Goal: Information Seeking & Learning: Learn about a topic

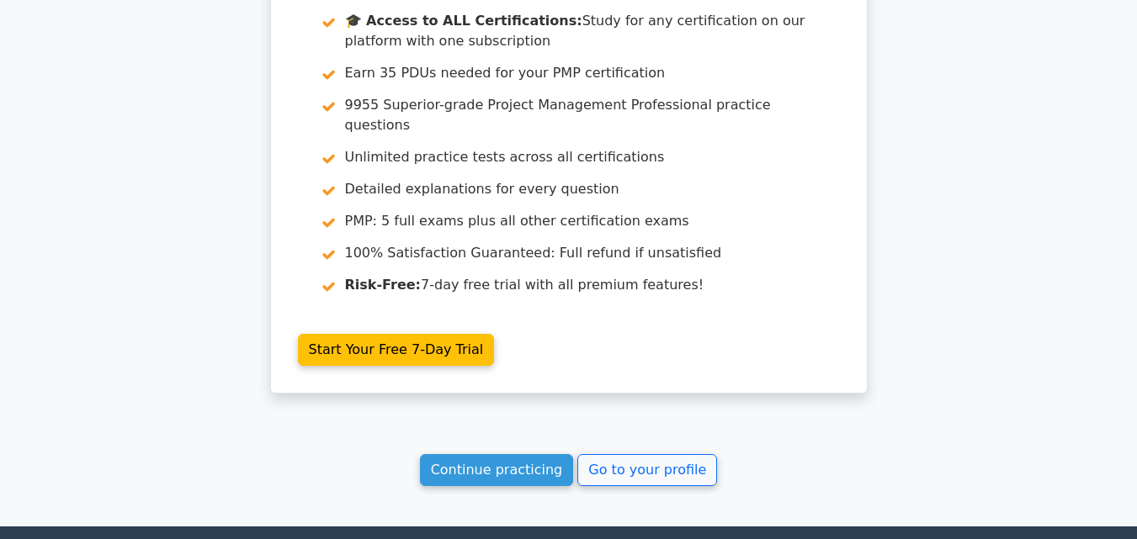
scroll to position [3929, 0]
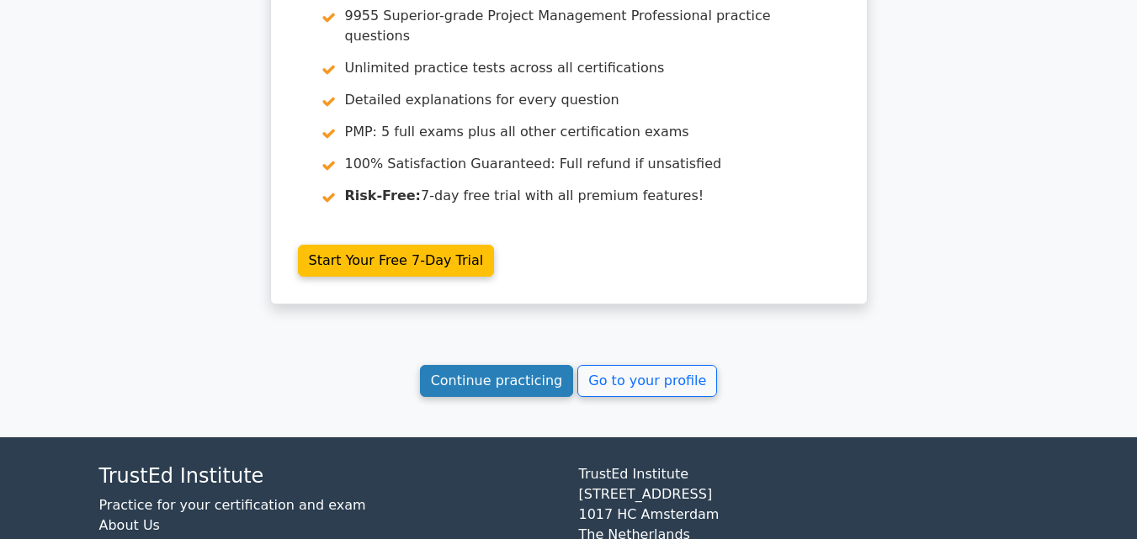
click at [463, 365] on link "Continue practicing" at bounding box center [497, 381] width 154 height 32
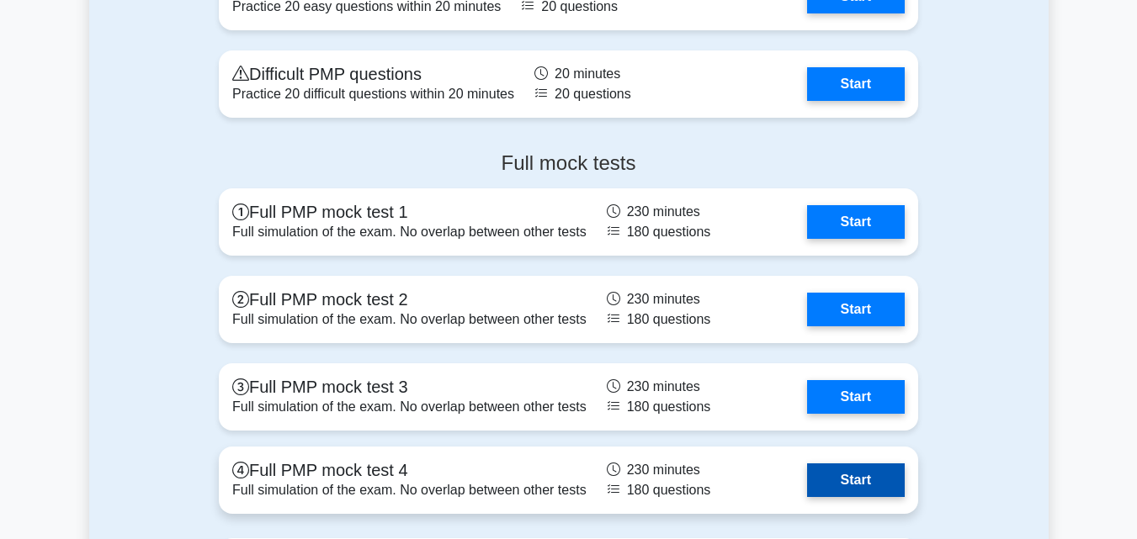
scroll to position [6816, 0]
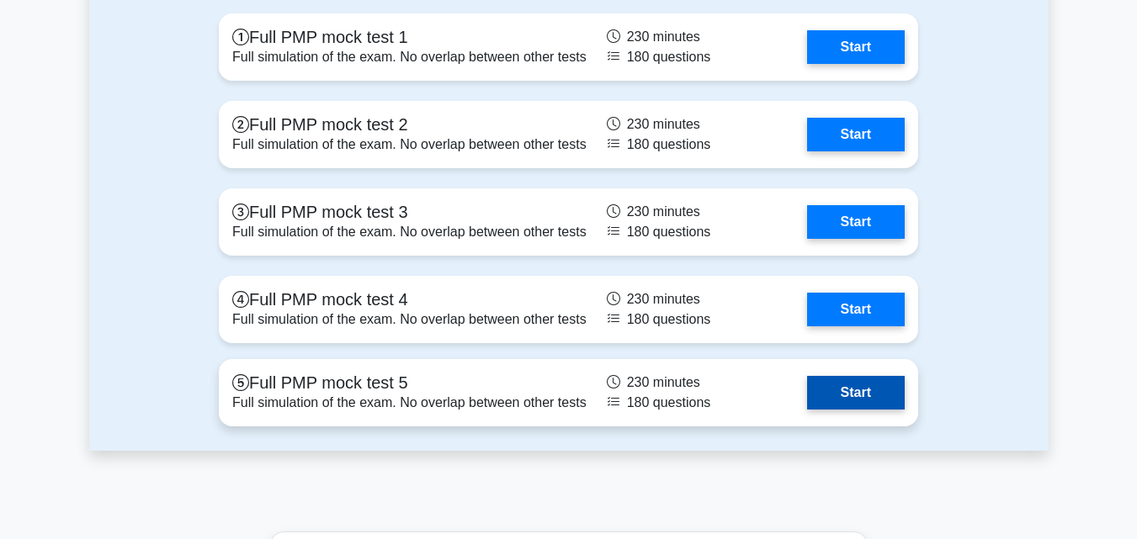
click at [825, 391] on link "Start" at bounding box center [856, 393] width 98 height 34
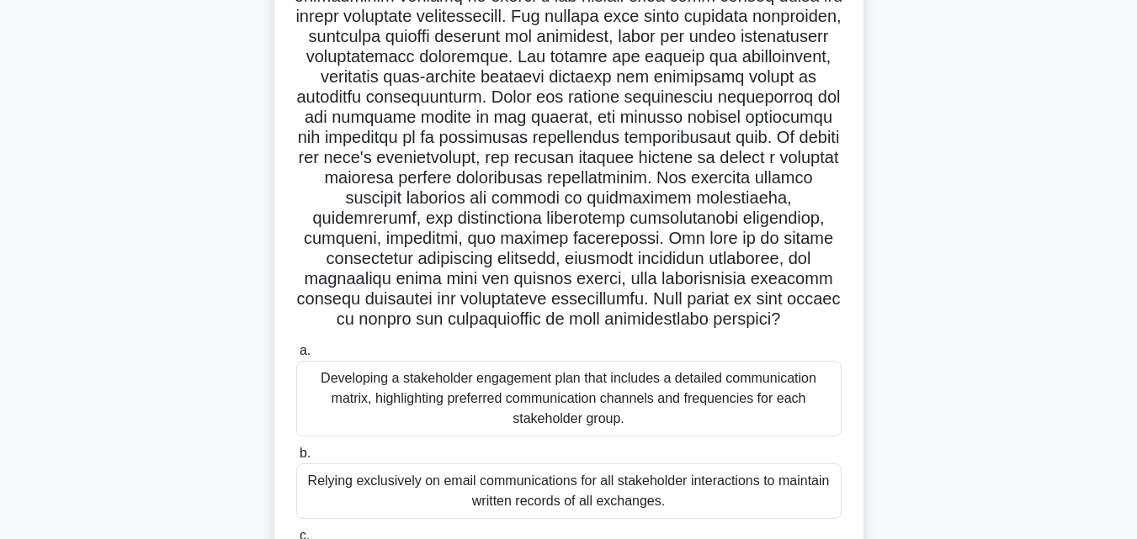
scroll to position [383, 0]
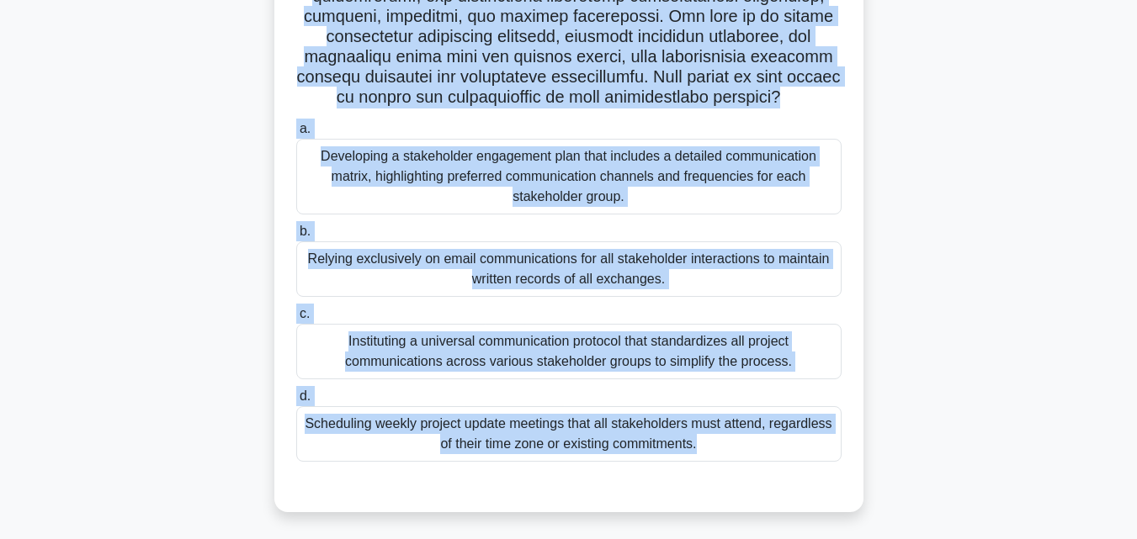
drag, startPoint x: 291, startPoint y: 122, endPoint x: 863, endPoint y: 554, distance: 716.8
click at [863, 539] on html "Go Premium Mo" at bounding box center [568, 78] width 1137 height 921
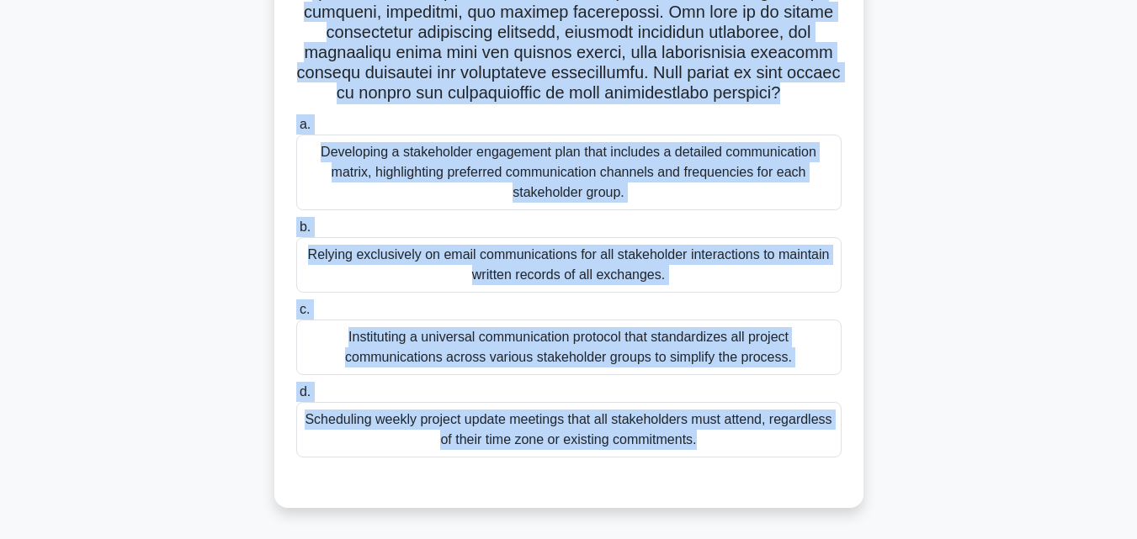
copy div "In a multi-national corporation, a project manager is leading a highly anticipa…"
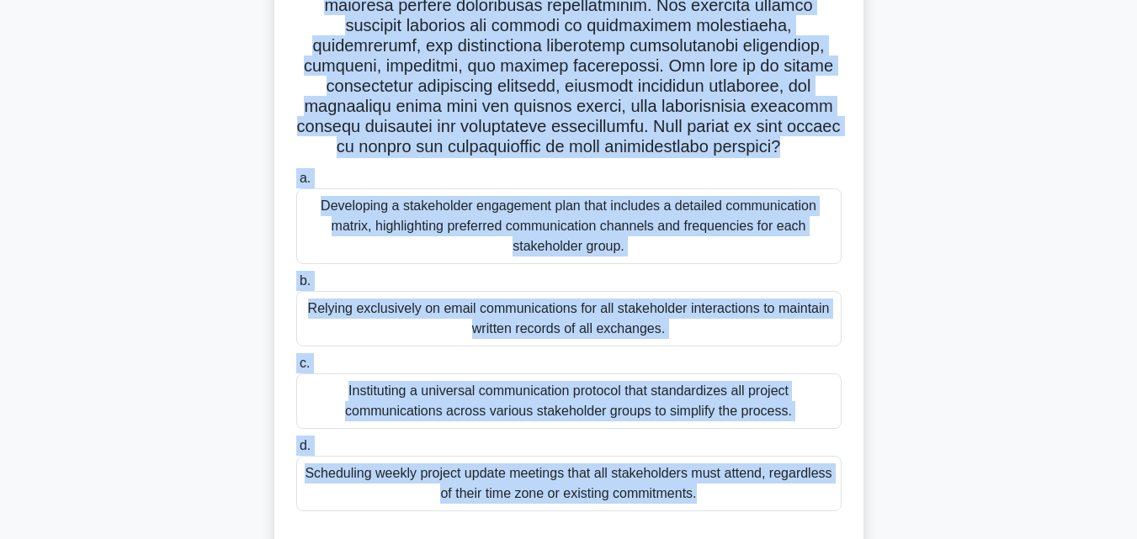
scroll to position [299, 0]
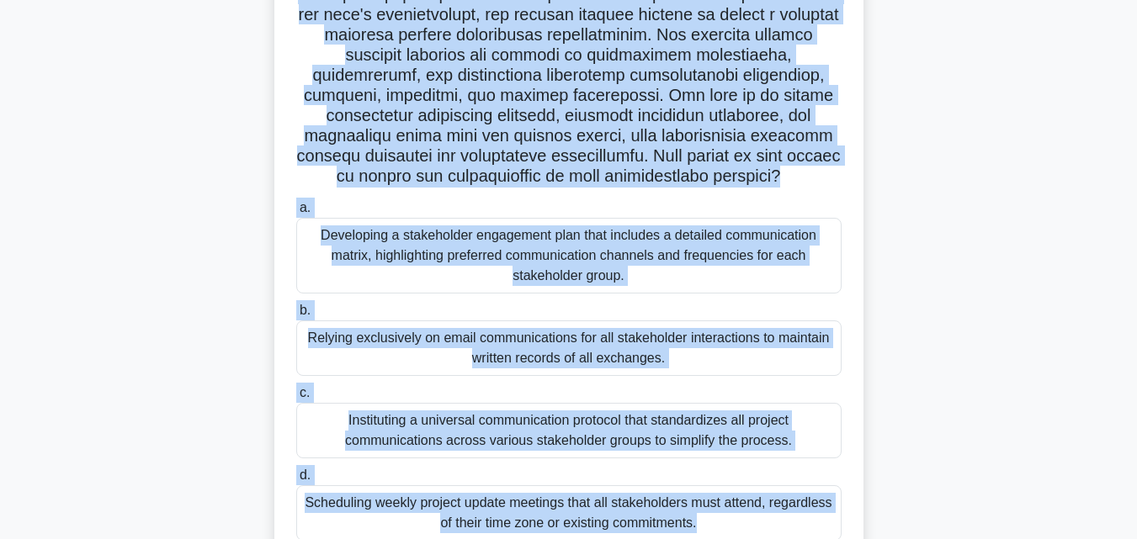
click at [451, 261] on div "Developing a stakeholder engagement plan that includes a detailed communication…" at bounding box center [568, 256] width 545 height 76
click at [296, 214] on input "a. Developing a stakeholder engagement plan that includes a detailed communicat…" at bounding box center [296, 208] width 0 height 11
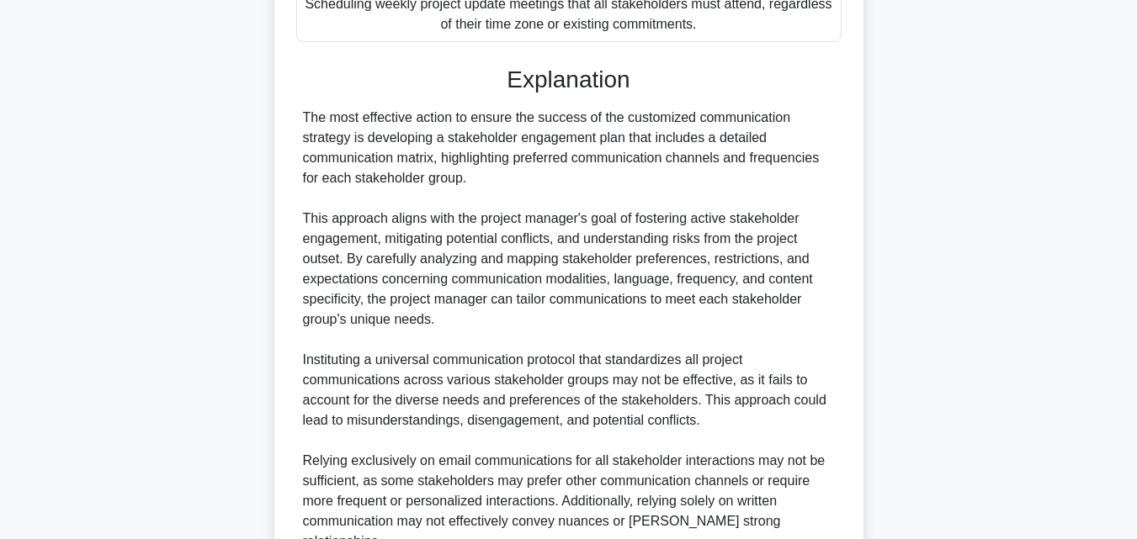
scroll to position [972, 0]
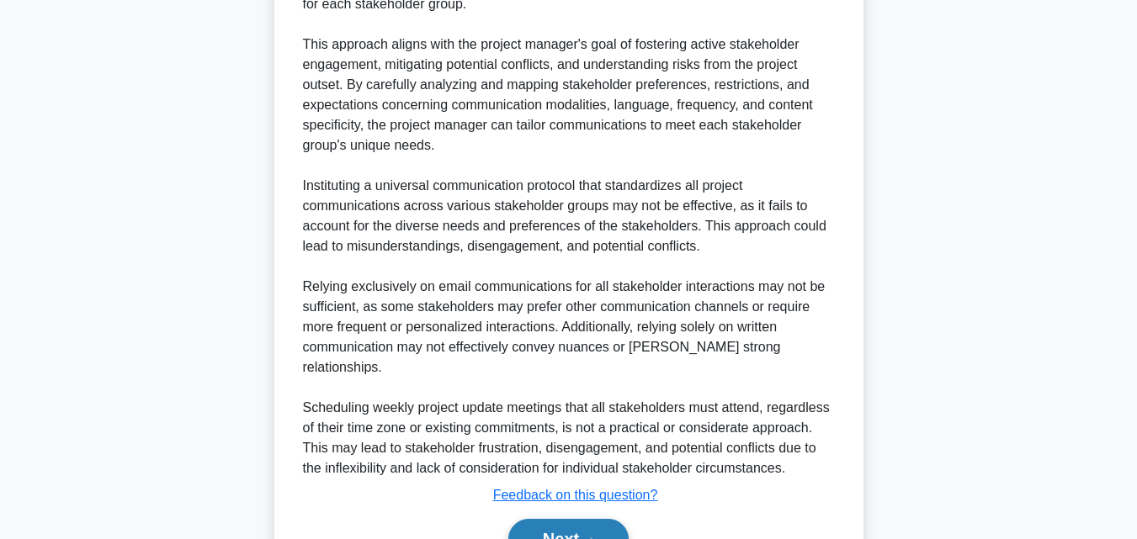
click at [564, 519] on button "Next" at bounding box center [568, 539] width 120 height 40
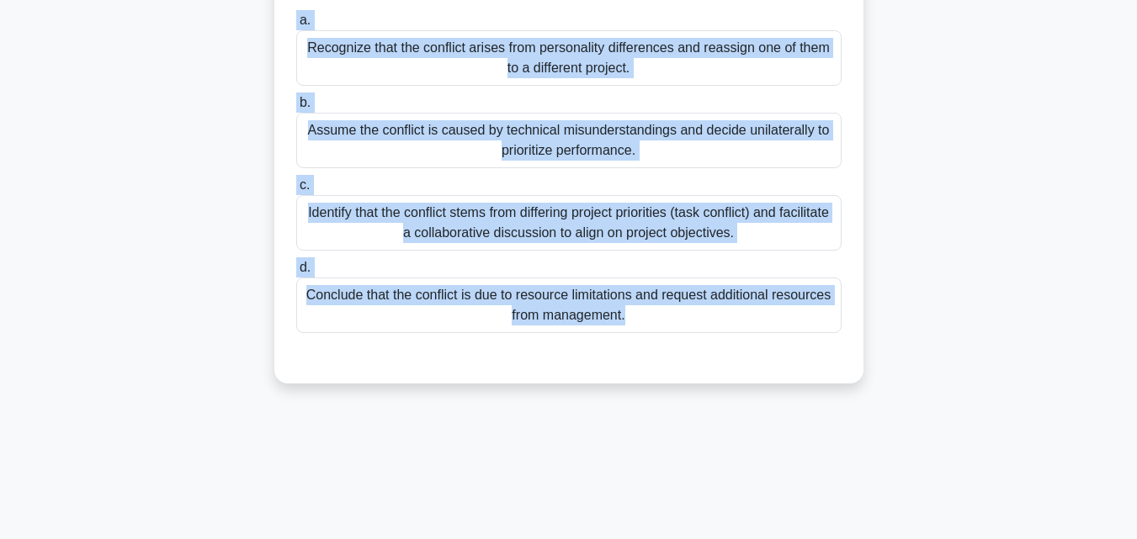
scroll to position [369, 0]
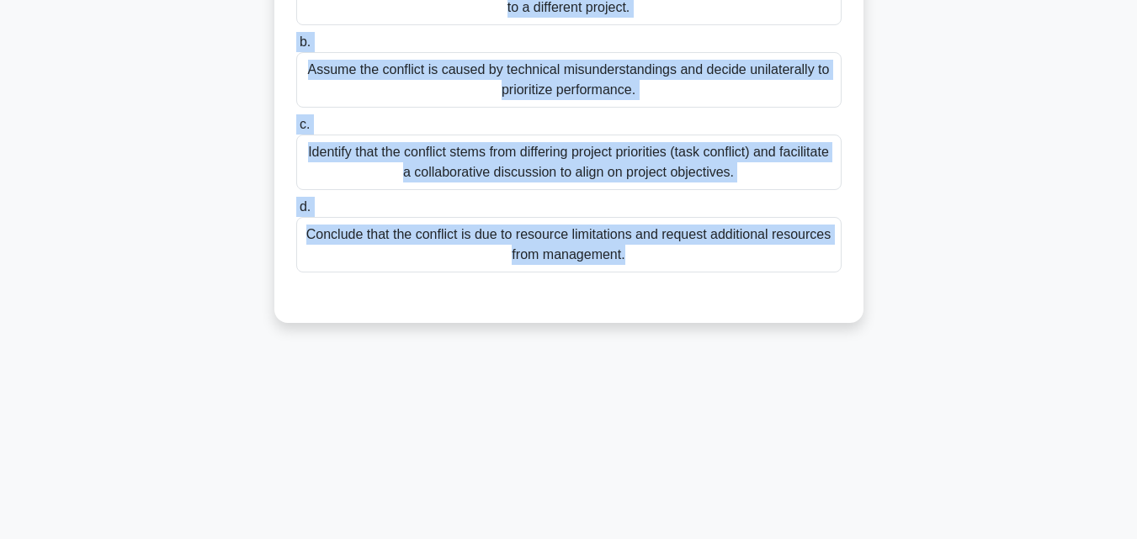
drag, startPoint x: 295, startPoint y: 89, endPoint x: 810, endPoint y: 500, distance: 659.4
click at [810, 500] on div "228:40 Stop PMP Intermediate 2/180 As a project manager, you notice that your t…" at bounding box center [568, 112] width 959 height 842
copy div "As a project manager, you notice that your team members, [PERSON_NAME] and [PER…"
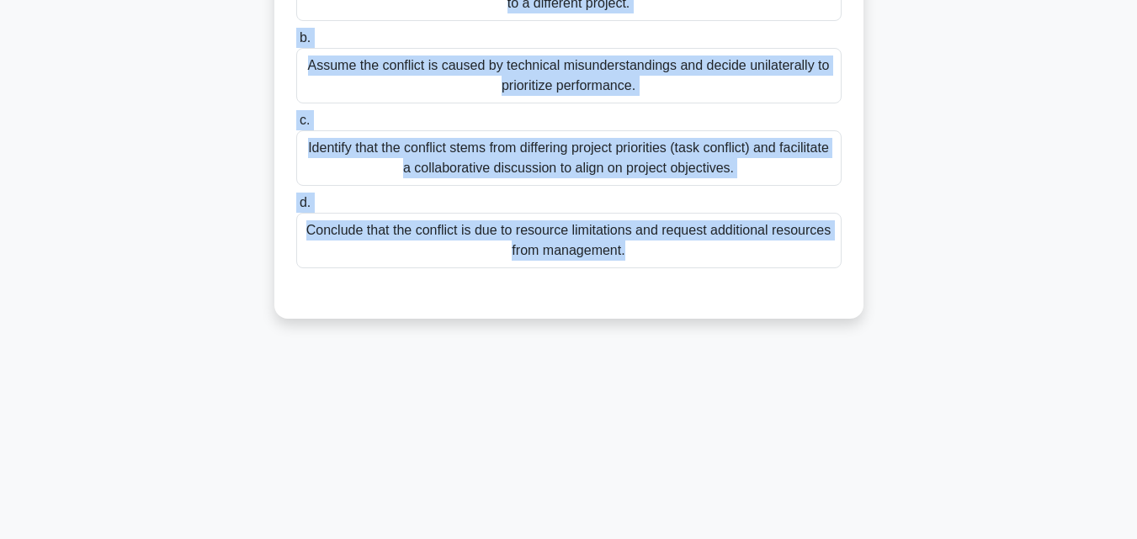
click at [519, 130] on div "Identify that the conflict stems from differing project priorities (task confli…" at bounding box center [568, 158] width 545 height 56
click at [296, 126] on input "c. Identify that the conflict stems from differing project priorities (task con…" at bounding box center [296, 120] width 0 height 11
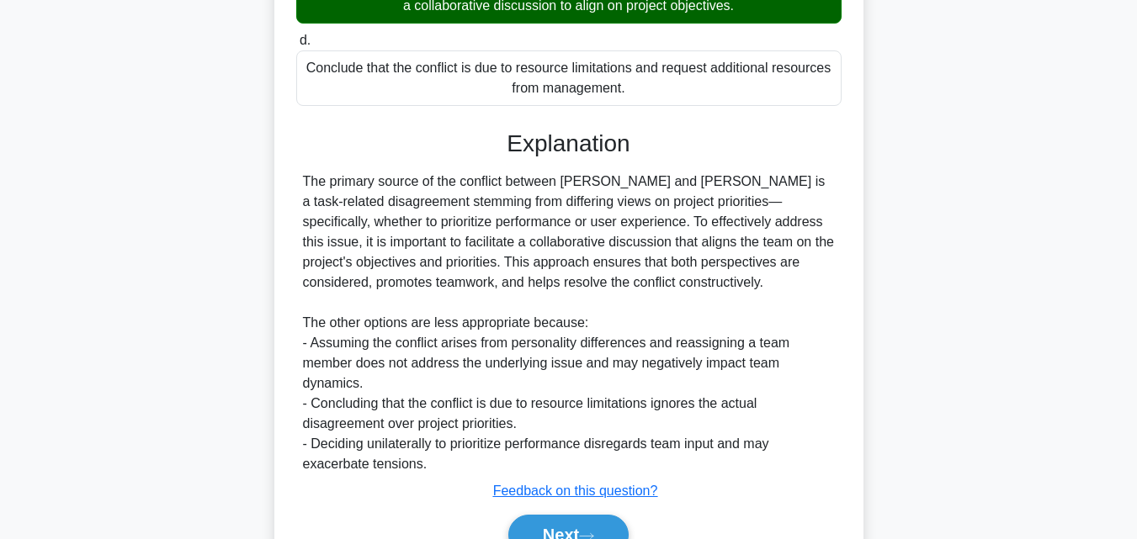
scroll to position [600, 0]
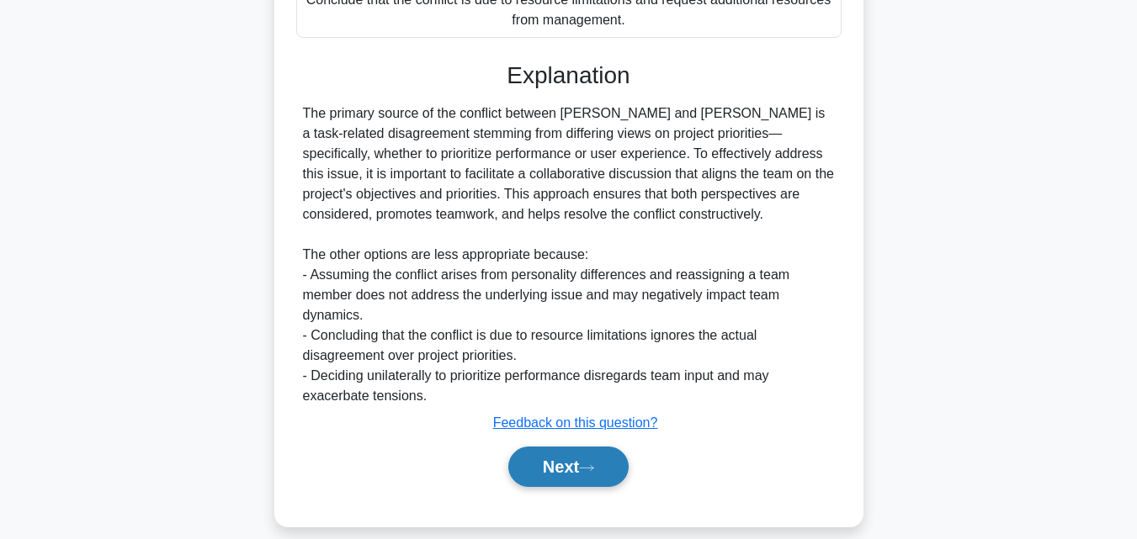
click at [624, 449] on button "Next" at bounding box center [568, 467] width 120 height 40
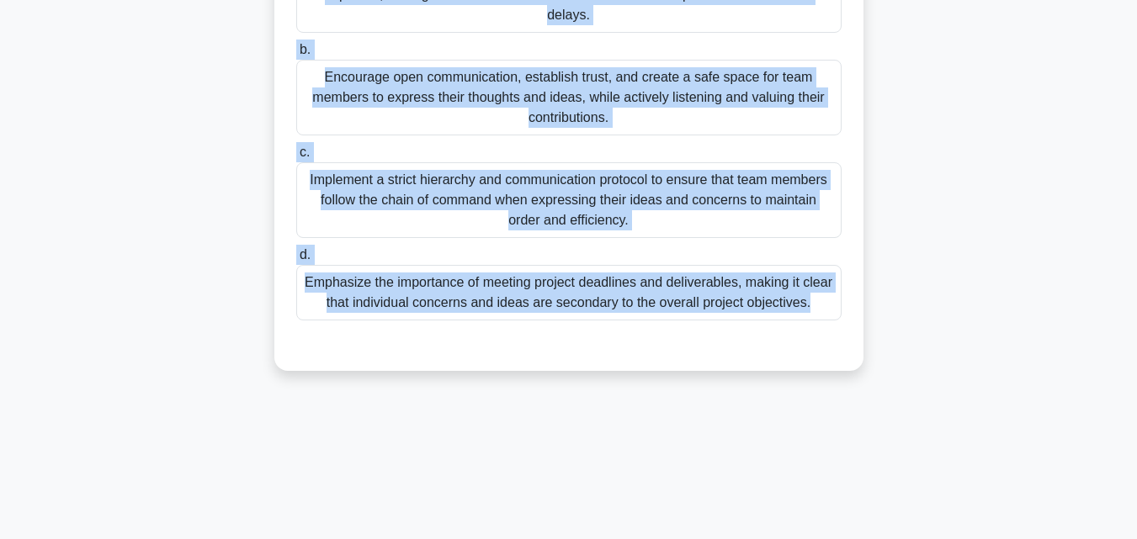
scroll to position [369, 0]
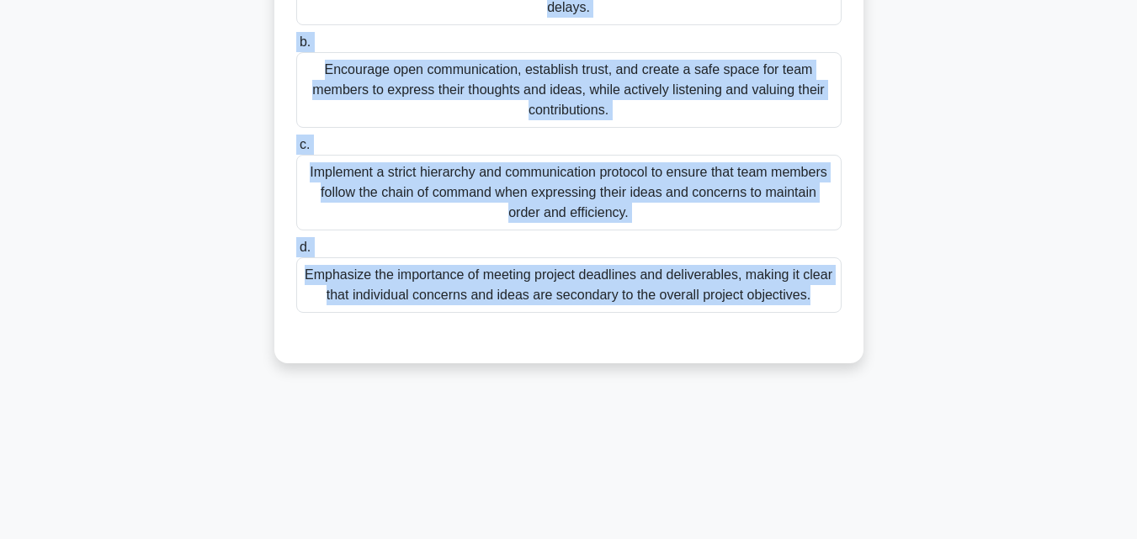
drag, startPoint x: 291, startPoint y: 125, endPoint x: 820, endPoint y: 526, distance: 664.3
click at [820, 531] on div "228:01 Stop PMP Intermediate 3/180 You are leading a project to develop a new m…" at bounding box center [568, 112] width 959 height 842
copy div "You are leading a project to develop a new mobile app for a major restaurant ch…"
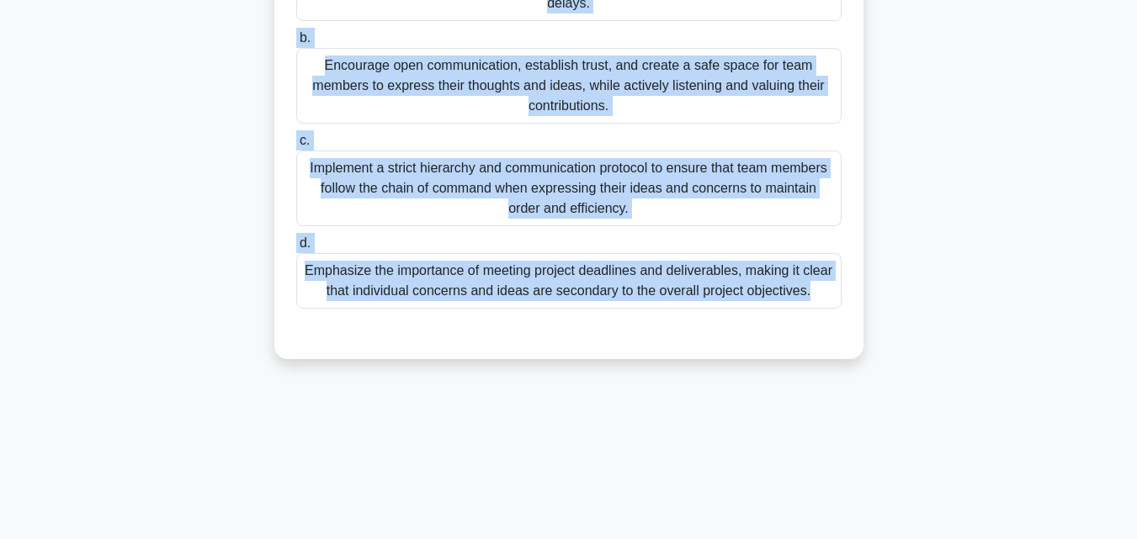
click at [414, 82] on div "Encourage open communication, establish trust, and create a safe space for team…" at bounding box center [568, 86] width 545 height 76
click at [296, 44] on input "b. Encourage open communication, establish trust, and create a safe space for t…" at bounding box center [296, 38] width 0 height 11
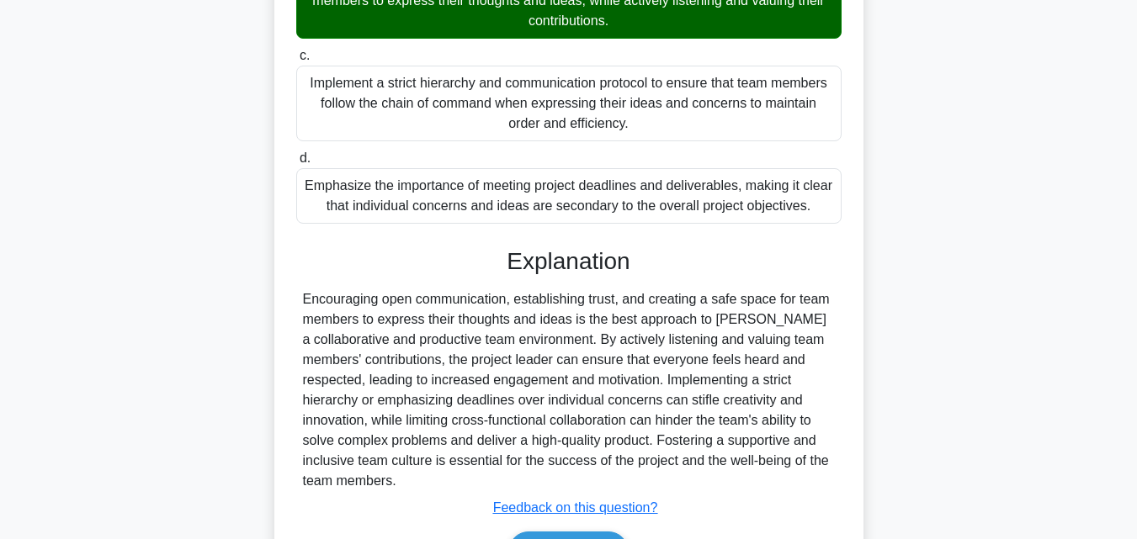
scroll to position [560, 0]
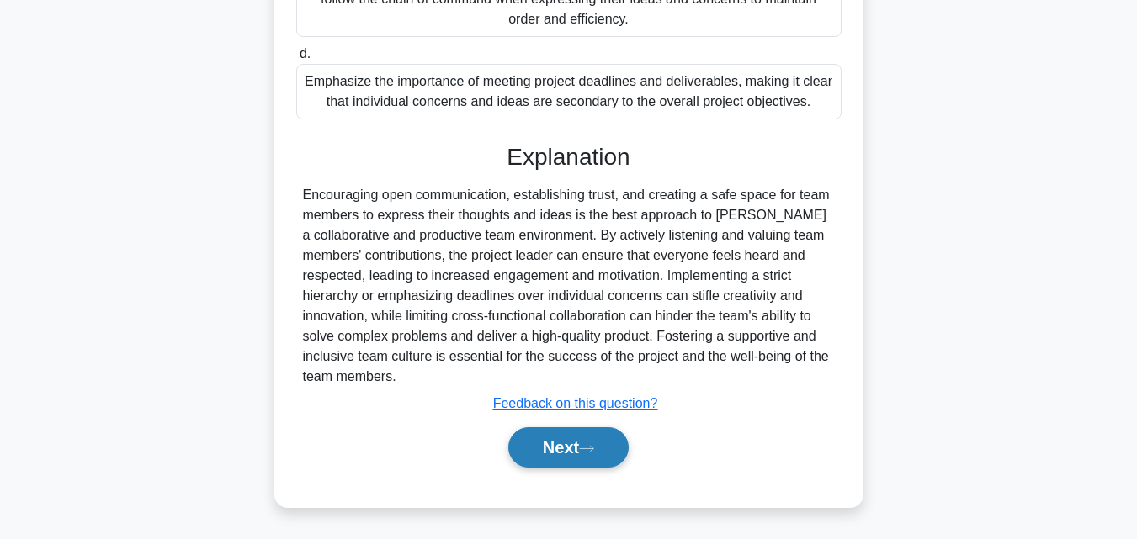
click at [592, 452] on icon at bounding box center [586, 448] width 15 height 9
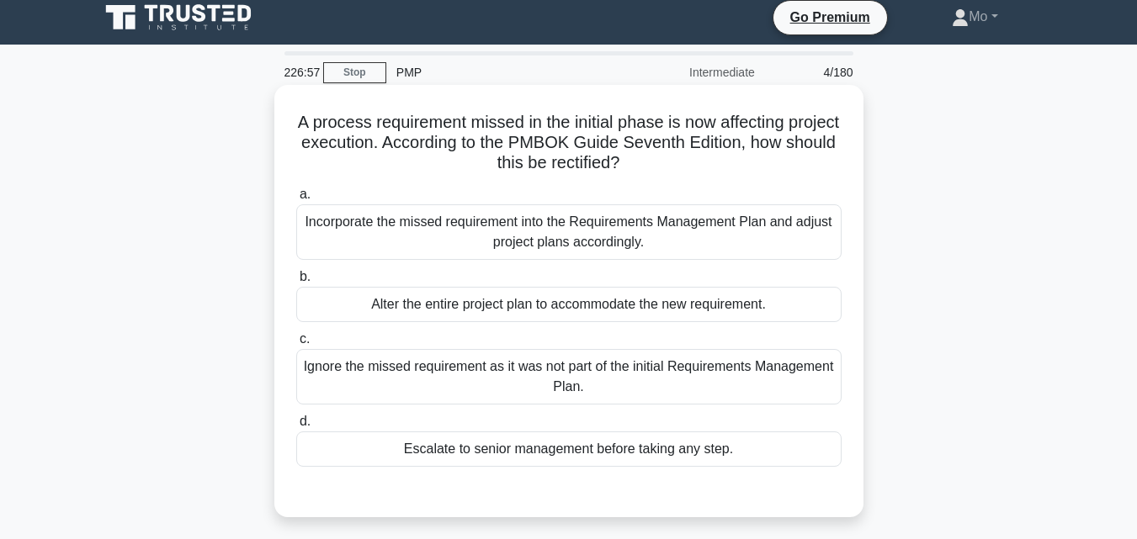
scroll to position [0, 0]
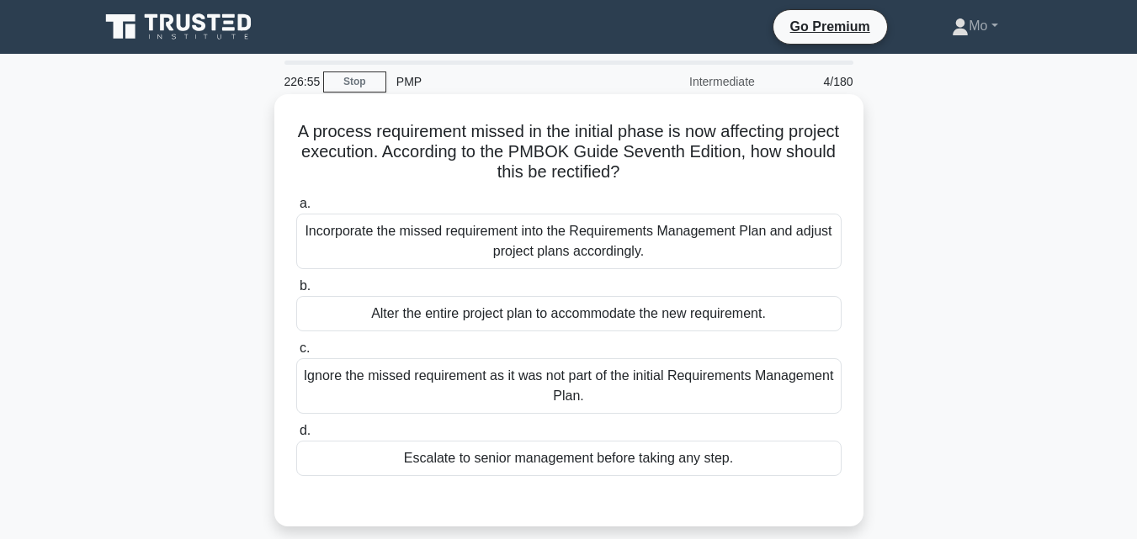
drag, startPoint x: 289, startPoint y: 123, endPoint x: 783, endPoint y: 475, distance: 606.4
click at [783, 475] on div "A process requirement missed in the initial phase is now affecting project exec…" at bounding box center [569, 310] width 576 height 419
copy div "A process requirement missed in the initial phase is now affecting project exec…"
click at [539, 233] on div "Incorporate the missed requirement into the Requirements Management Plan and ad…" at bounding box center [568, 242] width 545 height 56
click at [296, 210] on input "a. Incorporate the missed requirement into the Requirements Management Plan and…" at bounding box center [296, 204] width 0 height 11
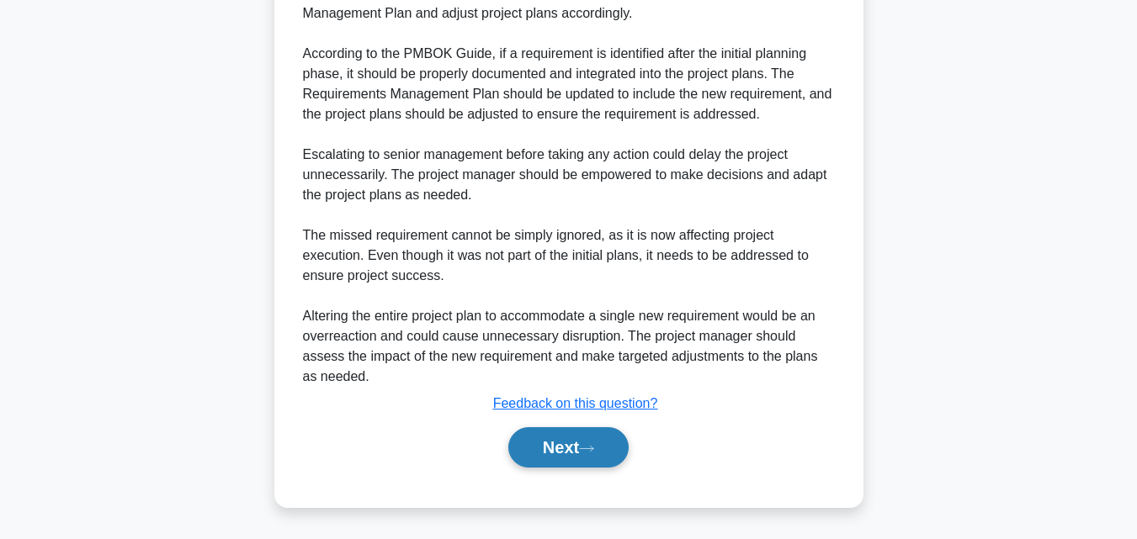
click at [572, 463] on button "Next" at bounding box center [568, 447] width 120 height 40
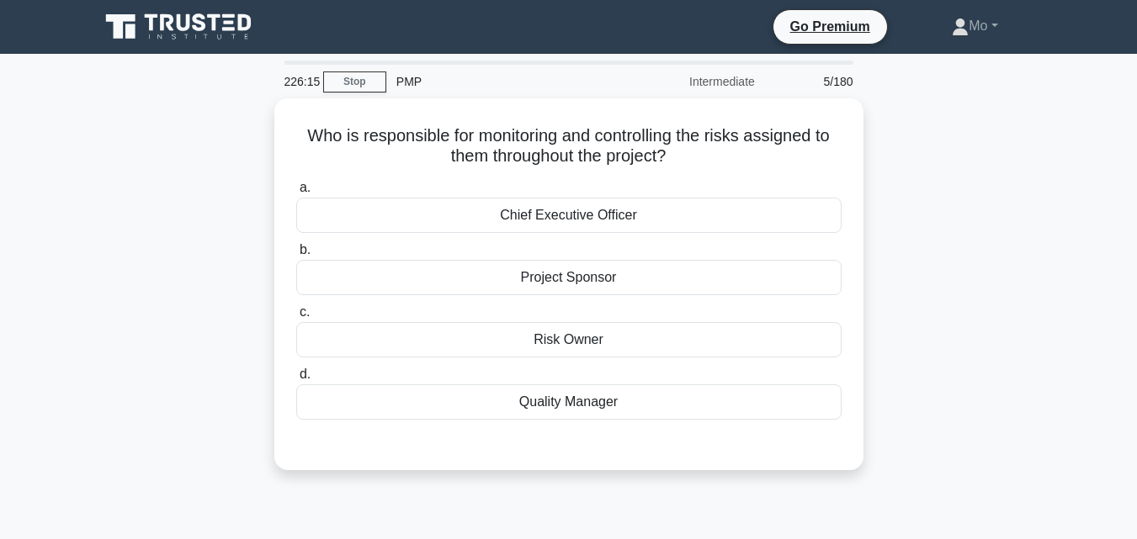
drag, startPoint x: 289, startPoint y: 131, endPoint x: 956, endPoint y: 422, distance: 727.3
click at [956, 422] on div "Who is responsible for monitoring and controlling the risks assigned to them th…" at bounding box center [568, 294] width 959 height 392
copy div "Who is responsible for monitoring and controlling the risks assigned to them th…"
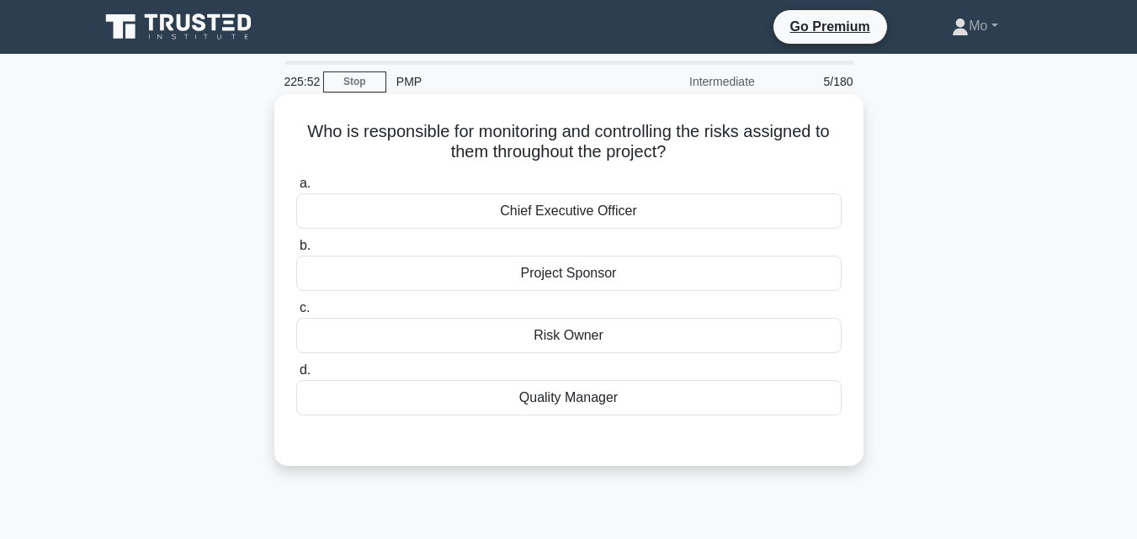
click at [571, 335] on div "Risk Owner" at bounding box center [568, 335] width 545 height 35
click at [296, 314] on input "c. Risk Owner" at bounding box center [296, 308] width 0 height 11
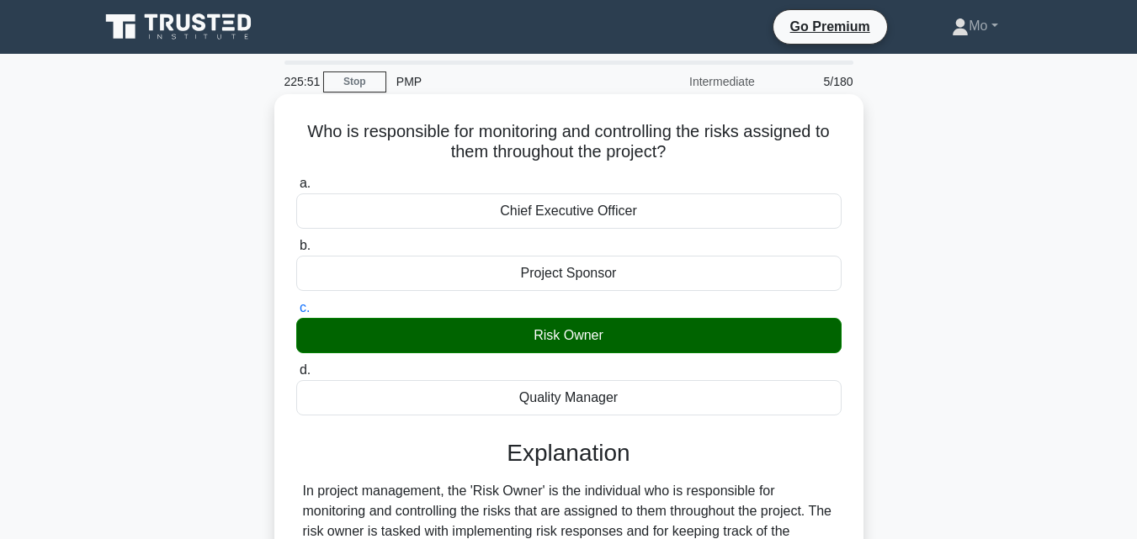
scroll to position [337, 0]
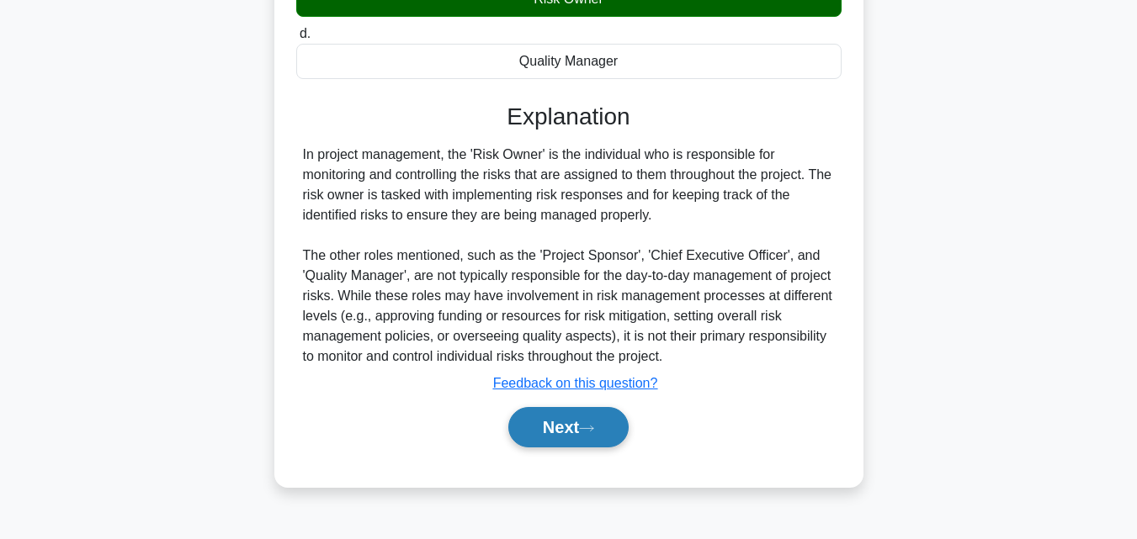
click at [585, 429] on button "Next" at bounding box center [568, 427] width 120 height 40
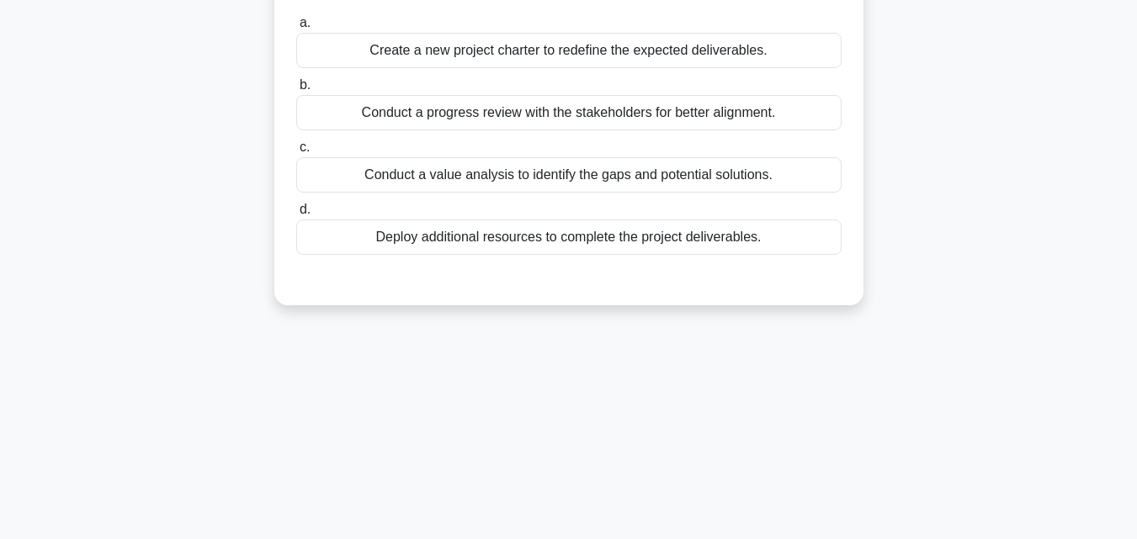
scroll to position [0, 0]
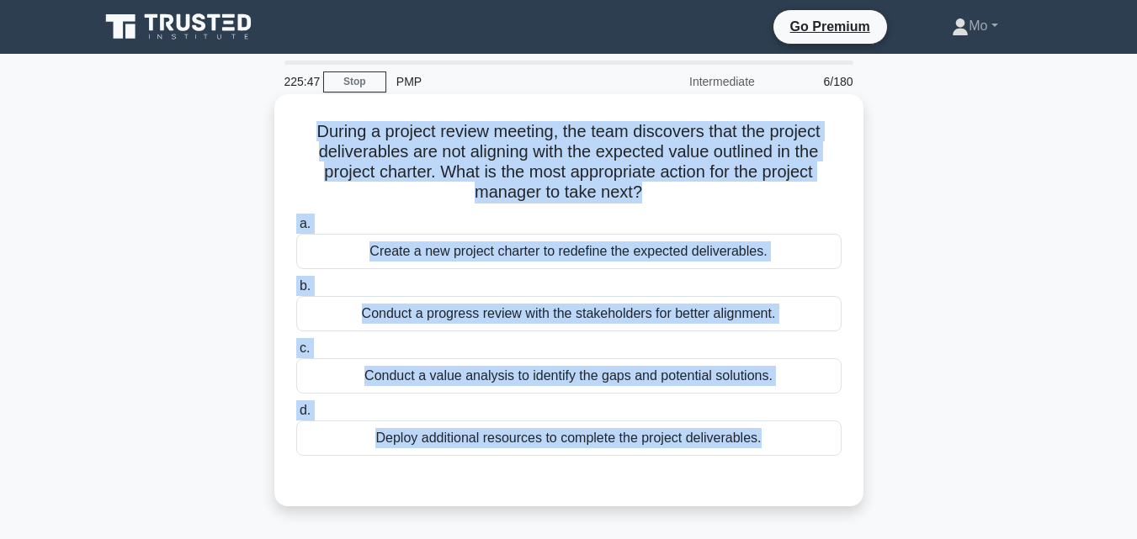
drag, startPoint x: 292, startPoint y: 121, endPoint x: 832, endPoint y: 502, distance: 660.7
click at [832, 502] on div "During a project review meeting, the team discovers that the project deliverabl…" at bounding box center [568, 300] width 589 height 412
copy div "During a project review meeting, the team discovers that the project deliverabl…"
click at [565, 353] on label "c. Conduct a value analysis to identify the gaps and potential solutions." at bounding box center [568, 366] width 545 height 56
click at [296, 353] on input "c. Conduct a value analysis to identify the gaps and potential solutions." at bounding box center [296, 348] width 0 height 11
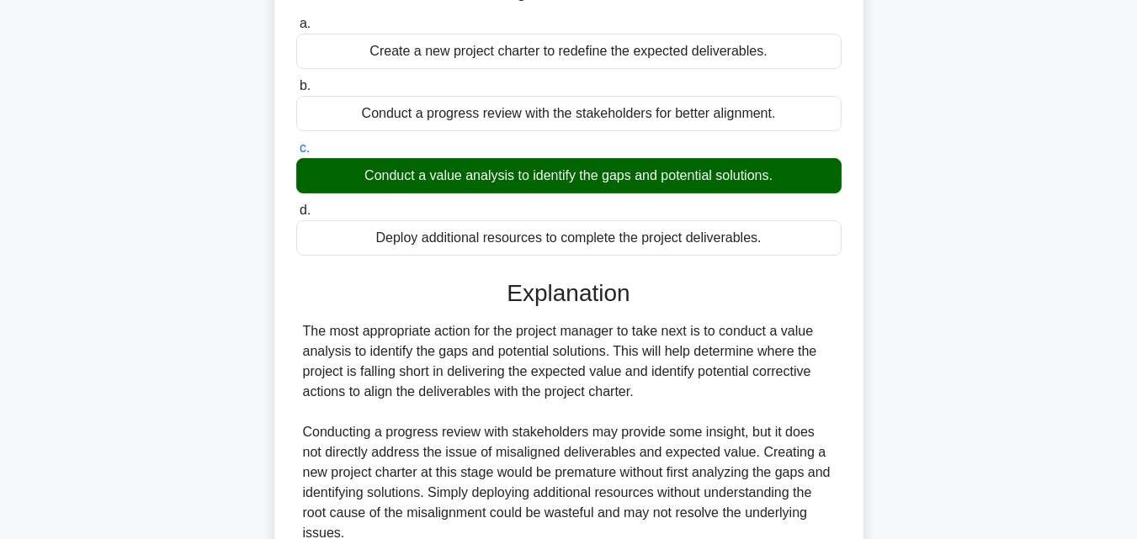
scroll to position [337, 0]
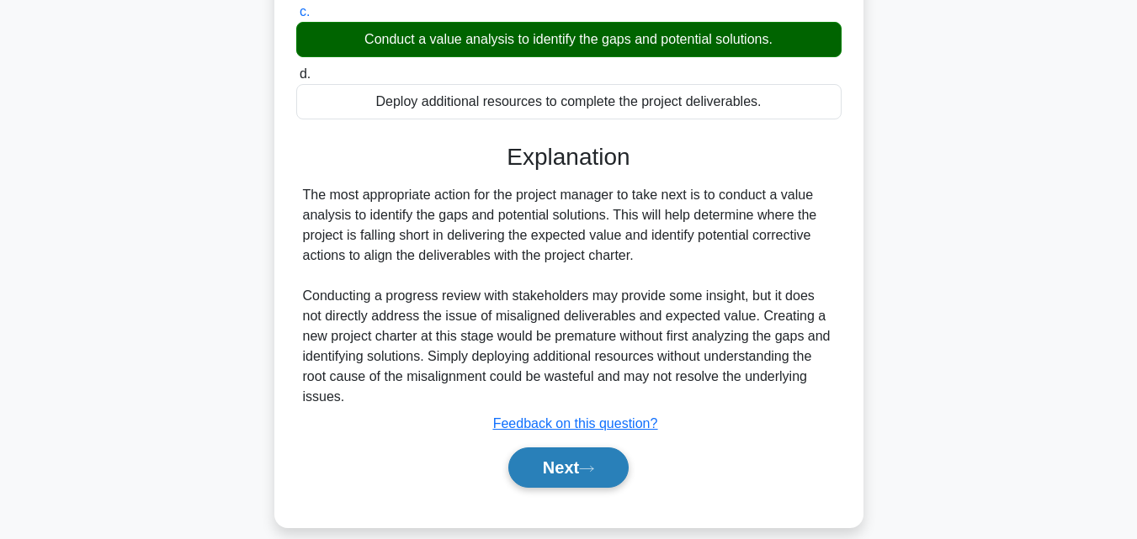
click at [573, 454] on button "Next" at bounding box center [568, 468] width 120 height 40
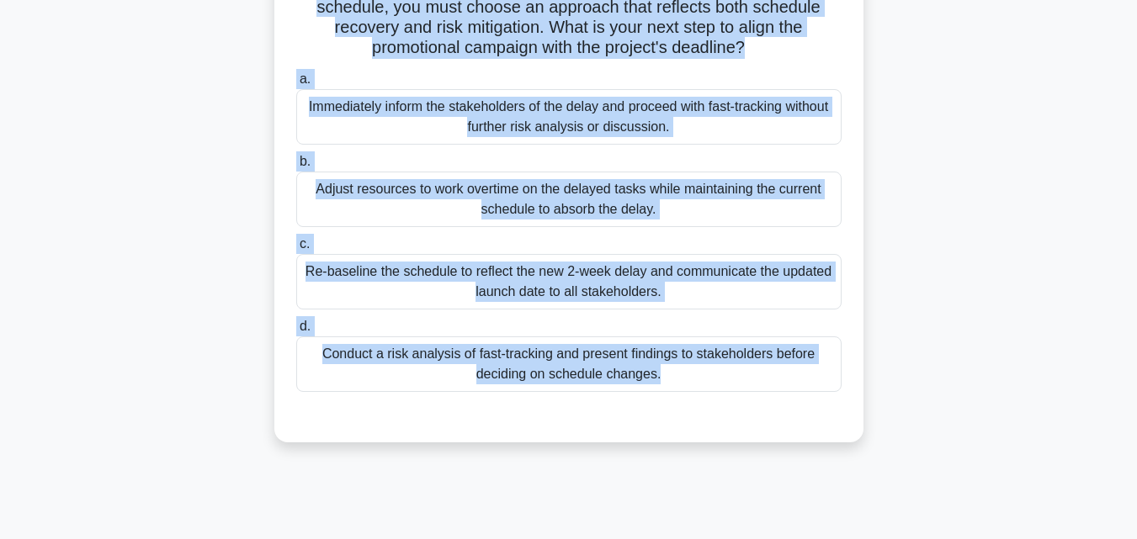
scroll to position [369, 0]
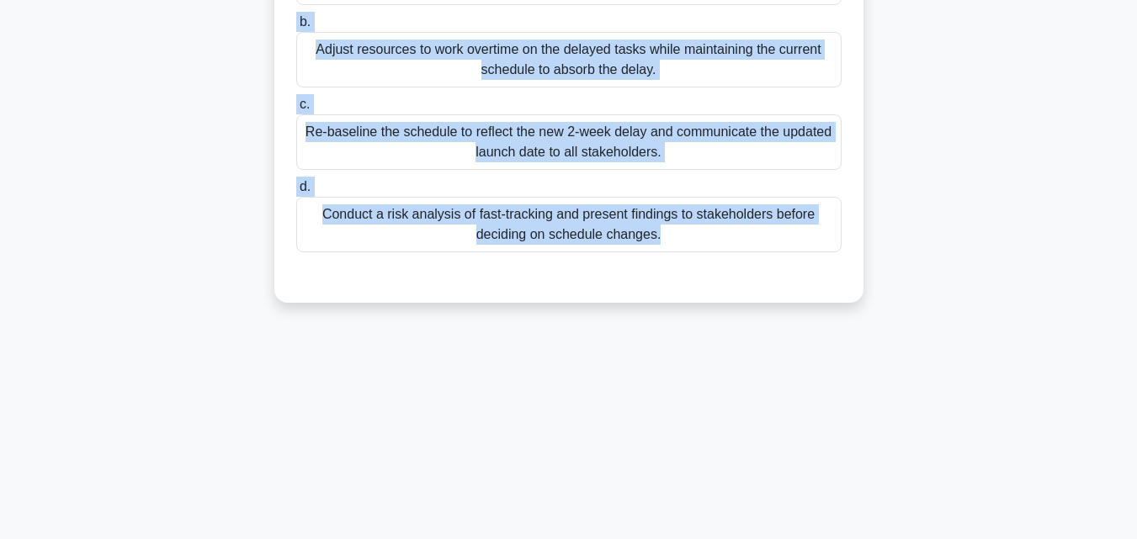
drag, startPoint x: 319, startPoint y: 127, endPoint x: 895, endPoint y: 545, distance: 712.2
click at [895, 539] on html "Go Premium Mo" at bounding box center [568, 85] width 1137 height 909
copy div "As the project manager for an international product launch, you discover that p…"
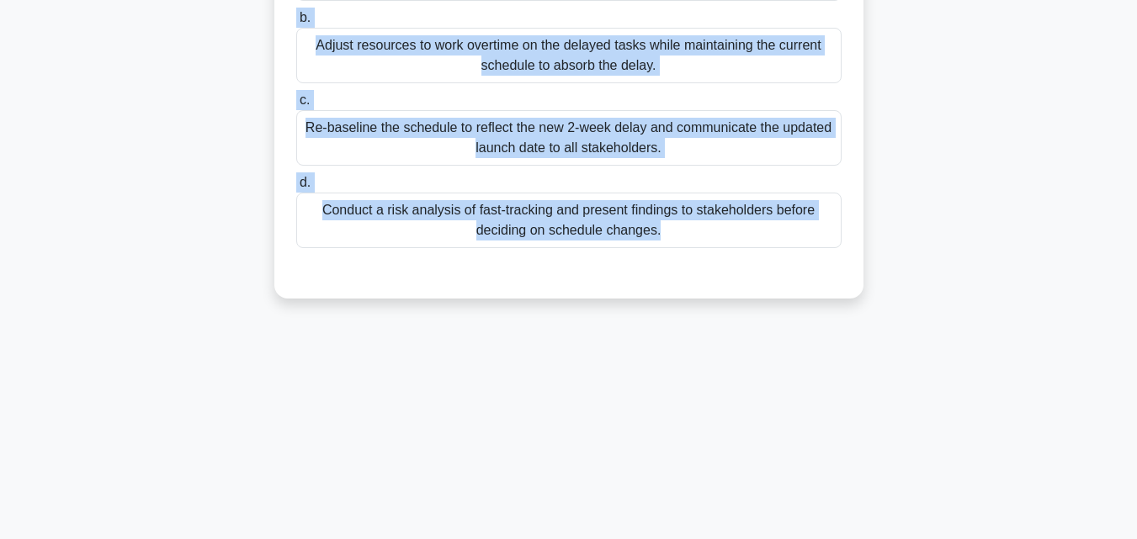
click at [461, 234] on div "Conduct a risk analysis of fast-tracking and present findings to stakeholders b…" at bounding box center [568, 221] width 545 height 56
click at [296, 189] on input "d. Conduct a risk analysis of fast-tracking and present findings to stakeholder…" at bounding box center [296, 183] width 0 height 11
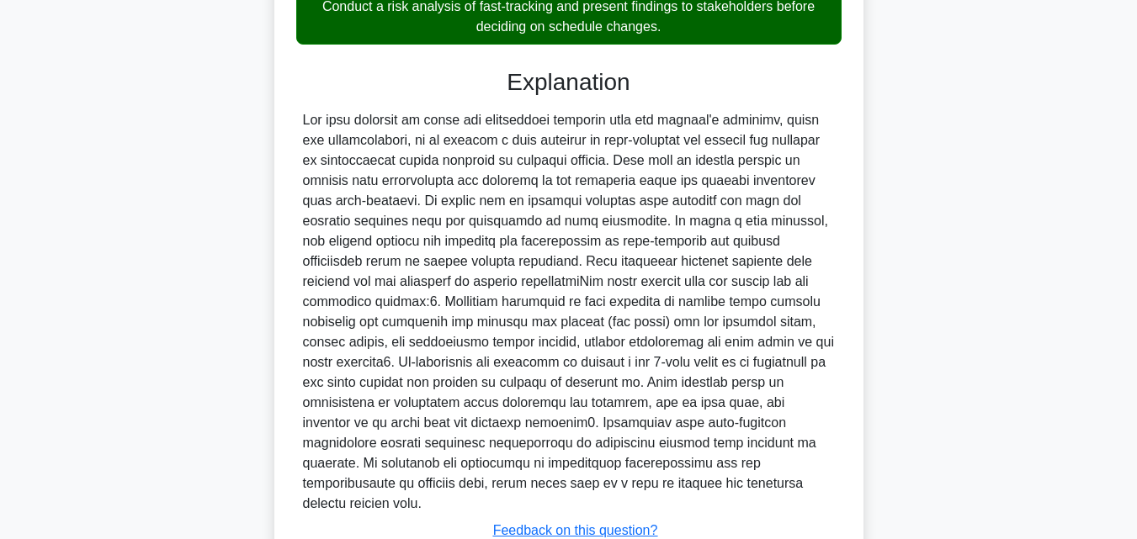
scroll to position [681, 0]
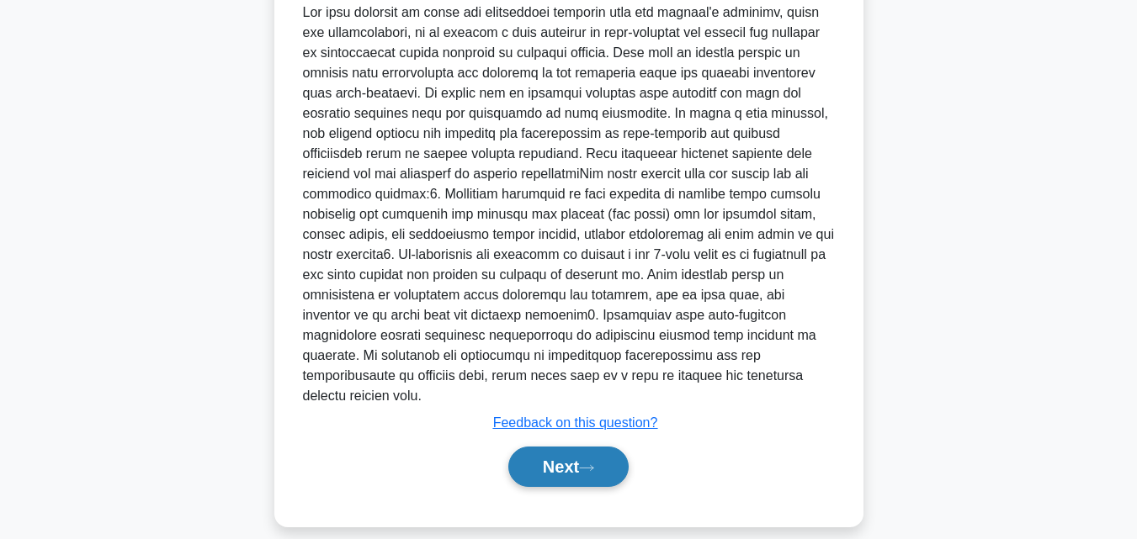
click at [574, 453] on button "Next" at bounding box center [568, 467] width 120 height 40
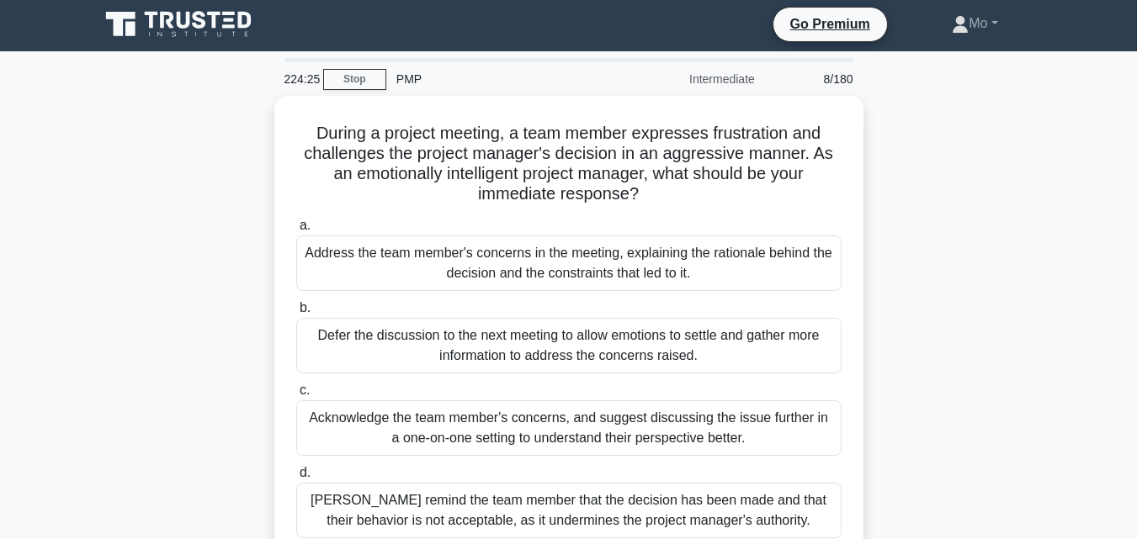
scroll to position [0, 0]
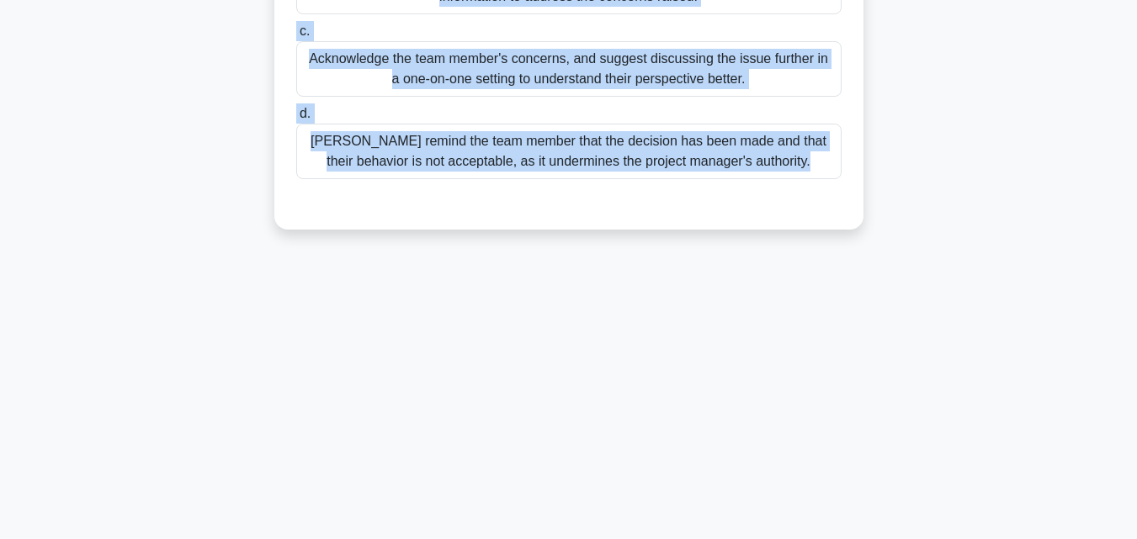
drag, startPoint x: 277, startPoint y: 128, endPoint x: 784, endPoint y: 534, distance: 649.6
click at [783, 535] on main "224:21 Stop PMP Intermediate 8/180 During a project meeting, a team member expr…" at bounding box center [568, 119] width 1137 height 855
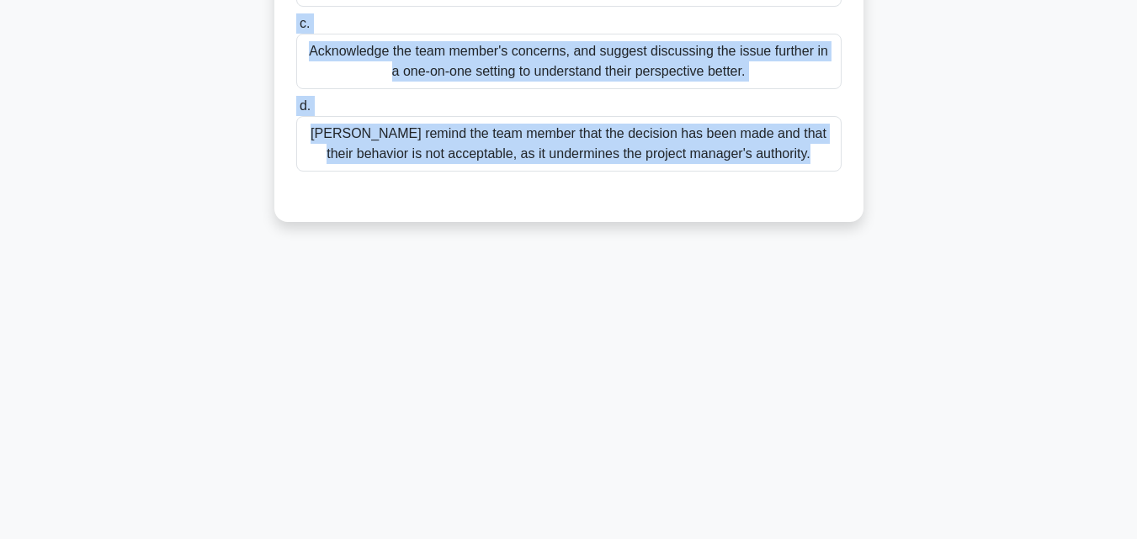
copy div "During a project meeting, a team member expresses frustration and challenges th…"
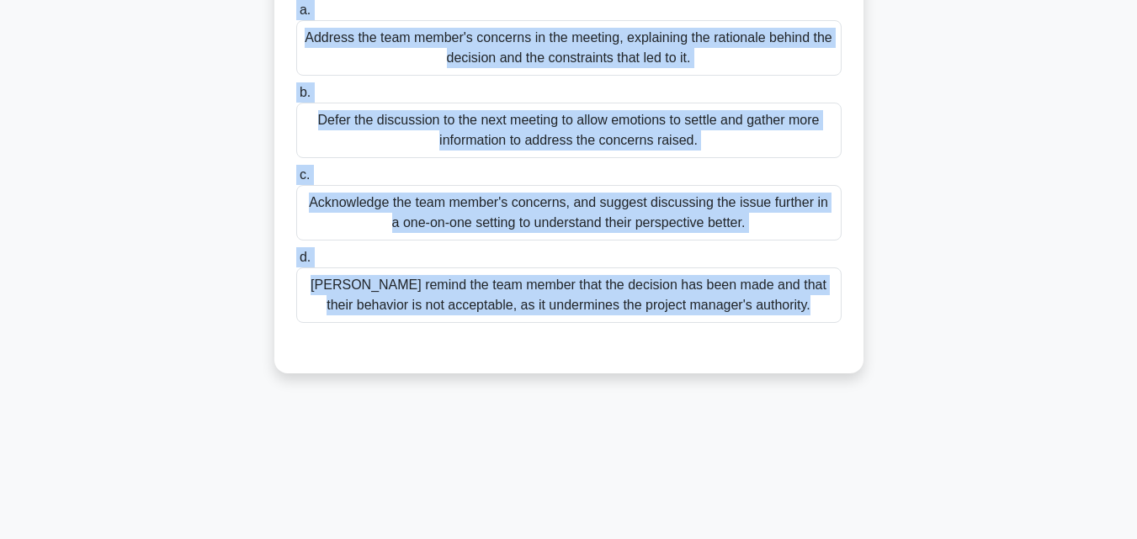
scroll to position [201, 0]
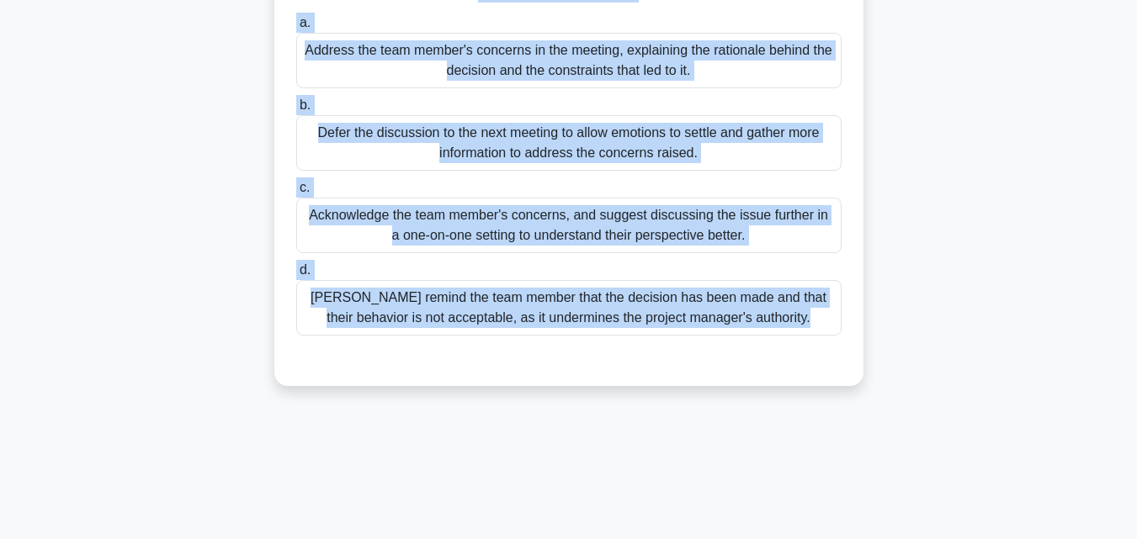
click at [465, 242] on div "Acknowledge the team member's concerns, and suggest discussing the issue furthe…" at bounding box center [568, 226] width 545 height 56
click at [296, 194] on input "c. Acknowledge the team member's concerns, and suggest discussing the issue fur…" at bounding box center [296, 188] width 0 height 11
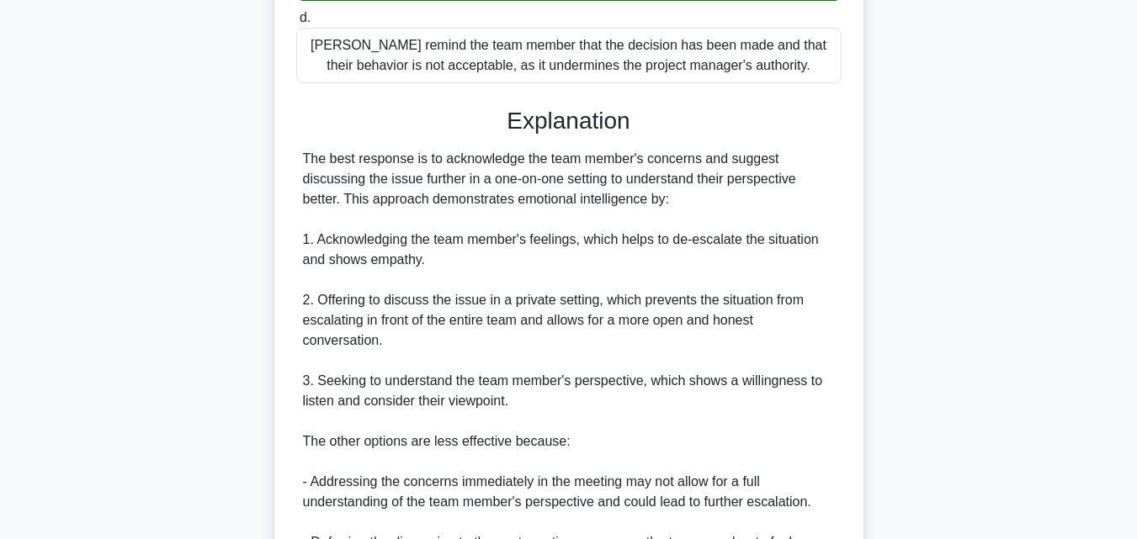
scroll to position [721, 0]
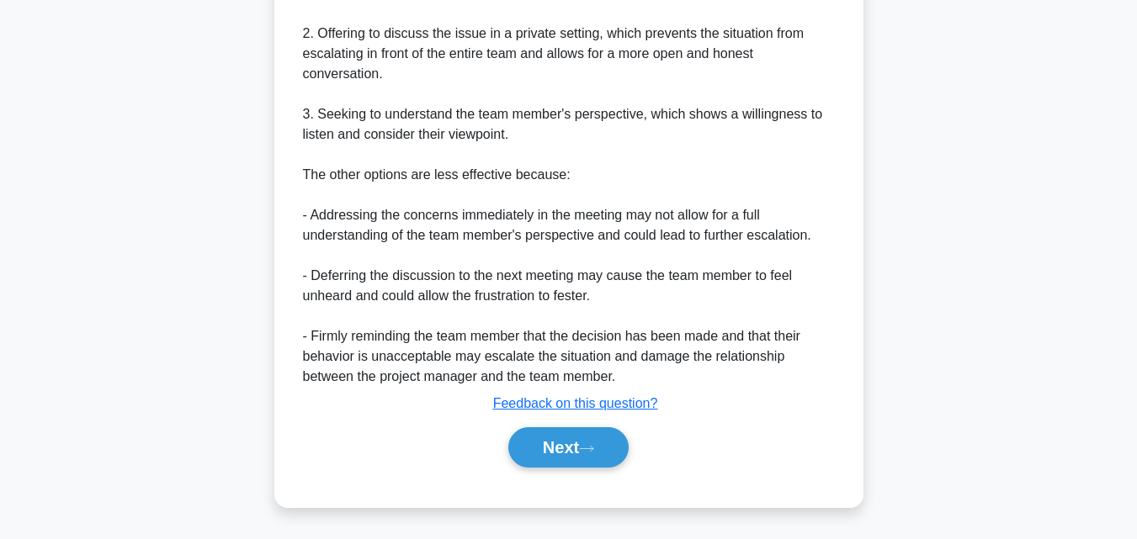
click at [557, 456] on button "Next" at bounding box center [568, 447] width 120 height 40
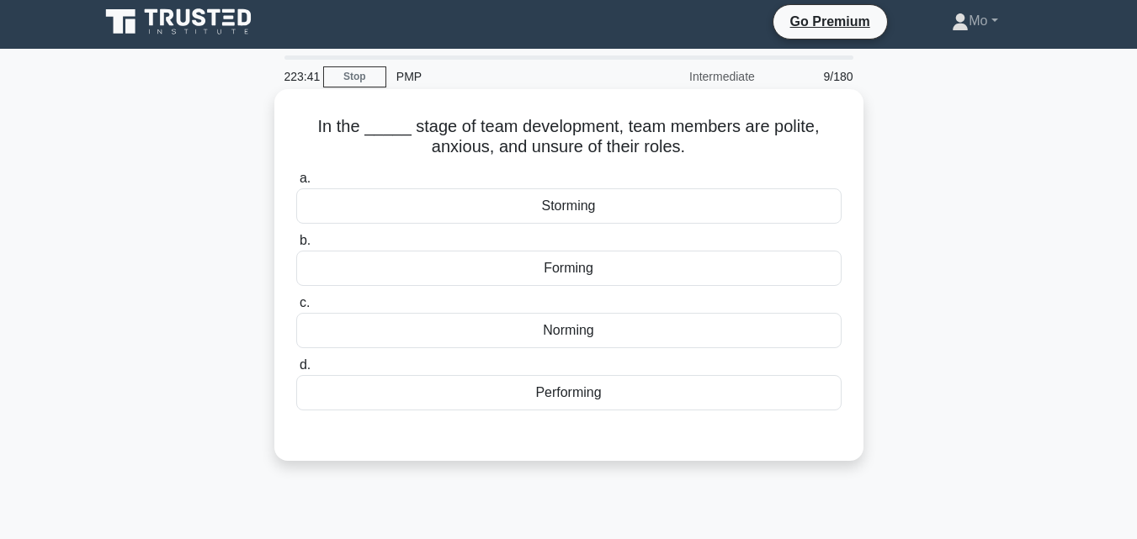
scroll to position [0, 0]
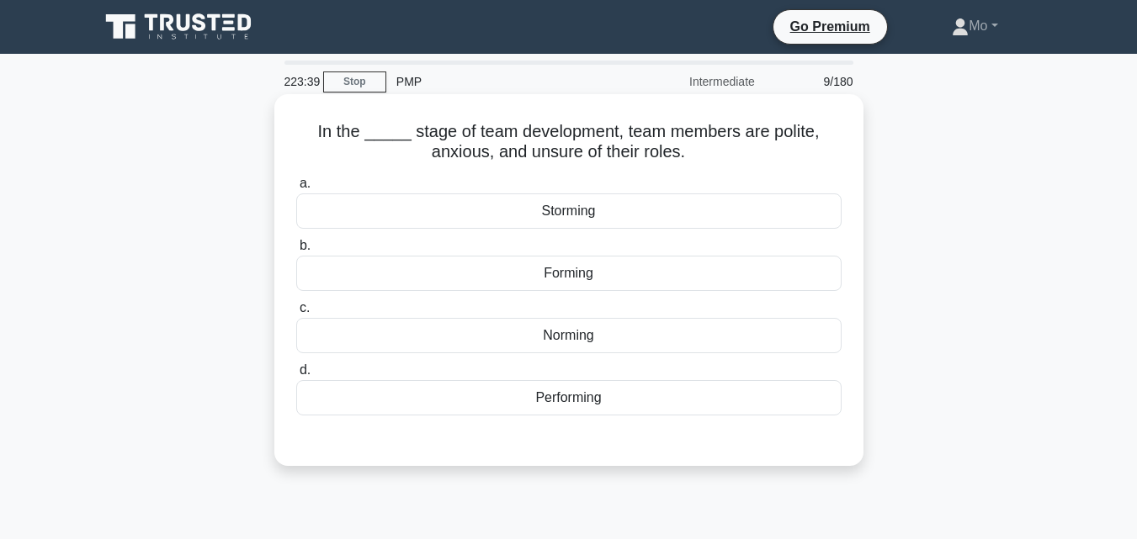
drag, startPoint x: 305, startPoint y: 114, endPoint x: 730, endPoint y: 404, distance: 513.5
click at [730, 404] on div "In the _____ stage of team development, team members are polite, anxious, and u…" at bounding box center [569, 280] width 576 height 358
copy div "In the _____ stage of team development, team members are polite, anxious, and u…"
click at [545, 273] on div "Forming" at bounding box center [568, 273] width 545 height 35
click at [296, 252] on input "b. Forming" at bounding box center [296, 246] width 0 height 11
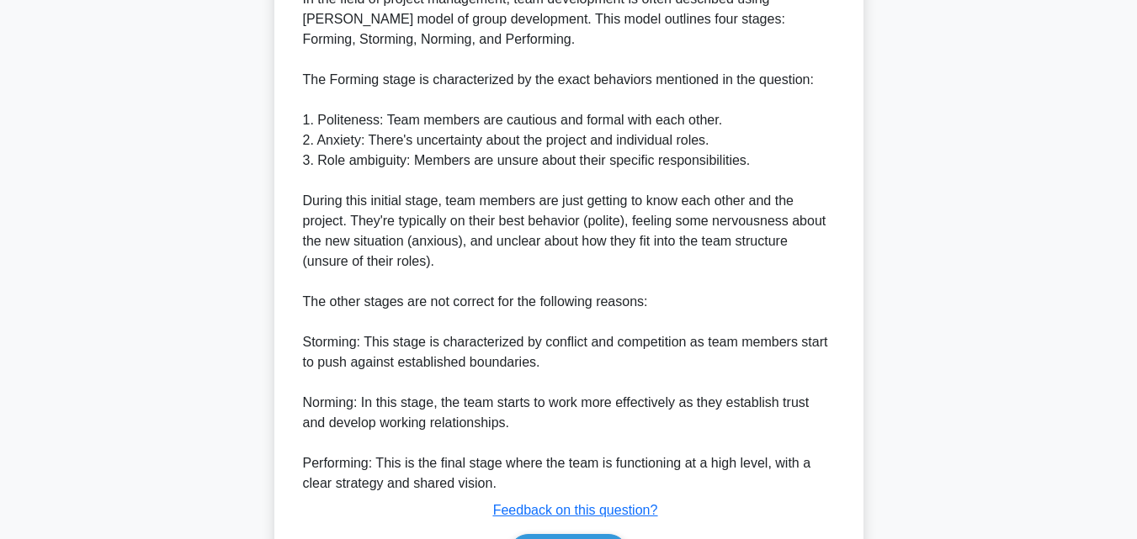
scroll to position [640, 0]
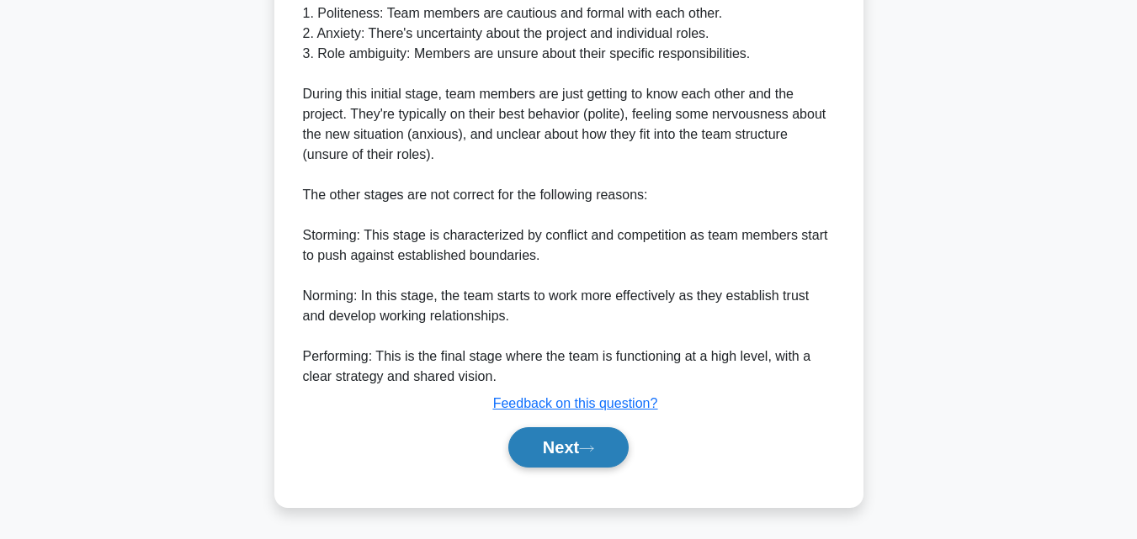
click at [564, 445] on button "Next" at bounding box center [568, 447] width 120 height 40
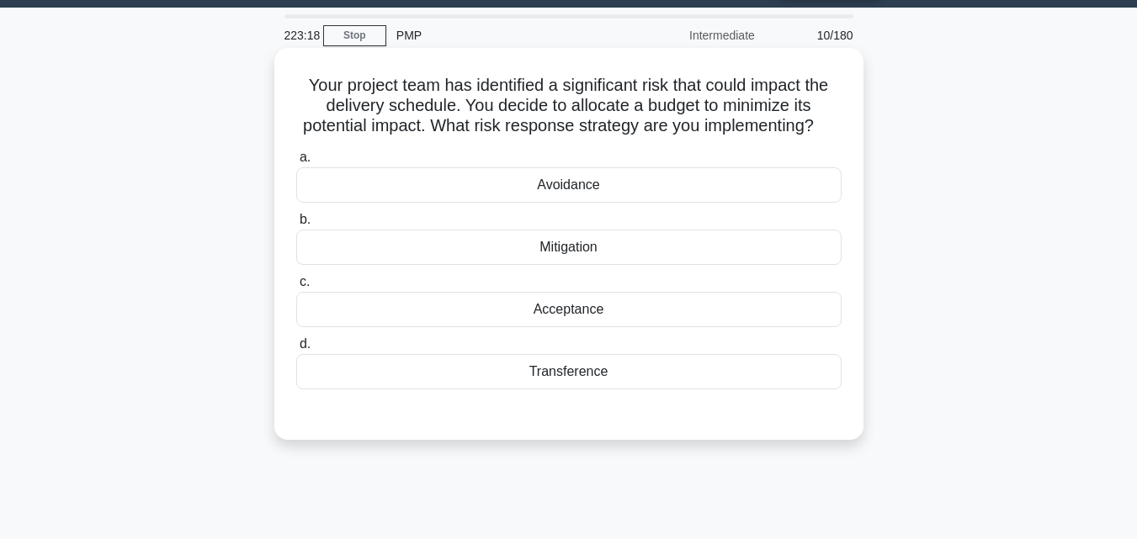
scroll to position [33, 0]
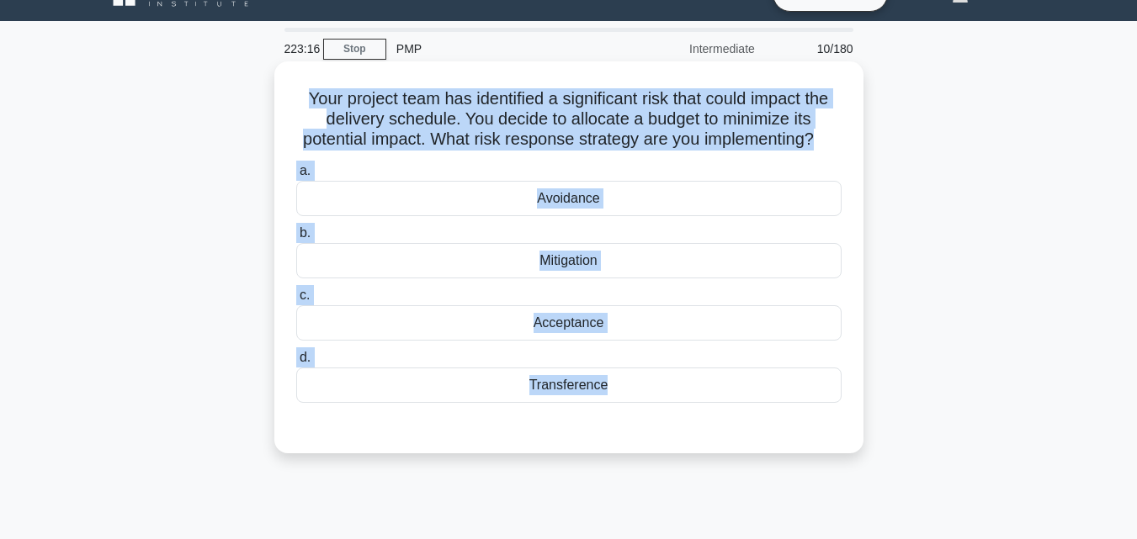
drag, startPoint x: 281, startPoint y: 89, endPoint x: 694, endPoint y: 442, distance: 543.2
click at [694, 442] on div "Your project team has identified a significant risk that could impact the deliv…" at bounding box center [569, 257] width 576 height 379
copy div "Your project team has identified a significant risk that could impact the deliv…"
click at [610, 341] on div "Acceptance" at bounding box center [568, 322] width 545 height 35
click at [296, 301] on input "c. Acceptance" at bounding box center [296, 295] width 0 height 11
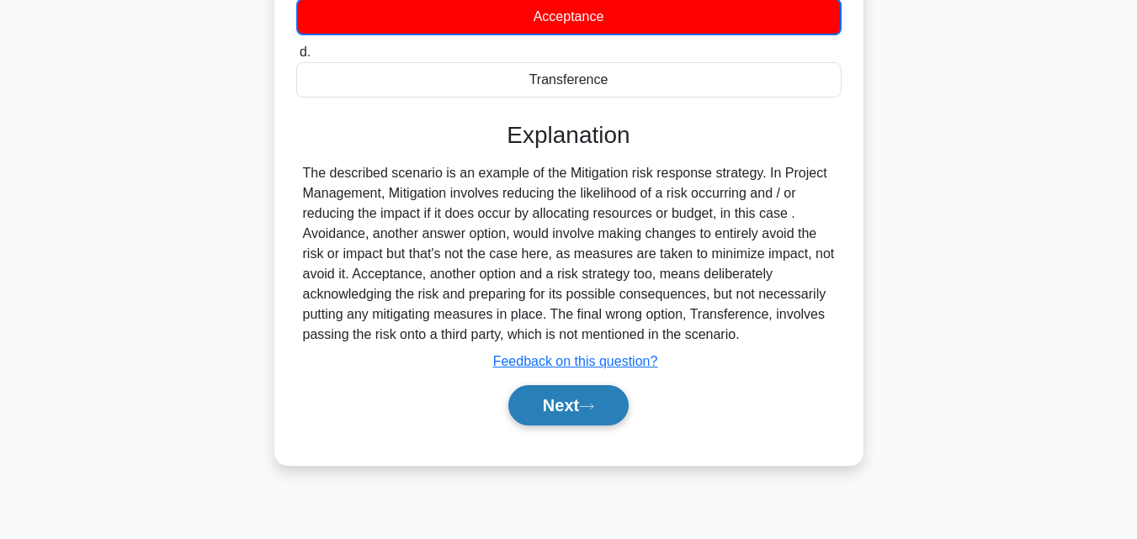
scroll to position [369, 0]
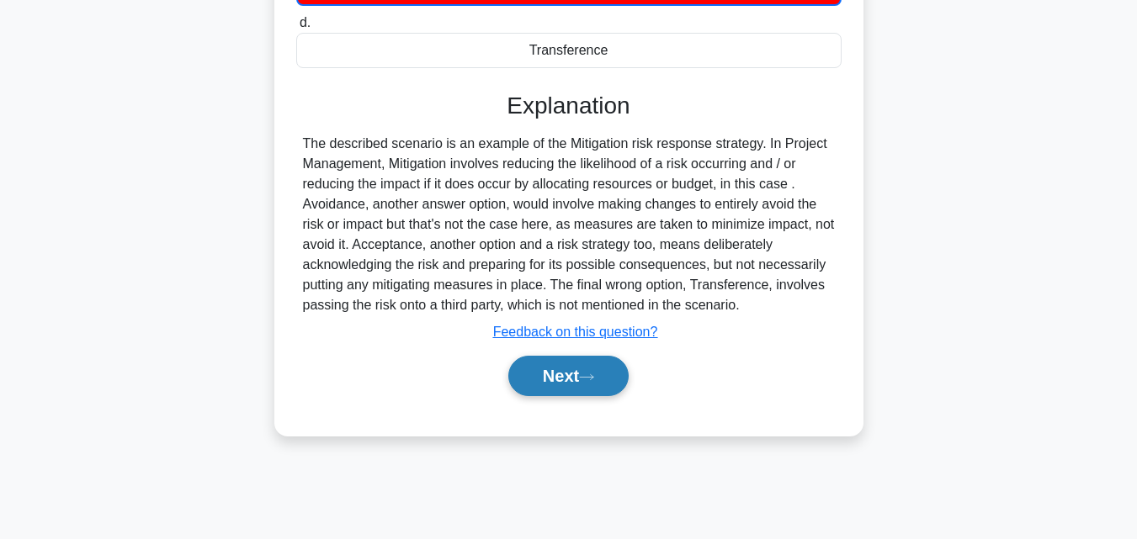
click at [590, 382] on icon at bounding box center [586, 377] width 15 height 9
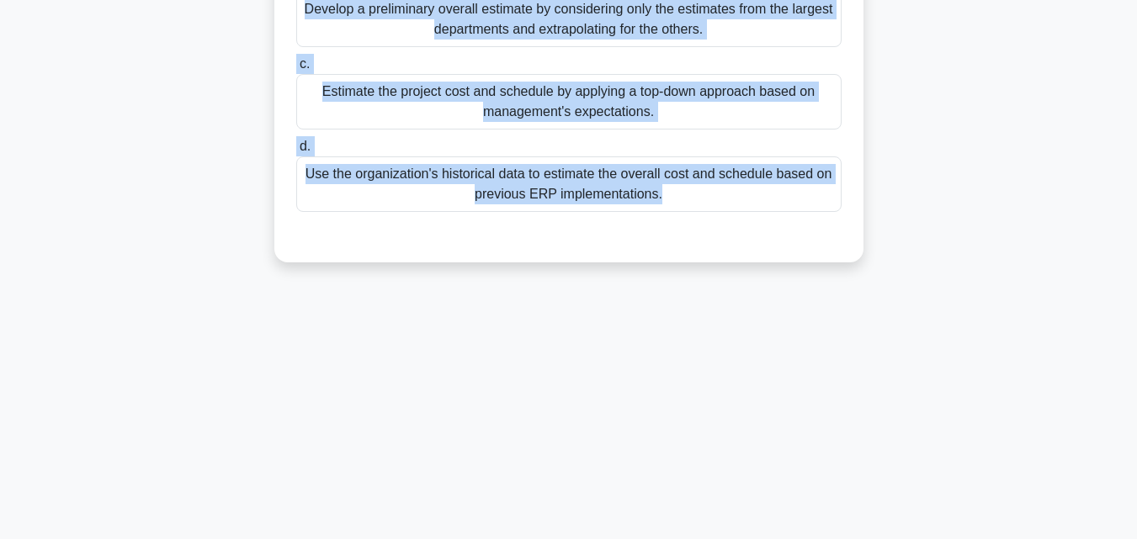
drag, startPoint x: 306, startPoint y: 92, endPoint x: 752, endPoint y: 529, distance: 624.8
click at [752, 529] on div "222:18 Stop PMP Intermediate 11/180 You are managing a project to implement an …" at bounding box center [568, 112] width 959 height 842
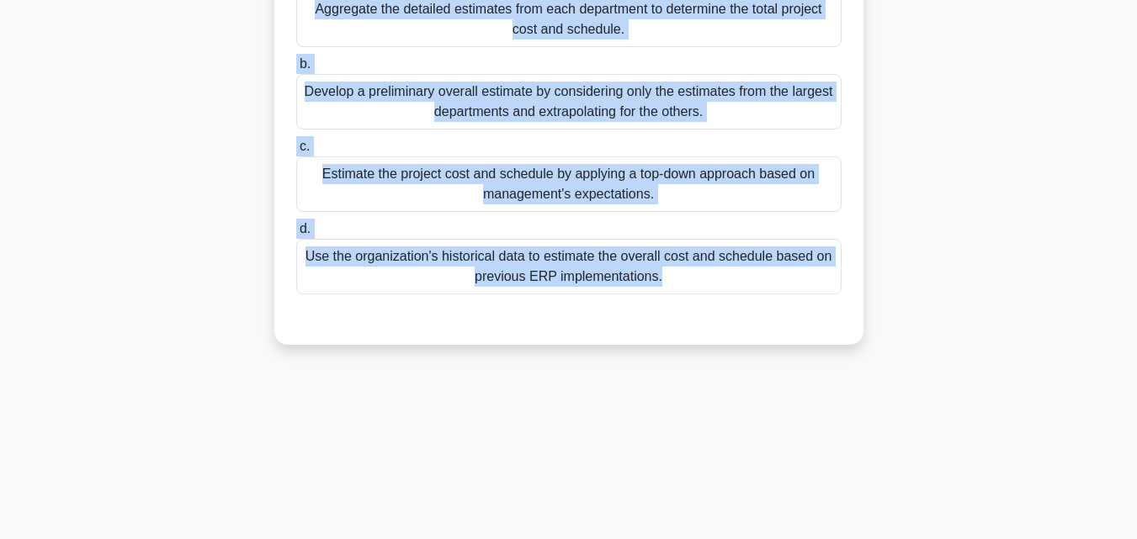
scroll to position [201, 0]
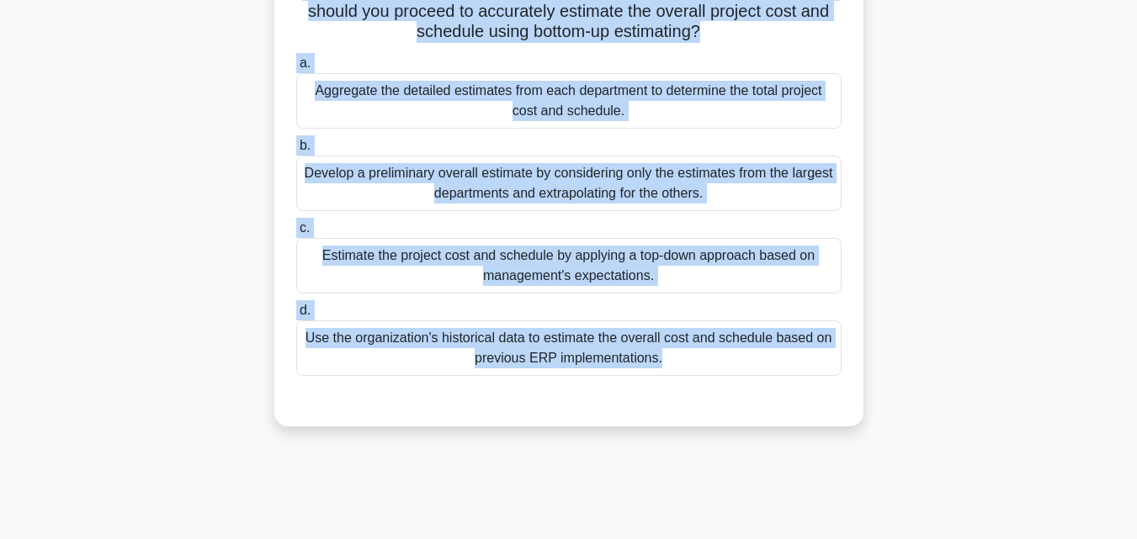
click at [495, 99] on div "Aggregate the detailed estimates from each department to determine the total pr…" at bounding box center [568, 101] width 545 height 56
click at [296, 69] on input "a. Aggregate the detailed estimates from each department to determine the total…" at bounding box center [296, 63] width 0 height 11
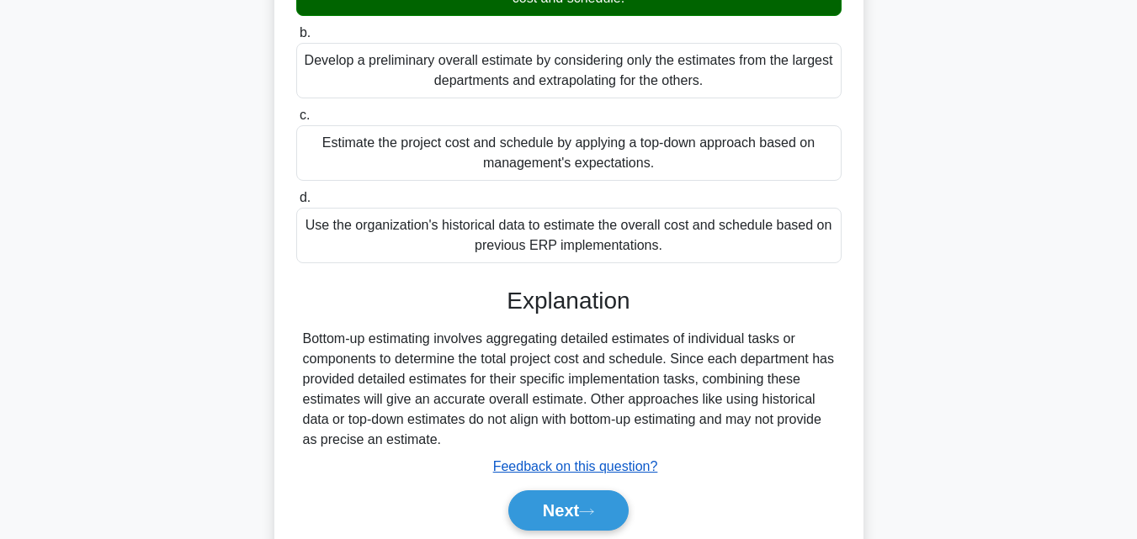
scroll to position [378, 0]
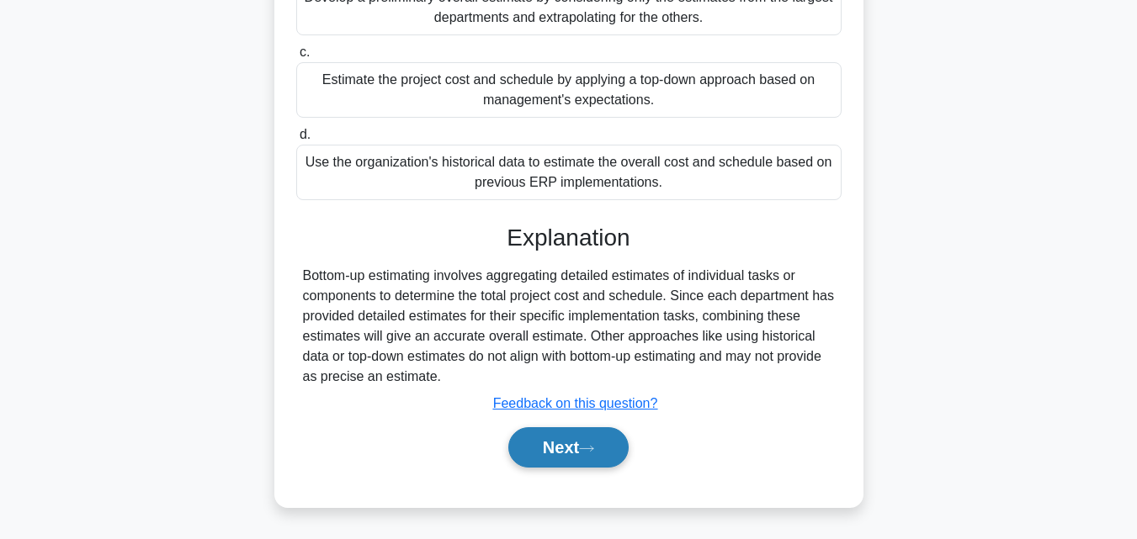
click at [584, 448] on button "Next" at bounding box center [568, 447] width 120 height 40
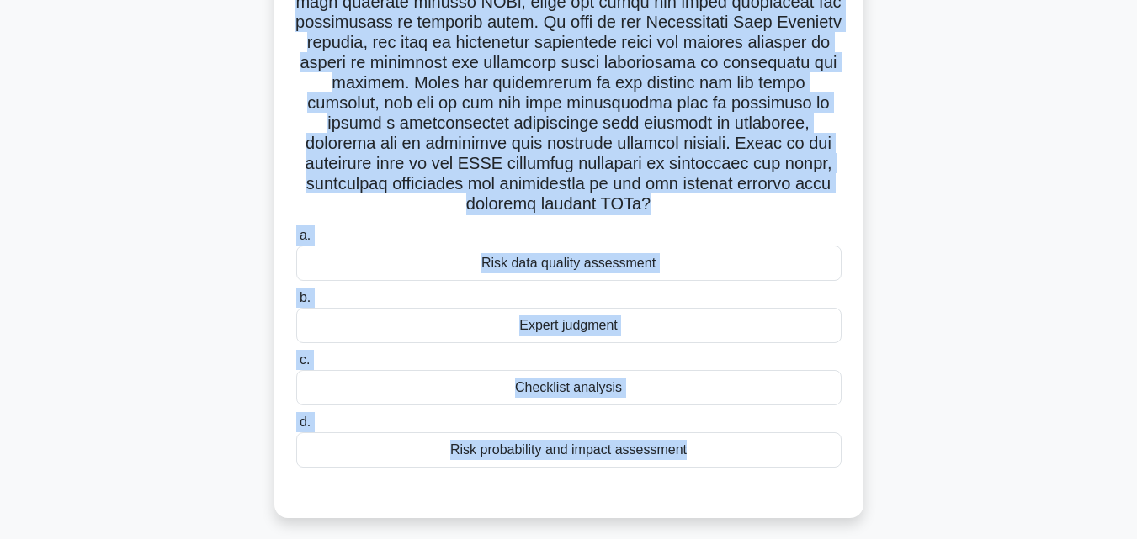
scroll to position [369, 0]
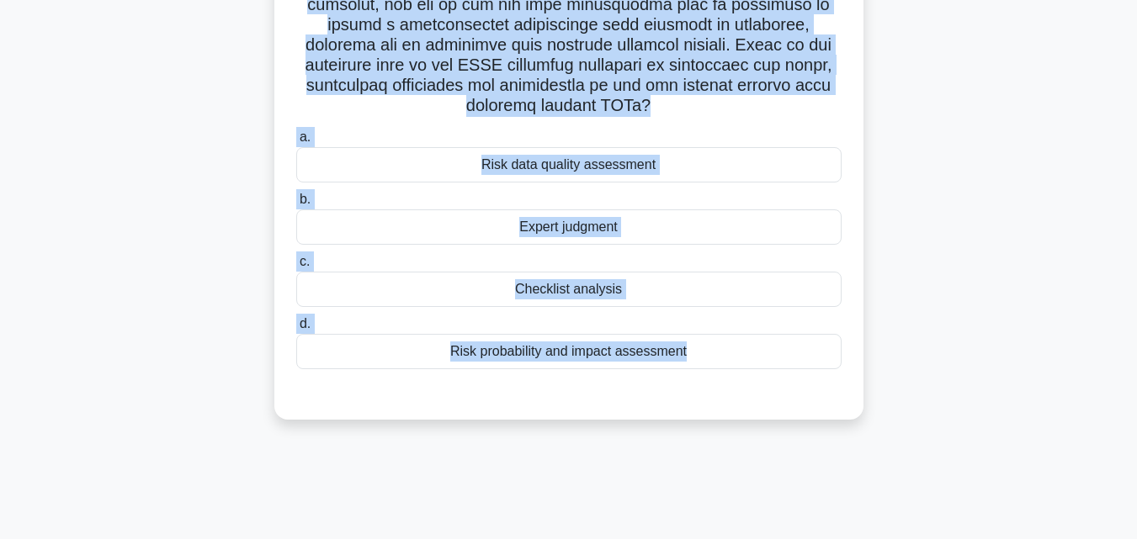
drag, startPoint x: 278, startPoint y: 129, endPoint x: 784, endPoint y: 534, distance: 649.0
click at [784, 534] on main "221:35 Stop PMP Intermediate 12/180 .spinner_0XTQ{transform-origin:center;anima…" at bounding box center [568, 111] width 1137 height 855
click at [577, 364] on div "Risk probability and impact assessment" at bounding box center [568, 351] width 545 height 35
click at [296, 330] on input "d. Risk probability and impact assessment" at bounding box center [296, 324] width 0 height 11
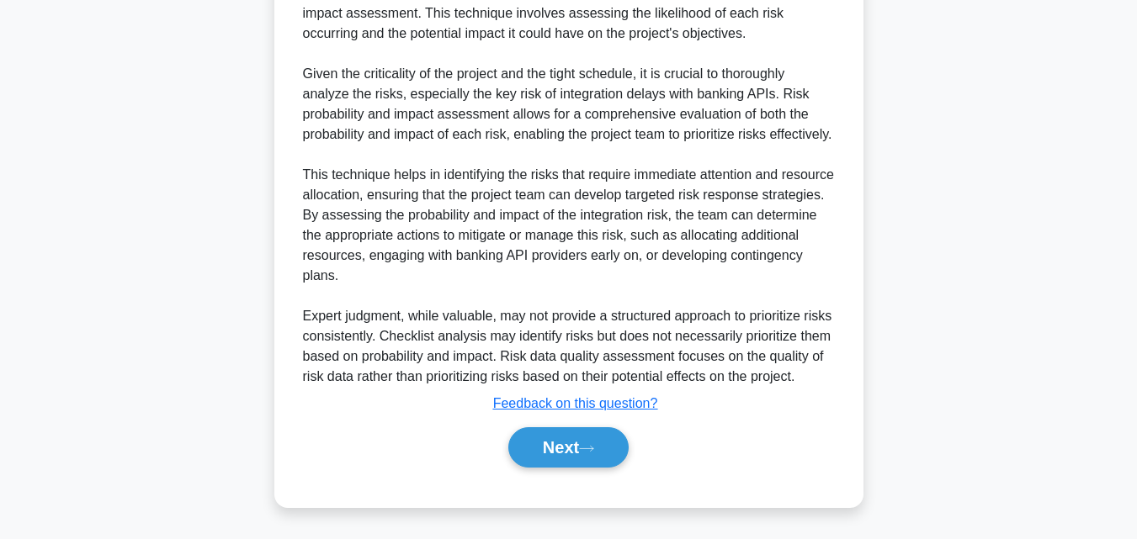
scroll to position [842, 0]
click at [581, 431] on button "Next" at bounding box center [568, 447] width 120 height 40
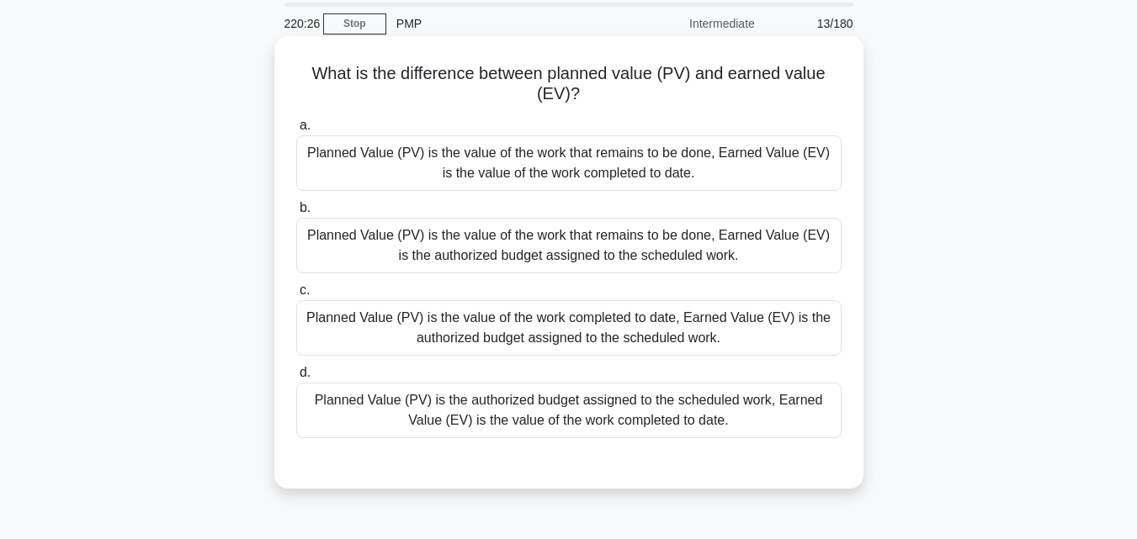
scroll to position [33, 0]
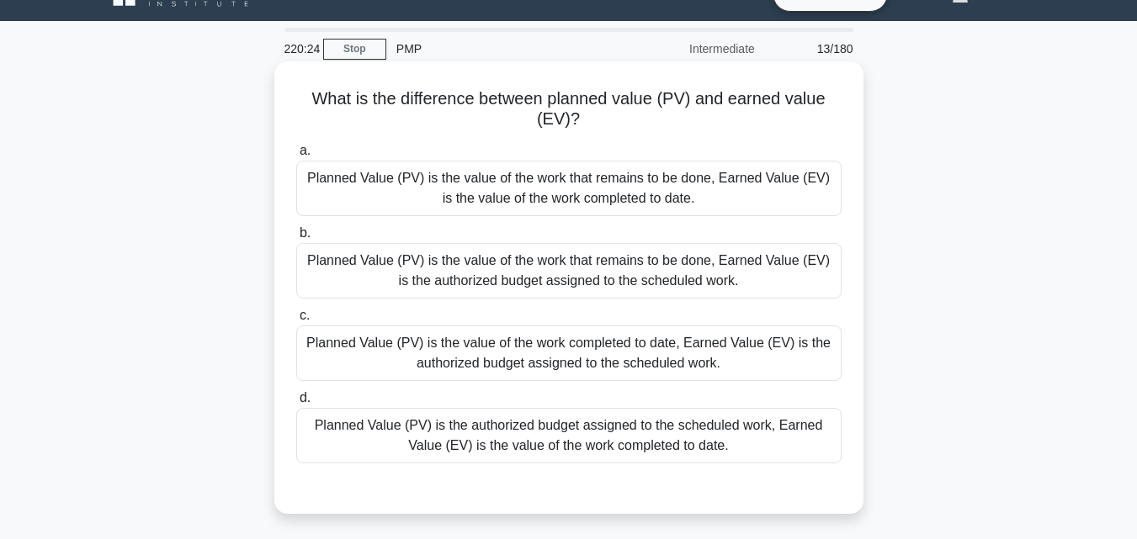
drag, startPoint x: 307, startPoint y: 98, endPoint x: 800, endPoint y: 442, distance: 601.4
click at [800, 442] on div "What is the difference between planned value (PV) and earned value (EV)? .spinn…" at bounding box center [569, 287] width 576 height 439
click at [528, 424] on div "Planned Value (PV) is the authorized budget assigned to the scheduled work, Ear…" at bounding box center [568, 436] width 545 height 56
click at [296, 404] on input "d. Planned Value (PV) is the authorized budget assigned to the scheduled work, …" at bounding box center [296, 398] width 0 height 11
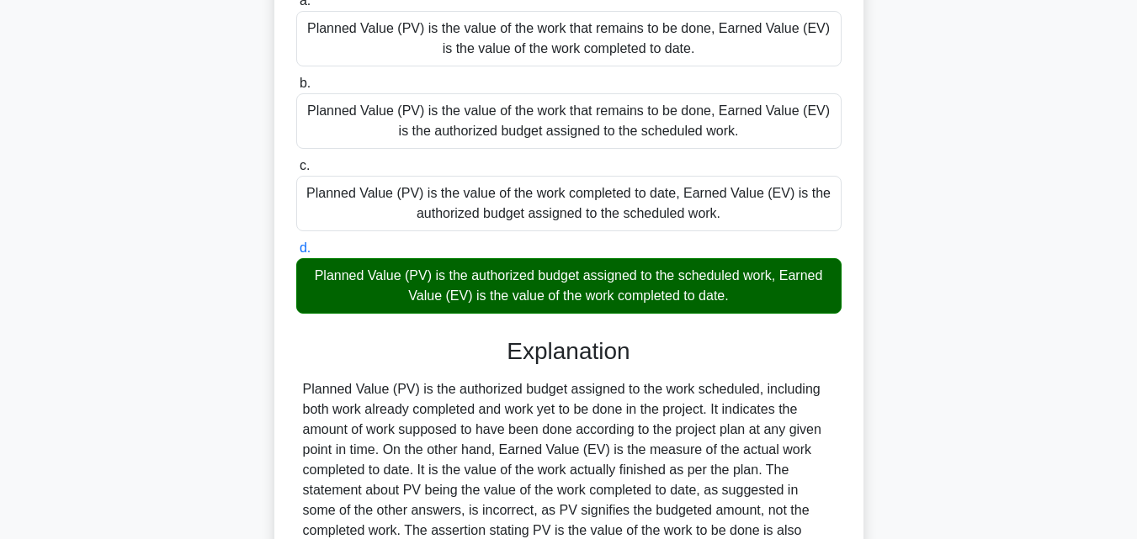
scroll to position [378, 0]
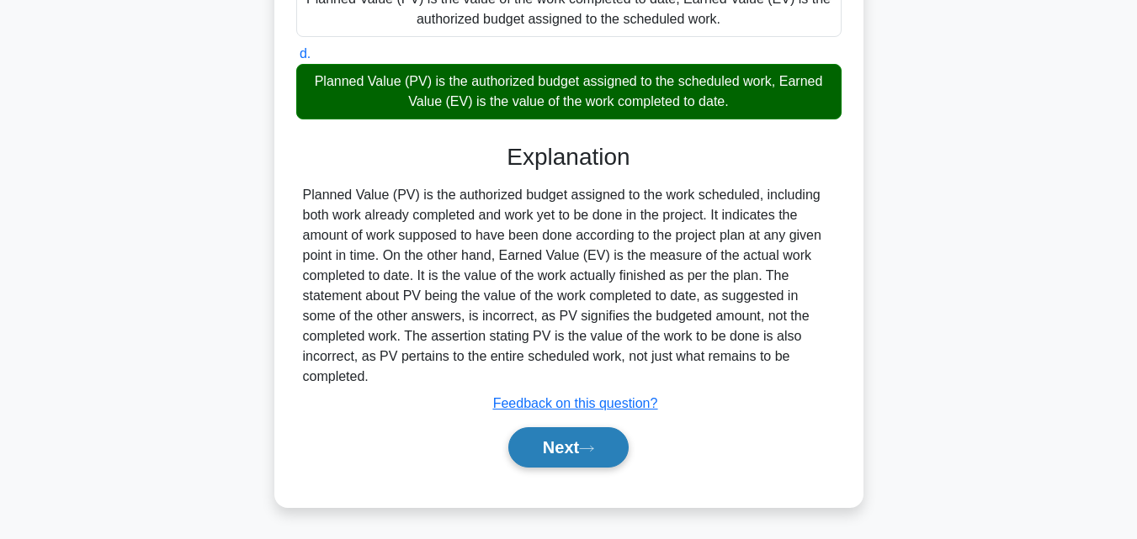
click at [575, 454] on button "Next" at bounding box center [568, 447] width 120 height 40
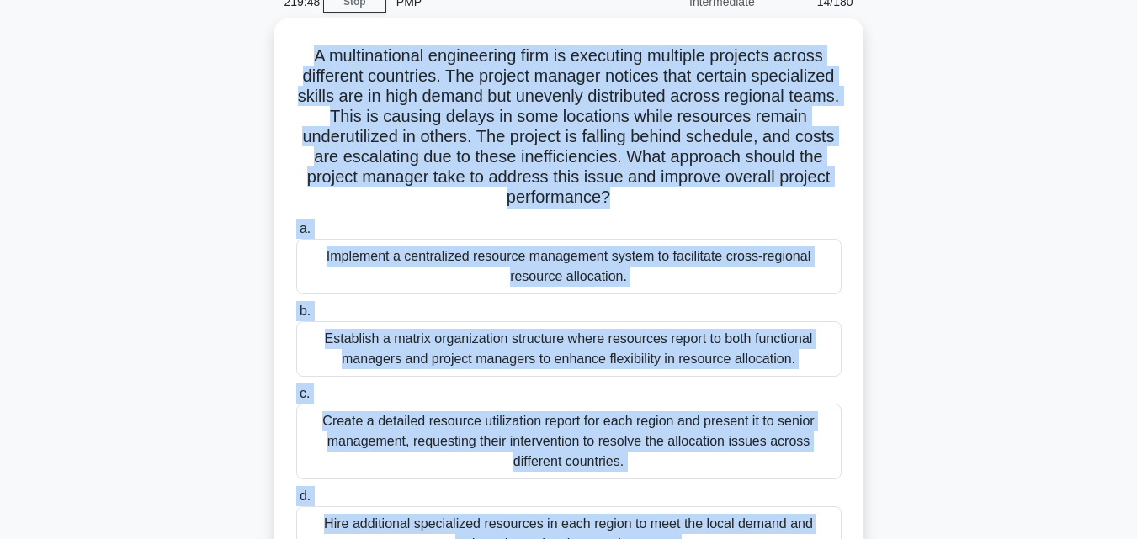
scroll to position [369, 0]
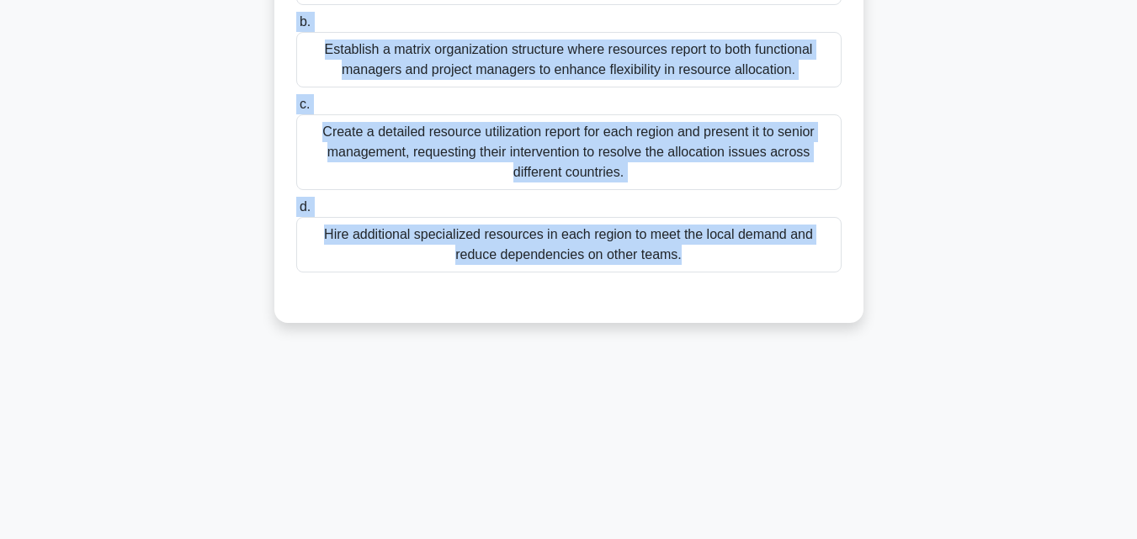
drag, startPoint x: 256, startPoint y: 84, endPoint x: 645, endPoint y: 431, distance: 521.6
click at [645, 431] on div "219:48 Stop PMP Intermediate 14/180 A multinational engineering firm is executi…" at bounding box center [568, 112] width 959 height 842
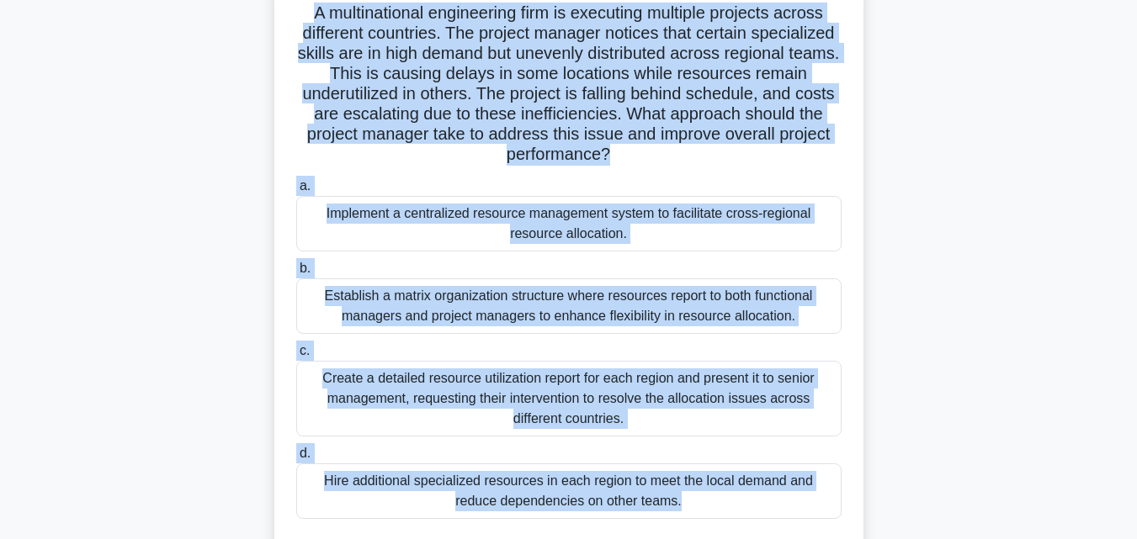
scroll to position [117, 0]
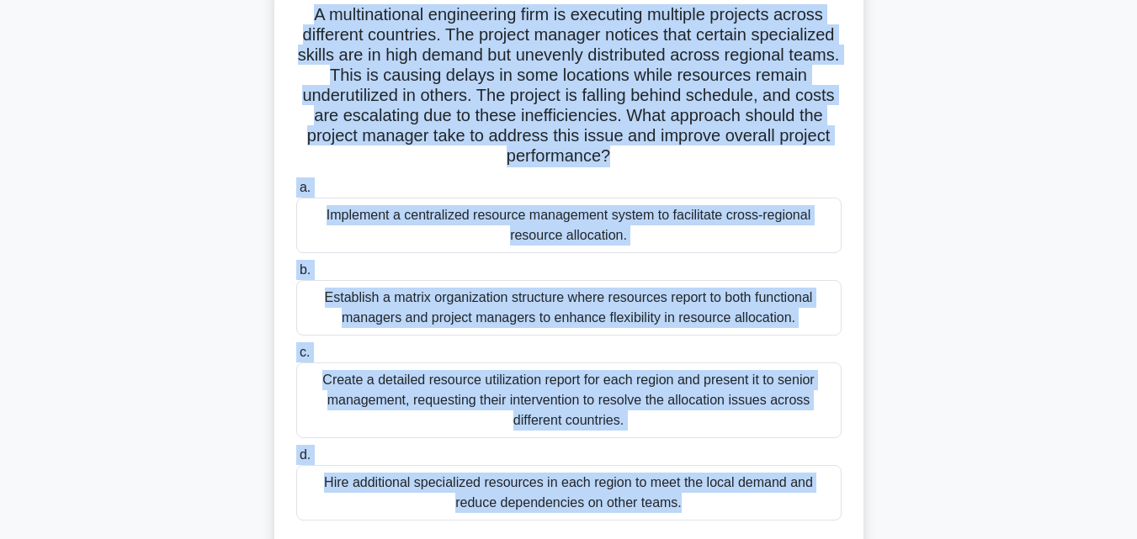
click at [422, 201] on div "Implement a centralized resource management system to facilitate cross-regional…" at bounding box center [568, 226] width 545 height 56
click at [296, 194] on input "a. Implement a centralized resource management system to facilitate cross-regio…" at bounding box center [296, 188] width 0 height 11
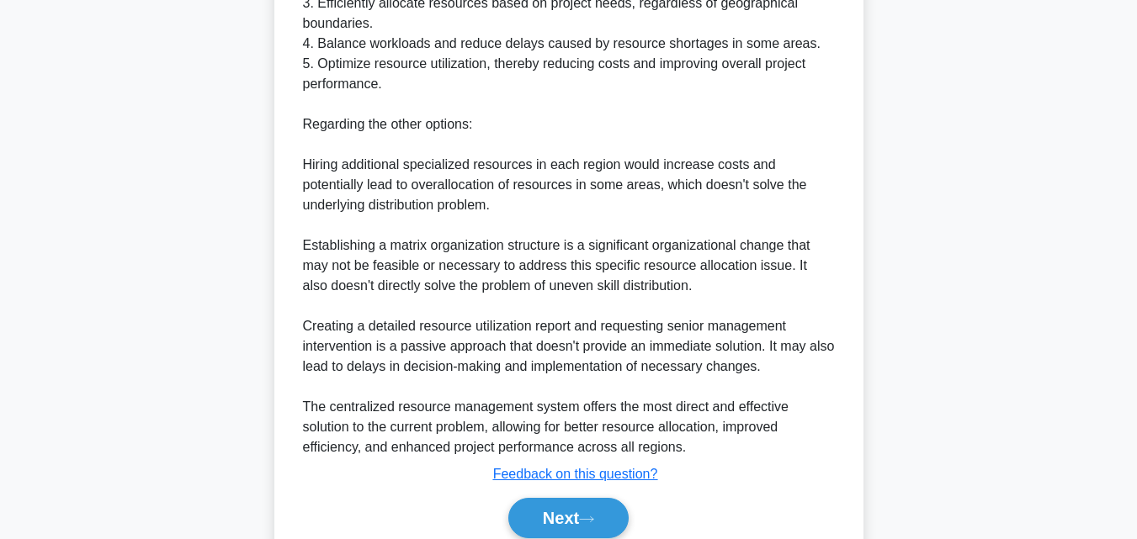
scroll to position [943, 0]
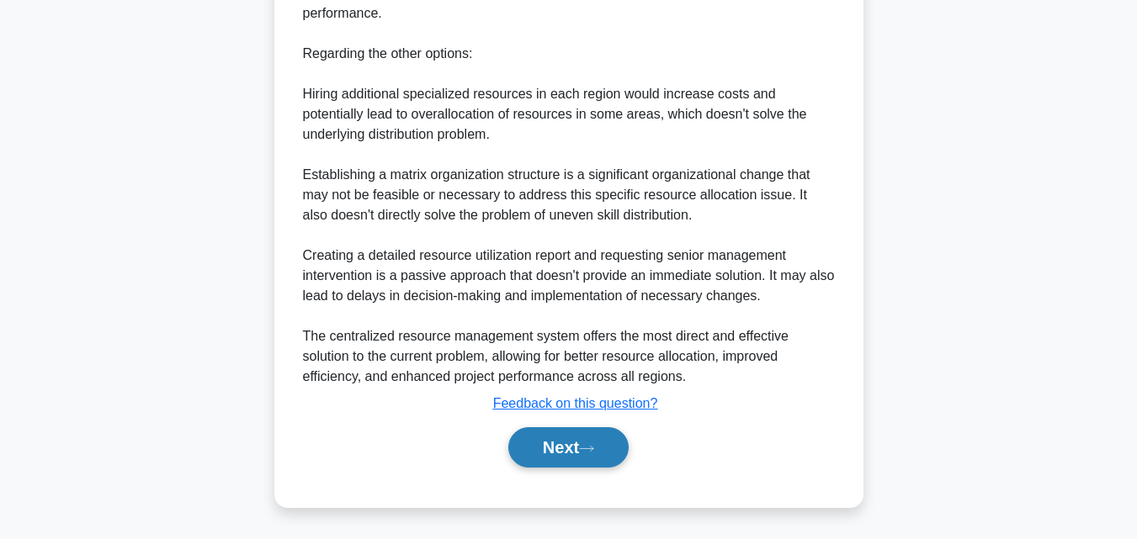
click at [551, 460] on button "Next" at bounding box center [568, 447] width 120 height 40
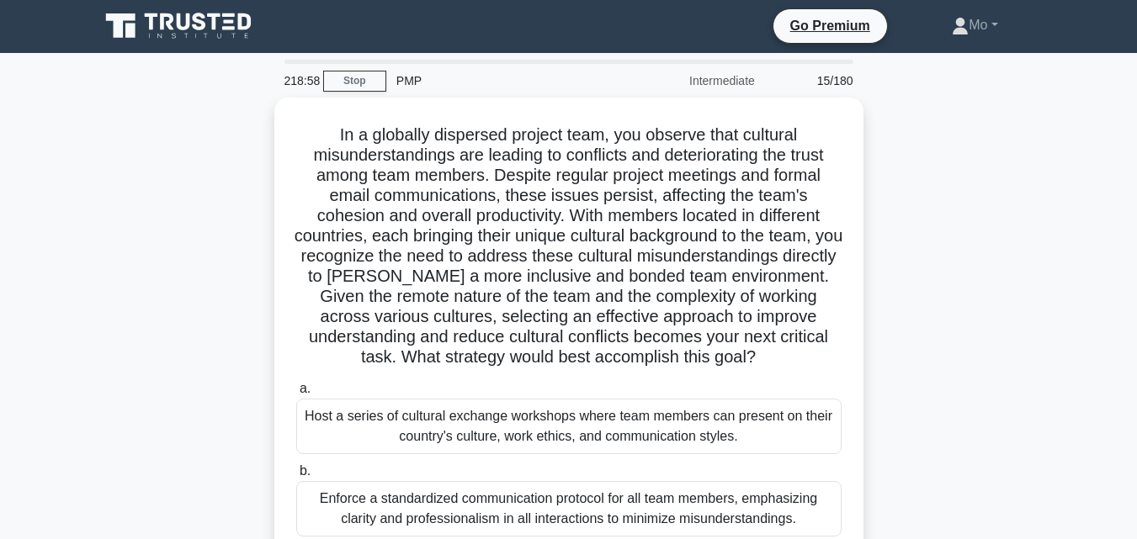
scroll to position [0, 0]
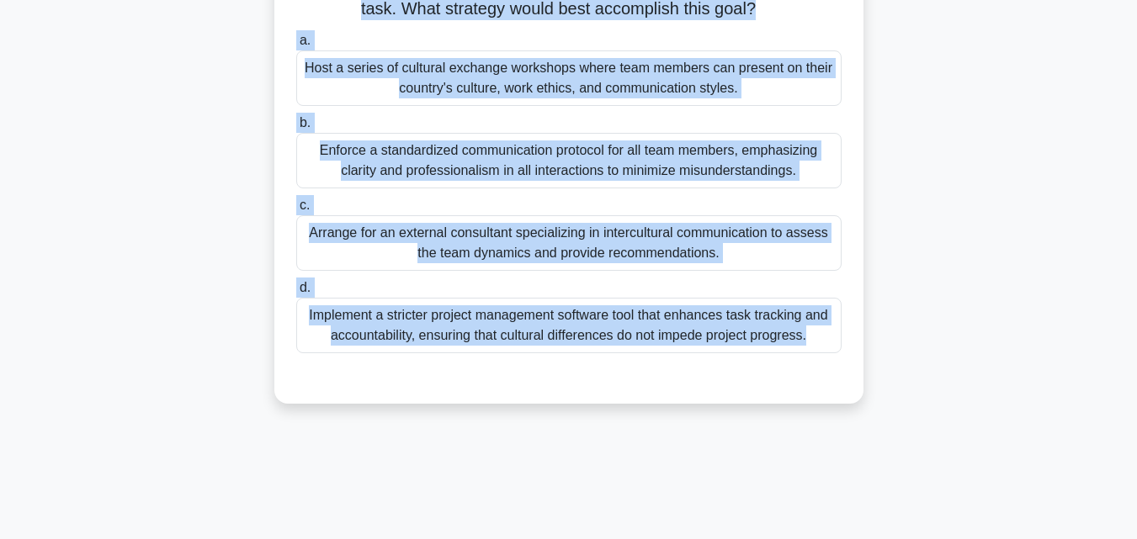
drag, startPoint x: 311, startPoint y: 135, endPoint x: 786, endPoint y: 537, distance: 622.8
click at [786, 537] on div "218:55 Stop PMP Intermediate 15/180 .spinner_0XTQ{transform-origin:center;anima…" at bounding box center [568, 137] width 959 height 842
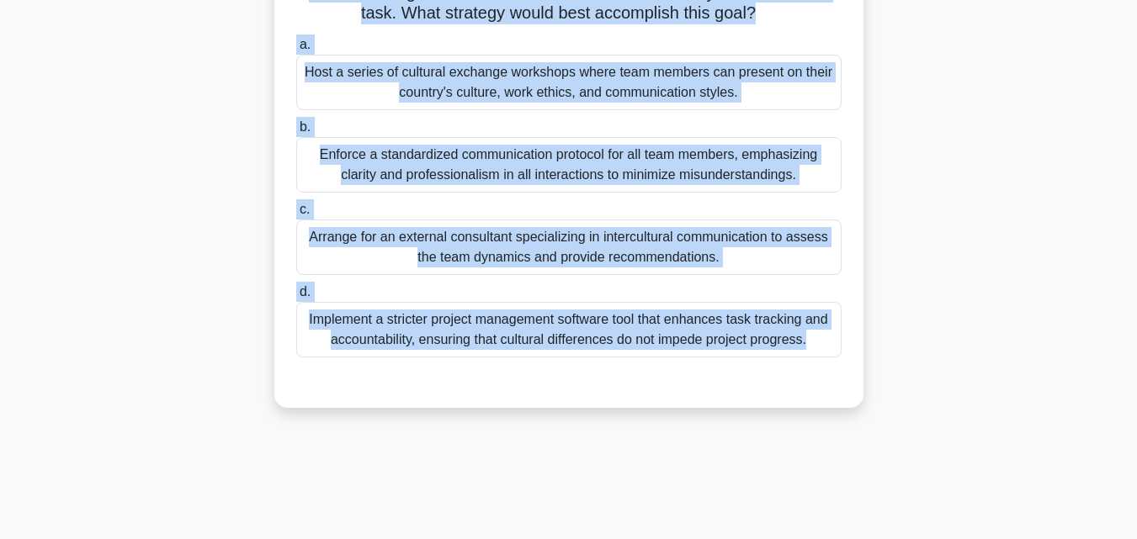
scroll to position [360, 0]
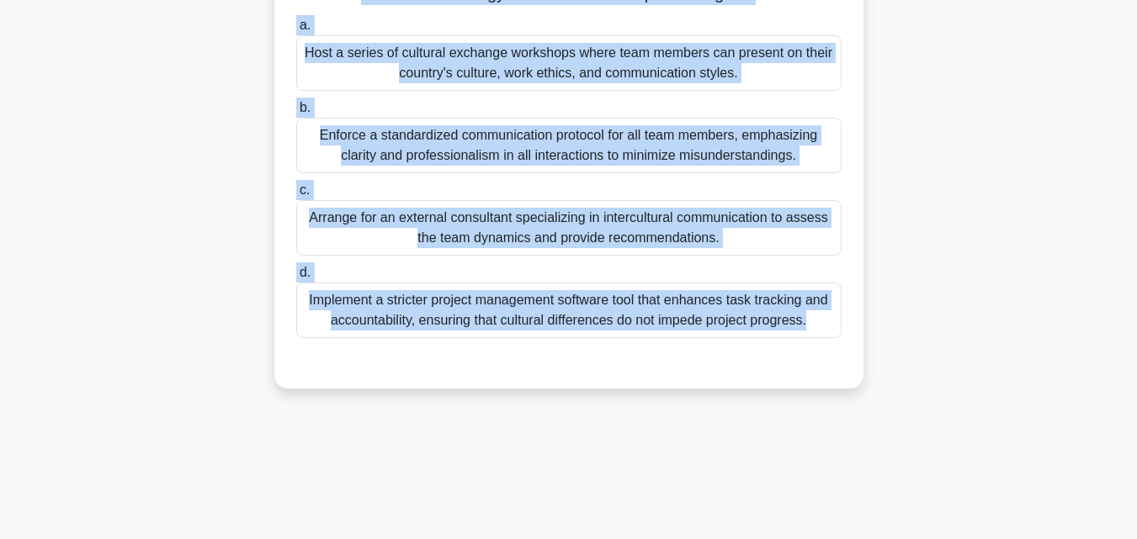
click at [451, 240] on div "Arrange for an external consultant specializing in intercultural communication …" at bounding box center [568, 228] width 545 height 56
click at [296, 196] on input "c. Arrange for an external consultant specializing in intercultural communicati…" at bounding box center [296, 190] width 0 height 11
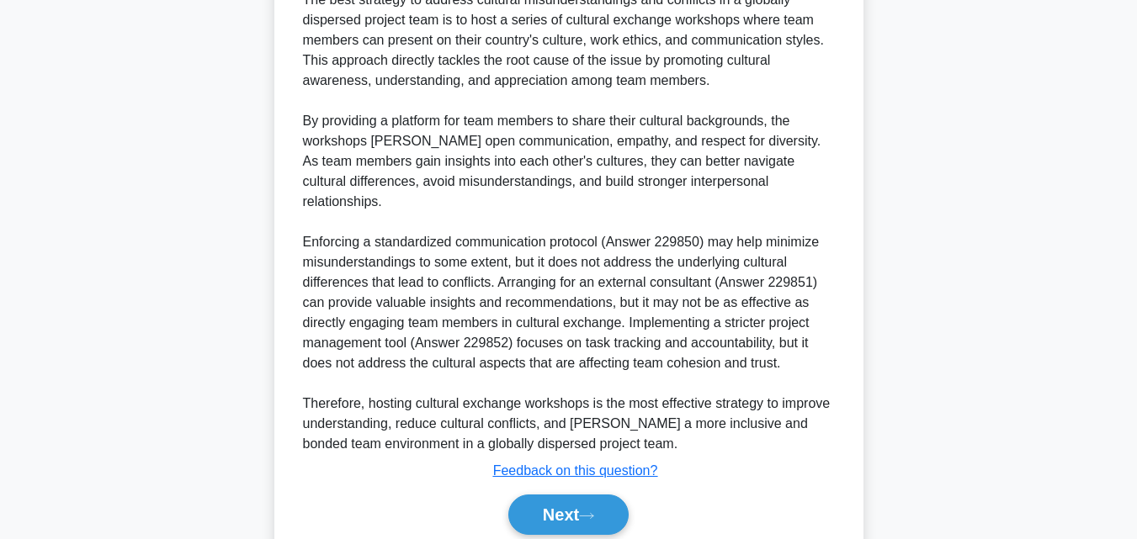
scroll to position [824, 0]
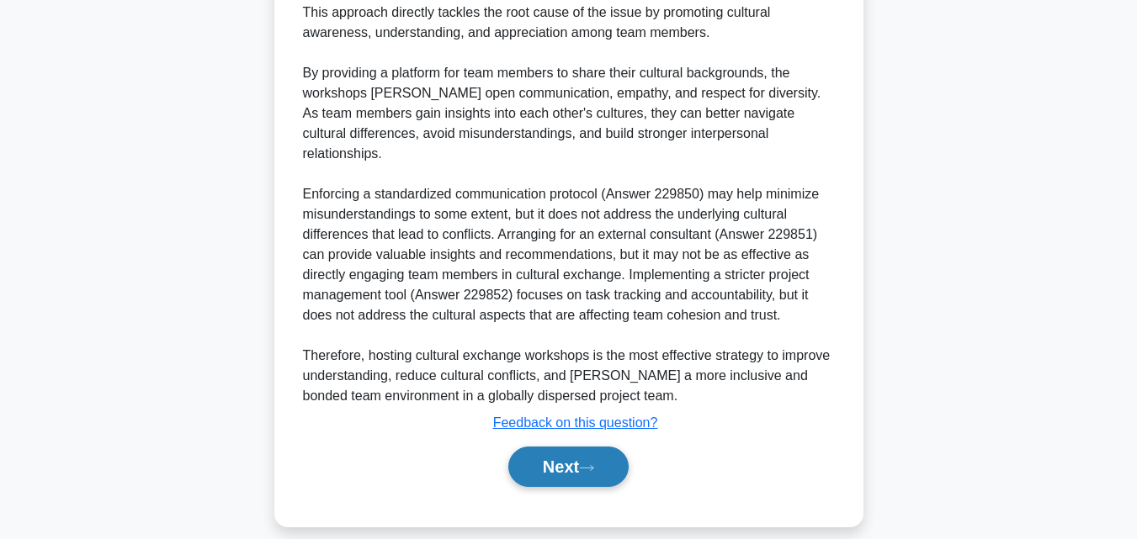
click at [581, 447] on button "Next" at bounding box center [568, 467] width 120 height 40
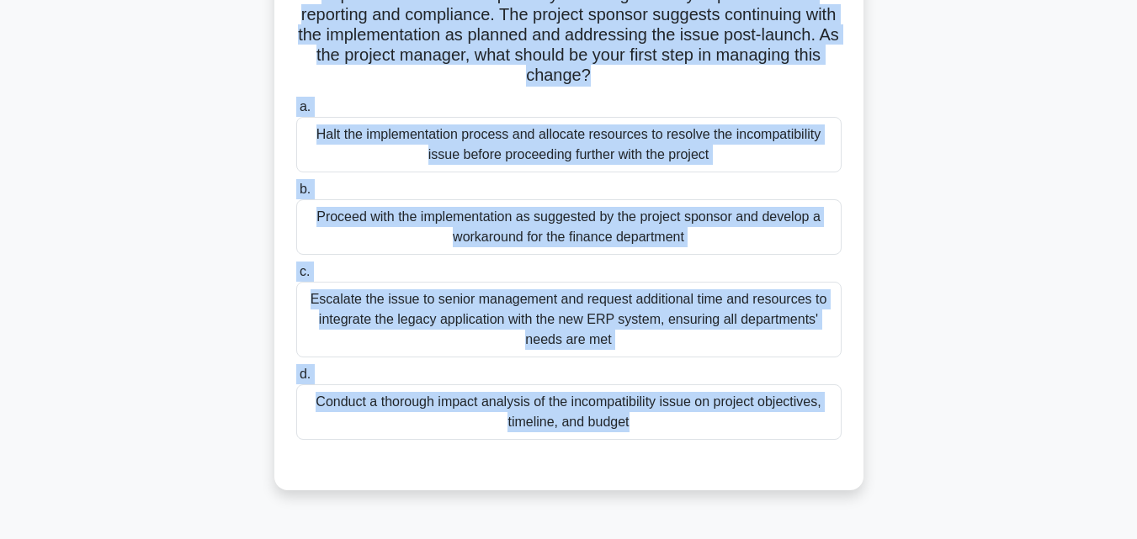
scroll to position [369, 0]
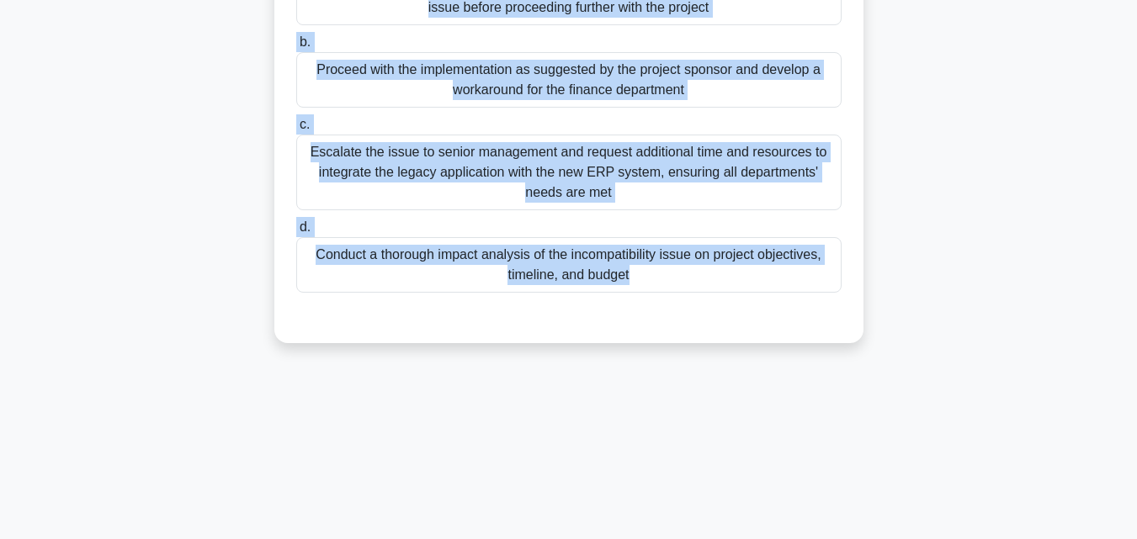
drag, startPoint x: 272, startPoint y: 81, endPoint x: 852, endPoint y: 543, distance: 741.4
click at [852, 539] on html "Go Premium Mo" at bounding box center [568, 85] width 1137 height 909
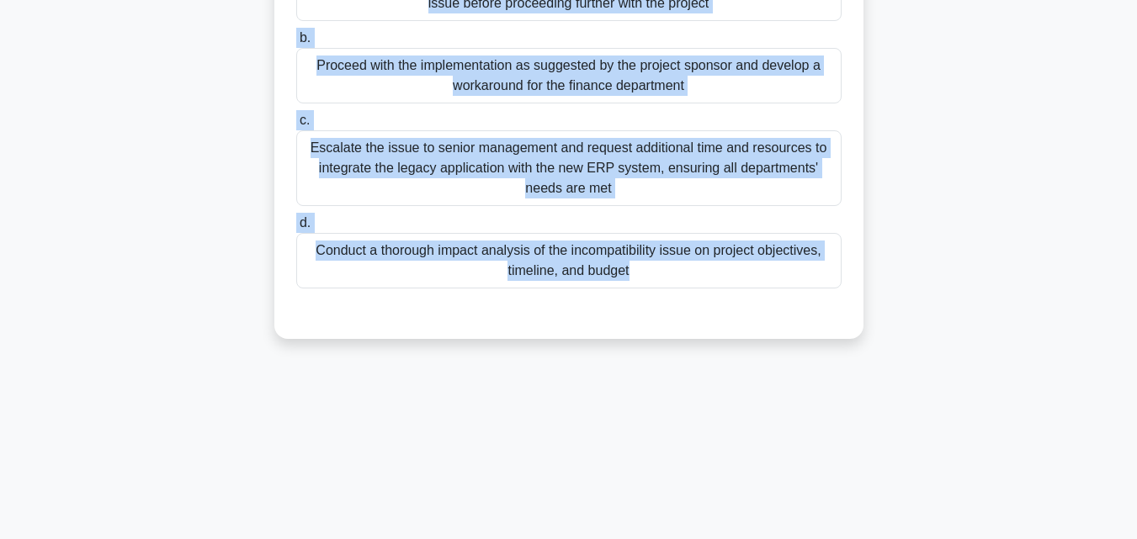
click at [443, 256] on div "Conduct a thorough impact analysis of the incompatibility issue on project obje…" at bounding box center [568, 261] width 545 height 56
click at [296, 229] on input "d. Conduct a thorough impact analysis of the incompatibility issue on project o…" at bounding box center [296, 223] width 0 height 11
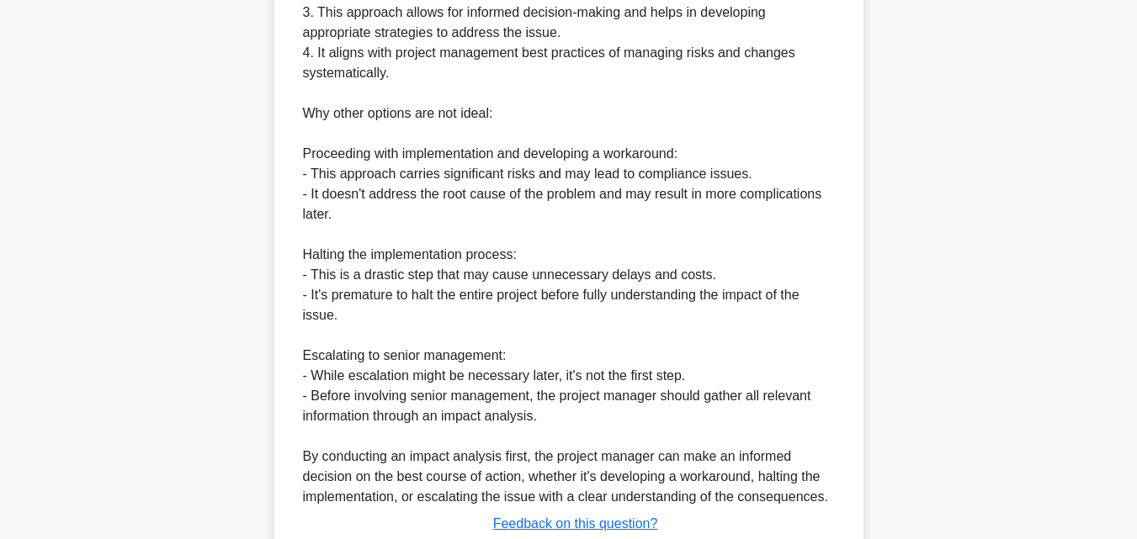
scroll to position [1004, 0]
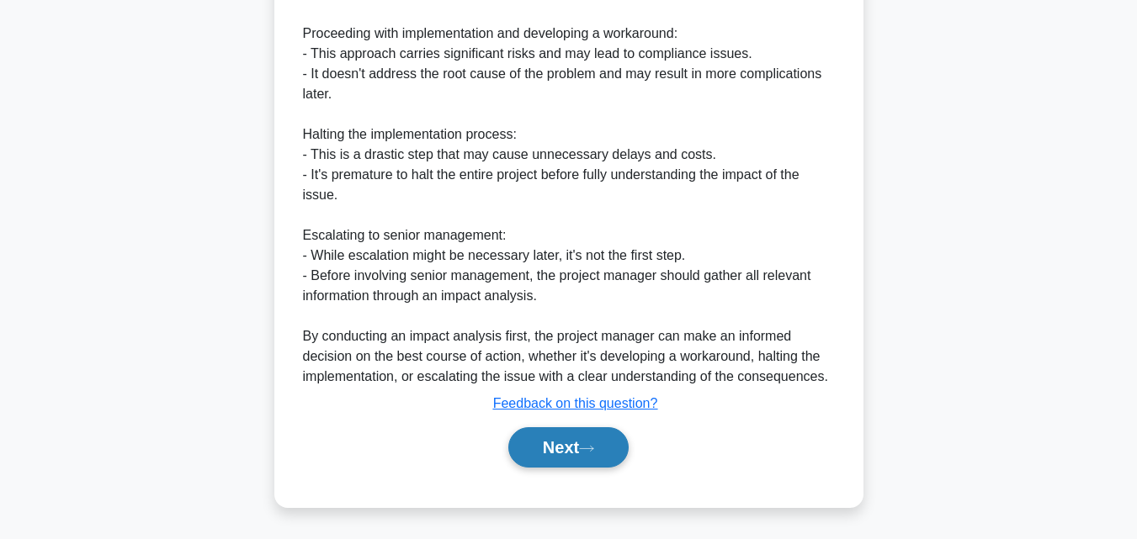
click at [568, 443] on button "Next" at bounding box center [568, 447] width 120 height 40
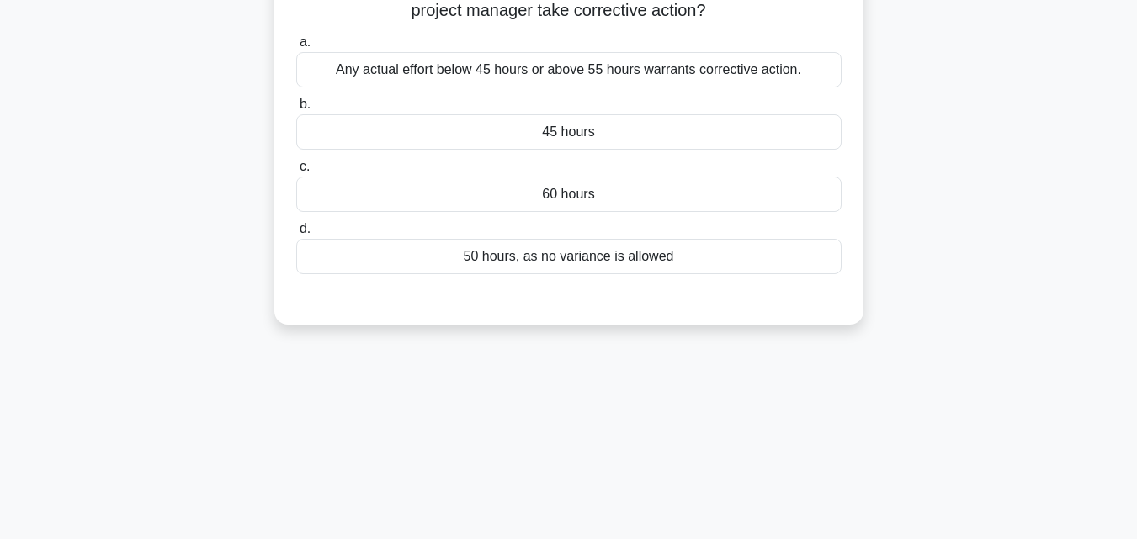
scroll to position [33, 0]
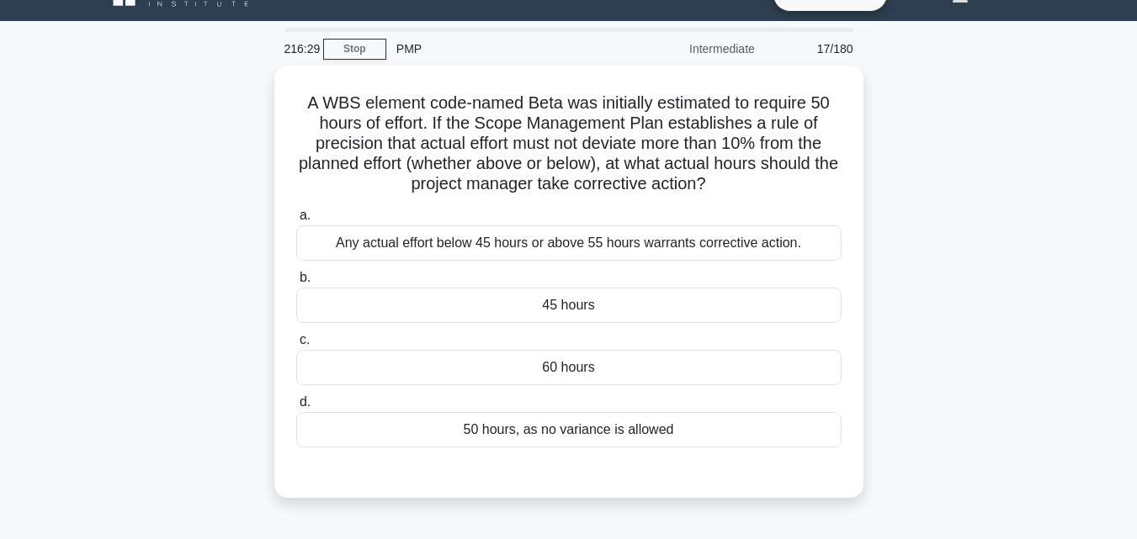
drag, startPoint x: 283, startPoint y: 81, endPoint x: 877, endPoint y: 443, distance: 695.6
click at [877, 443] on div "A WBS element code-named Beta was initially estimated to require 50 hours of ef…" at bounding box center [568, 292] width 959 height 453
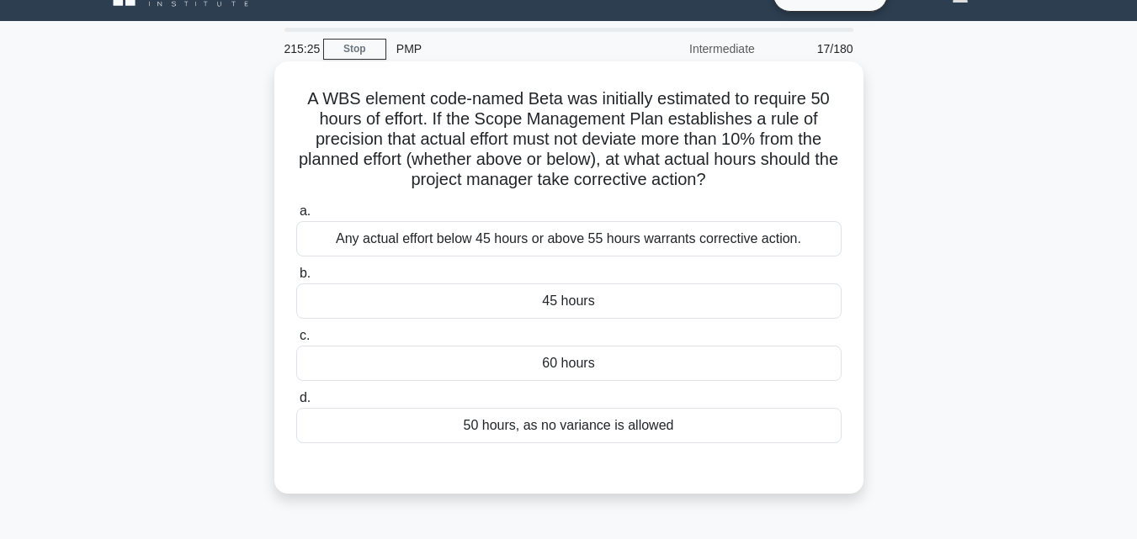
click at [470, 236] on div "Any actual effort below 45 hours or above 55 hours warrants corrective action." at bounding box center [568, 238] width 545 height 35
click at [296, 217] on input "a. Any actual effort below 45 hours or above 55 hours warrants corrective actio…" at bounding box center [296, 211] width 0 height 11
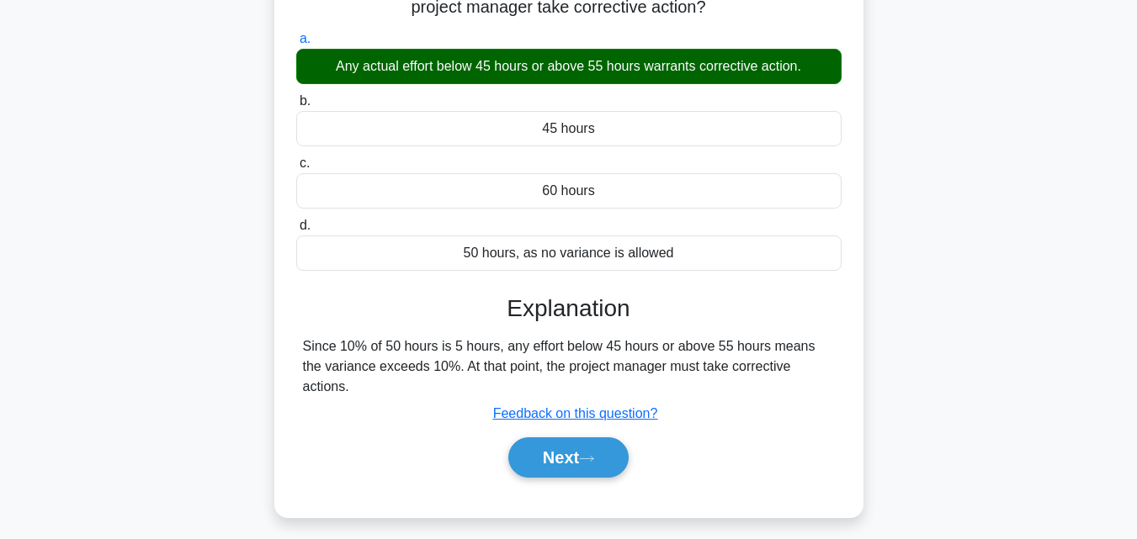
scroll to position [369, 0]
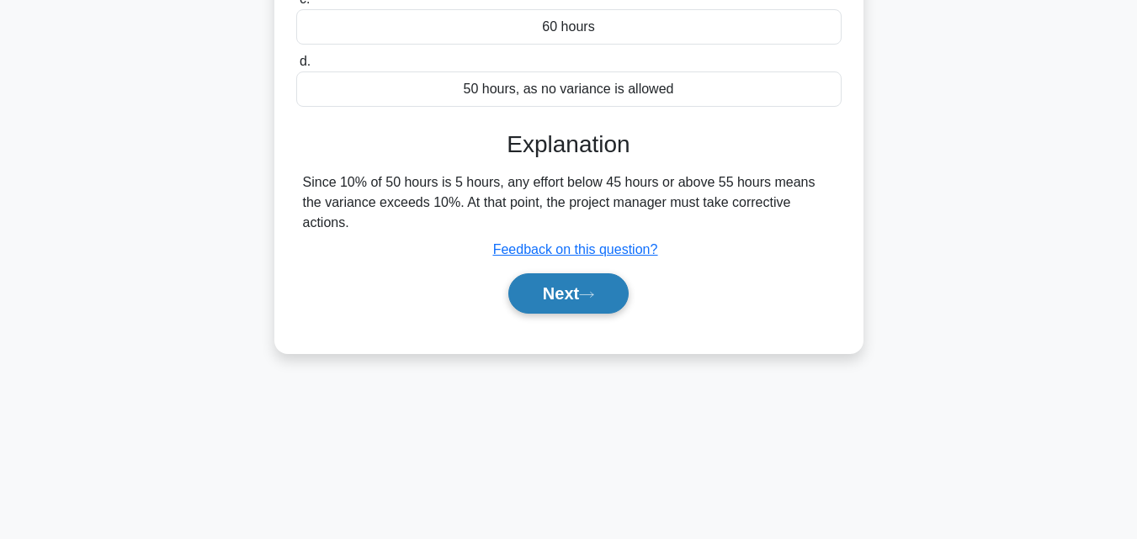
click at [555, 273] on button "Next" at bounding box center [568, 293] width 120 height 40
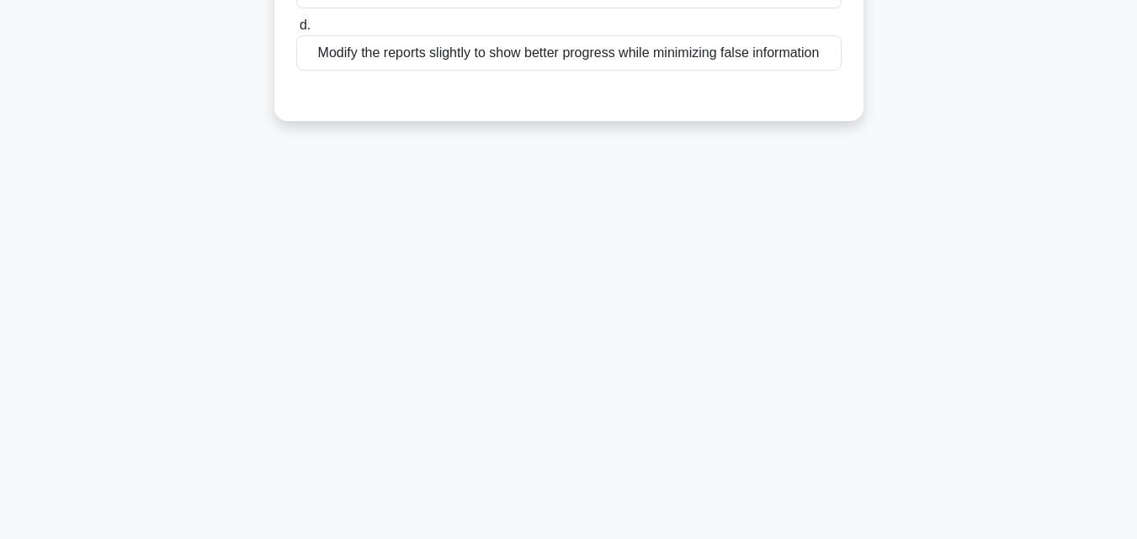
scroll to position [33, 0]
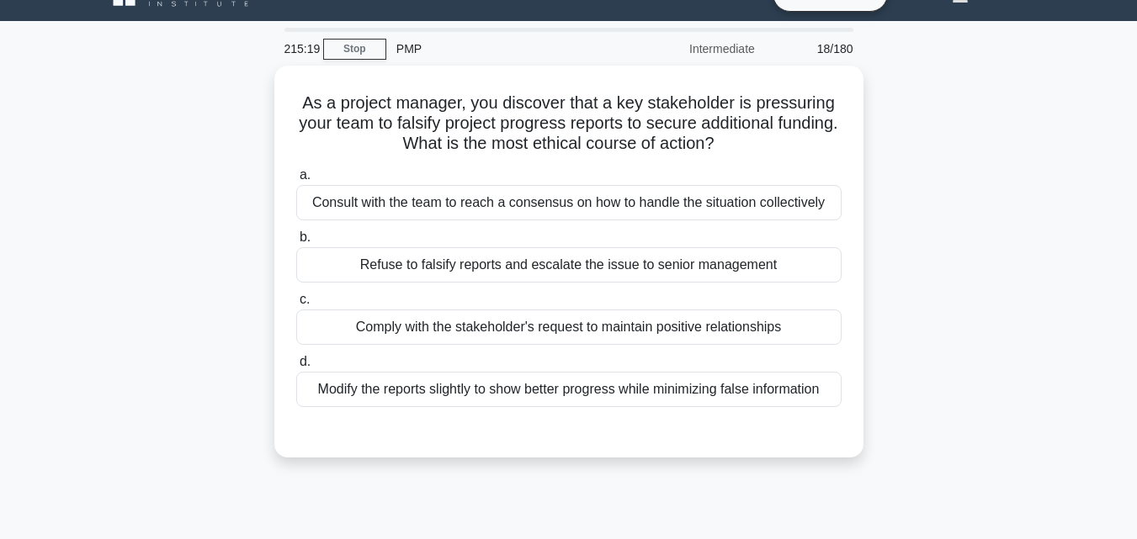
drag, startPoint x: 300, startPoint y: 98, endPoint x: 916, endPoint y: 407, distance: 689.8
click at [916, 407] on div "As a project manager, you discover that a key stakeholder is pressuring your te…" at bounding box center [568, 272] width 959 height 412
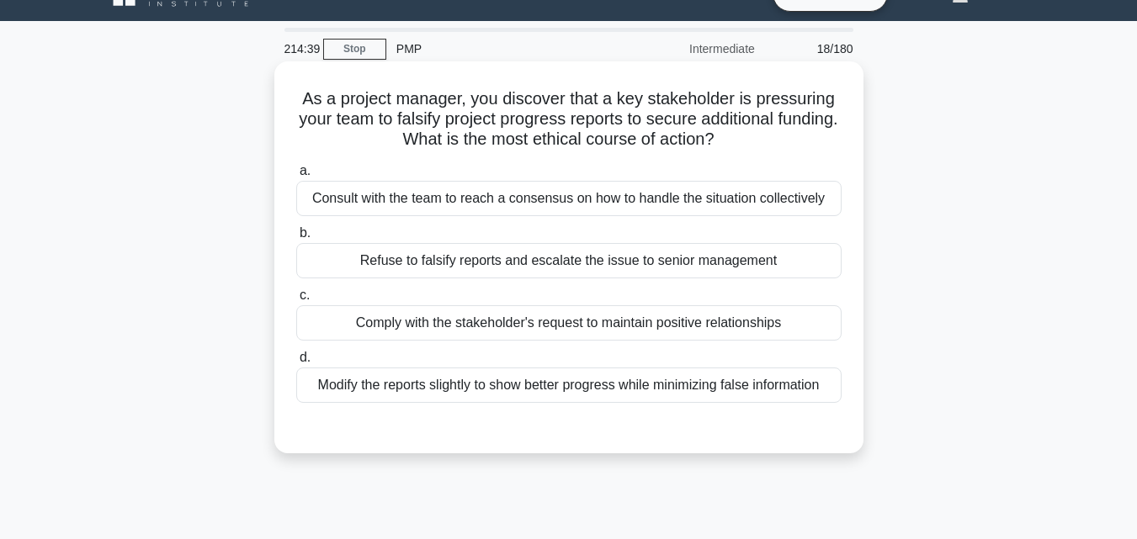
click at [546, 236] on label "b. Refuse to falsify reports and escalate the issue to senior management" at bounding box center [568, 251] width 545 height 56
click at [296, 236] on input "b. Refuse to falsify reports and escalate the issue to senior management" at bounding box center [296, 233] width 0 height 11
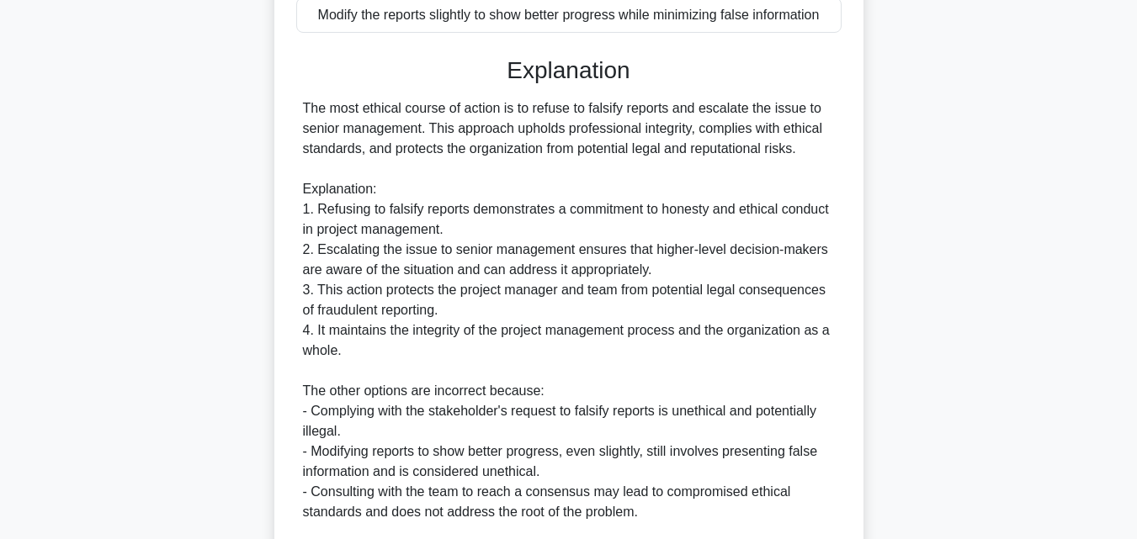
scroll to position [620, 0]
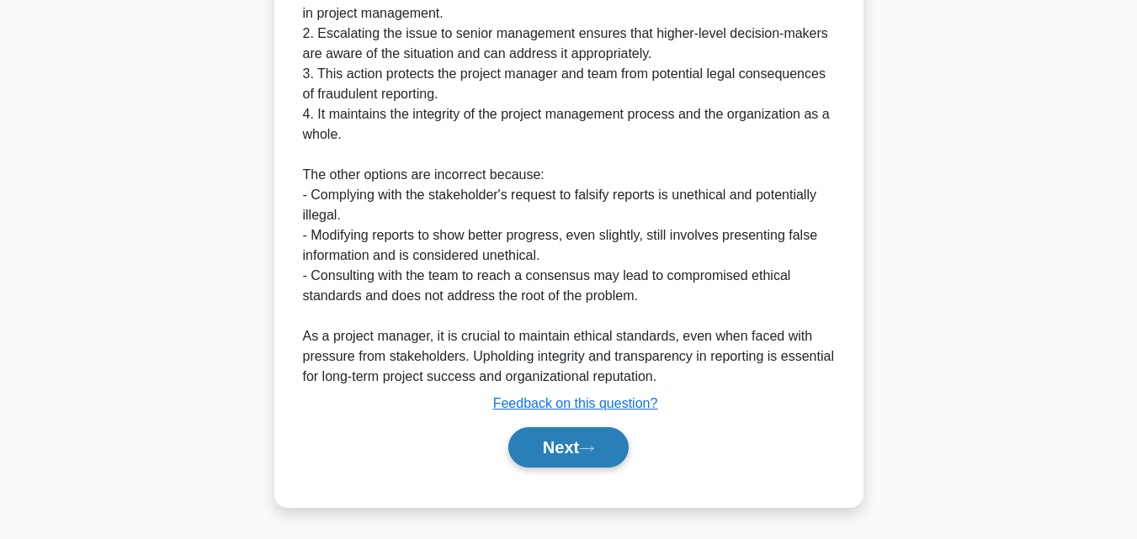
click at [537, 443] on button "Next" at bounding box center [568, 447] width 120 height 40
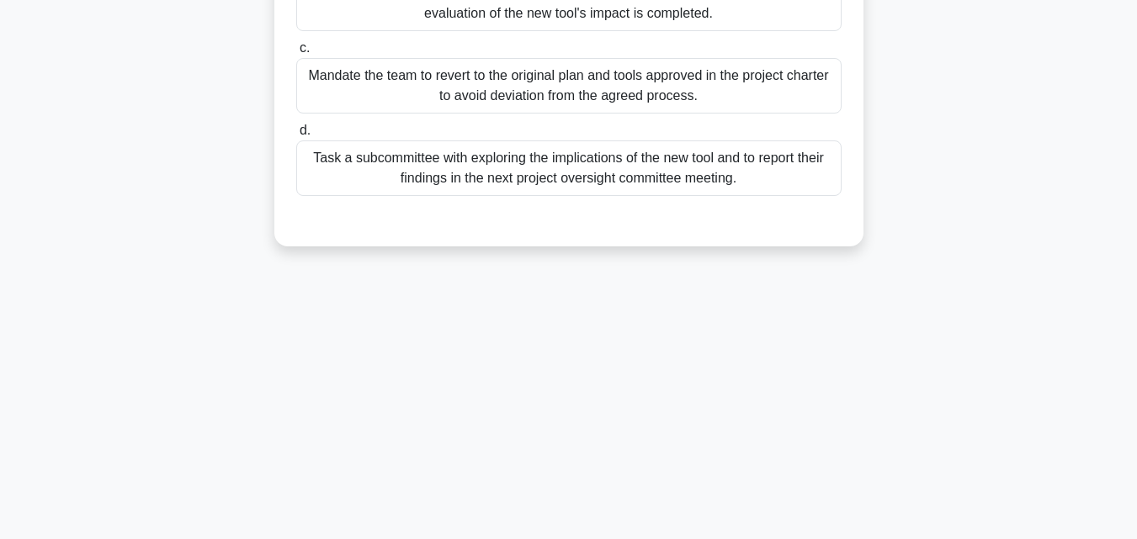
scroll to position [0, 0]
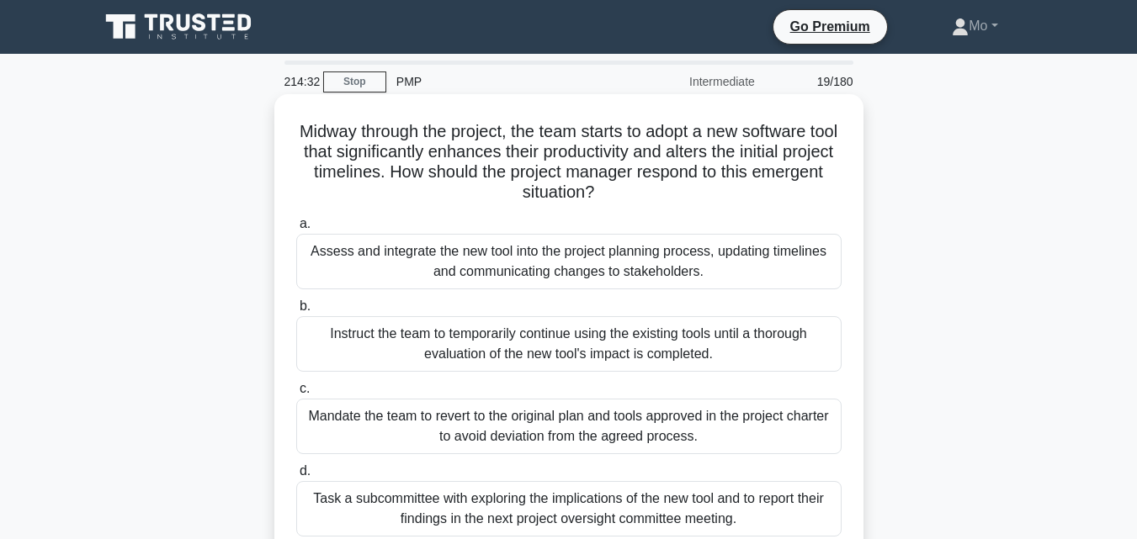
drag, startPoint x: 286, startPoint y: 136, endPoint x: 783, endPoint y: 522, distance: 628.5
click at [783, 522] on div "Midway through the project, the team starts to adopt a new software tool that s…" at bounding box center [569, 341] width 576 height 480
click at [442, 263] on div "Assess and integrate the new tool into the project planning process, updating t…" at bounding box center [568, 262] width 545 height 56
click at [296, 230] on input "a. Assess and integrate the new tool into the project planning process, updatin…" at bounding box center [296, 224] width 0 height 11
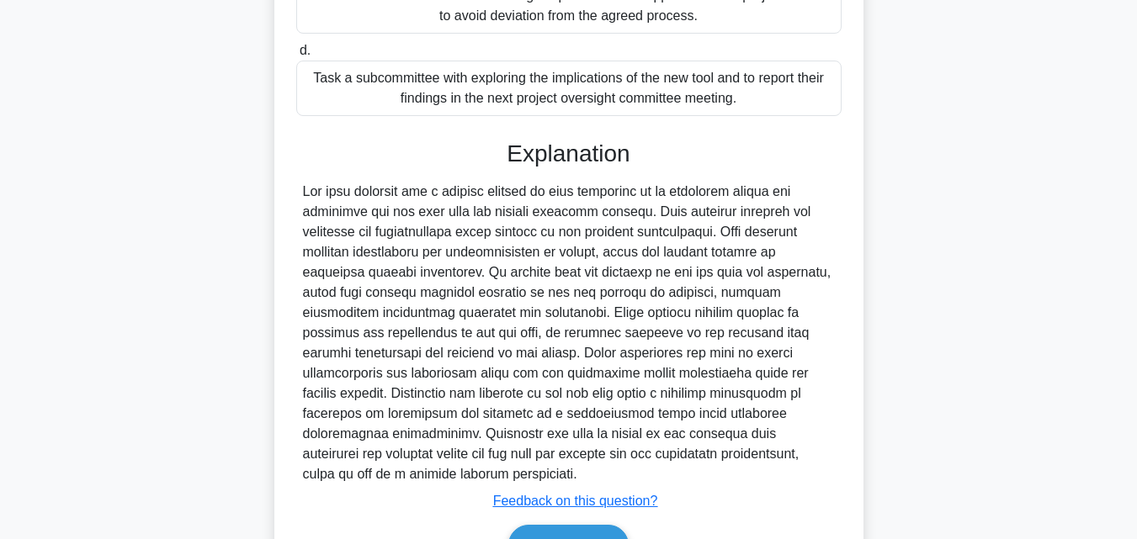
scroll to position [519, 0]
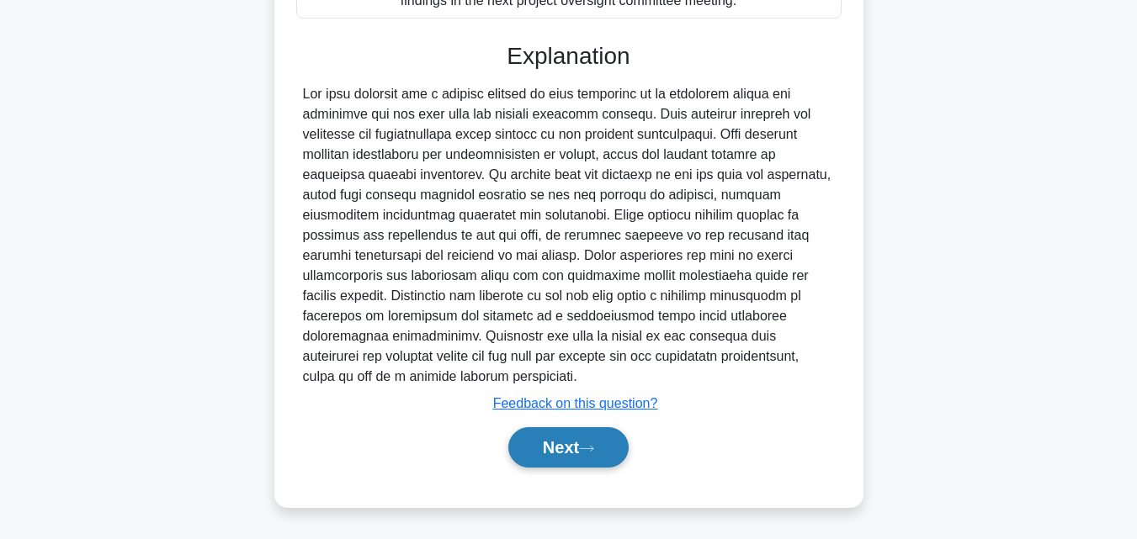
click at [555, 448] on button "Next" at bounding box center [568, 447] width 120 height 40
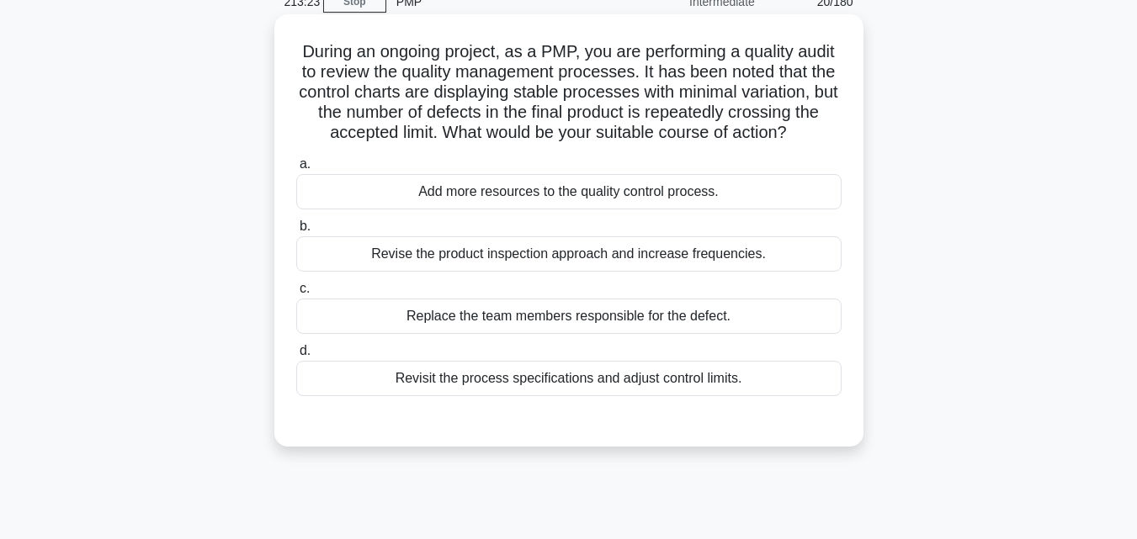
scroll to position [0, 0]
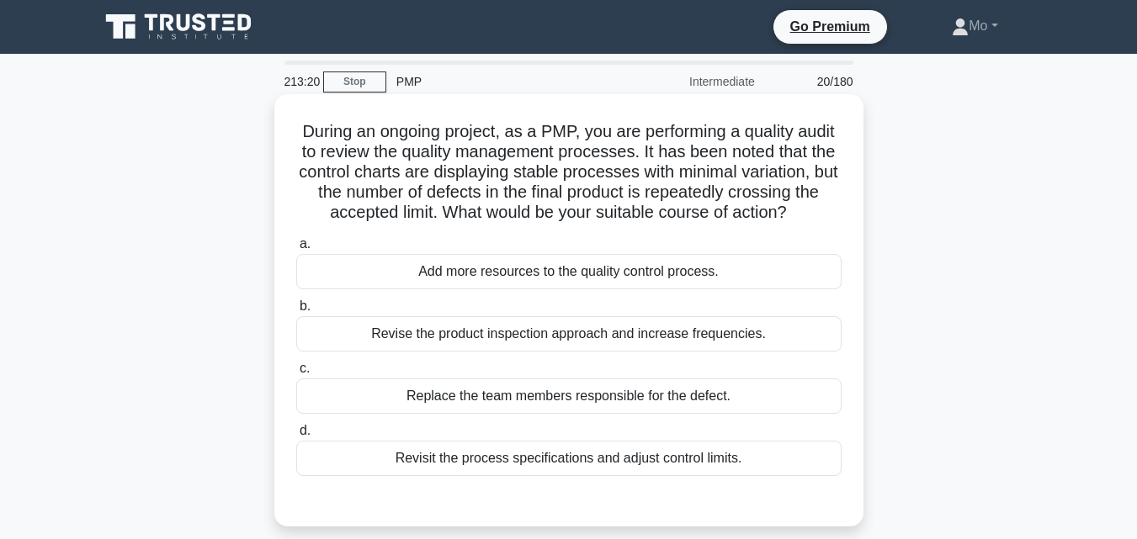
drag, startPoint x: 298, startPoint y: 115, endPoint x: 766, endPoint y: 471, distance: 587.9
click at [766, 471] on div "During an ongoing project, as a PMP, you are performing a quality audit to revi…" at bounding box center [569, 310] width 576 height 419
click at [492, 348] on div "Revise the product inspection approach and increase frequencies." at bounding box center [568, 333] width 545 height 35
click at [296, 312] on input "b. Revise the product inspection approach and increase frequencies." at bounding box center [296, 306] width 0 height 11
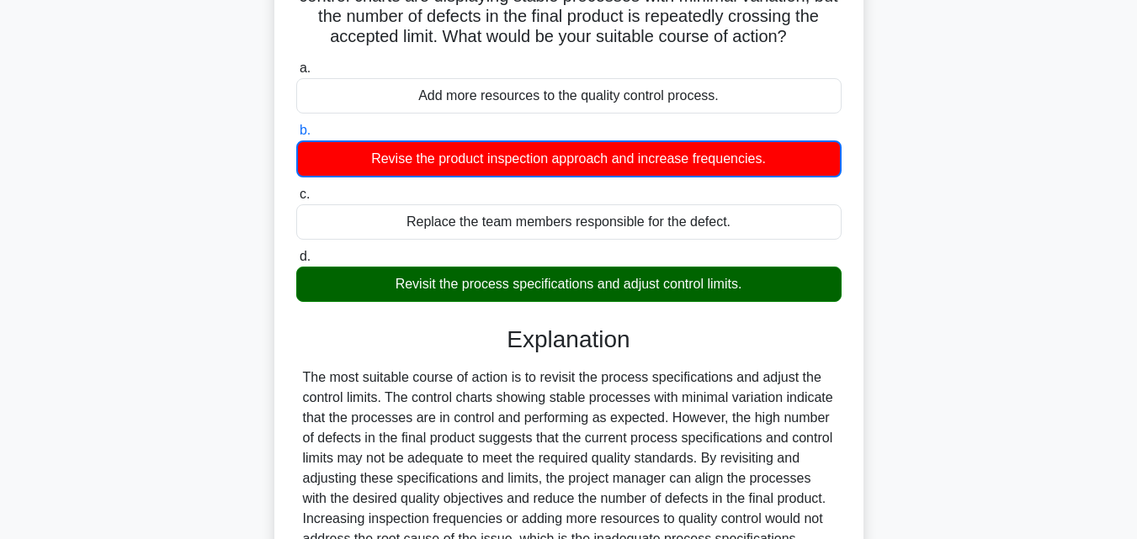
scroll to position [337, 0]
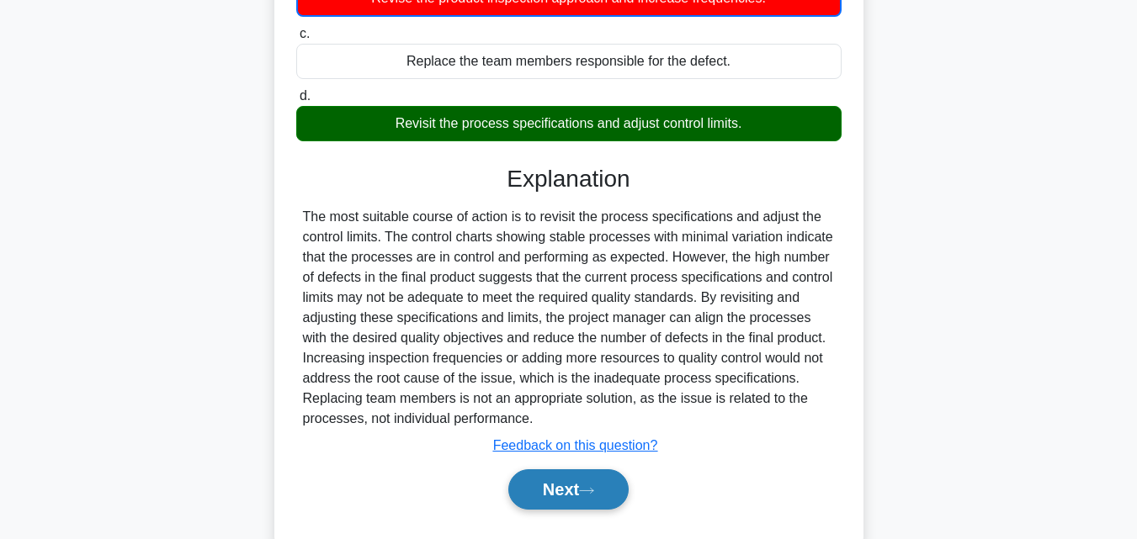
click at [558, 509] on button "Next" at bounding box center [568, 490] width 120 height 40
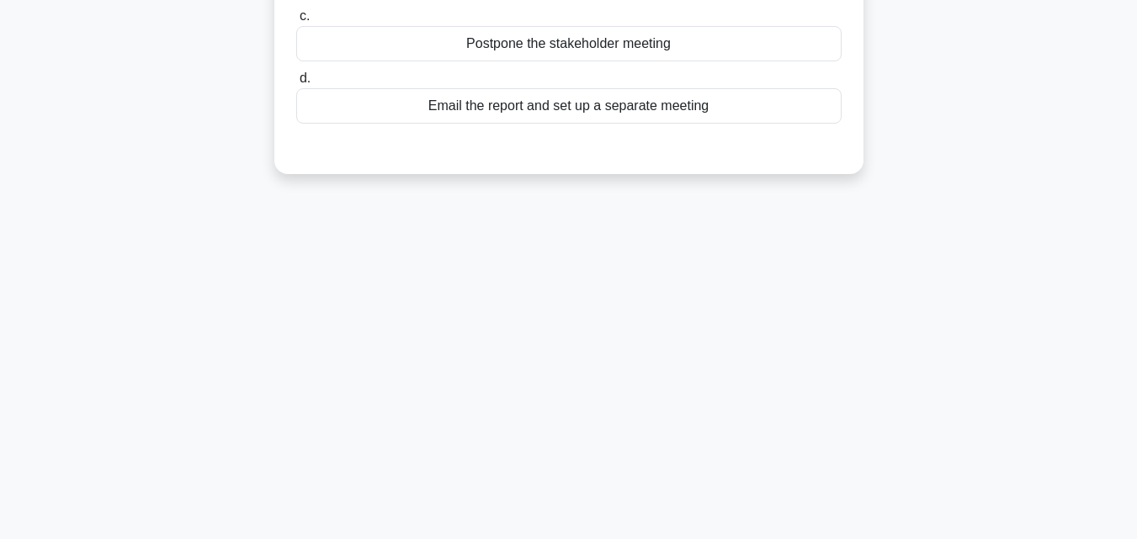
scroll to position [0, 0]
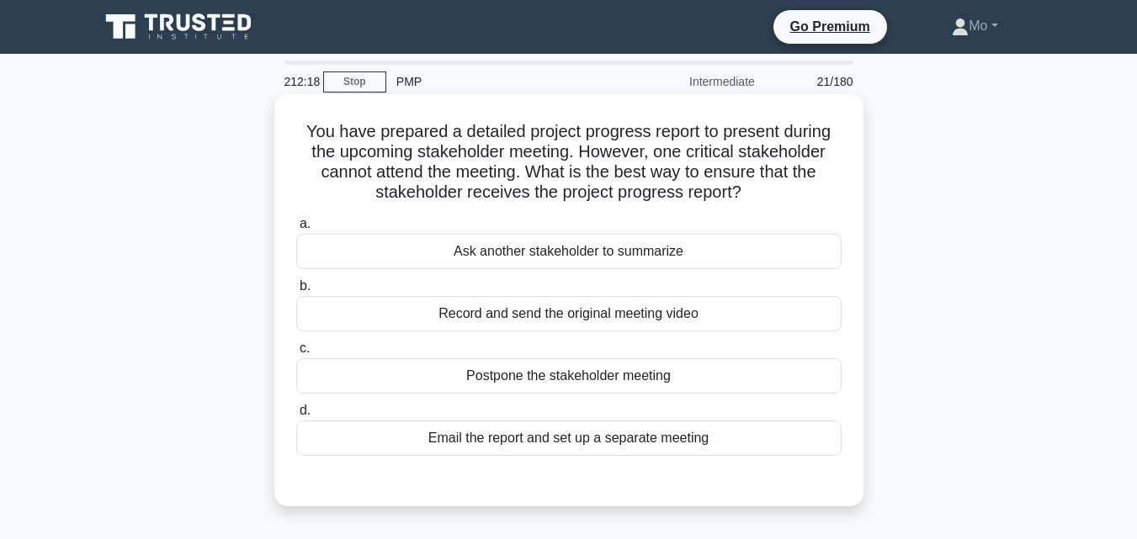
drag, startPoint x: 286, startPoint y: 121, endPoint x: 830, endPoint y: 431, distance: 625.6
click at [830, 431] on div "You have prepared a detailed project progress report to present during the upco…" at bounding box center [569, 300] width 576 height 399
click at [498, 444] on div "Email the report and set up a separate meeting" at bounding box center [568, 438] width 545 height 35
click at [296, 417] on input "d. Email the report and set up a separate meeting" at bounding box center [296, 411] width 0 height 11
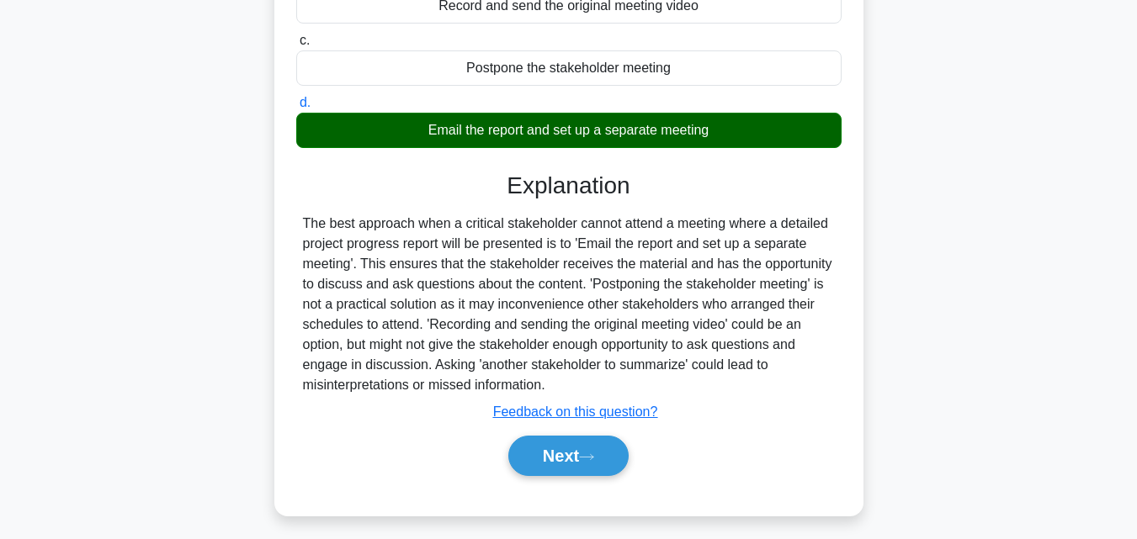
scroll to position [369, 0]
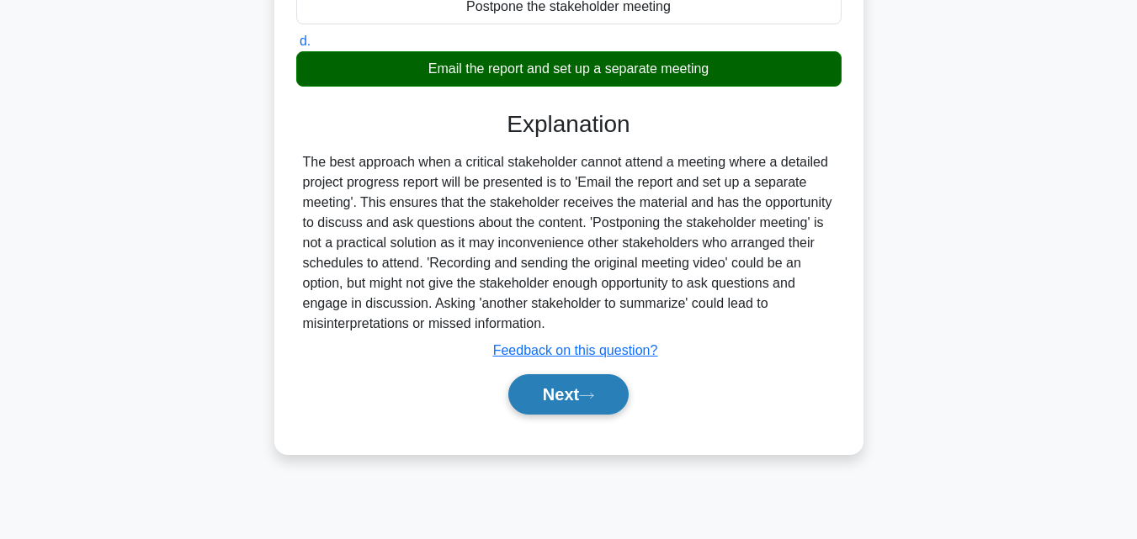
click at [597, 403] on button "Next" at bounding box center [568, 394] width 120 height 40
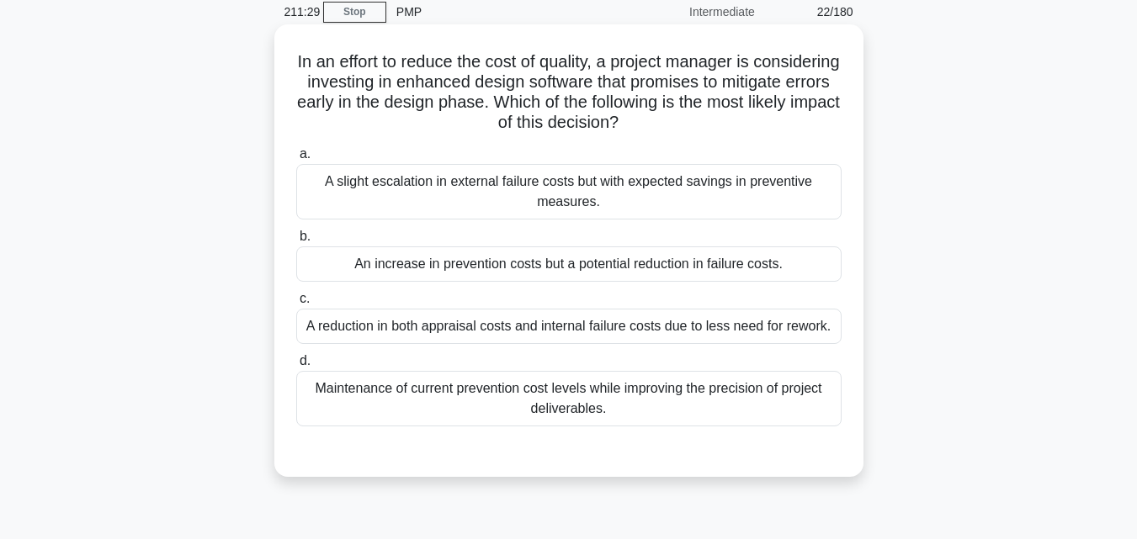
scroll to position [33, 0]
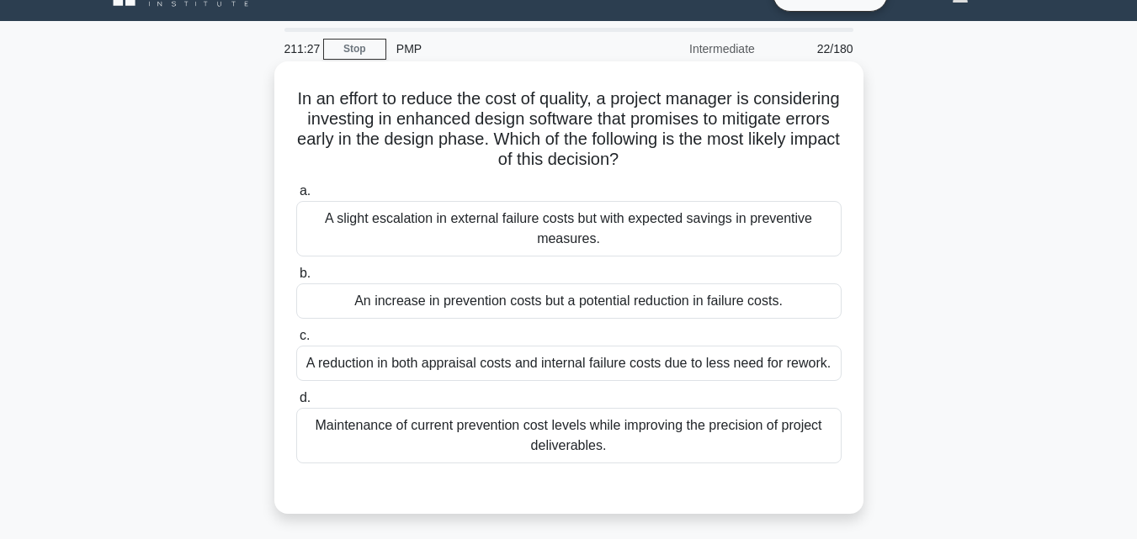
drag, startPoint x: 286, startPoint y: 97, endPoint x: 770, endPoint y: 453, distance: 600.7
click at [770, 453] on div "In an effort to reduce the cost of quality, a project manager is considering in…" at bounding box center [569, 287] width 576 height 439
click at [484, 301] on div "An increase in prevention costs but a potential reduction in failure costs." at bounding box center [568, 301] width 545 height 35
click at [296, 279] on input "b. An increase in prevention costs but a potential reduction in failure costs." at bounding box center [296, 273] width 0 height 11
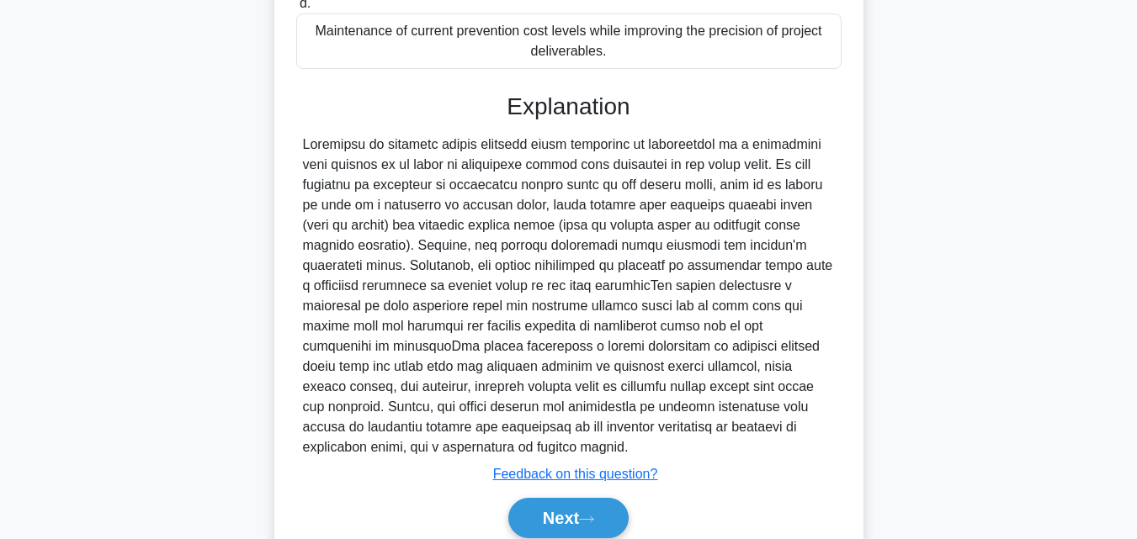
scroll to position [479, 0]
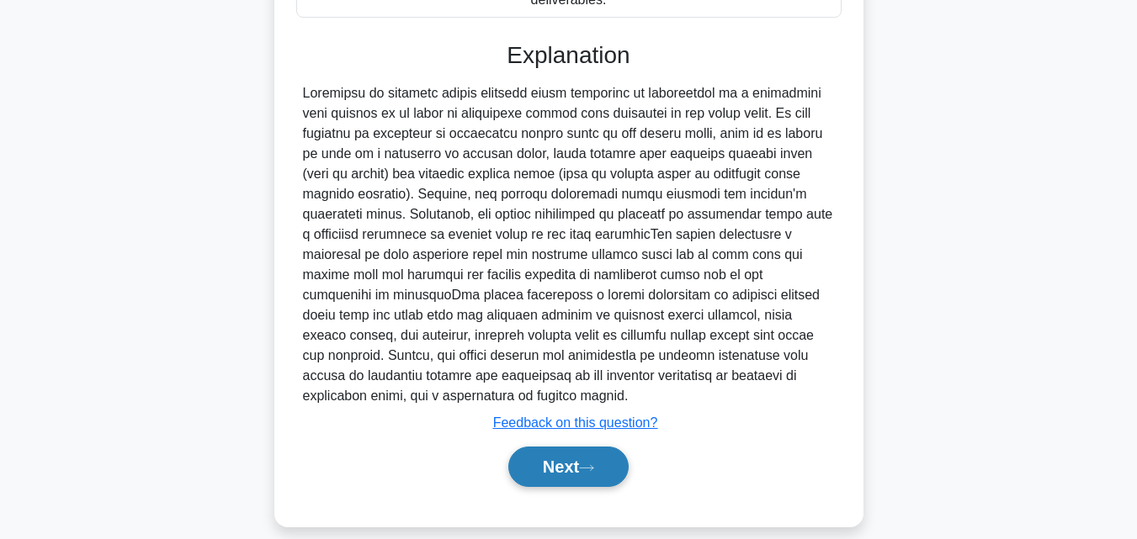
click at [566, 447] on button "Next" at bounding box center [568, 467] width 120 height 40
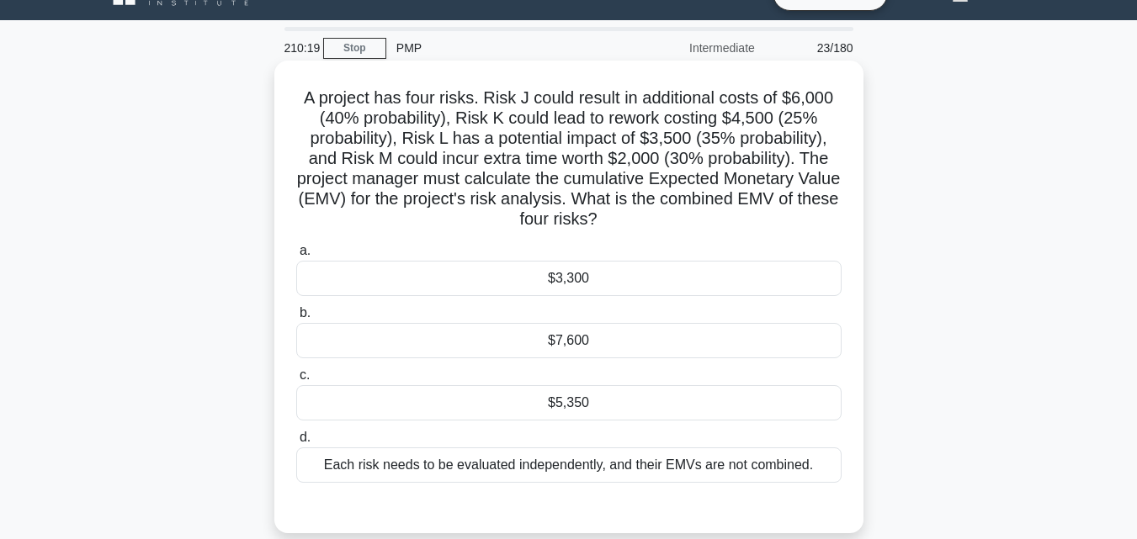
scroll to position [33, 0]
drag, startPoint x: 290, startPoint y: 94, endPoint x: 819, endPoint y: 474, distance: 650.6
click at [819, 474] on div "A project has four risks. Risk J could result in additional costs of $6,000 (40…" at bounding box center [569, 297] width 576 height 459
click at [609, 467] on div "Each risk needs to be evaluated independently, and their EMVs are not combined." at bounding box center [568, 466] width 545 height 35
click at [296, 444] on input "d. Each risk needs to be evaluated independently, and their EMVs are not combin…" at bounding box center [296, 438] width 0 height 11
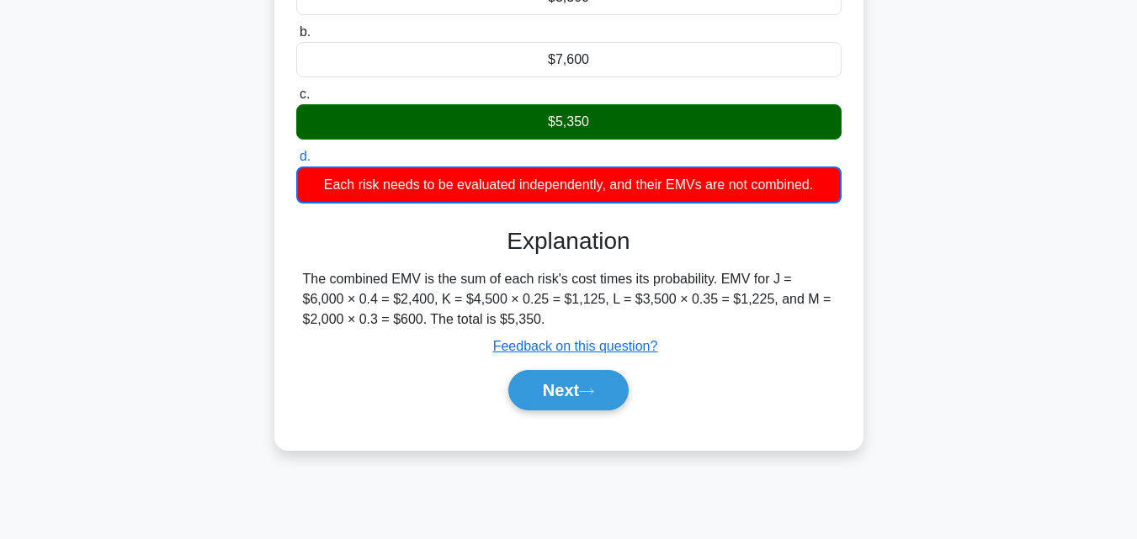
scroll to position [285, 0]
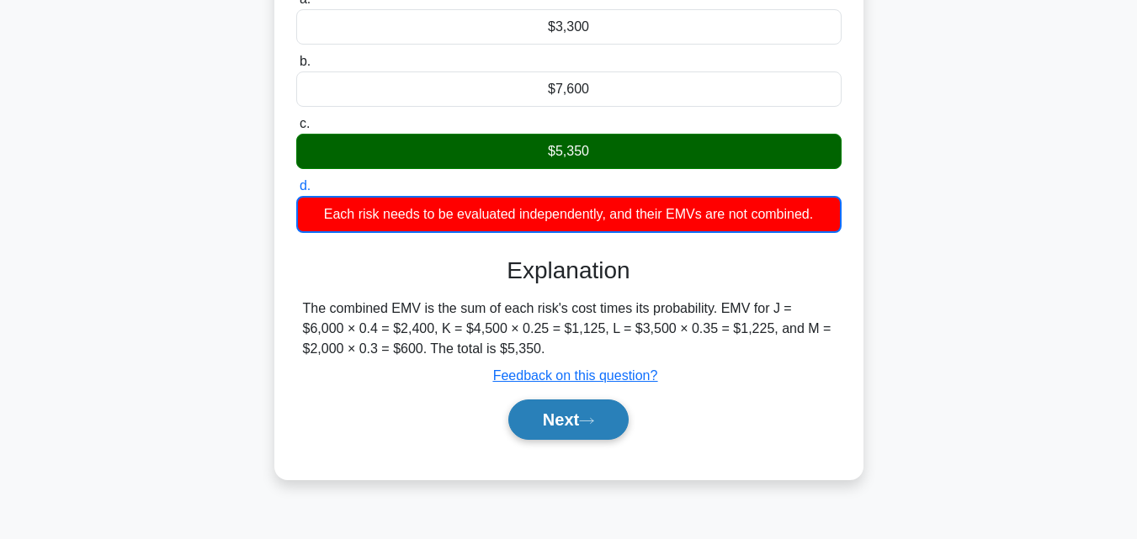
click at [577, 438] on button "Next" at bounding box center [568, 420] width 120 height 40
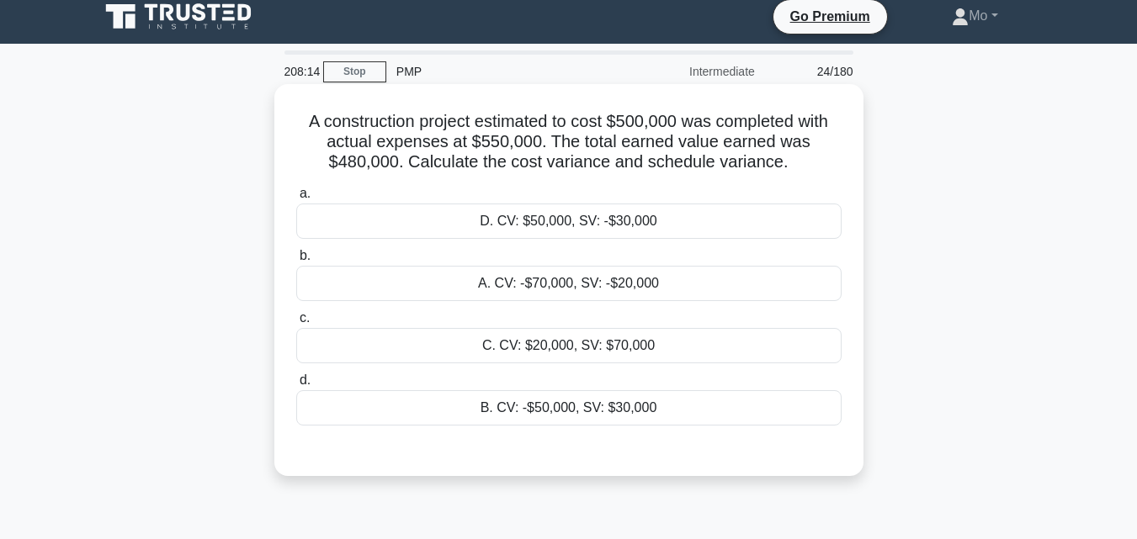
scroll to position [0, 0]
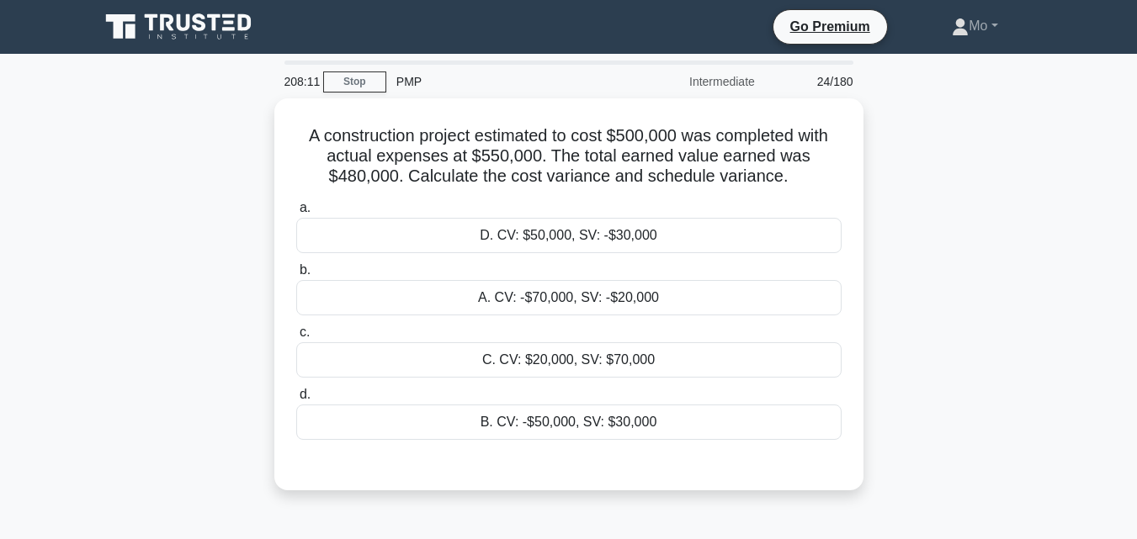
drag, startPoint x: 285, startPoint y: 125, endPoint x: 969, endPoint y: 431, distance: 748.5
click at [969, 431] on div "A construction project estimated to cost $500,000 was completed with actual exp…" at bounding box center [568, 304] width 959 height 412
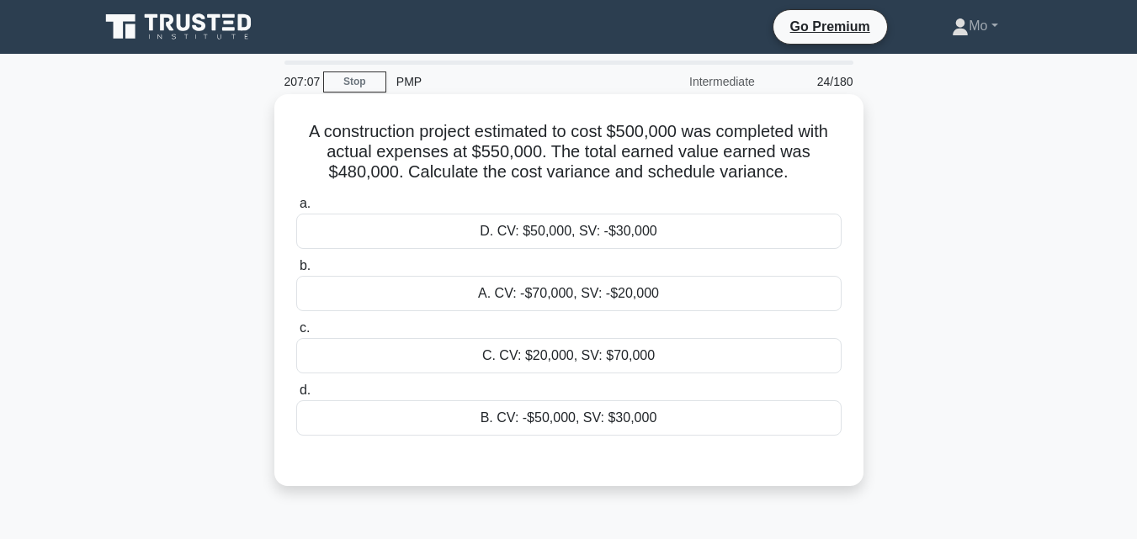
click at [519, 223] on div "D. CV: $50,000, SV: -$30,000" at bounding box center [568, 231] width 545 height 35
click at [296, 210] on input "a. D. CV: $50,000, SV: -$30,000" at bounding box center [296, 204] width 0 height 11
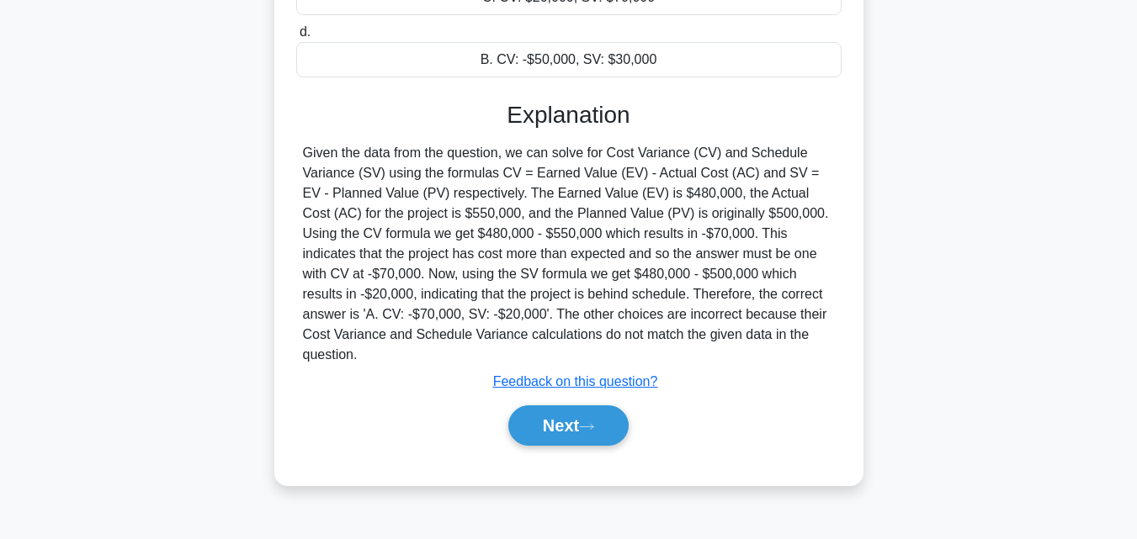
scroll to position [369, 0]
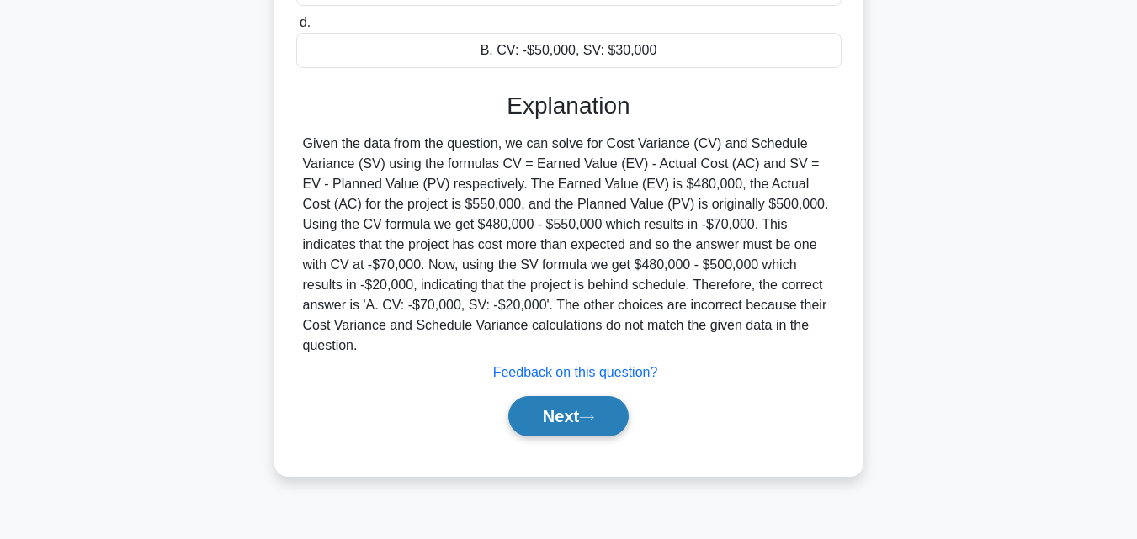
click at [591, 413] on icon at bounding box center [586, 417] width 15 height 9
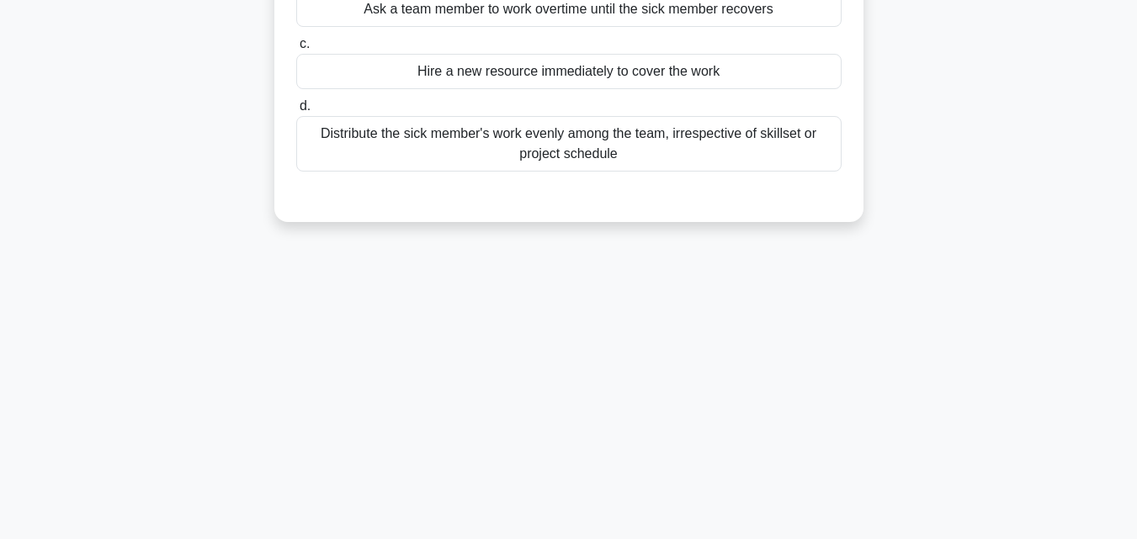
scroll to position [0, 0]
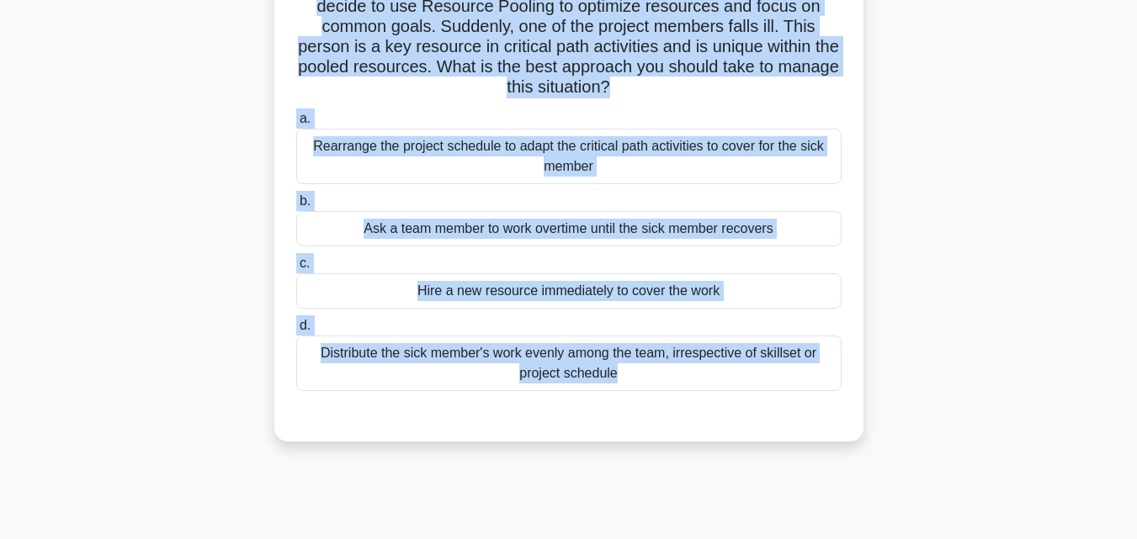
drag, startPoint x: 286, startPoint y: 139, endPoint x: 801, endPoint y: 531, distance: 647.3
click at [801, 531] on div "206:41 Stop PMP Intermediate 25/180 You are the project manager of a software d…" at bounding box center [568, 336] width 959 height 842
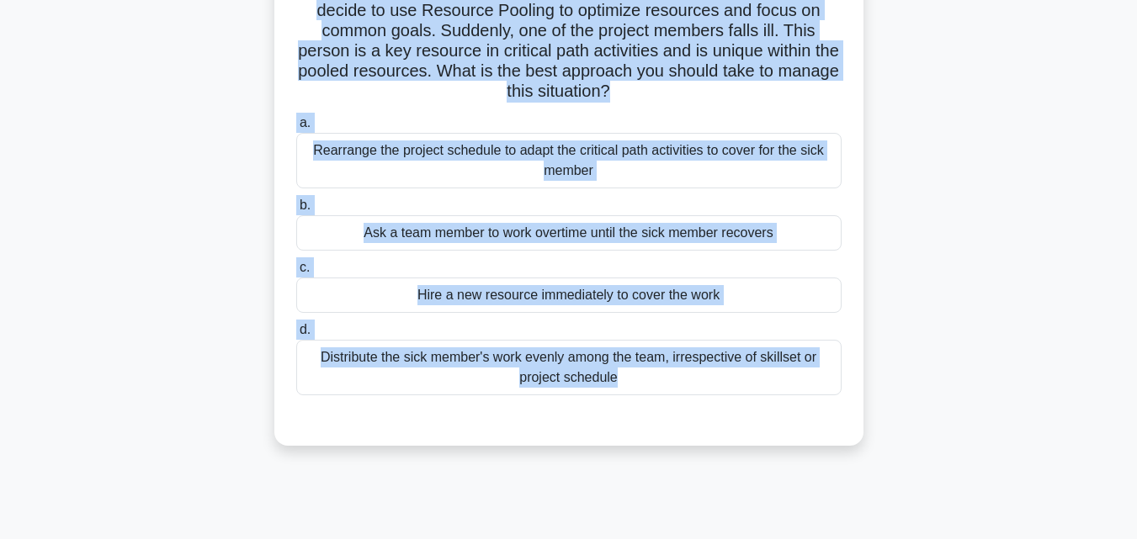
scroll to position [183, 0]
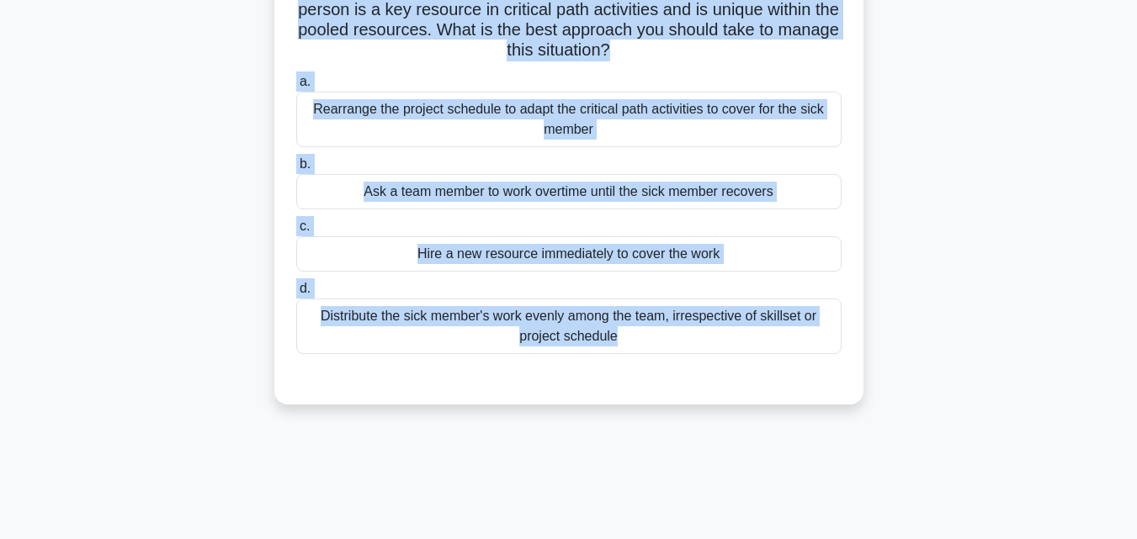
click at [417, 107] on div "Rearrange the project schedule to adapt the critical path activities to cover f…" at bounding box center [568, 120] width 545 height 56
click at [296, 88] on input "a. Rearrange the project schedule to adapt the critical path activities to cove…" at bounding box center [296, 82] width 0 height 11
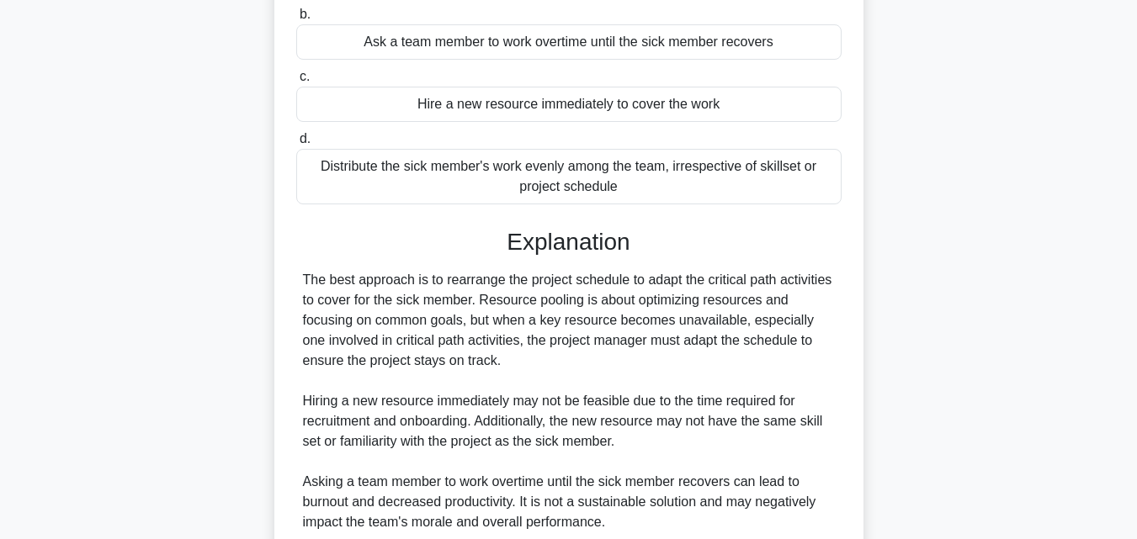
scroll to position [519, 0]
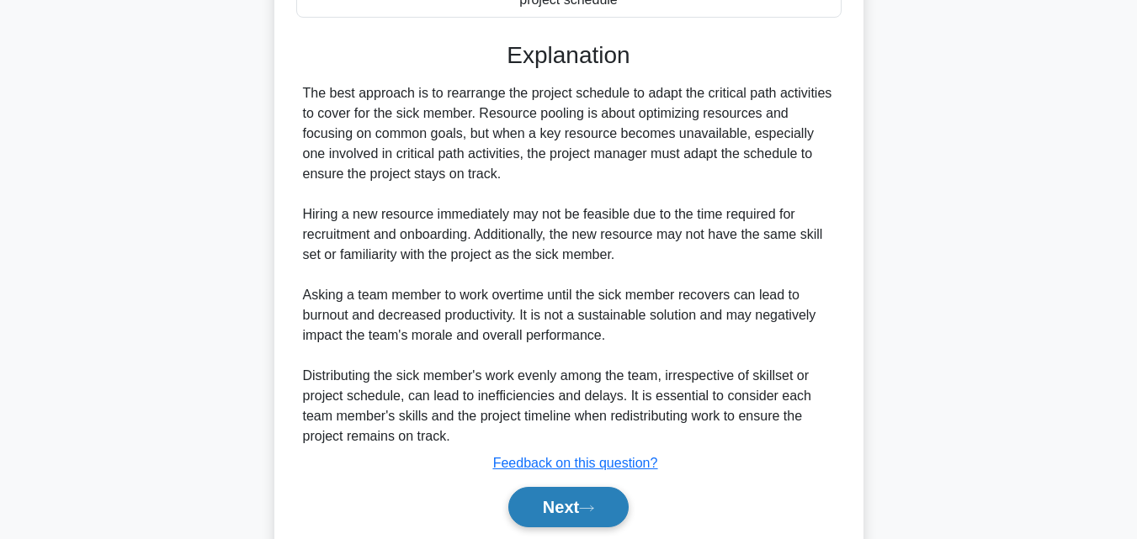
click at [579, 499] on button "Next" at bounding box center [568, 507] width 120 height 40
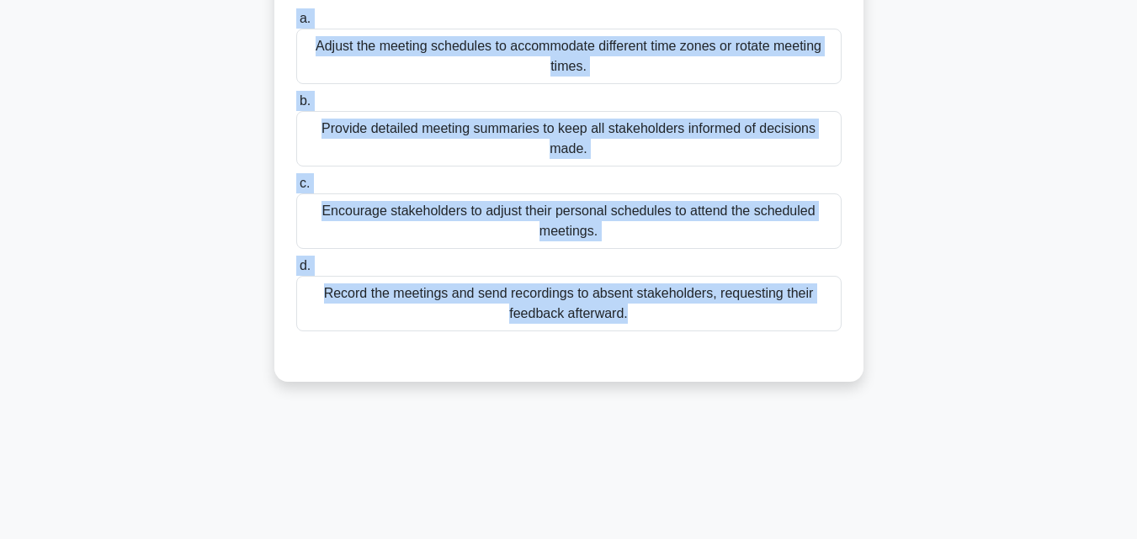
scroll to position [369, 0]
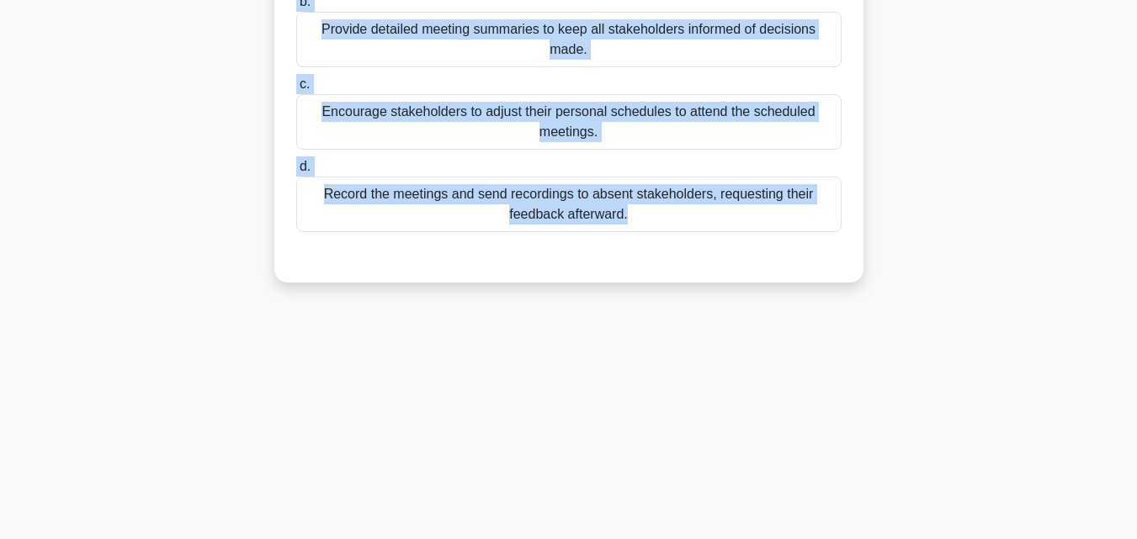
drag, startPoint x: 294, startPoint y: 100, endPoint x: 853, endPoint y: 546, distance: 715.6
click at [853, 539] on html "Go Premium Mo" at bounding box center [568, 85] width 1137 height 909
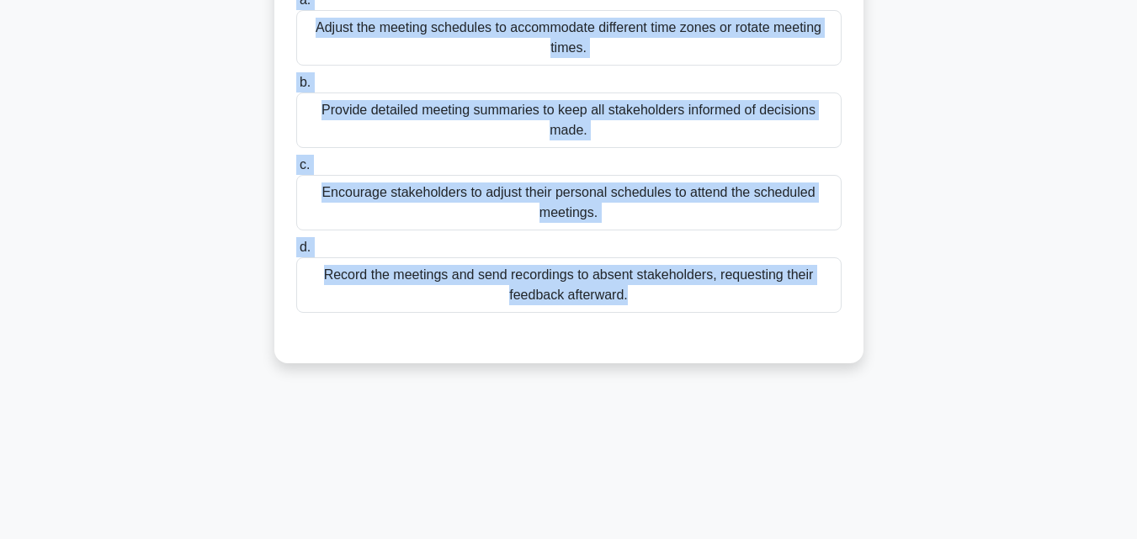
scroll to position [117, 0]
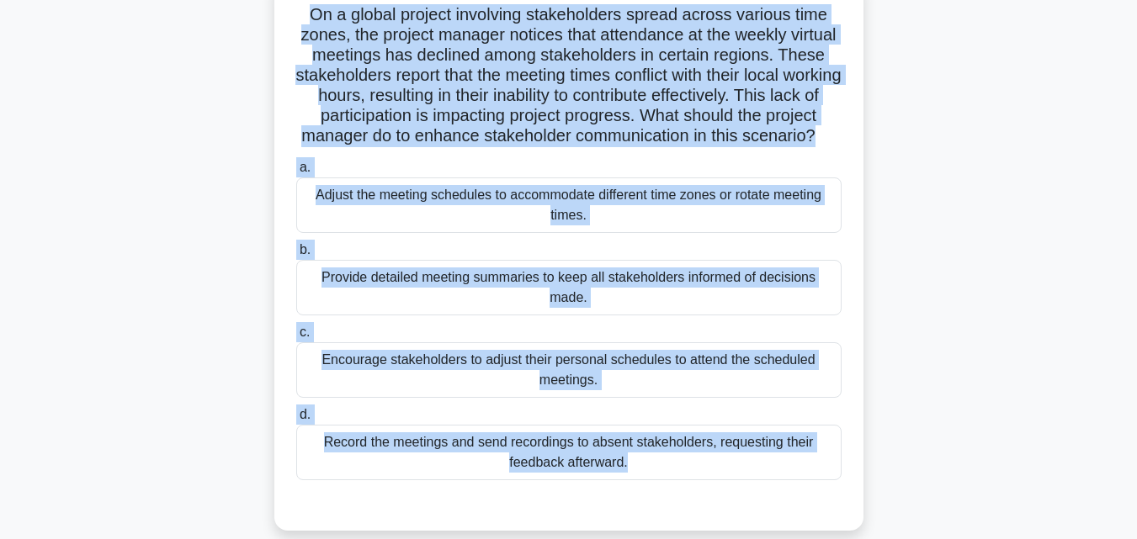
click at [509, 206] on div "Adjust the meeting schedules to accommodate different time zones or rotate meet…" at bounding box center [568, 206] width 545 height 56
click at [296, 173] on input "a. Adjust the meeting schedules to accommodate different time zones or rotate m…" at bounding box center [296, 167] width 0 height 11
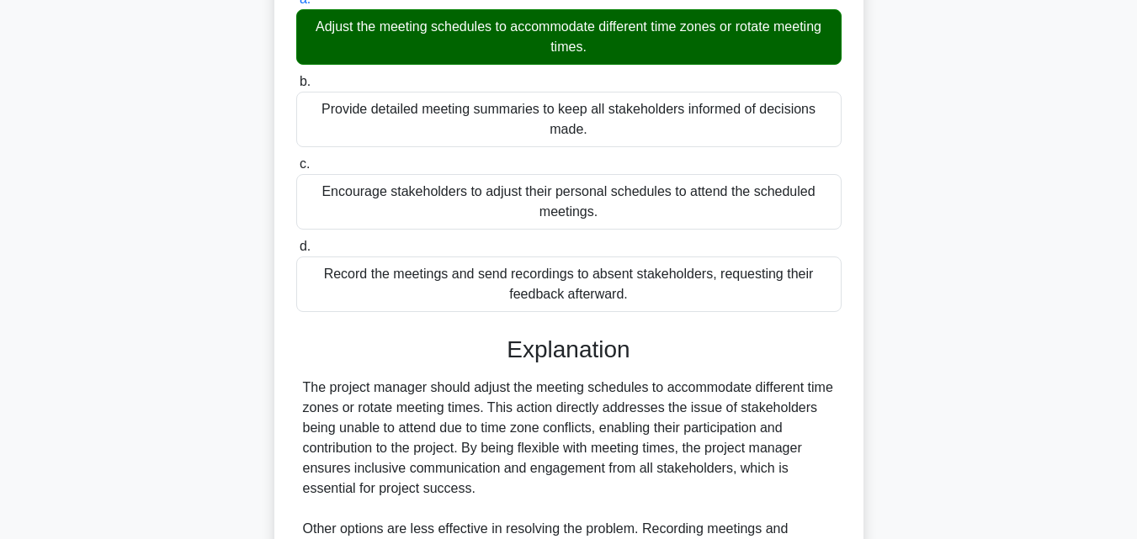
scroll to position [600, 0]
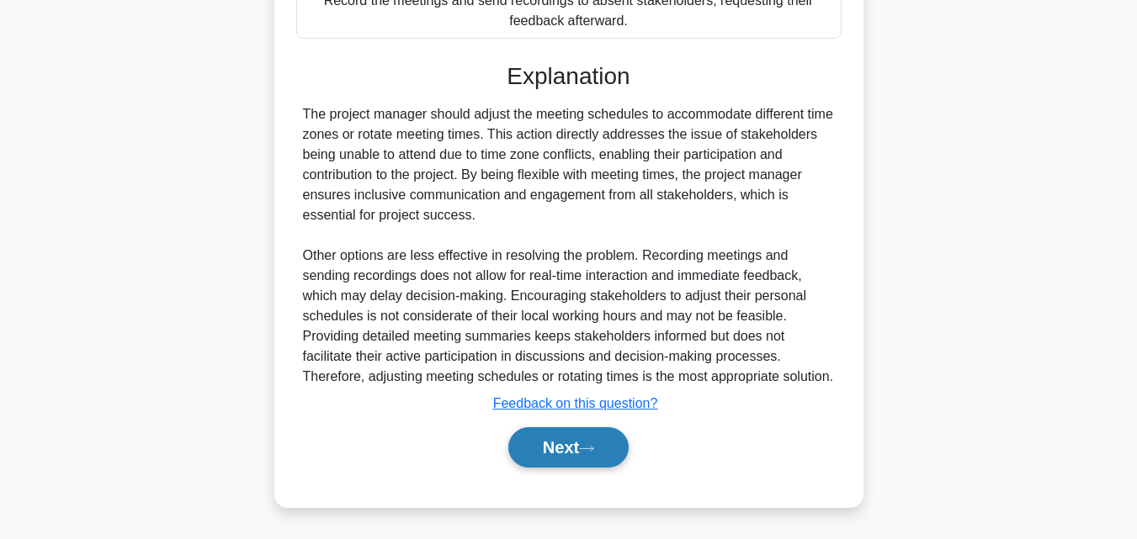
click at [591, 453] on icon at bounding box center [586, 448] width 15 height 9
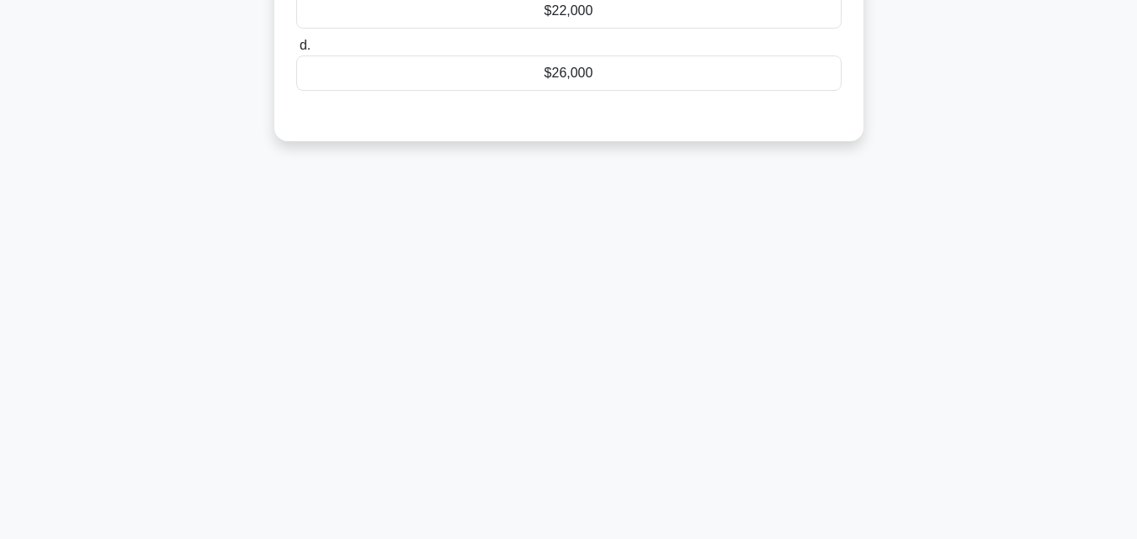
scroll to position [33, 0]
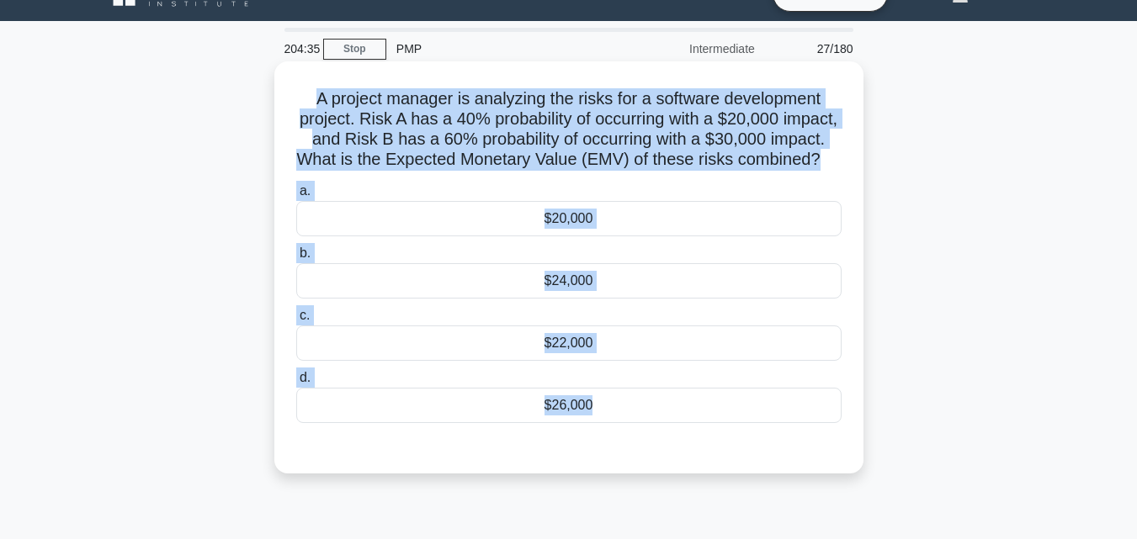
drag, startPoint x: 268, startPoint y: 89, endPoint x: 725, endPoint y: 452, distance: 583.4
click at [725, 452] on div "A project manager is analyzing the risks for a software development project. Ri…" at bounding box center [568, 282] width 959 height 433
click at [587, 423] on div "$26,000" at bounding box center [568, 405] width 545 height 35
click at [296, 384] on input "d. $26,000" at bounding box center [296, 378] width 0 height 11
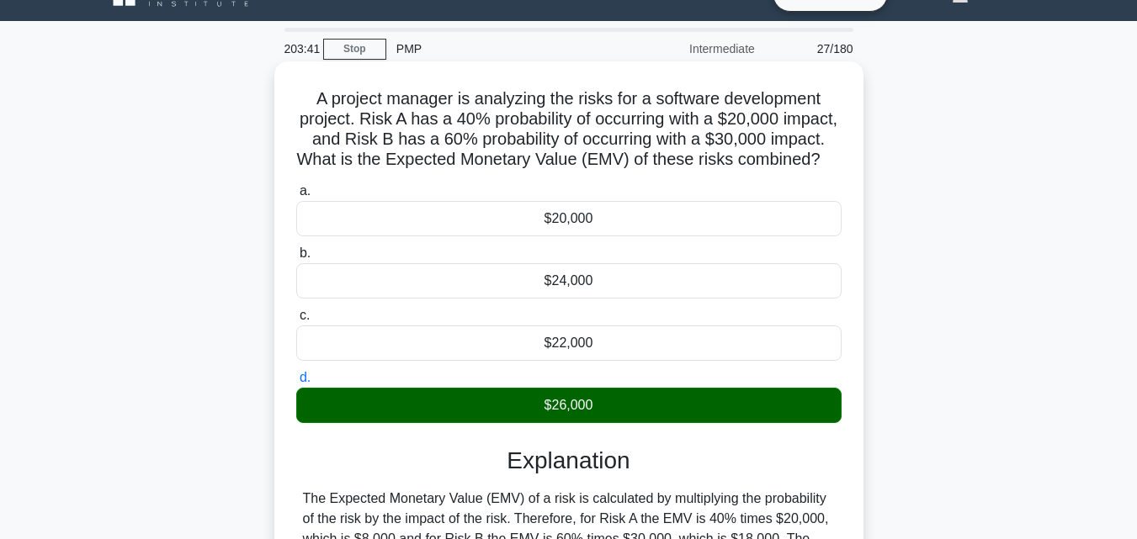
scroll to position [369, 0]
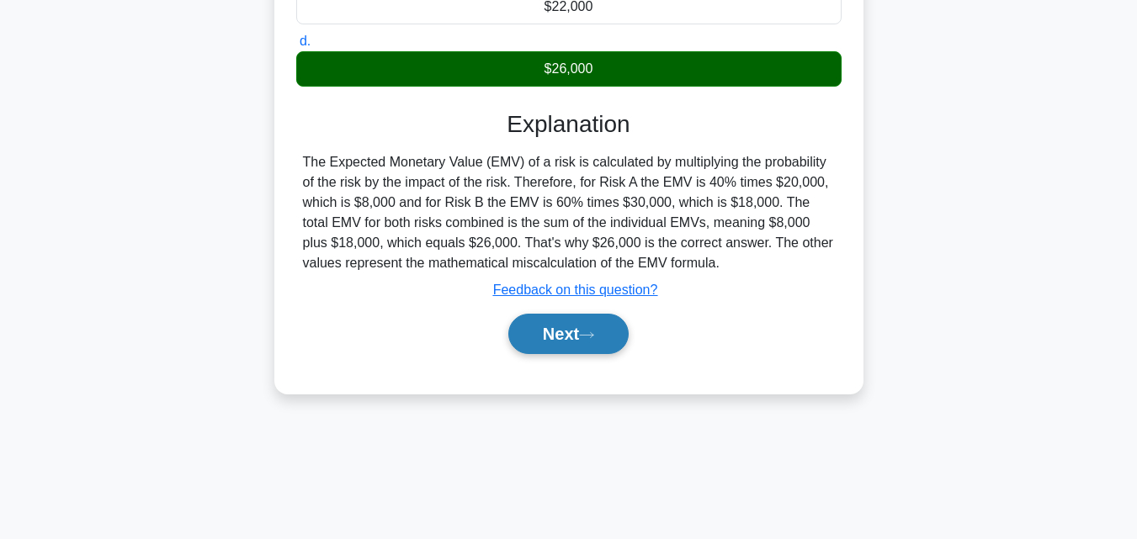
click at [576, 346] on button "Next" at bounding box center [568, 334] width 120 height 40
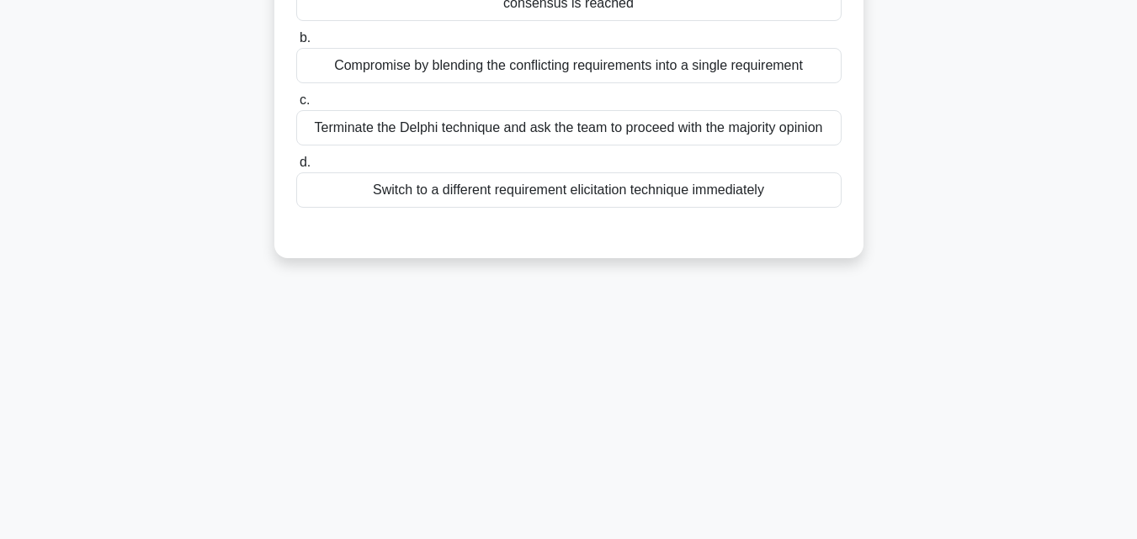
scroll to position [33, 0]
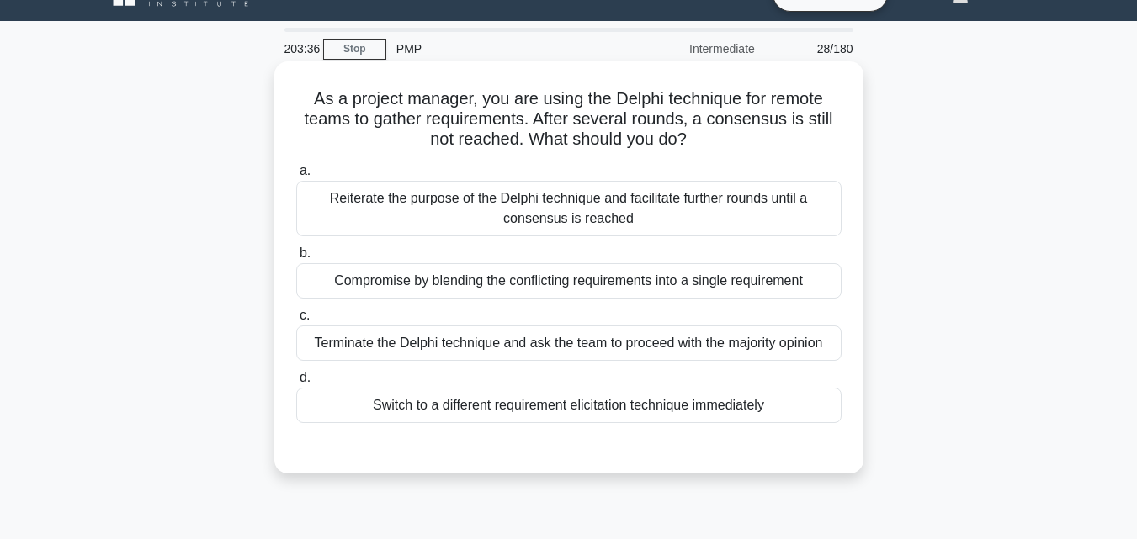
drag, startPoint x: 300, startPoint y: 96, endPoint x: 807, endPoint y: 417, distance: 600.2
click at [807, 417] on div "As a project manager, you are using the Delphi technique for remote teams to ga…" at bounding box center [569, 267] width 576 height 399
click at [399, 189] on div "Reiterate the purpose of the Delphi technique and facilitate further rounds unt…" at bounding box center [568, 209] width 545 height 56
click at [296, 177] on input "a. Reiterate the purpose of the Delphi technique and facilitate further rounds …" at bounding box center [296, 171] width 0 height 11
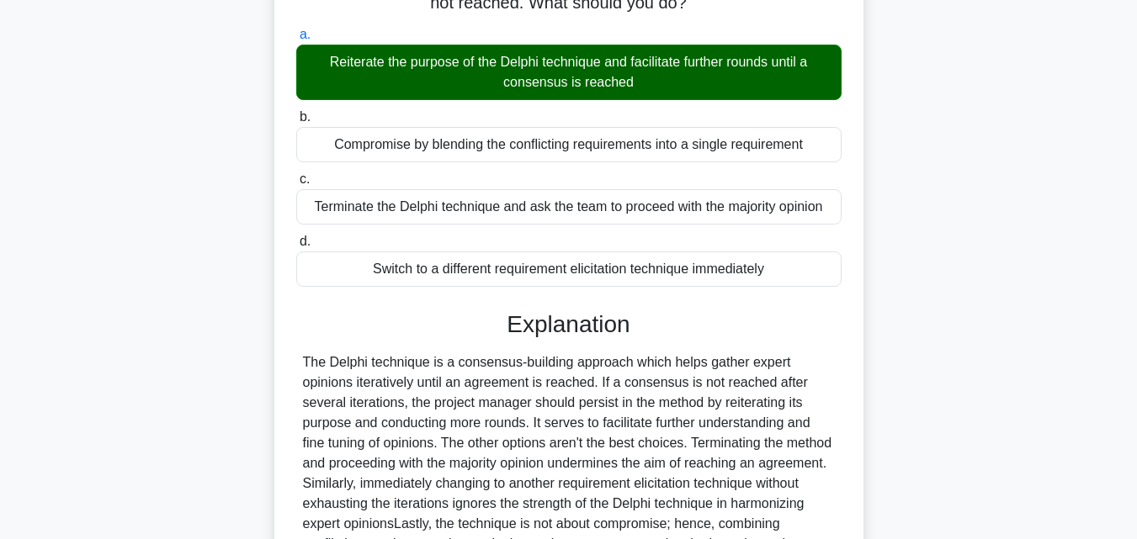
scroll to position [369, 0]
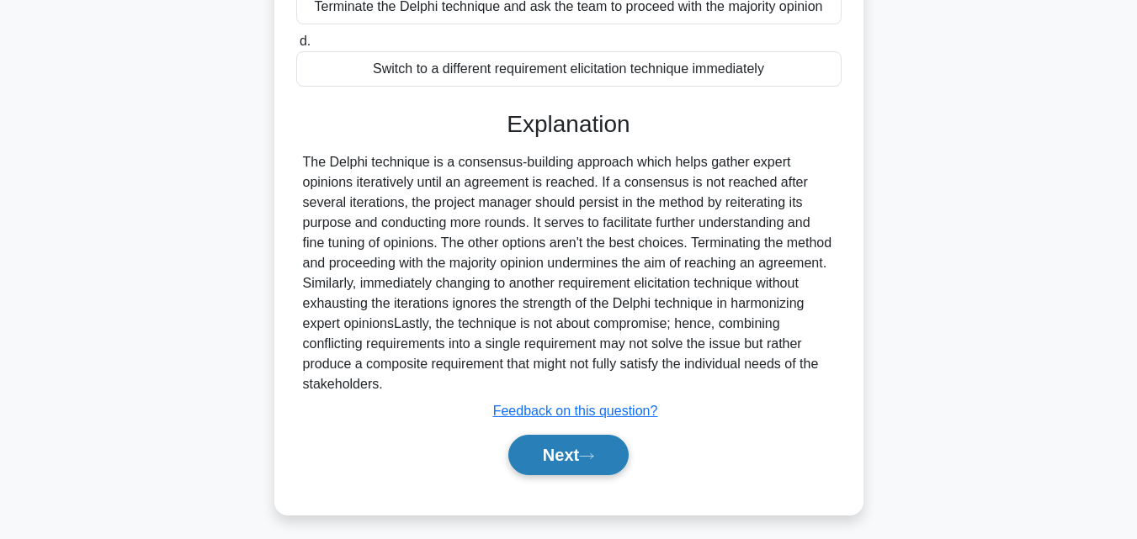
click at [572, 438] on button "Next" at bounding box center [568, 455] width 120 height 40
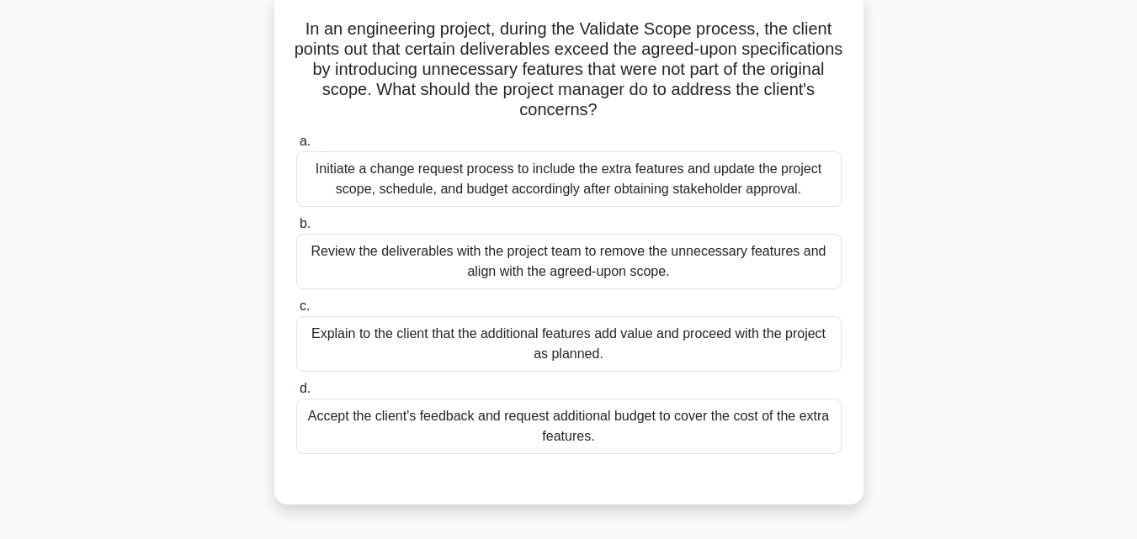
scroll to position [33, 0]
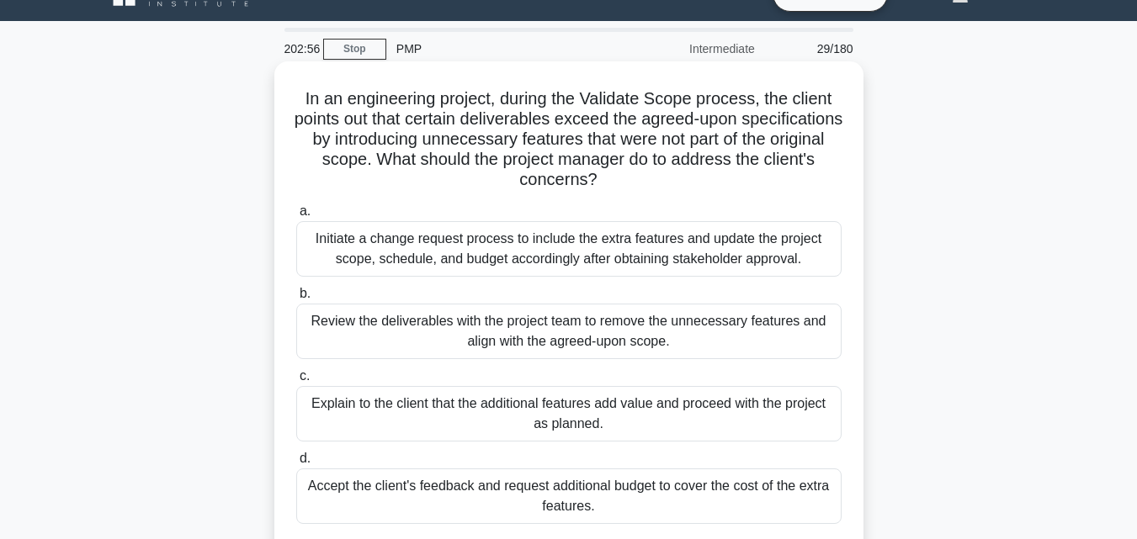
drag, startPoint x: 289, startPoint y: 98, endPoint x: 847, endPoint y: 514, distance: 696.3
click at [847, 514] on div "In an engineering project, during the Validate Scope process, the client points…" at bounding box center [569, 318] width 576 height 500
click at [455, 328] on div "Review the deliverables with the project team to remove the unnecessary feature…" at bounding box center [568, 332] width 545 height 56
click at [296, 300] on input "b. Review the deliverables with the project team to remove the unnecessary feat…" at bounding box center [296, 294] width 0 height 11
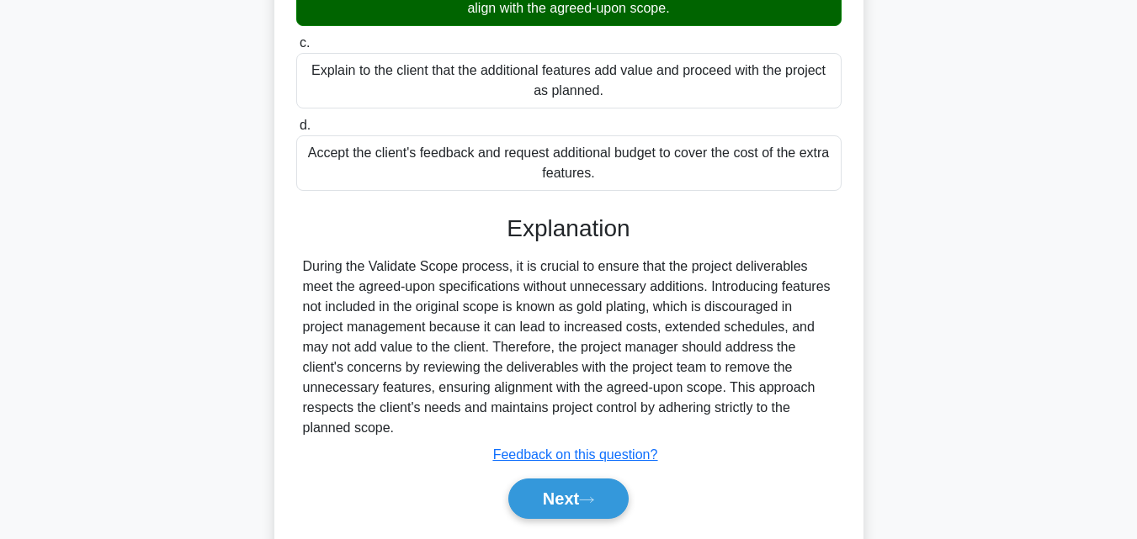
scroll to position [418, 0]
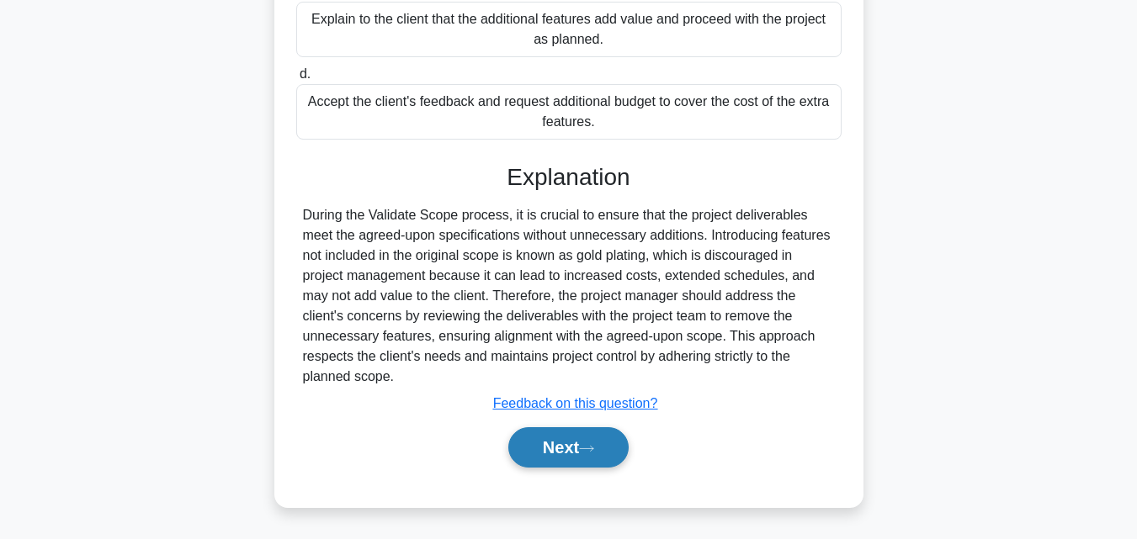
click at [603, 442] on button "Next" at bounding box center [568, 447] width 120 height 40
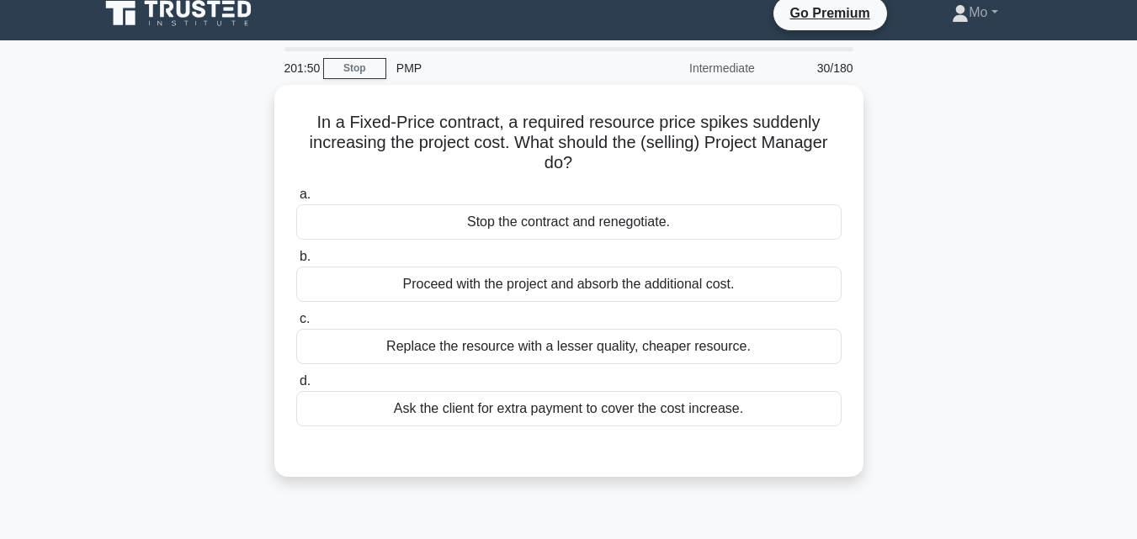
scroll to position [0, 0]
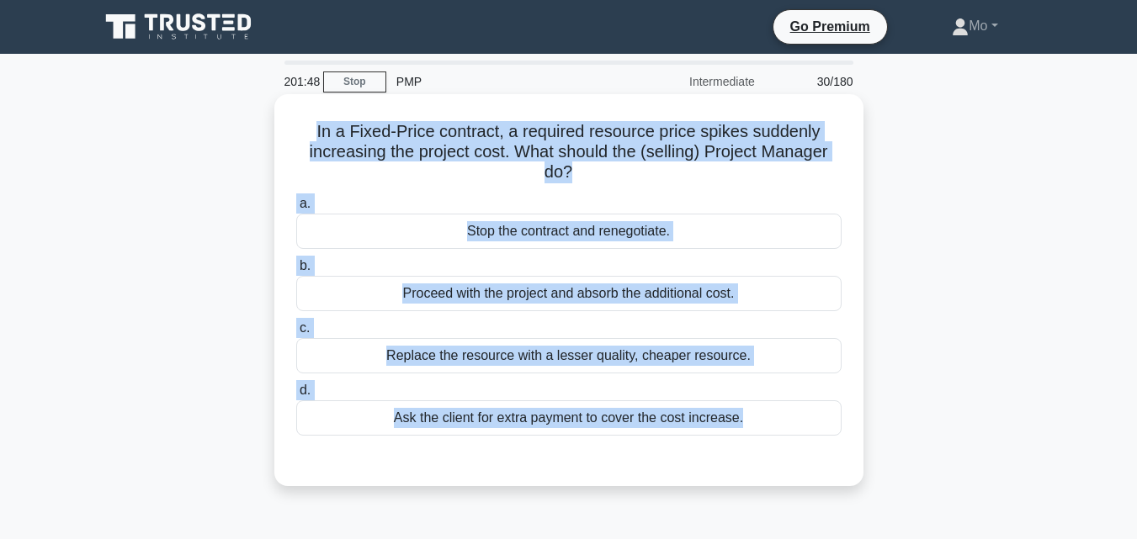
drag, startPoint x: 282, startPoint y: 117, endPoint x: 765, endPoint y: 460, distance: 592.6
click at [765, 460] on div "In a Fixed-Price contract, a required resource price spikes suddenly increasing…" at bounding box center [569, 290] width 576 height 379
click at [432, 293] on div "Proceed with the project and absorb the additional cost." at bounding box center [568, 293] width 545 height 35
click at [296, 272] on input "b. Proceed with the project and absorb the additional cost." at bounding box center [296, 266] width 0 height 11
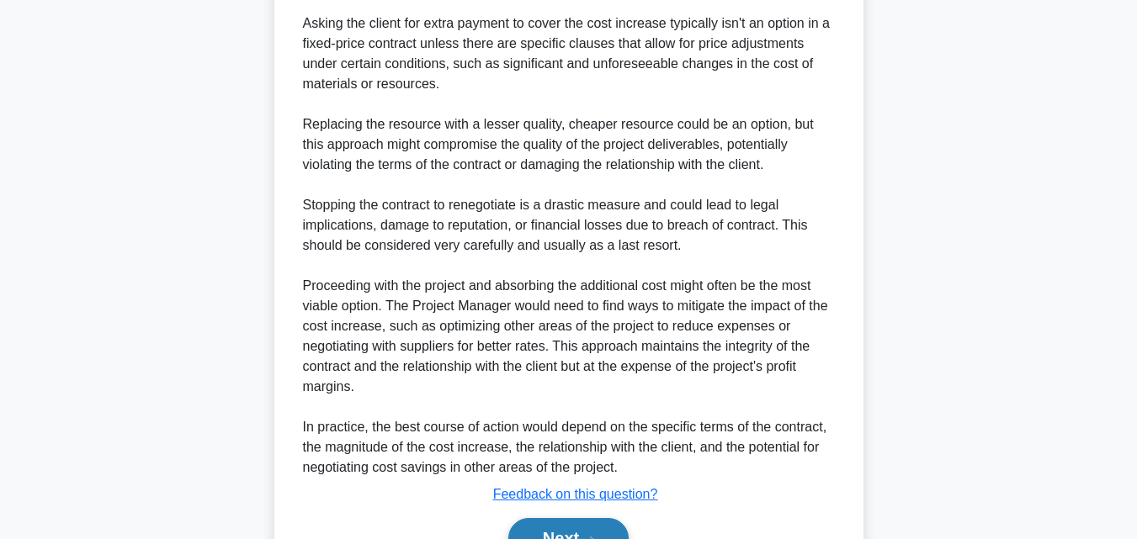
scroll to position [681, 0]
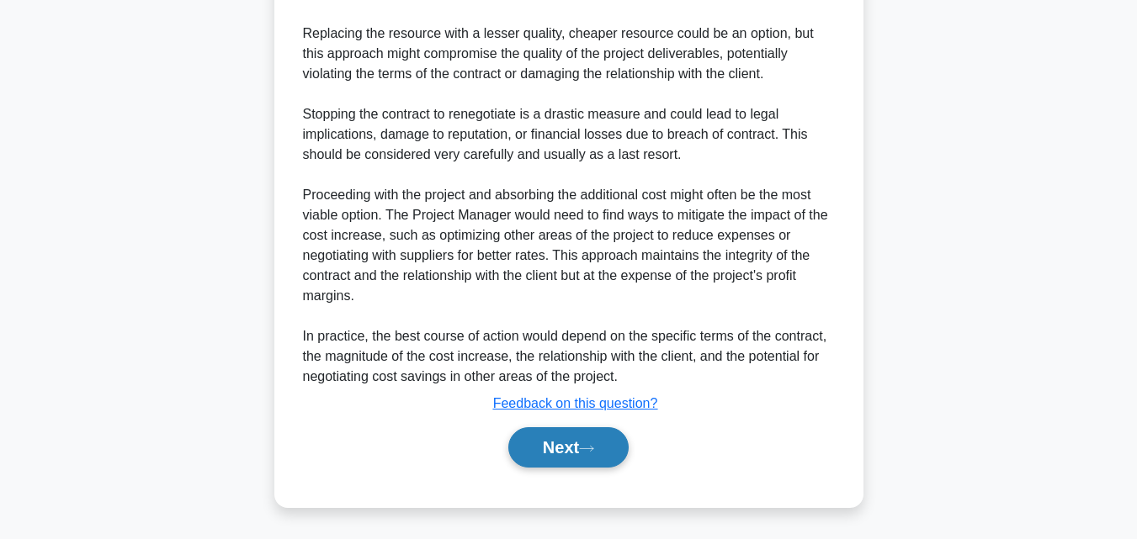
click at [541, 449] on button "Next" at bounding box center [568, 447] width 120 height 40
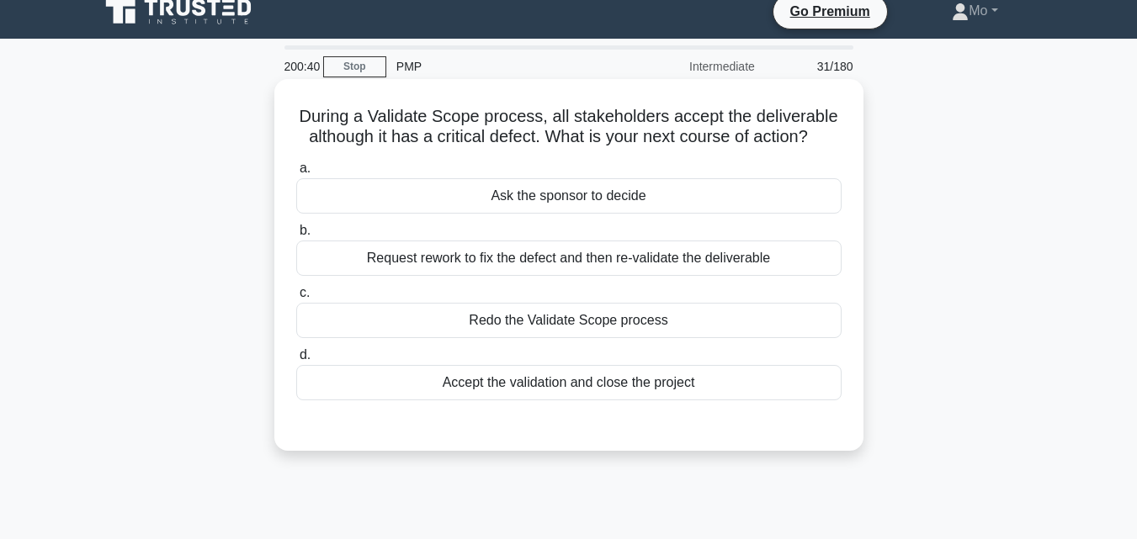
scroll to position [0, 0]
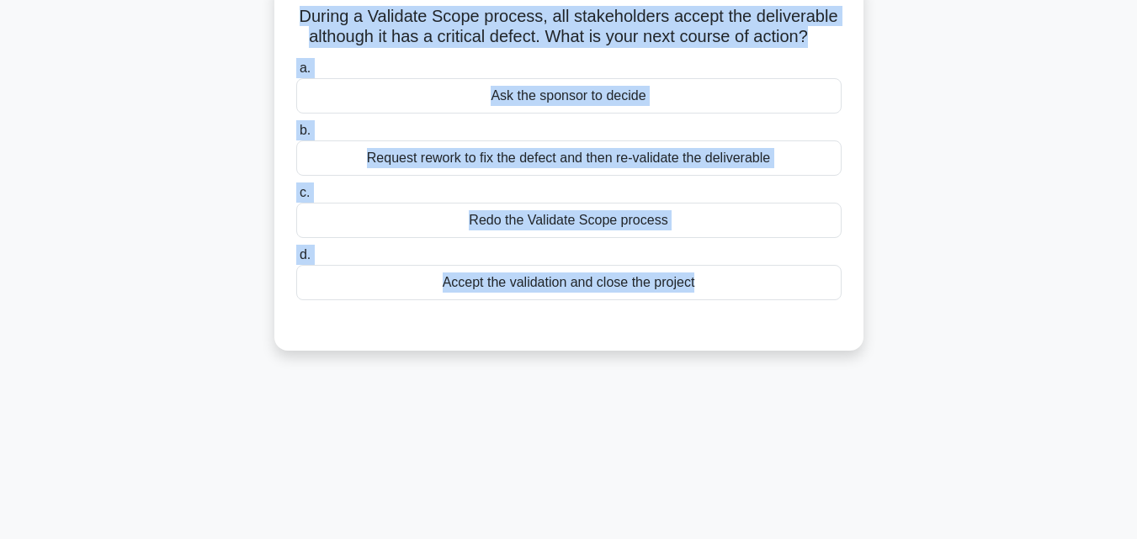
drag, startPoint x: 273, startPoint y: 131, endPoint x: 720, endPoint y: 529, distance: 598.4
click at [720, 529] on div "200:38 Stop PMP Intermediate 31/180 During a Validate Scope process, all stakeh…" at bounding box center [568, 362] width 959 height 842
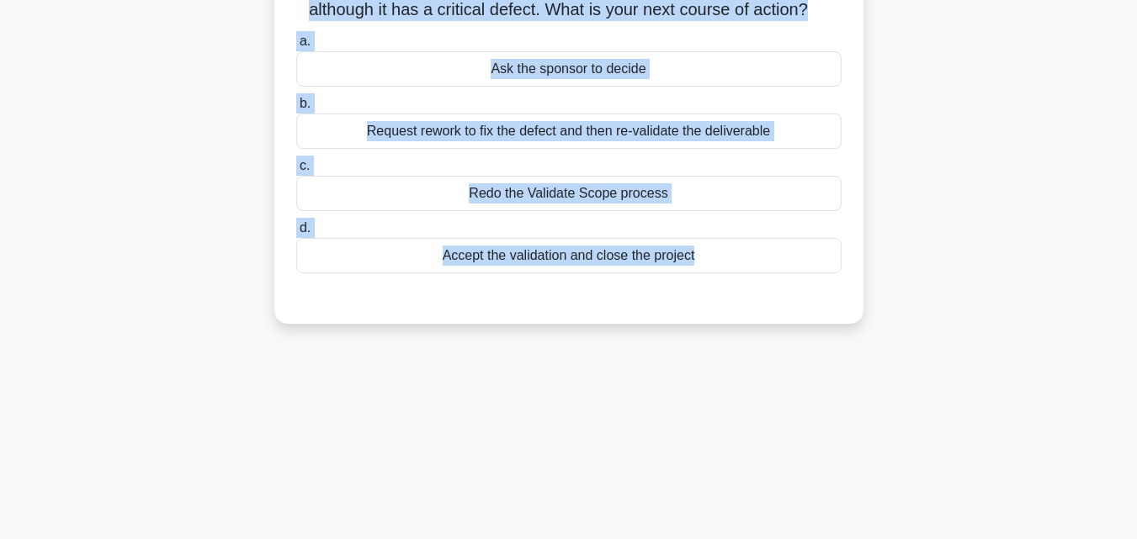
click at [585, 127] on div "Request rework to fix the defect and then re-validate the deliverable" at bounding box center [568, 131] width 545 height 35
click at [296, 109] on input "b. Request rework to fix the defect and then re-validate the deliverable" at bounding box center [296, 103] width 0 height 11
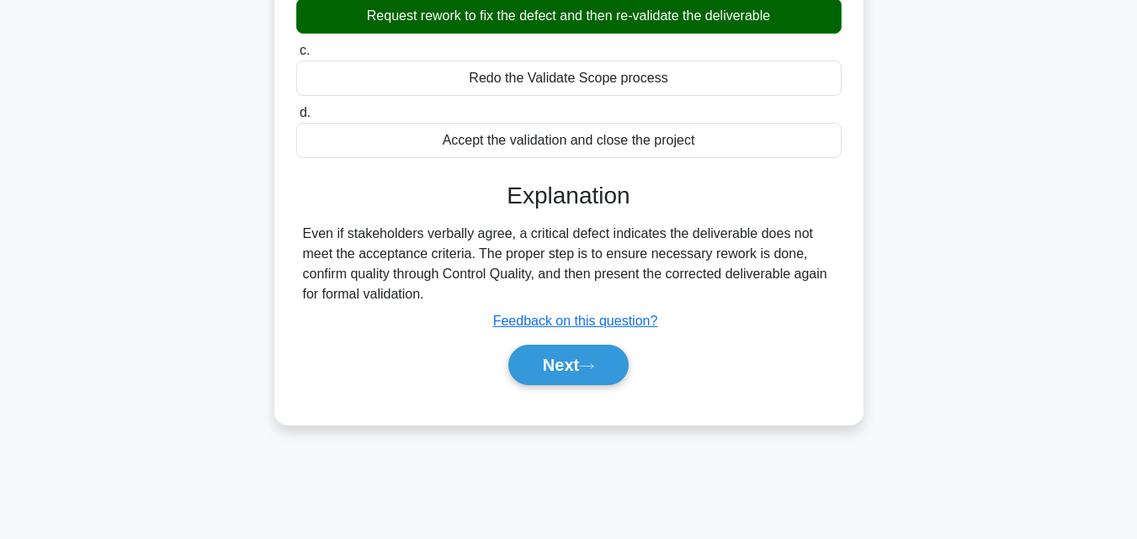
scroll to position [369, 0]
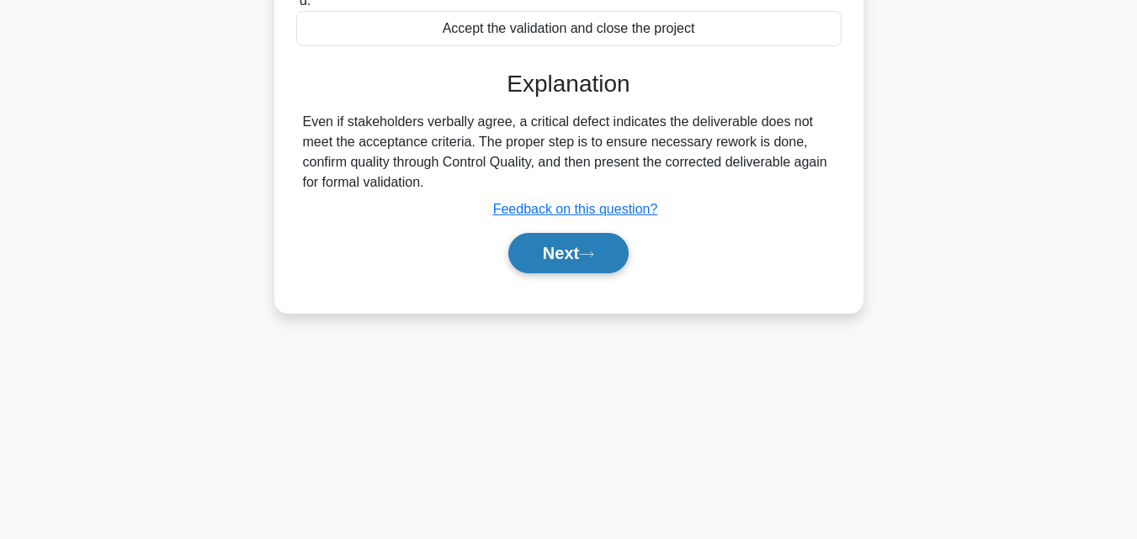
click at [568, 259] on button "Next" at bounding box center [568, 253] width 120 height 40
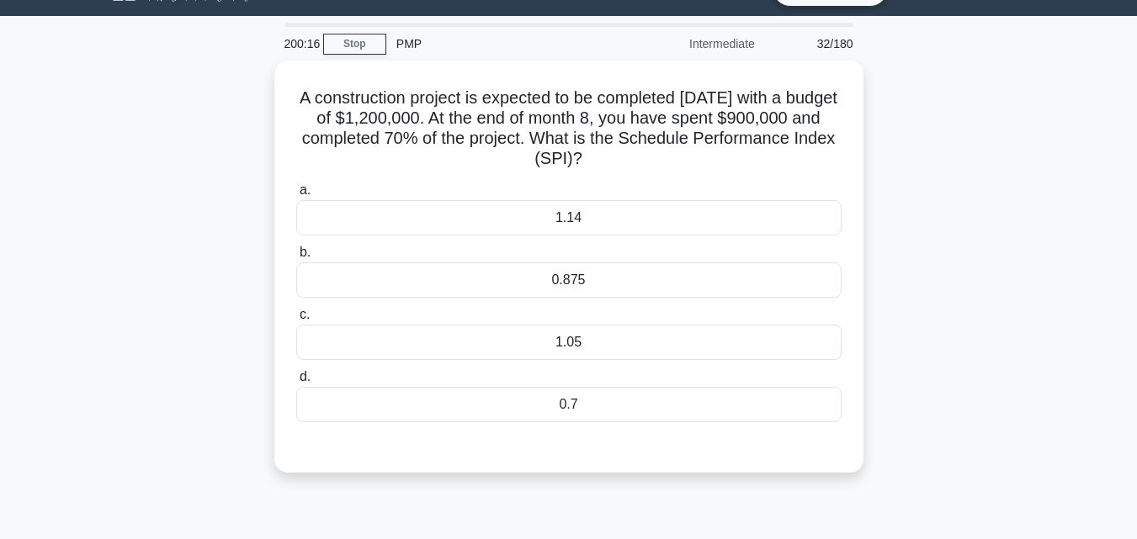
scroll to position [33, 0]
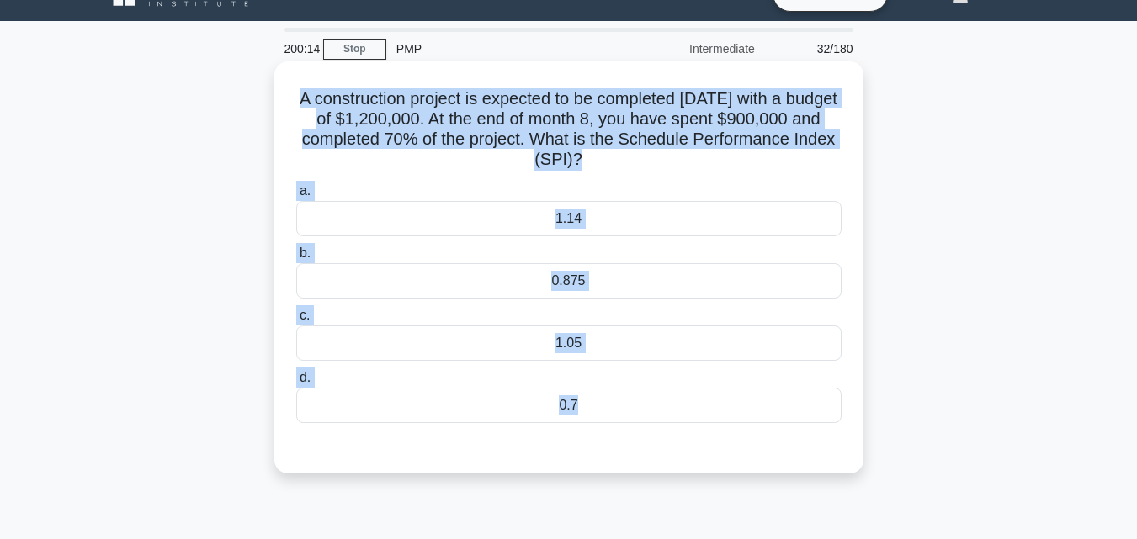
drag, startPoint x: 287, startPoint y: 95, endPoint x: 802, endPoint y: 443, distance: 621.3
click at [802, 443] on div "A construction project is expected to be completed [DATE] with a budget of $1,2…" at bounding box center [569, 267] width 576 height 399
click at [555, 350] on div "1.05" at bounding box center [568, 343] width 545 height 35
click at [296, 321] on input "c. 1.05" at bounding box center [296, 316] width 0 height 11
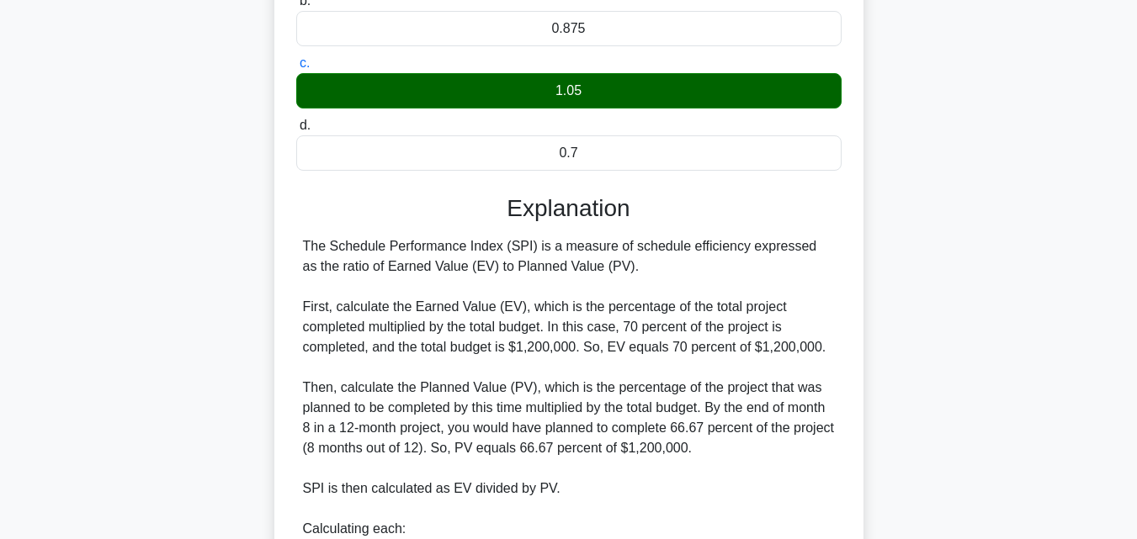
scroll to position [538, 0]
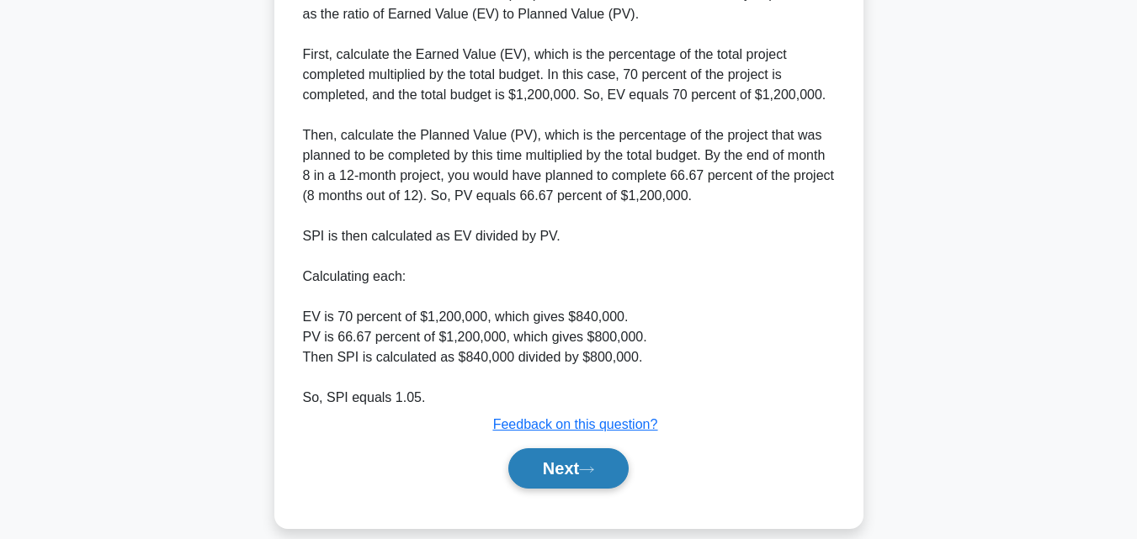
click at [589, 483] on button "Next" at bounding box center [568, 469] width 120 height 40
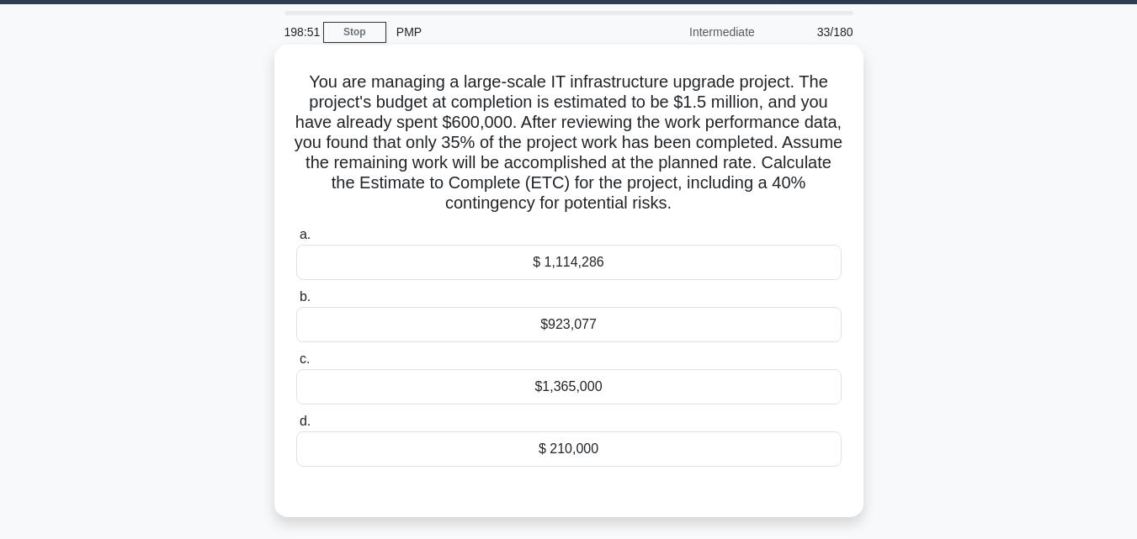
scroll to position [33, 0]
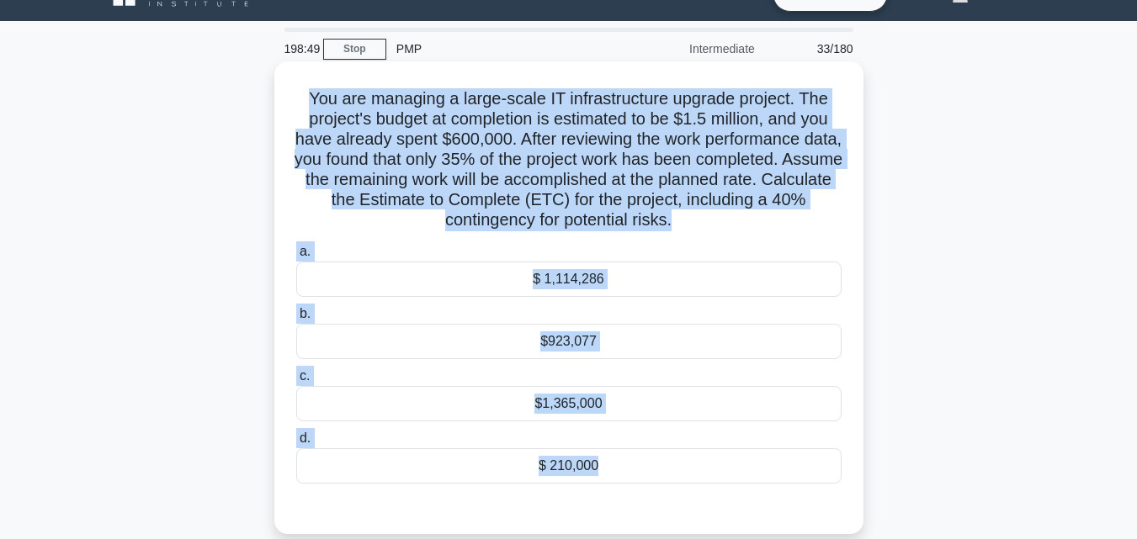
drag, startPoint x: 292, startPoint y: 95, endPoint x: 753, endPoint y: 496, distance: 610.8
click at [753, 496] on div "You are managing a large-scale IT infrastructure upgrade project. The project's…" at bounding box center [569, 297] width 576 height 459
click at [605, 407] on div "$1,365,000" at bounding box center [568, 403] width 545 height 35
click at [296, 382] on input "c. $1,365,000" at bounding box center [296, 376] width 0 height 11
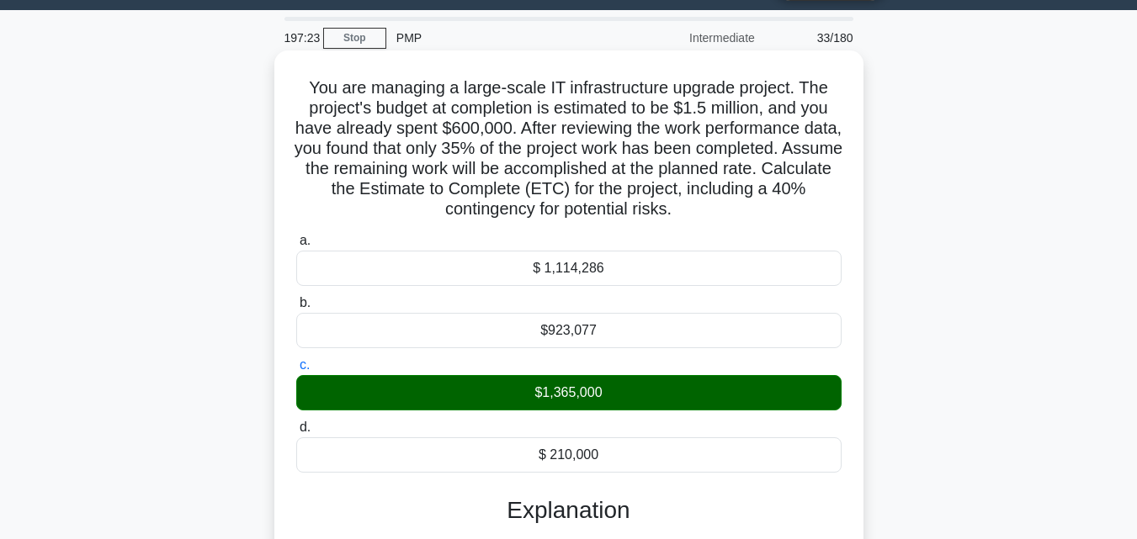
scroll to position [369, 0]
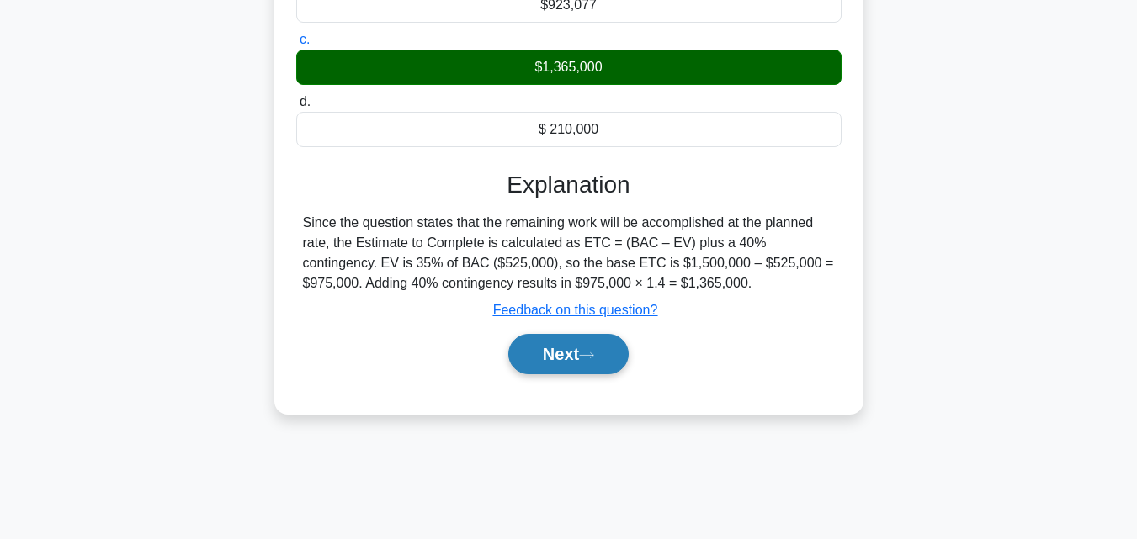
click at [561, 358] on button "Next" at bounding box center [568, 354] width 120 height 40
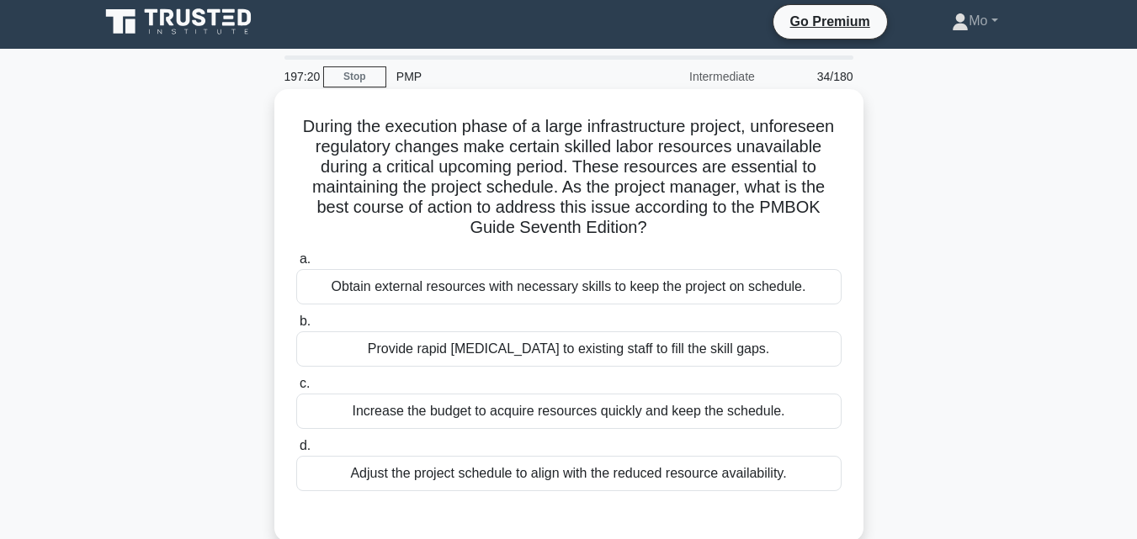
scroll to position [0, 0]
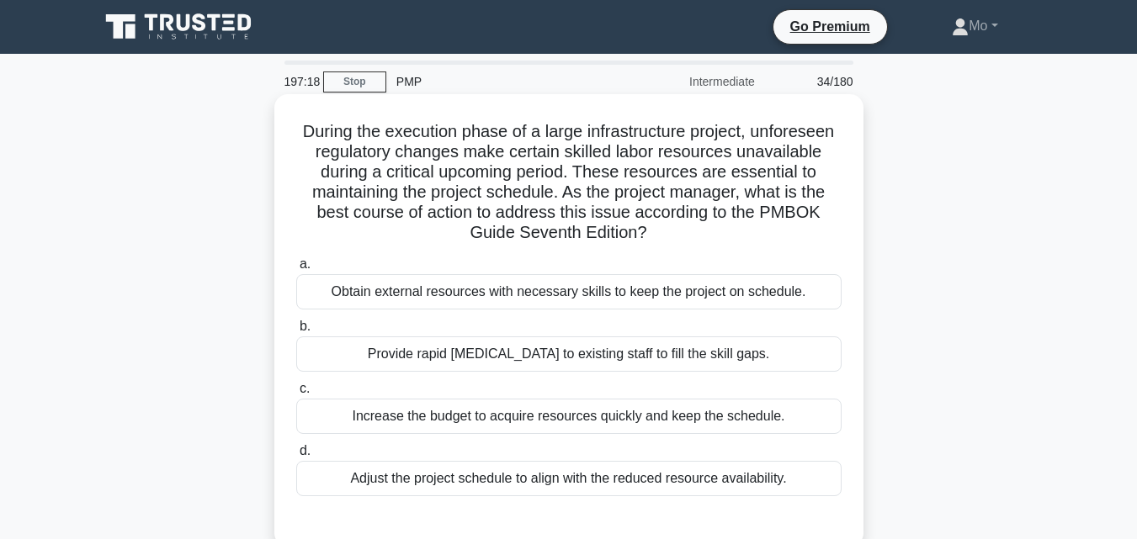
drag, startPoint x: 285, startPoint y: 127, endPoint x: 811, endPoint y: 491, distance: 639.8
click at [811, 491] on div "During the execution phase of a large infrastructure project, unforeseen regula…" at bounding box center [569, 320] width 576 height 439
click at [444, 343] on div "Provide rapid [MEDICAL_DATA] to existing staff to fill the skill gaps." at bounding box center [568, 354] width 545 height 35
click at [296, 332] on input "b. Provide rapid [MEDICAL_DATA] to existing staff to fill the skill gaps." at bounding box center [296, 326] width 0 height 11
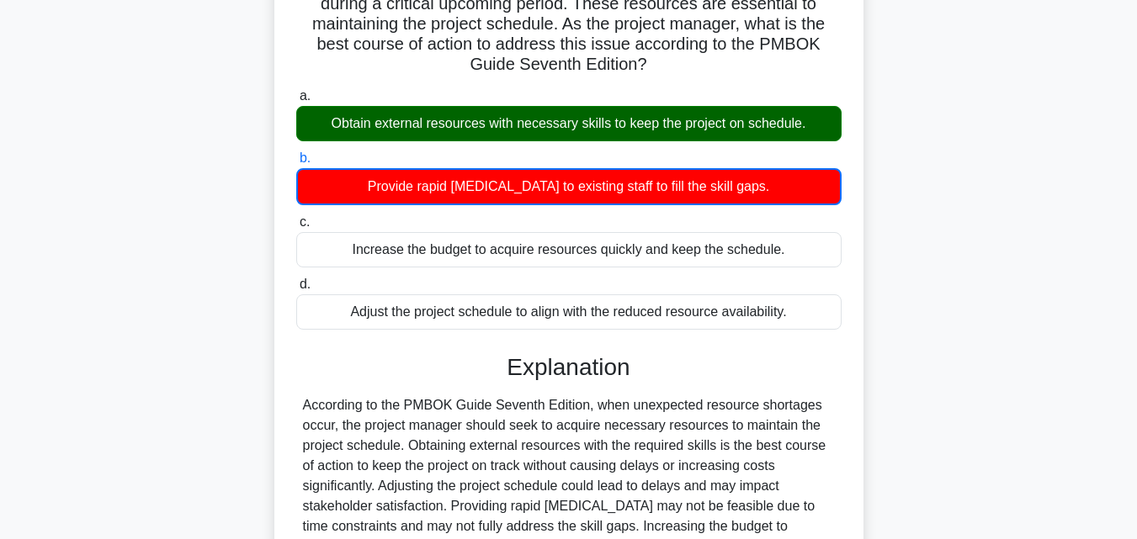
scroll to position [337, 0]
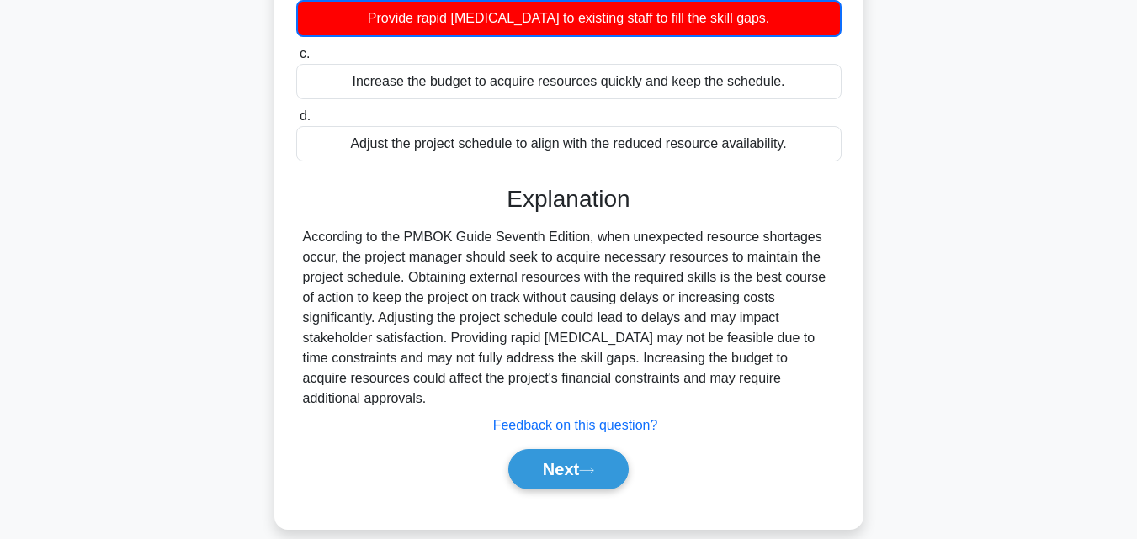
drag, startPoint x: 298, startPoint y: 231, endPoint x: 600, endPoint y: 401, distance: 347.1
click at [600, 401] on div "According to the PMBOK Guide Seventh Edition, when unexpected resource shortage…" at bounding box center [568, 318] width 545 height 182
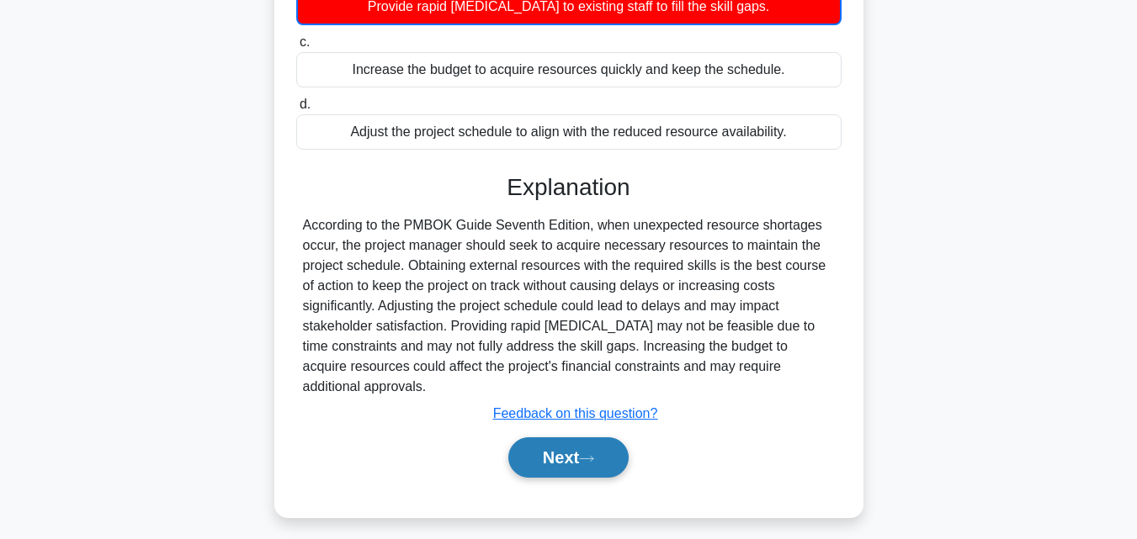
scroll to position [369, 0]
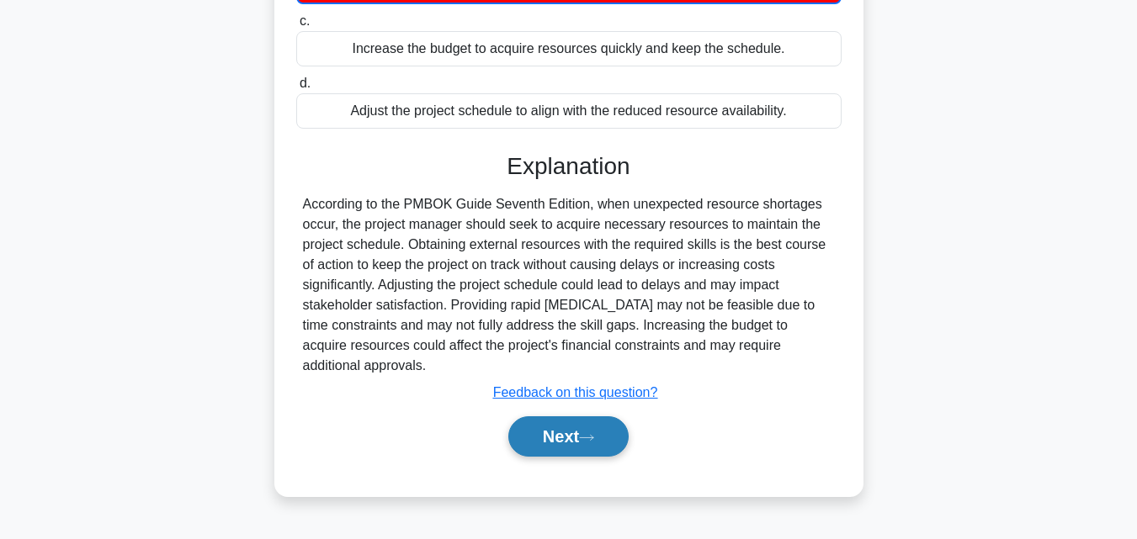
click at [567, 449] on button "Next" at bounding box center [568, 437] width 120 height 40
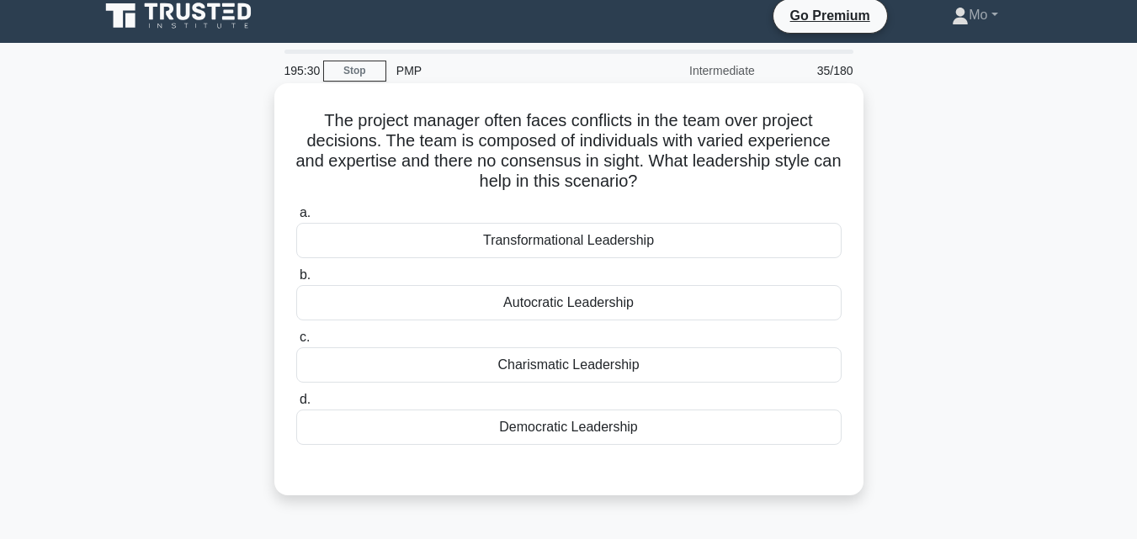
scroll to position [0, 0]
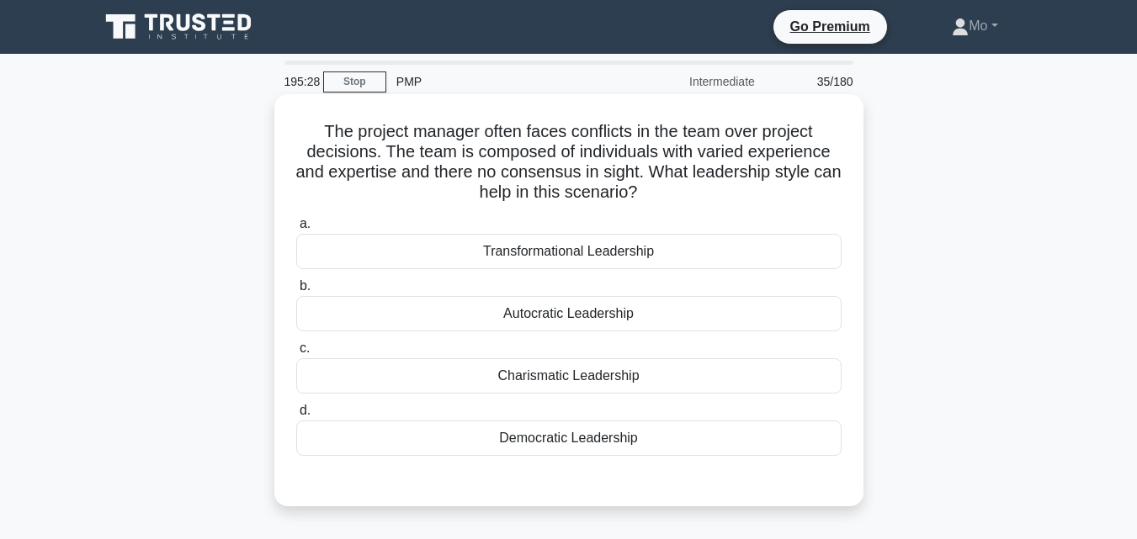
drag, startPoint x: 299, startPoint y: 130, endPoint x: 669, endPoint y: 435, distance: 480.0
click at [669, 435] on div "The project manager often faces conflicts in the team over project decisions. T…" at bounding box center [569, 300] width 576 height 399
click at [565, 258] on div "Transformational Leadership" at bounding box center [568, 251] width 545 height 35
click at [296, 230] on input "a. Transformational Leadership" at bounding box center [296, 224] width 0 height 11
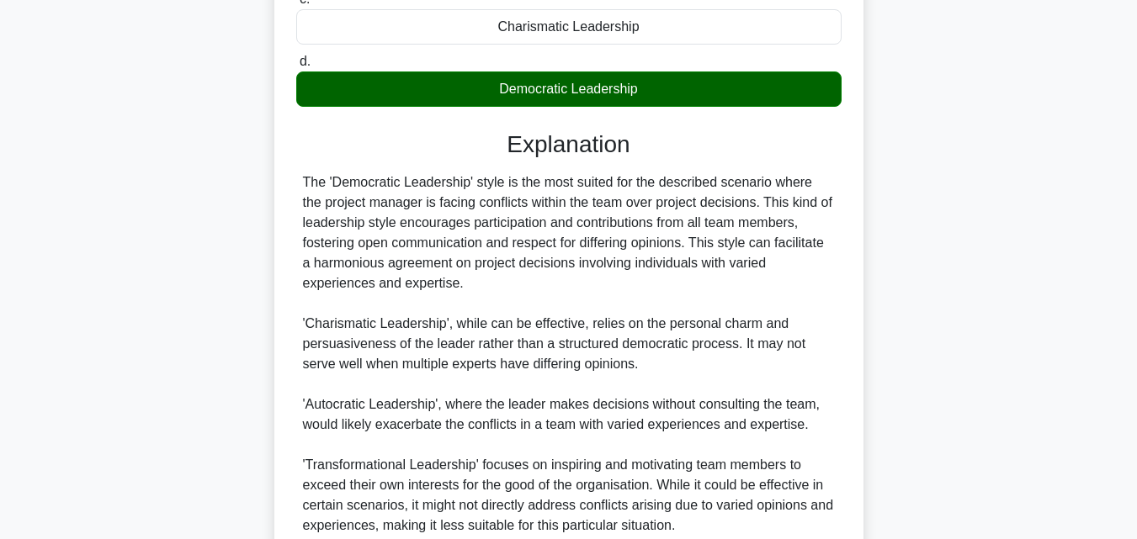
scroll to position [501, 0]
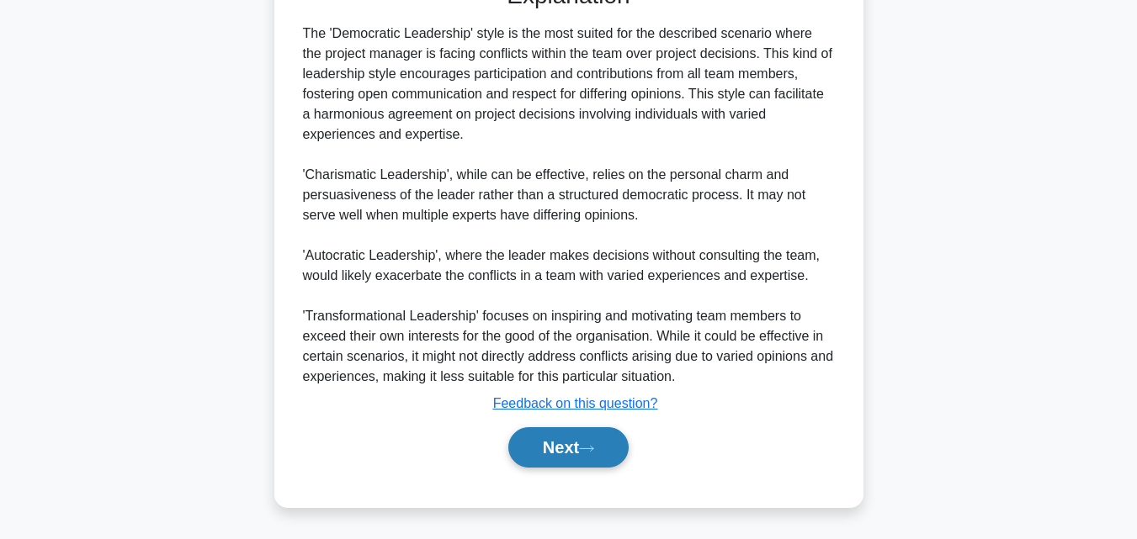
click at [524, 451] on button "Next" at bounding box center [568, 447] width 120 height 40
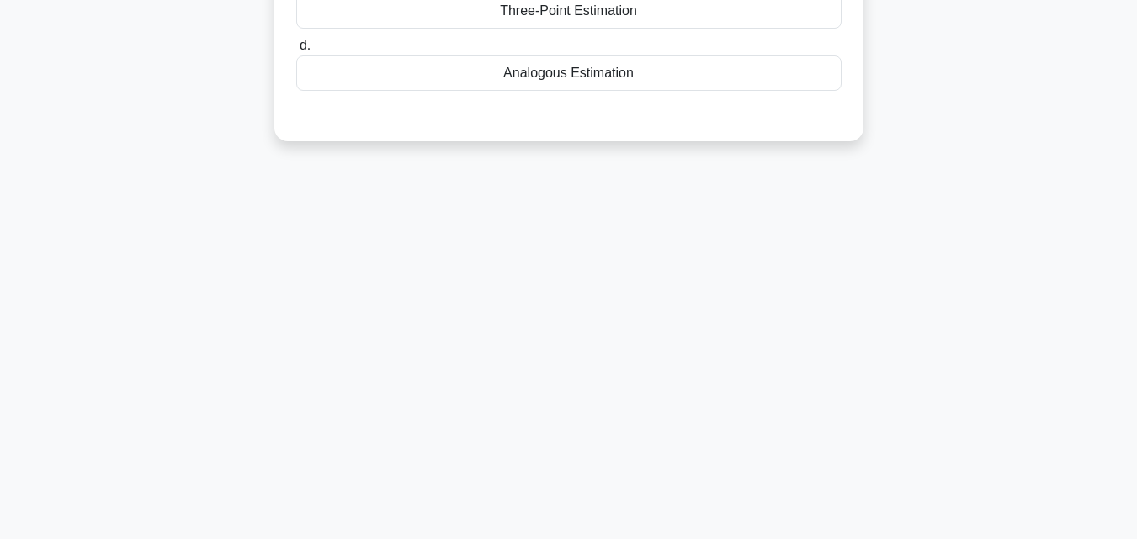
scroll to position [369, 0]
click at [548, 433] on div "193:56 Stop PMP Intermediate 36/180 In a project to develop a custom e-commerce…" at bounding box center [568, 112] width 959 height 842
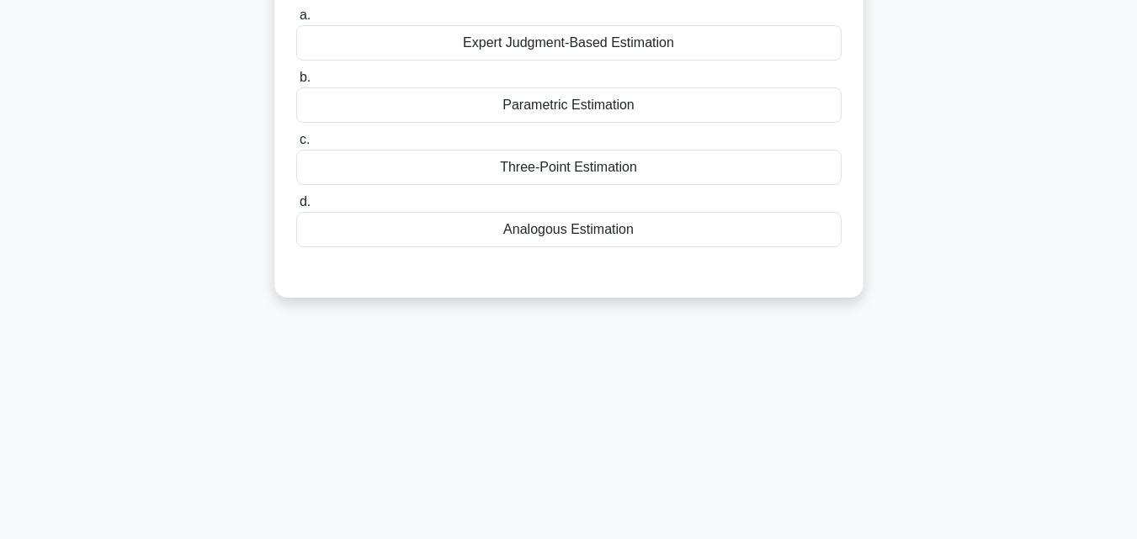
scroll to position [33, 0]
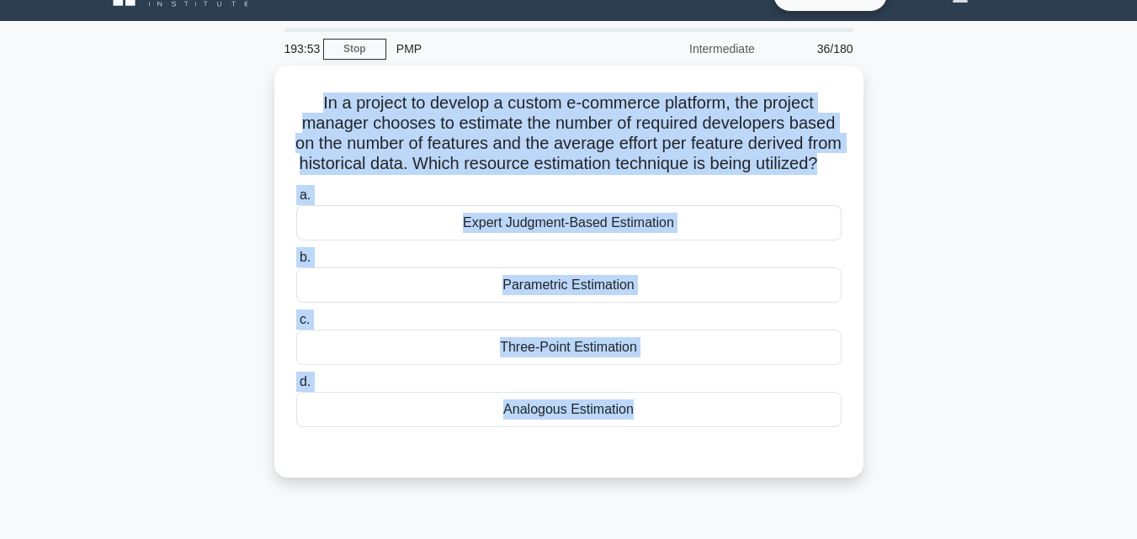
drag, startPoint x: 279, startPoint y: 92, endPoint x: 890, endPoint y: 460, distance: 714.2
click at [890, 460] on div "In a project to develop a custom e-commerce platform, the project manager choos…" at bounding box center [568, 282] width 959 height 433
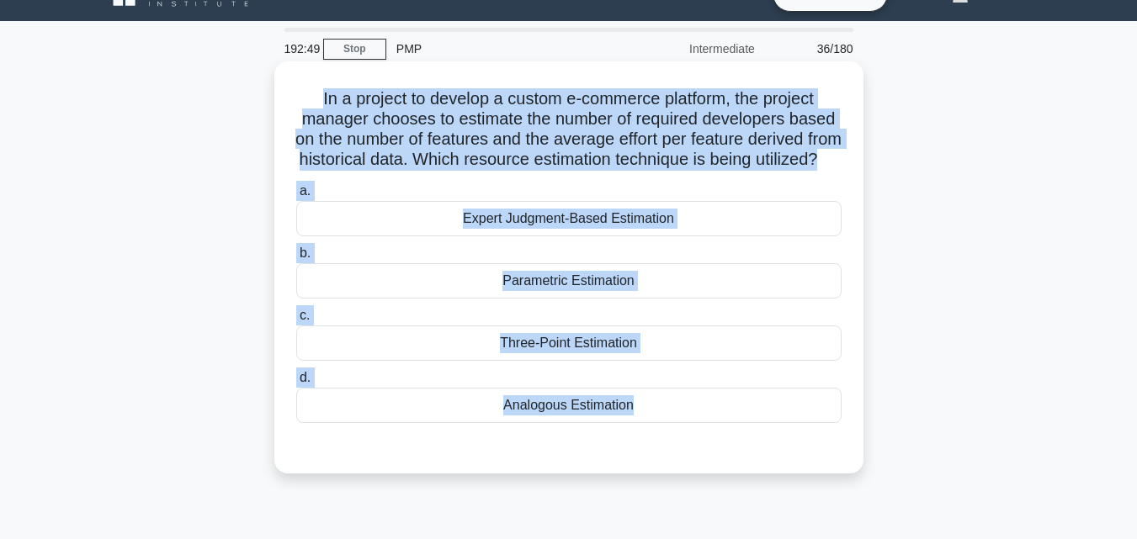
click at [561, 288] on div "Parametric Estimation" at bounding box center [568, 280] width 545 height 35
click at [296, 259] on input "b. Parametric Estimation" at bounding box center [296, 253] width 0 height 11
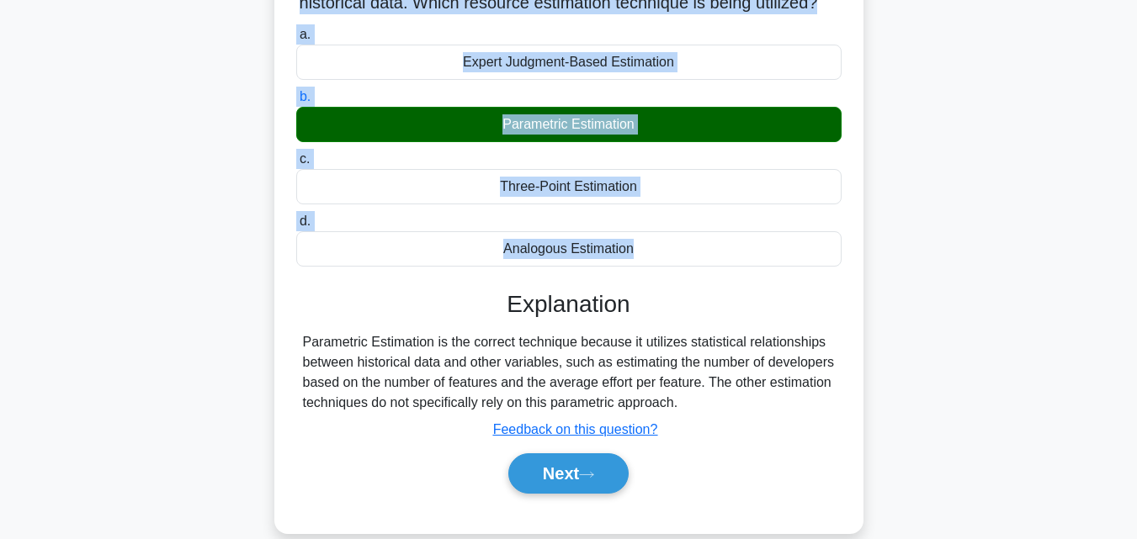
scroll to position [369, 0]
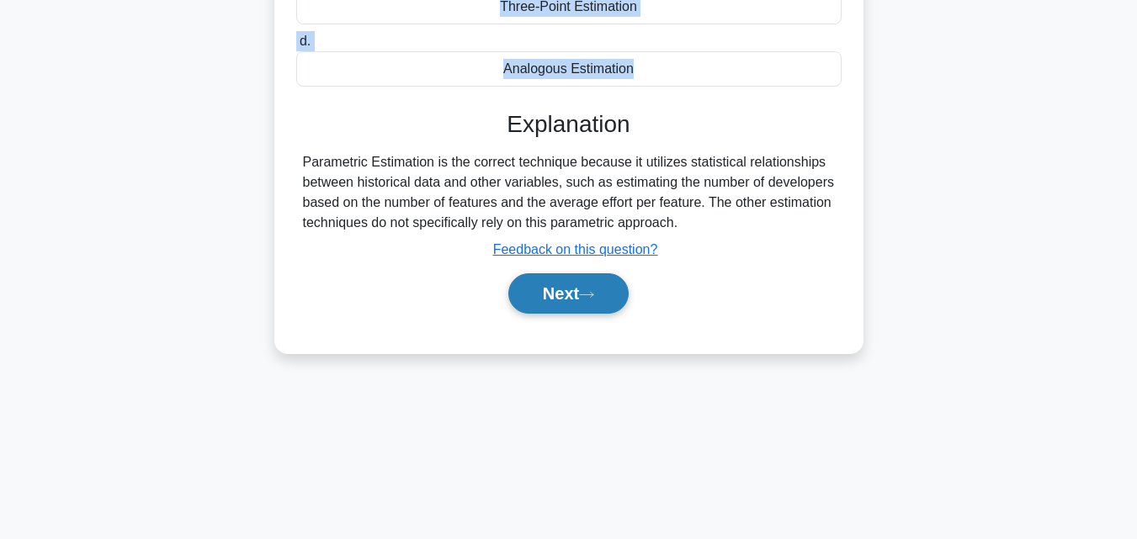
click at [573, 310] on button "Next" at bounding box center [568, 293] width 120 height 40
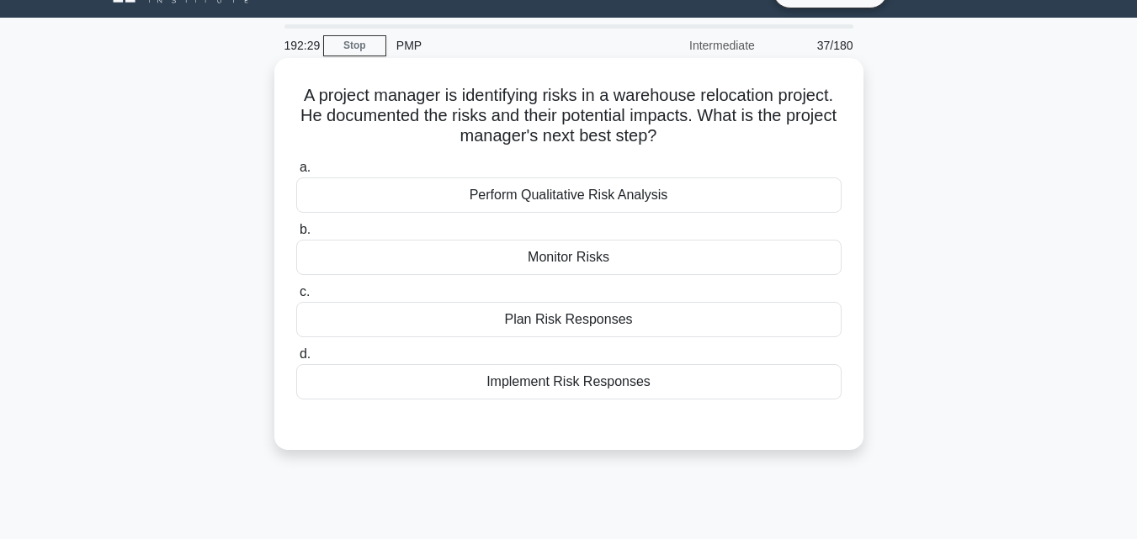
scroll to position [33, 0]
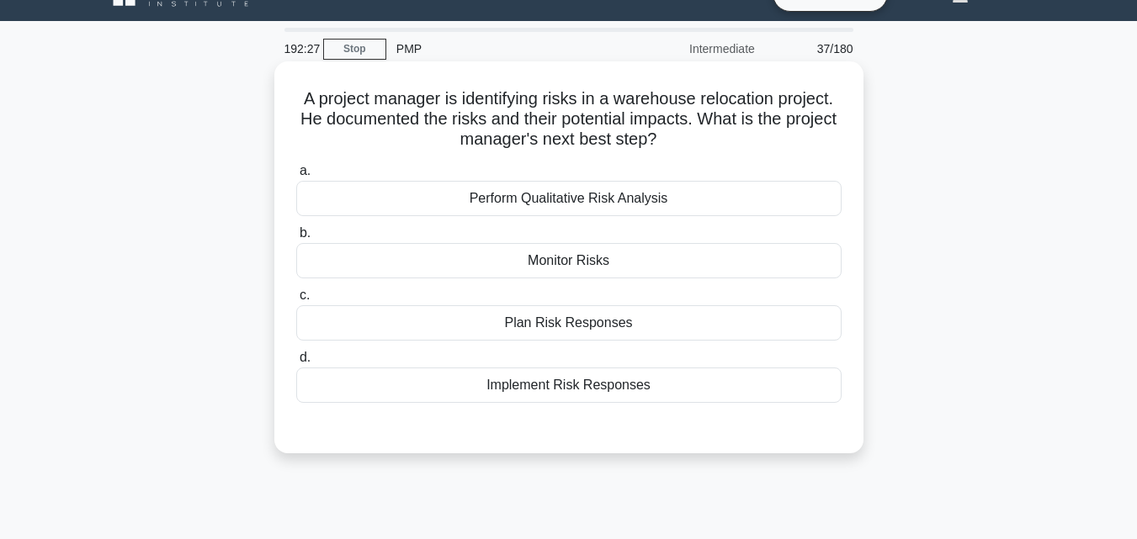
drag, startPoint x: 275, startPoint y: 93, endPoint x: 719, endPoint y: 388, distance: 532.8
click at [719, 388] on div "A project manager is identifying risks in a warehouse relocation project. He do…" at bounding box center [568, 257] width 589 height 392
click at [561, 327] on div "Plan Risk Responses" at bounding box center [568, 322] width 545 height 35
click at [296, 301] on input "c. Plan Risk Responses" at bounding box center [296, 295] width 0 height 11
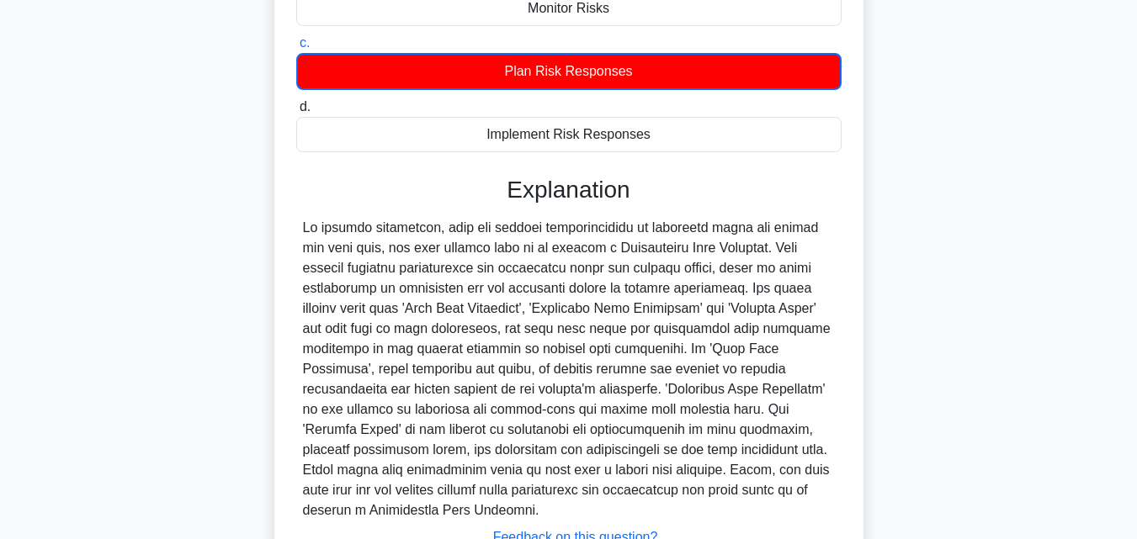
scroll to position [400, 0]
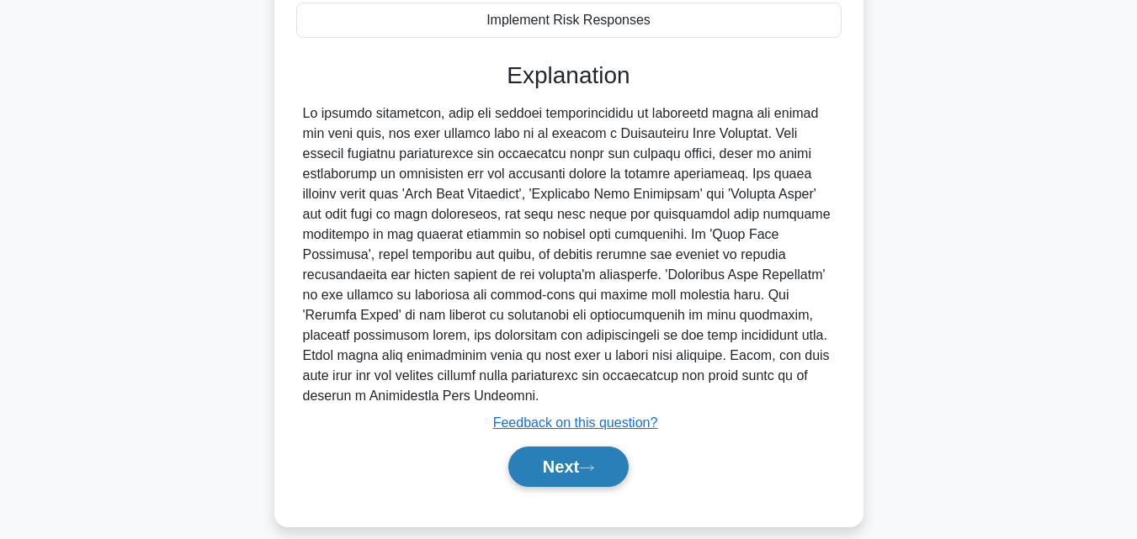
click at [561, 460] on button "Next" at bounding box center [568, 467] width 120 height 40
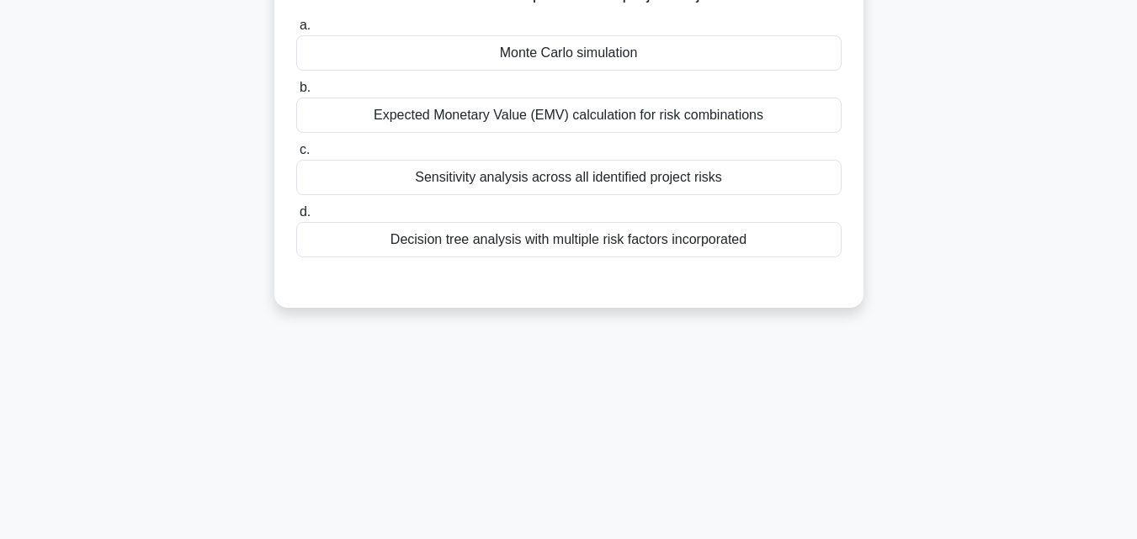
scroll to position [63, 0]
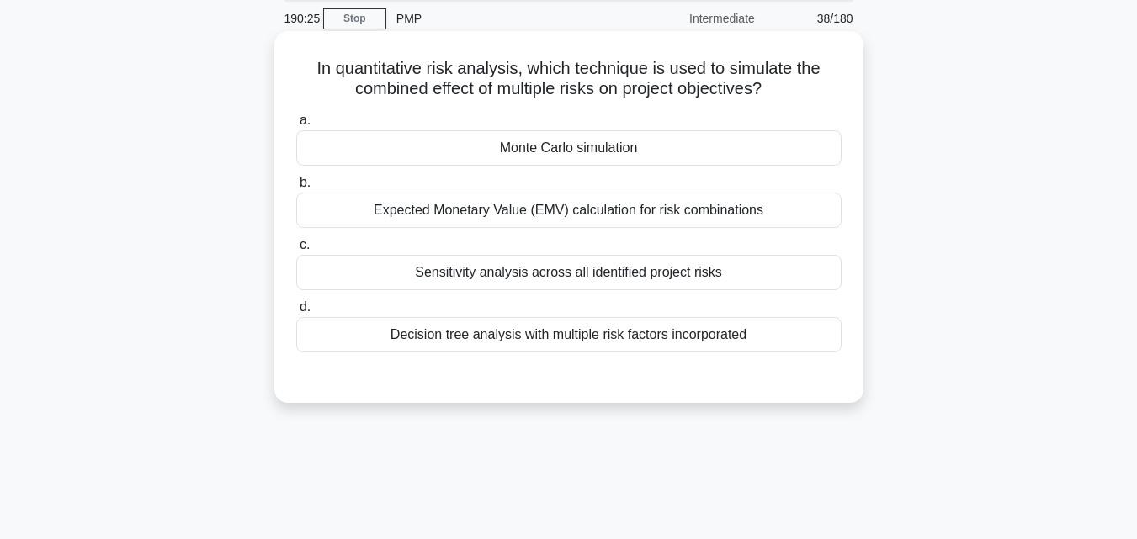
drag, startPoint x: 292, startPoint y: 66, endPoint x: 753, endPoint y: 328, distance: 530.7
click at [753, 328] on div "In quantitative risk analysis, which technique is used to simulate the combined…" at bounding box center [569, 217] width 576 height 358
click at [497, 281] on div "Sensitivity analysis across all identified project risks" at bounding box center [568, 272] width 545 height 35
click at [296, 251] on input "c. Sensitivity analysis across all identified project risks" at bounding box center [296, 245] width 0 height 11
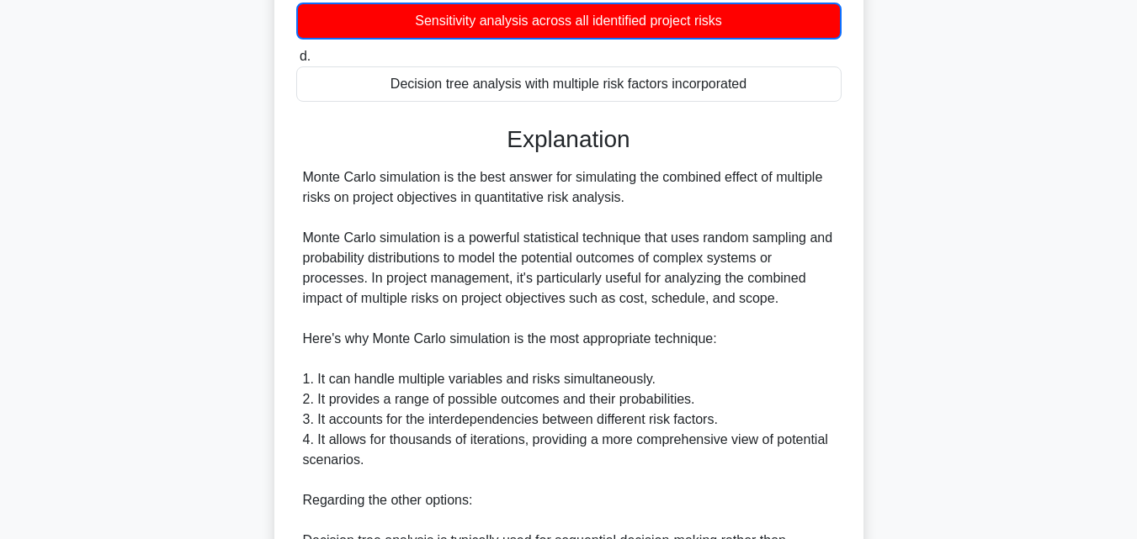
scroll to position [568, 0]
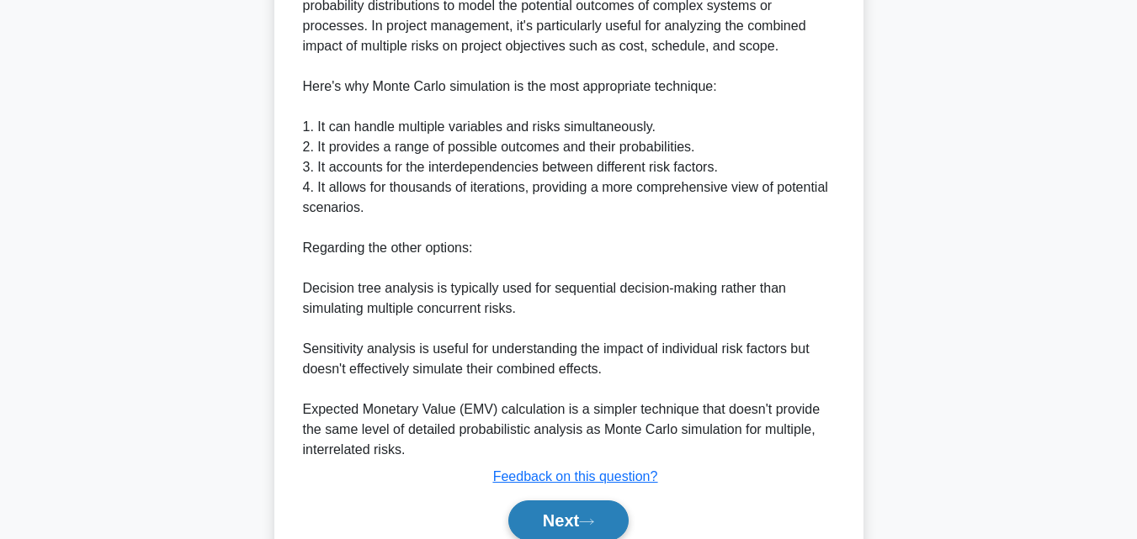
click at [590, 527] on icon at bounding box center [586, 522] width 15 height 9
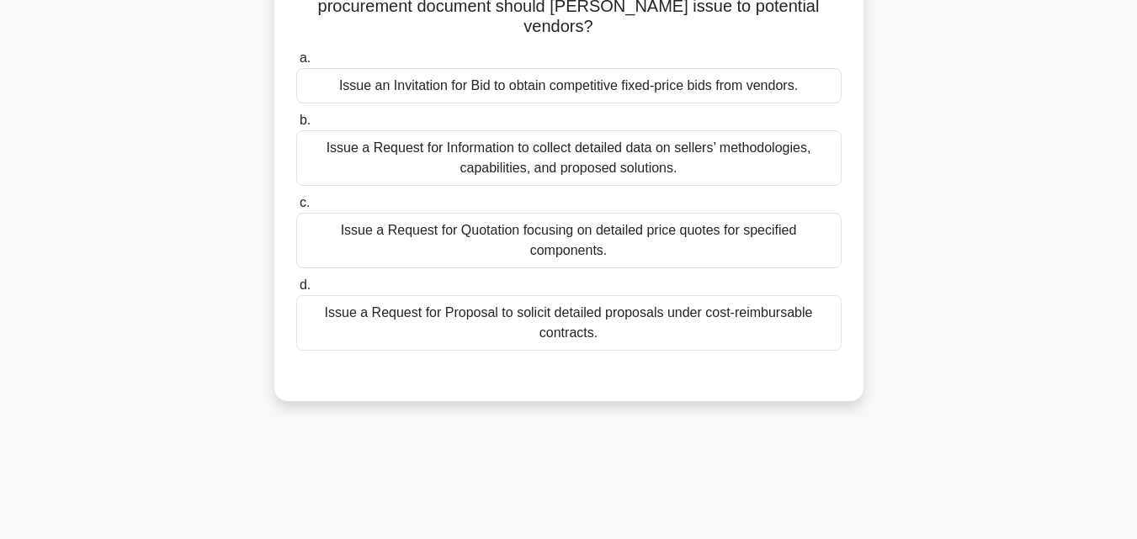
scroll to position [33, 0]
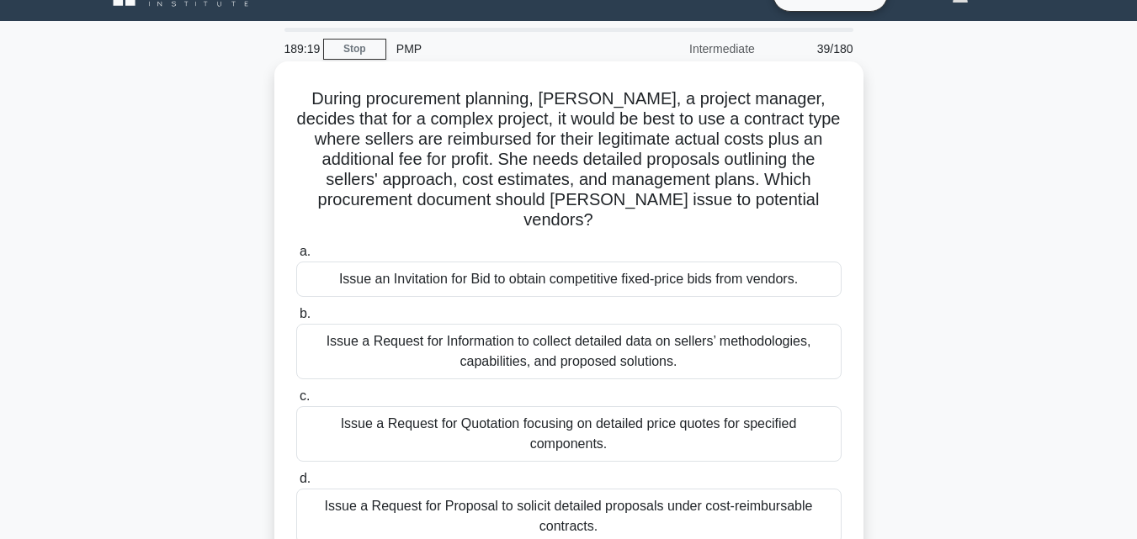
drag, startPoint x: 284, startPoint y: 100, endPoint x: 793, endPoint y: 514, distance: 656.2
click at [793, 514] on div "During procurement planning, [PERSON_NAME], a project manager, decides that for…" at bounding box center [569, 328] width 576 height 520
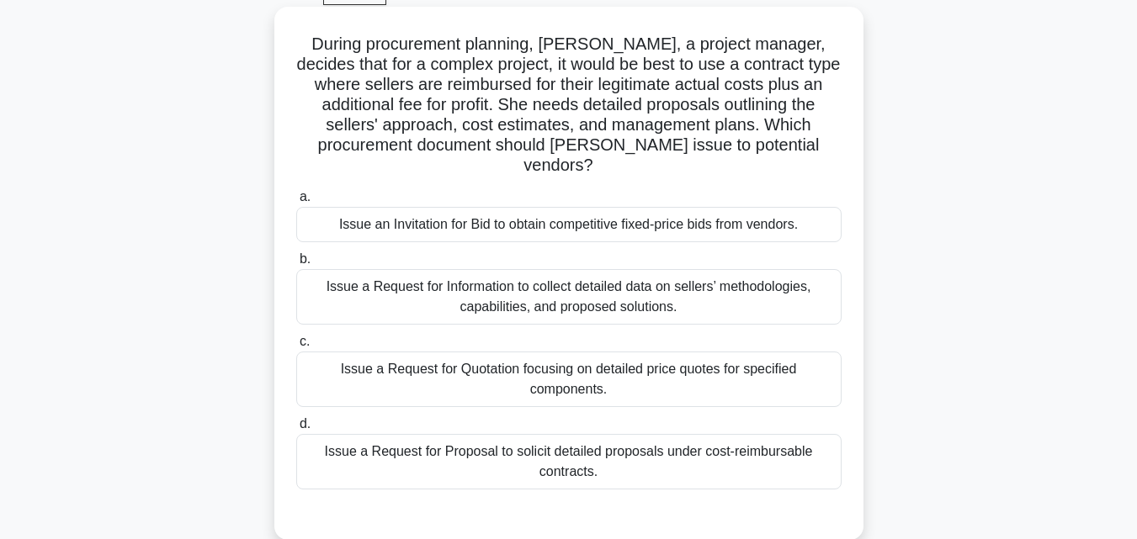
scroll to position [117, 0]
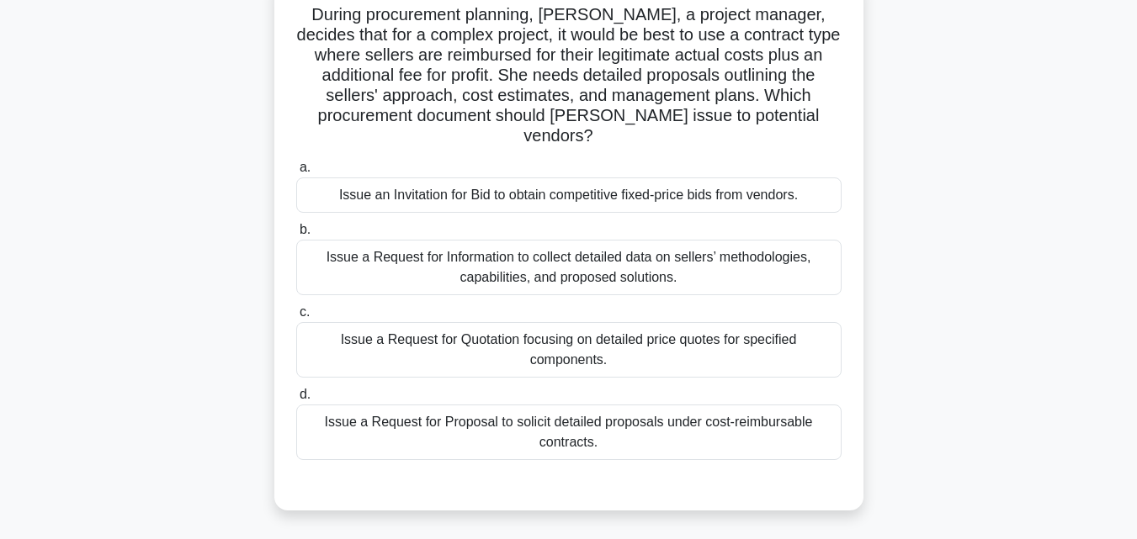
click at [570, 409] on div "Issue a Request for Proposal to solicit detailed proposals under cost-reimbursa…" at bounding box center [568, 433] width 545 height 56
click at [296, 401] on input "d. Issue a Request for Proposal to solicit detailed proposals under cost-reimbu…" at bounding box center [296, 395] width 0 height 11
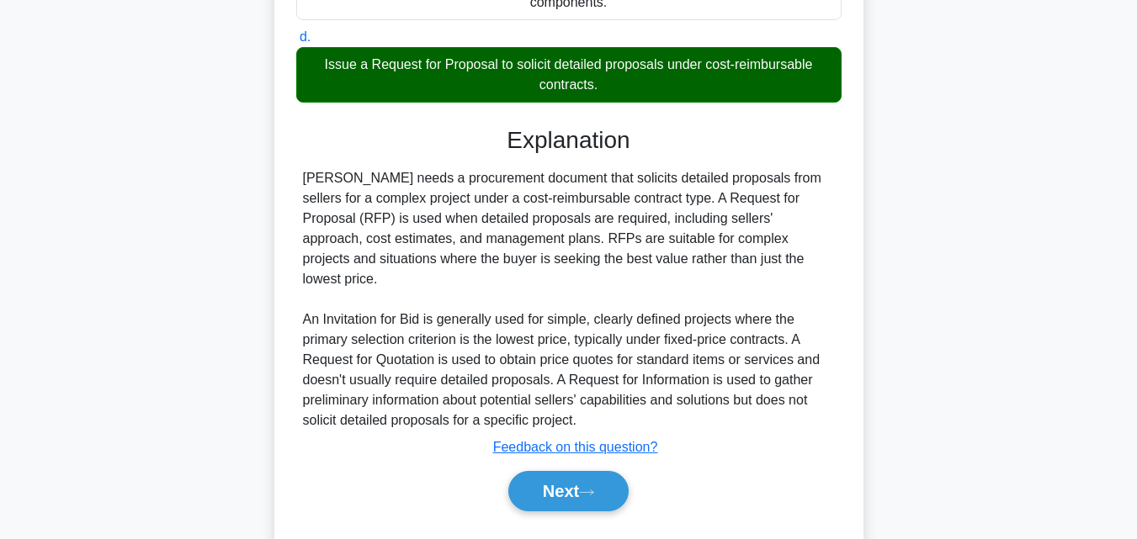
scroll to position [479, 0]
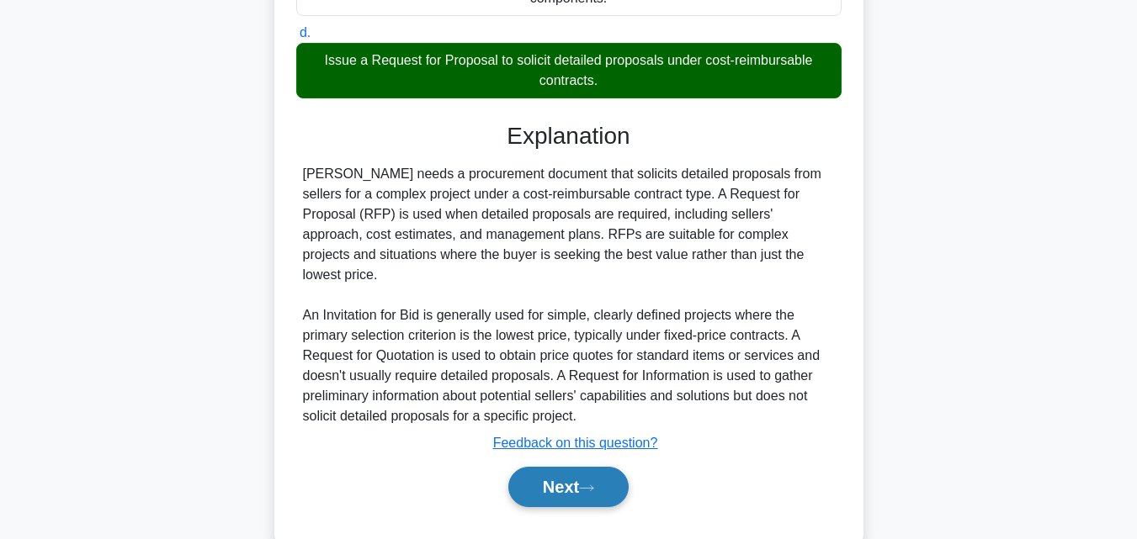
click at [580, 467] on button "Next" at bounding box center [568, 487] width 120 height 40
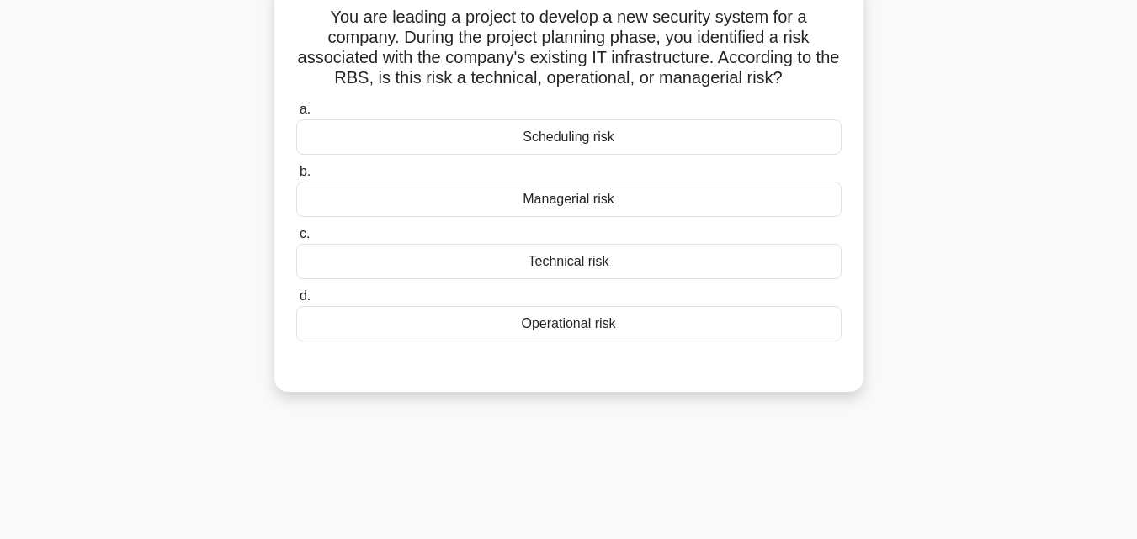
scroll to position [117, 0]
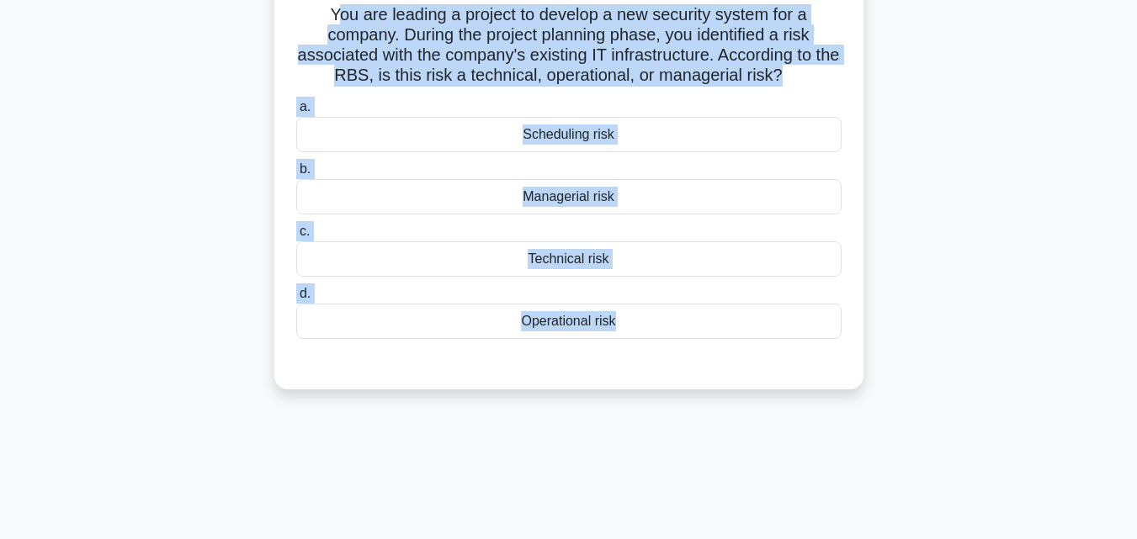
drag, startPoint x: 571, startPoint y: 456, endPoint x: 333, endPoint y: 19, distance: 497.5
click at [333, 19] on div "188:16 Stop PMP Intermediate 40/180 You are leading a project to develop a new …" at bounding box center [568, 365] width 959 height 842
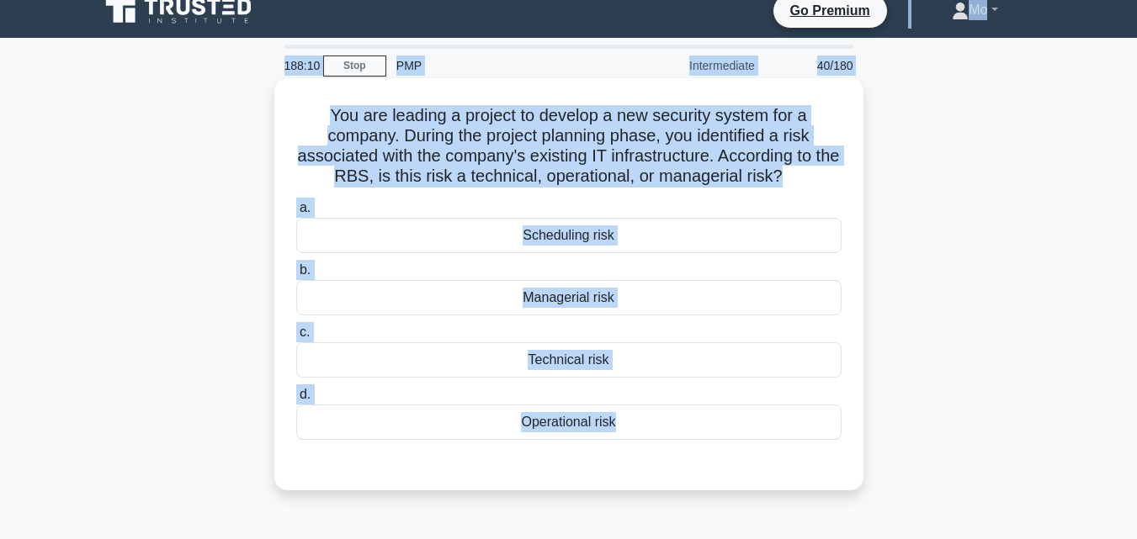
scroll to position [0, 0]
drag, startPoint x: 337, startPoint y: 12, endPoint x: 309, endPoint y: 11, distance: 28.6
click at [309, 11] on body "Go Premium Mo" at bounding box center [568, 438] width 1137 height 909
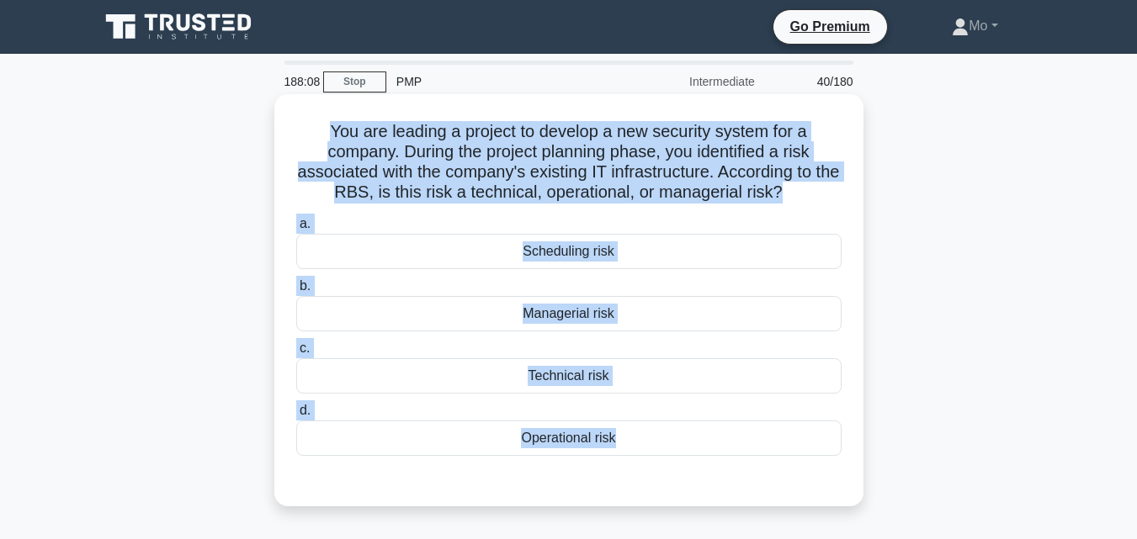
drag, startPoint x: 390, startPoint y: 99, endPoint x: 308, endPoint y: 111, distance: 83.3
click at [308, 111] on div "You are leading a project to develop a new security system for a company. Durin…" at bounding box center [568, 300] width 589 height 412
click at [568, 382] on div "Technical risk" at bounding box center [568, 375] width 545 height 35
click at [296, 354] on input "c. Technical risk" at bounding box center [296, 348] width 0 height 11
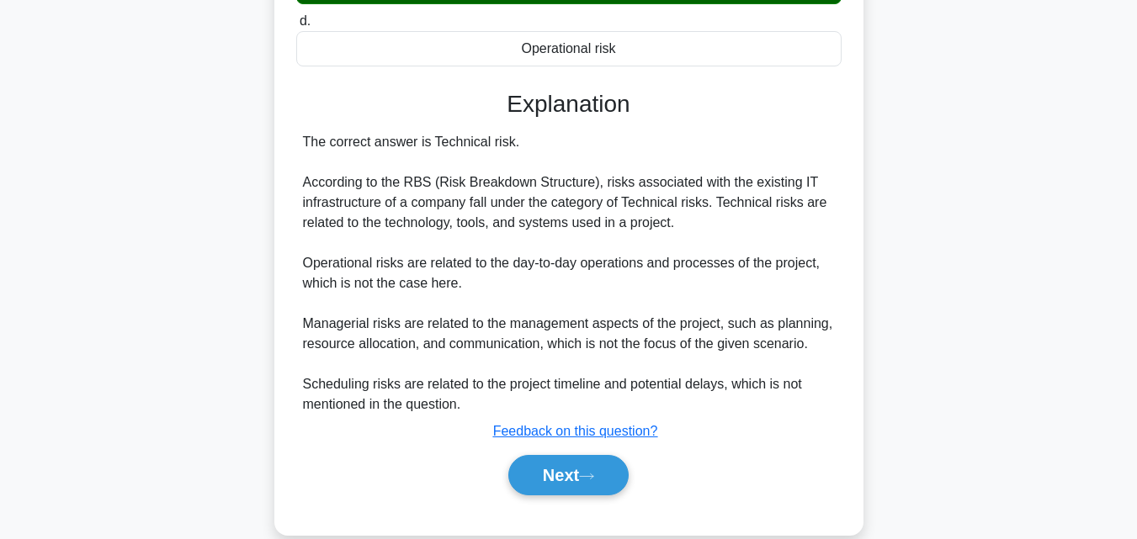
scroll to position [418, 0]
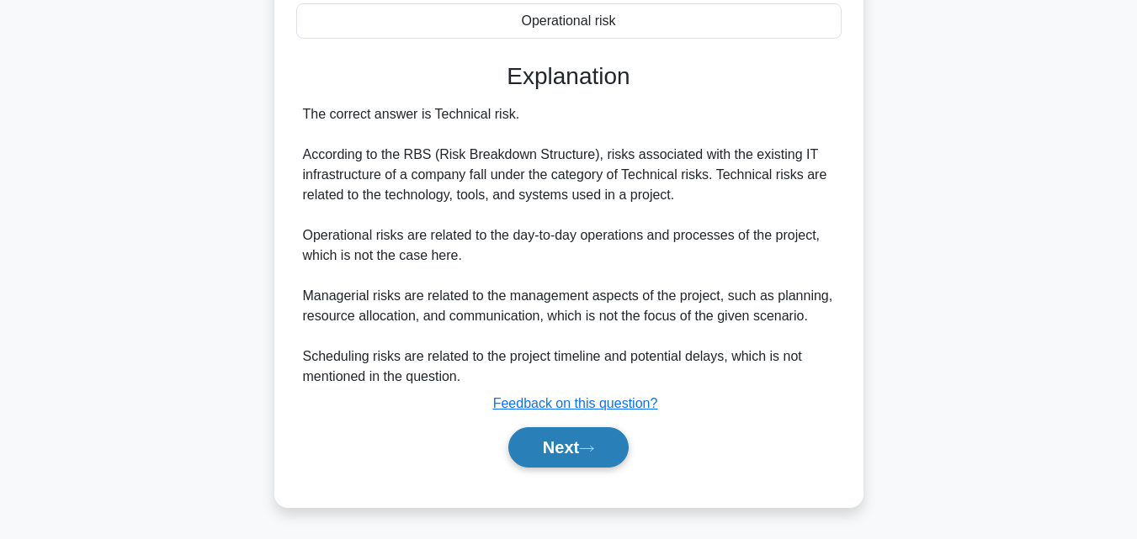
click at [570, 447] on button "Next" at bounding box center [568, 447] width 120 height 40
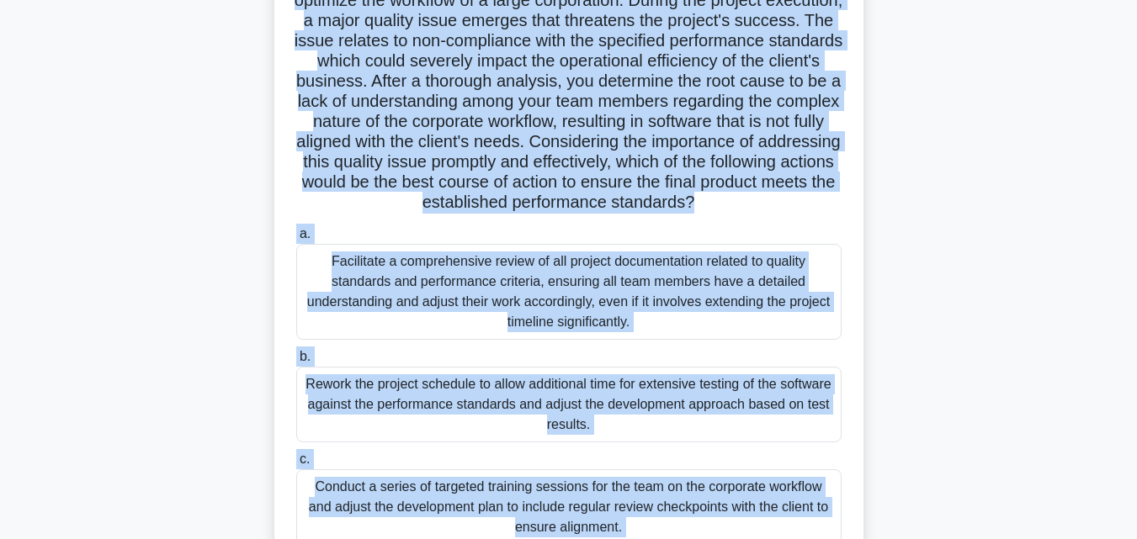
scroll to position [369, 0]
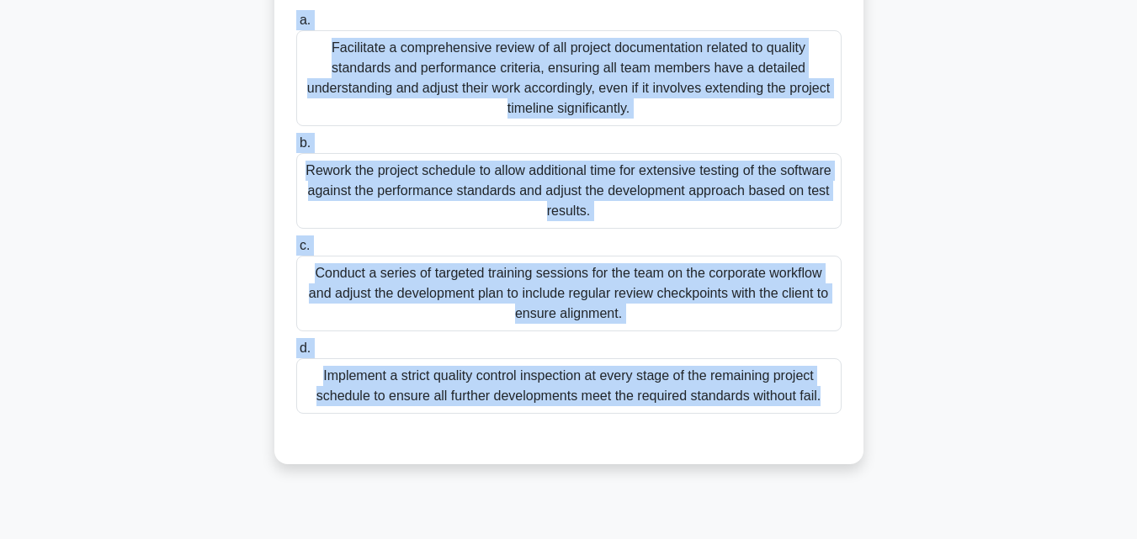
drag, startPoint x: 290, startPoint y: 94, endPoint x: 944, endPoint y: 565, distance: 805.5
click at [944, 539] on html "Go Premium Mo" at bounding box center [568, 85] width 1137 height 909
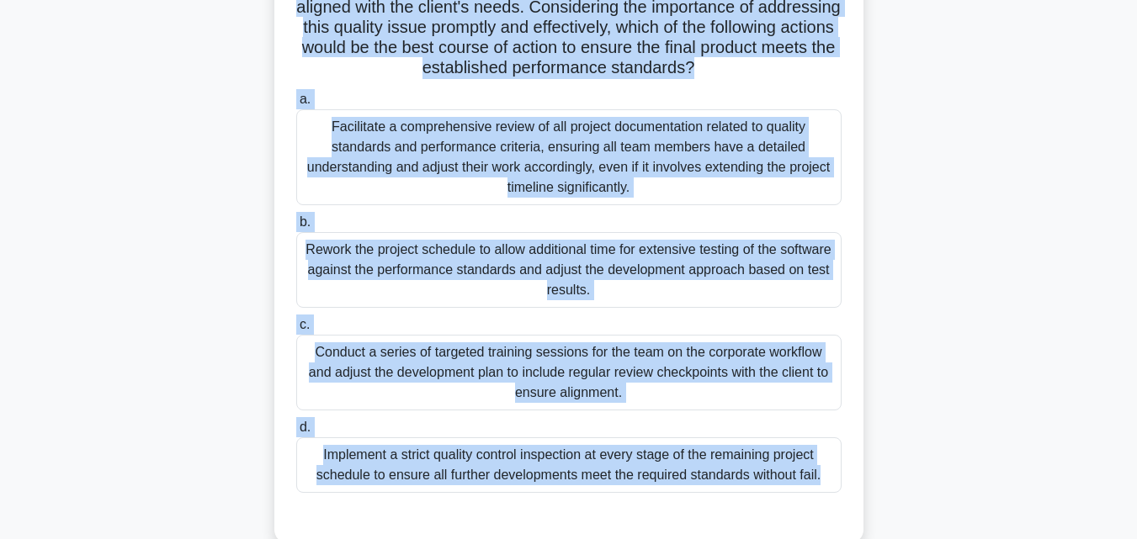
scroll to position [285, 0]
click at [492, 189] on div "Facilitate a comprehensive review of all project documentation related to quali…" at bounding box center [568, 158] width 545 height 96
click at [296, 106] on input "a. Facilitate a comprehensive review of all project documentation related to qu…" at bounding box center [296, 100] width 0 height 11
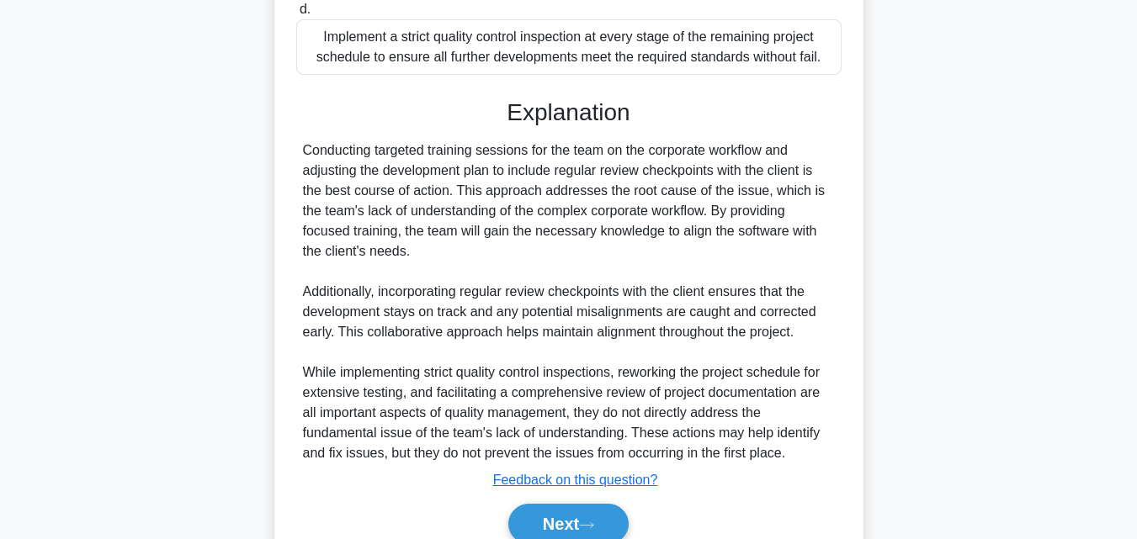
scroll to position [804, 0]
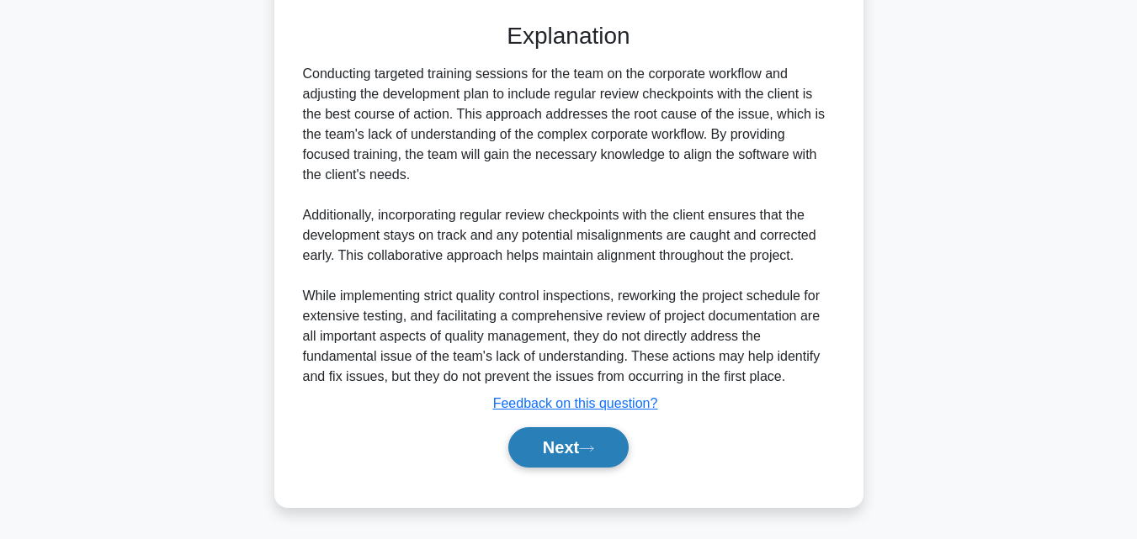
click at [584, 457] on button "Next" at bounding box center [568, 447] width 120 height 40
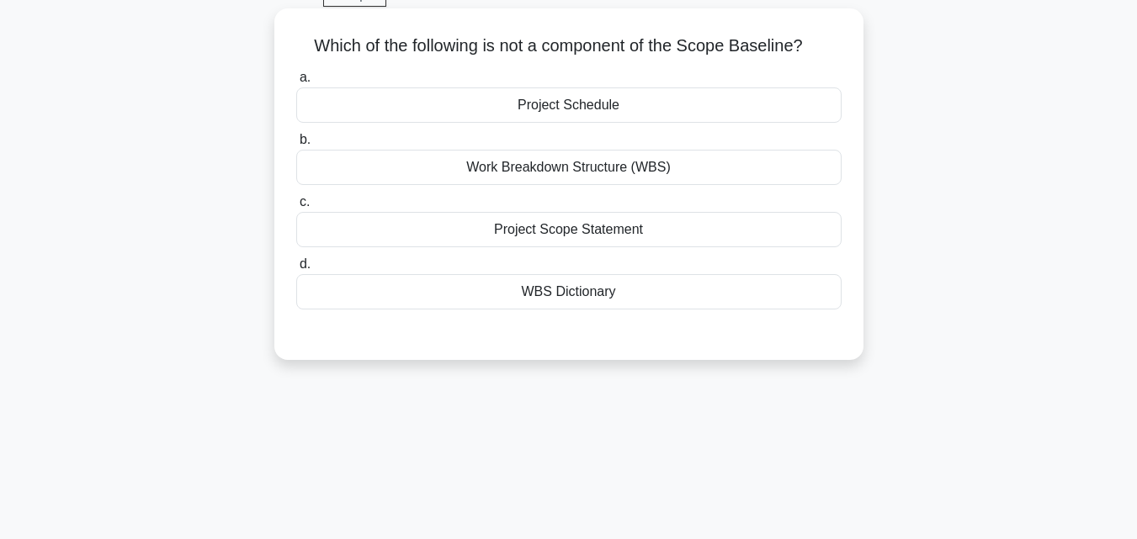
scroll to position [33, 0]
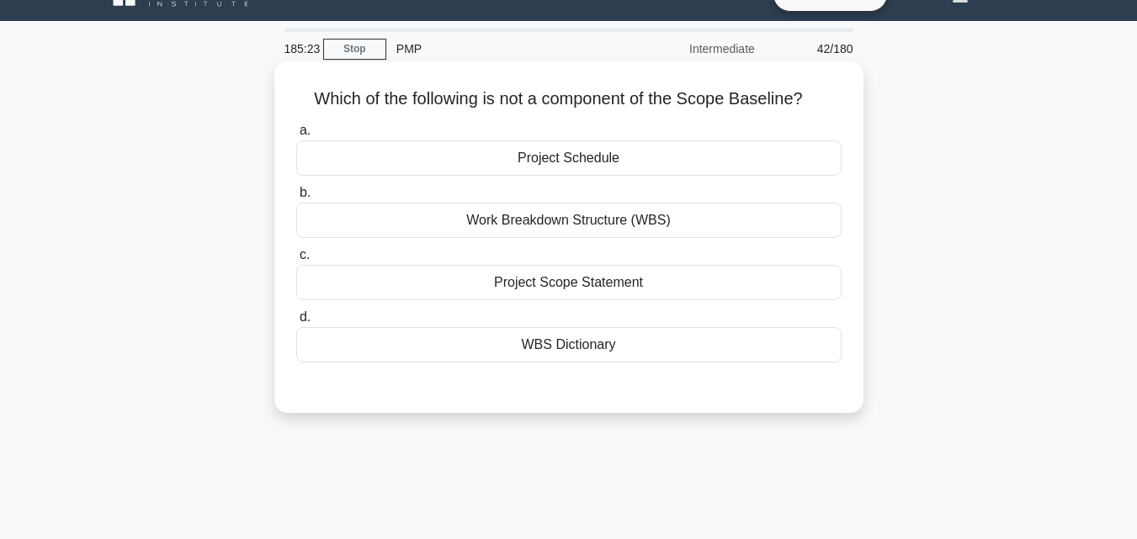
drag, startPoint x: 281, startPoint y: 93, endPoint x: 778, endPoint y: 345, distance: 556.6
click at [778, 345] on div "Which of the following is not a component of the Scope Baseline? .spinner_0XTQ{…" at bounding box center [569, 237] width 576 height 338
click at [576, 275] on div "Project Scope Statement" at bounding box center [568, 282] width 545 height 35
click at [296, 261] on input "c. Project Scope Statement" at bounding box center [296, 255] width 0 height 11
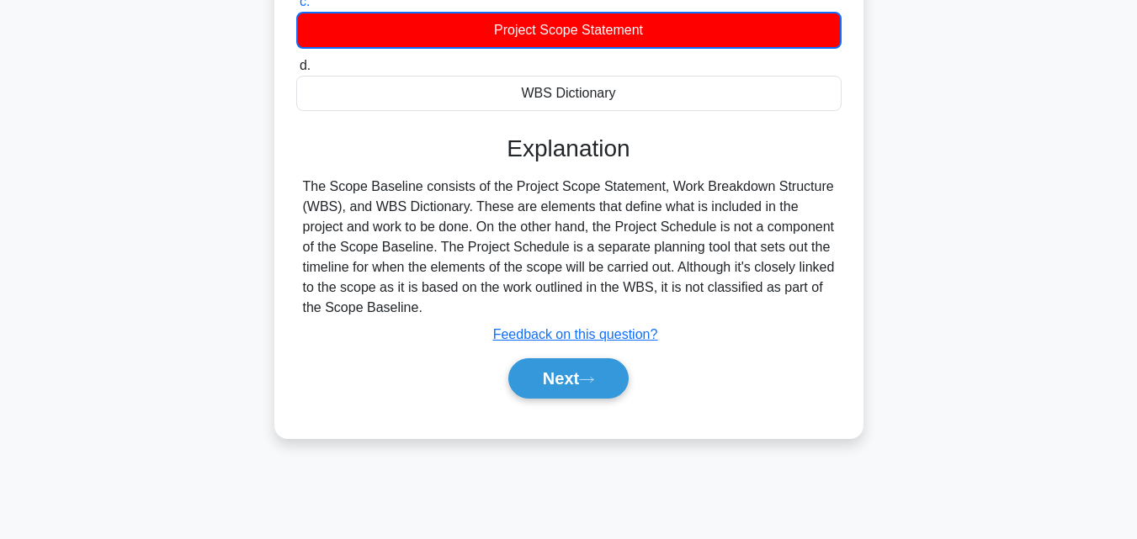
scroll to position [369, 0]
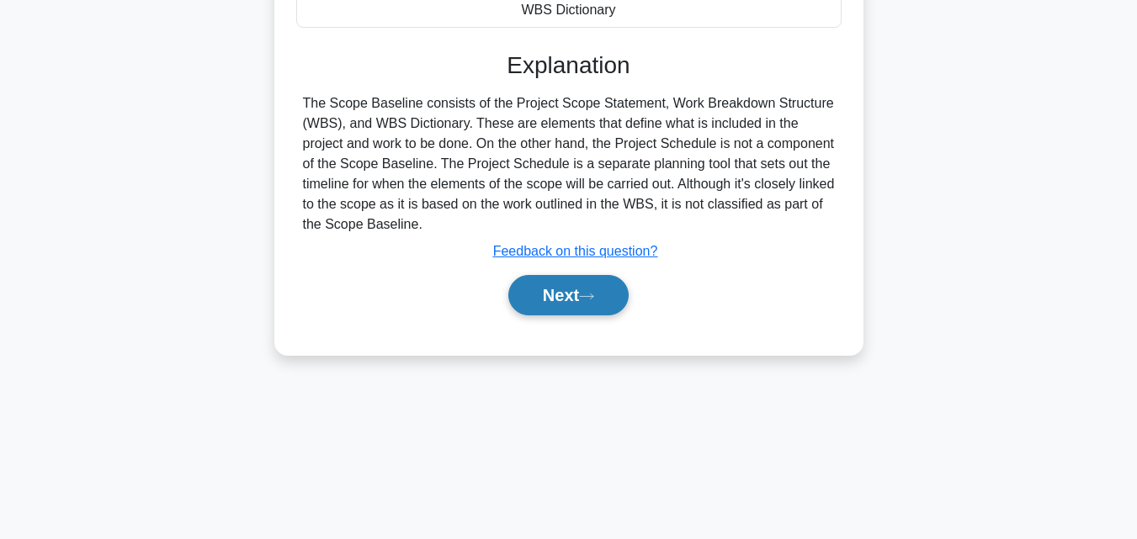
click at [521, 284] on button "Next" at bounding box center [568, 295] width 120 height 40
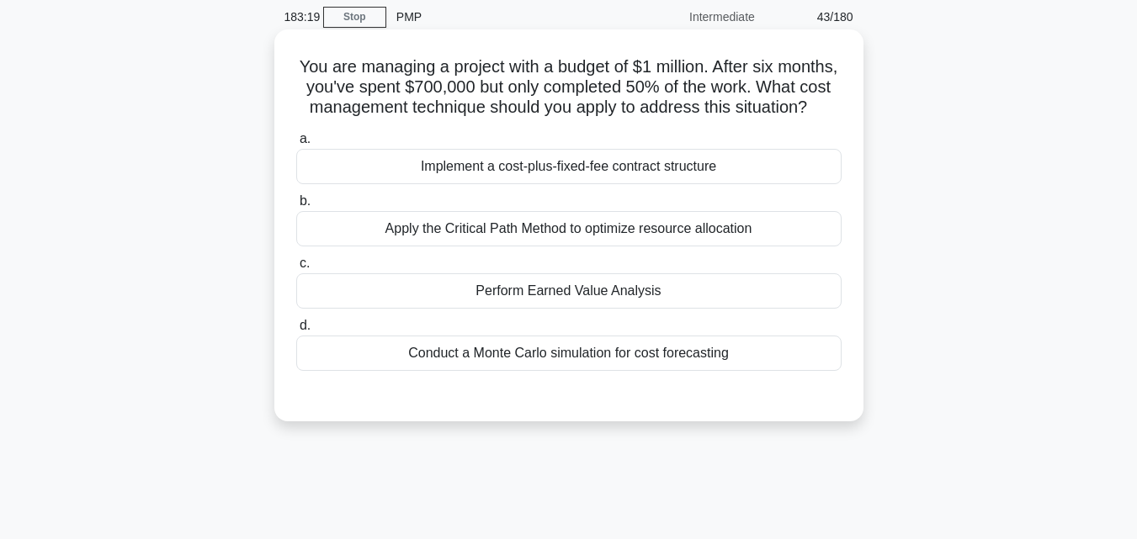
scroll to position [0, 0]
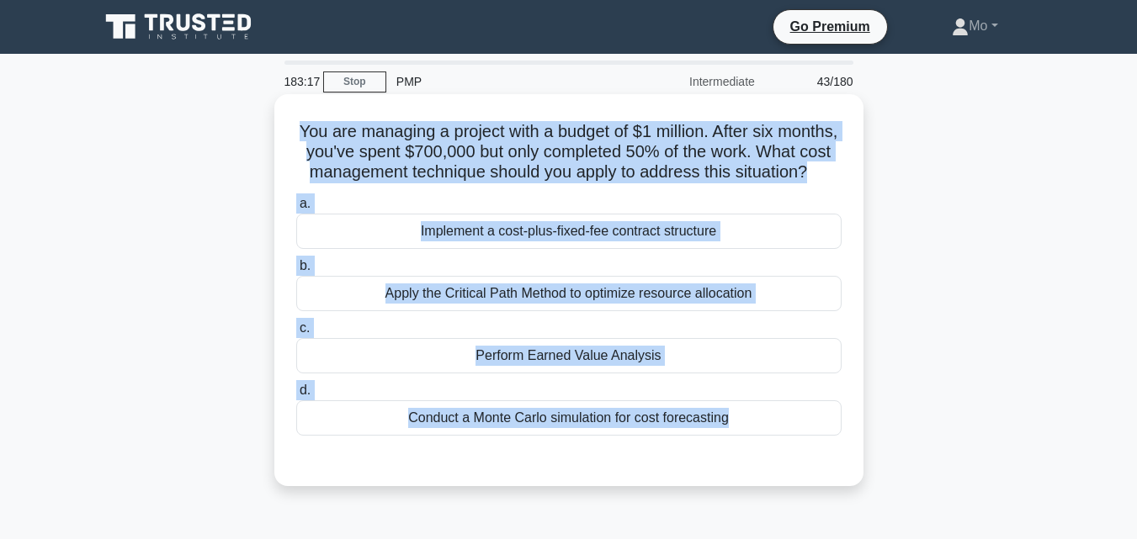
drag, startPoint x: 296, startPoint y: 124, endPoint x: 760, endPoint y: 462, distance: 574.0
click at [760, 462] on div "You are managing a project with a budget of $1 million. After six months, you'v…" at bounding box center [569, 290] width 576 height 379
click at [643, 366] on div "Perform Earned Value Analysis" at bounding box center [568, 355] width 545 height 35
click at [296, 334] on input "c. Perform Earned Value Analysis" at bounding box center [296, 328] width 0 height 11
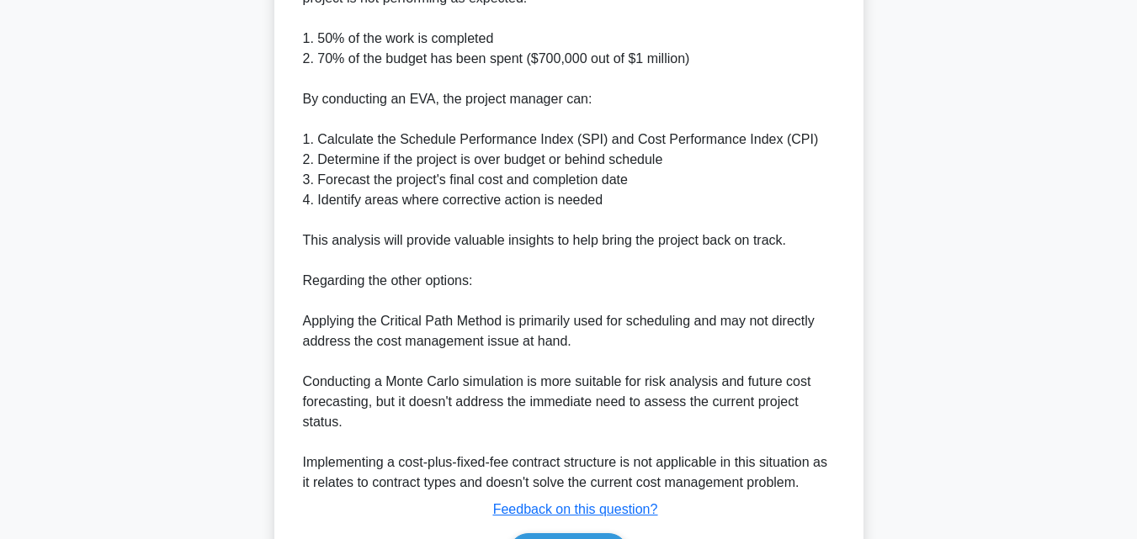
scroll to position [741, 0]
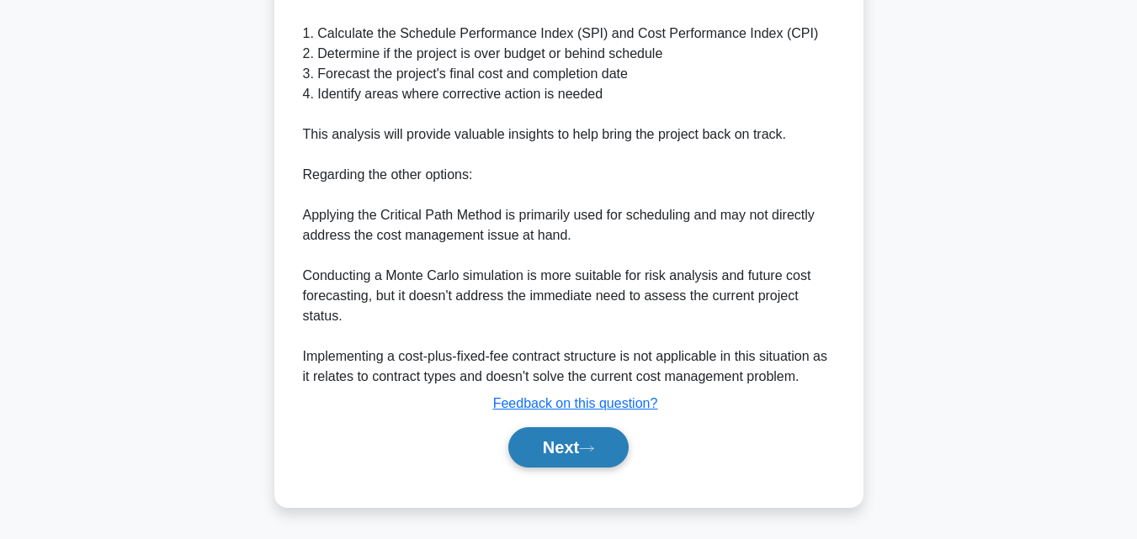
click at [597, 437] on button "Next" at bounding box center [568, 447] width 120 height 40
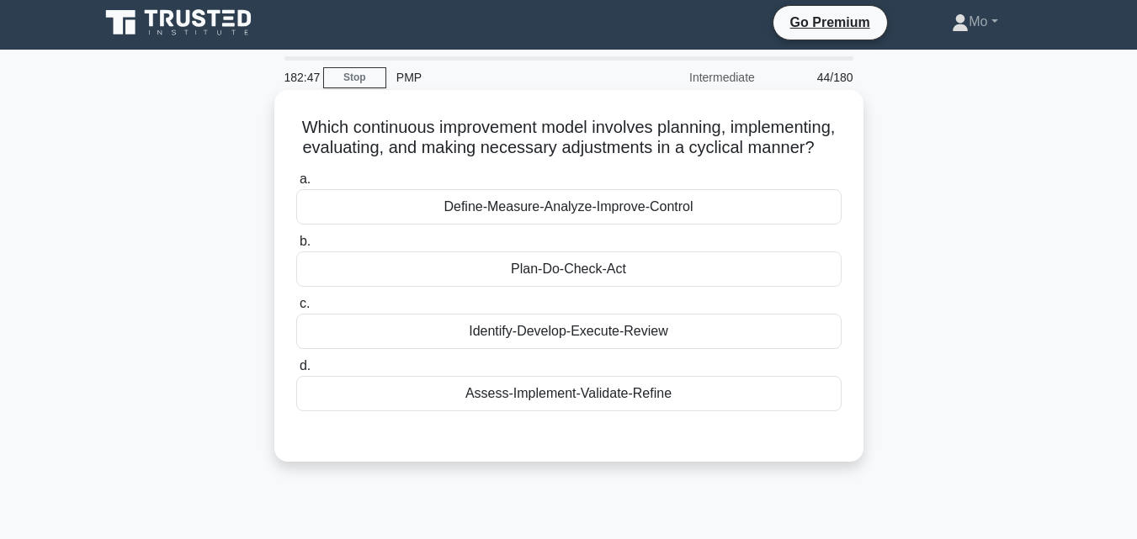
scroll to position [0, 0]
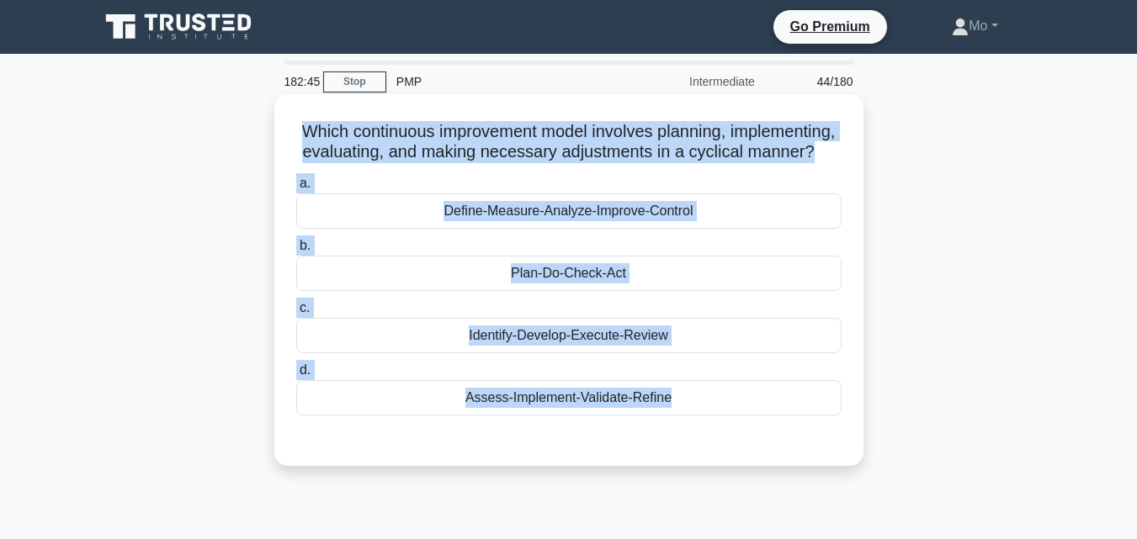
drag, startPoint x: 320, startPoint y: 134, endPoint x: 707, endPoint y: 468, distance: 511.3
click at [707, 459] on div "Which continuous improvement model involves planning, implementing, evaluating,…" at bounding box center [569, 280] width 576 height 358
click at [620, 287] on div "Plan-Do-Check-Act" at bounding box center [568, 273] width 545 height 35
click at [296, 252] on input "b. Plan-Do-Check-Act" at bounding box center [296, 246] width 0 height 11
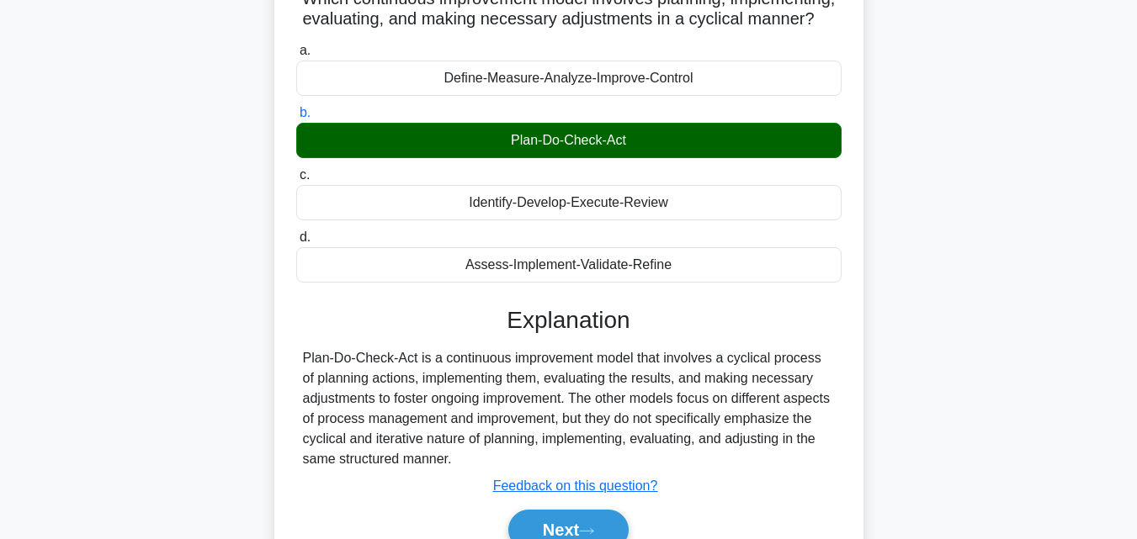
scroll to position [337, 0]
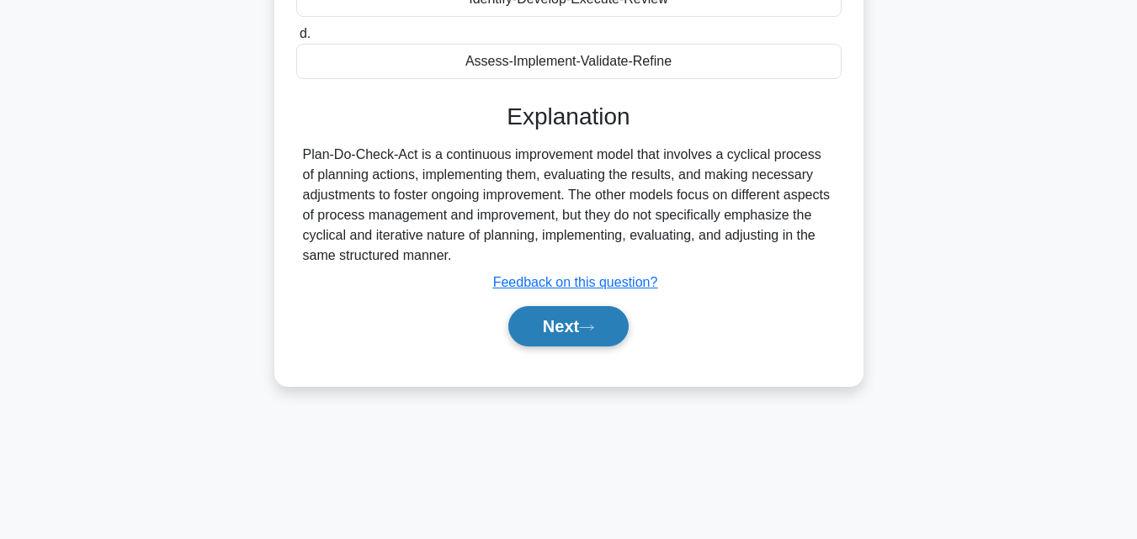
click at [608, 345] on button "Next" at bounding box center [568, 326] width 120 height 40
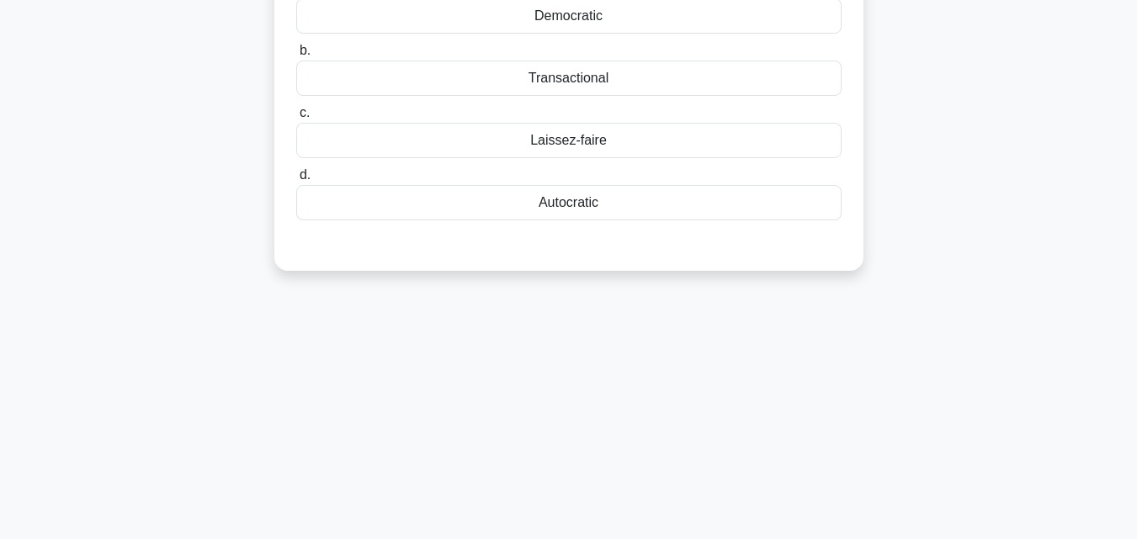
scroll to position [0, 0]
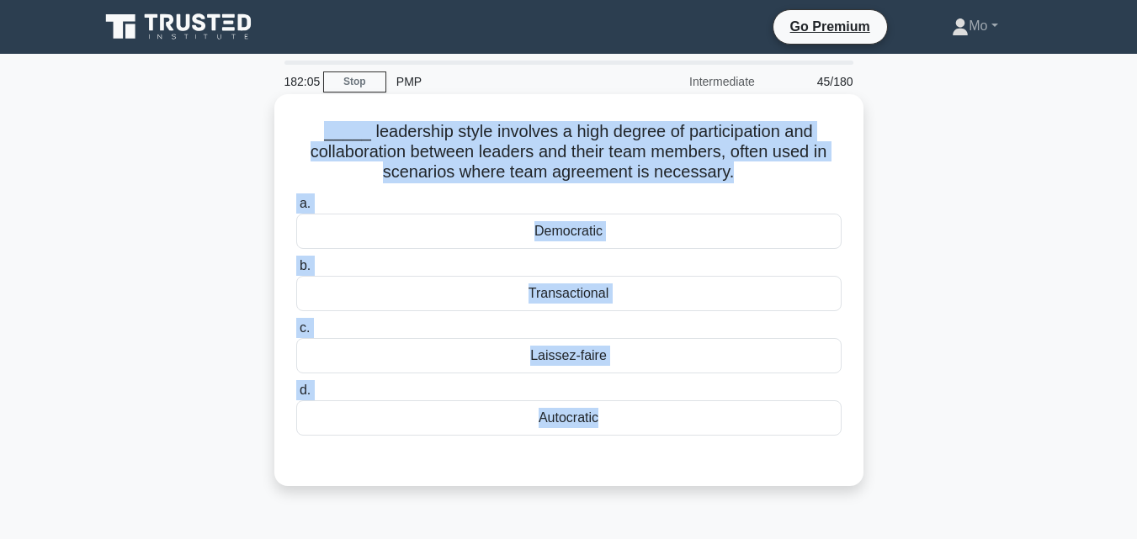
drag, startPoint x: 314, startPoint y: 111, endPoint x: 745, endPoint y: 454, distance: 550.9
click at [745, 454] on div "_____ leadership style involves a high degree of participation and collaboratio…" at bounding box center [569, 290] width 576 height 379
click at [601, 226] on div "Democratic" at bounding box center [568, 231] width 545 height 35
click at [296, 210] on input "a. Democratic" at bounding box center [296, 204] width 0 height 11
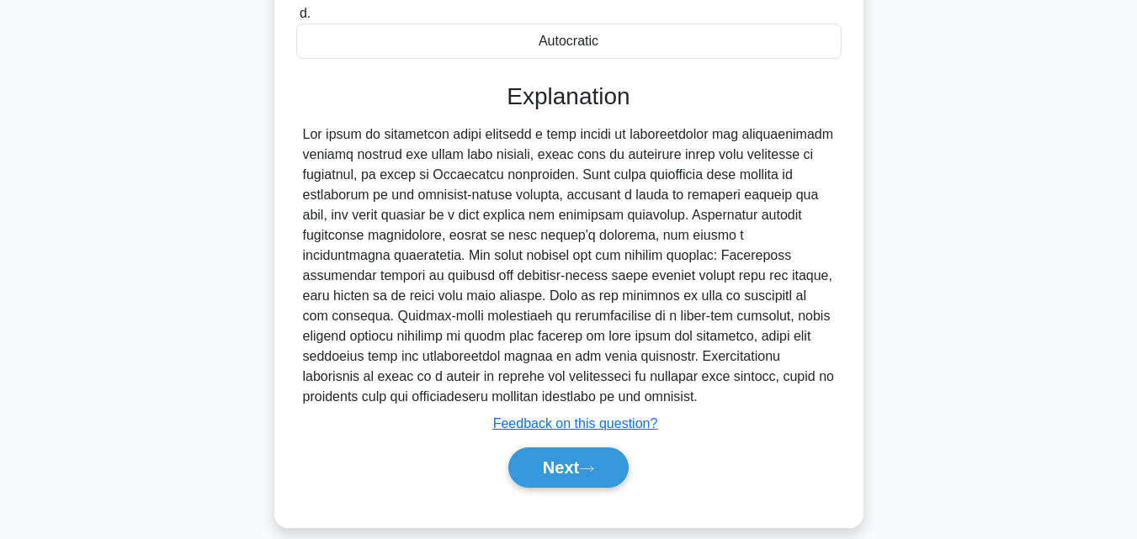
scroll to position [398, 0]
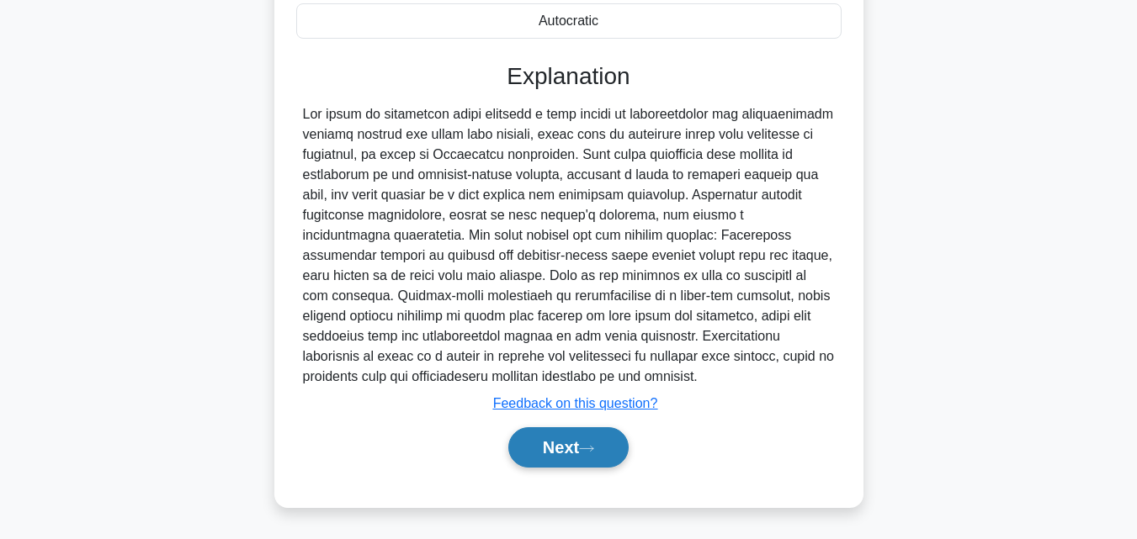
click at [578, 448] on button "Next" at bounding box center [568, 447] width 120 height 40
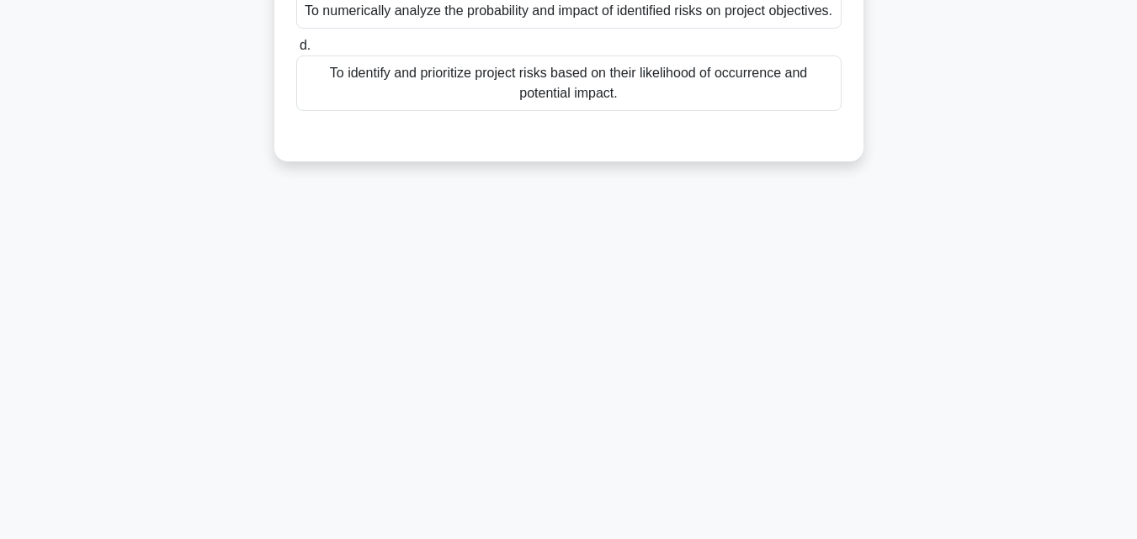
scroll to position [33, 0]
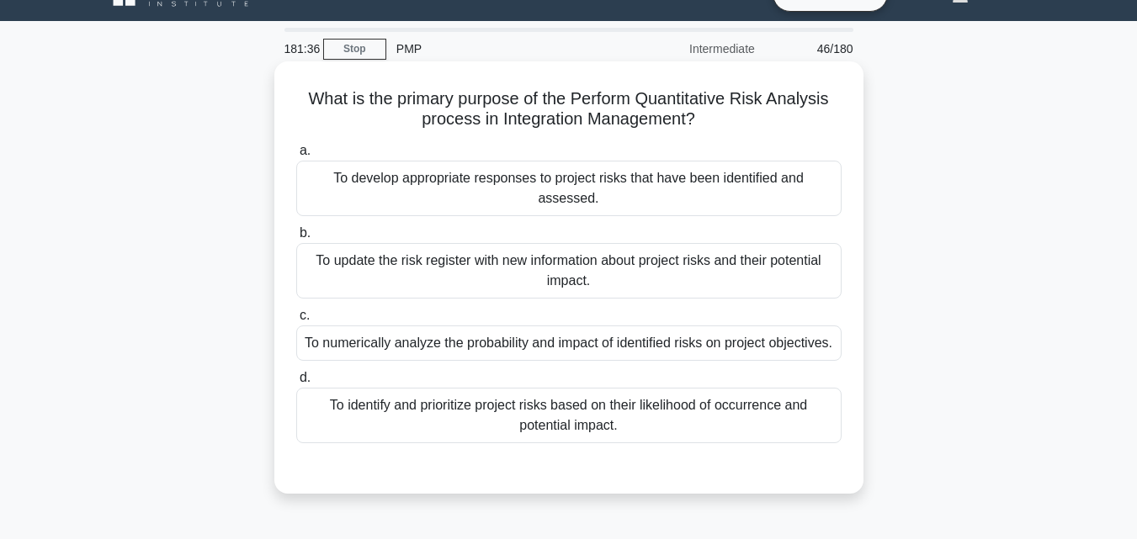
drag, startPoint x: 291, startPoint y: 96, endPoint x: 738, endPoint y: 411, distance: 546.6
click at [738, 411] on div "What is the primary purpose of the Perform Quantitative Risk Analysis process i…" at bounding box center [569, 277] width 576 height 419
click at [528, 326] on div "To numerically analyze the probability and impact of identified risks on projec…" at bounding box center [568, 343] width 545 height 35
click at [296, 319] on input "c. To numerically analyze the probability and impact of identified risks on pro…" at bounding box center [296, 316] width 0 height 11
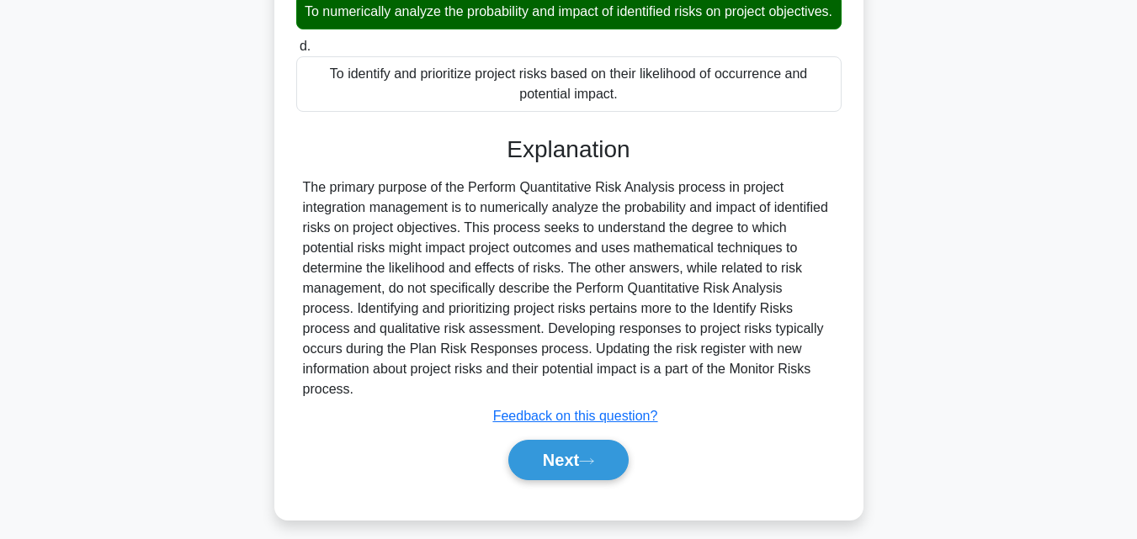
scroll to position [369, 0]
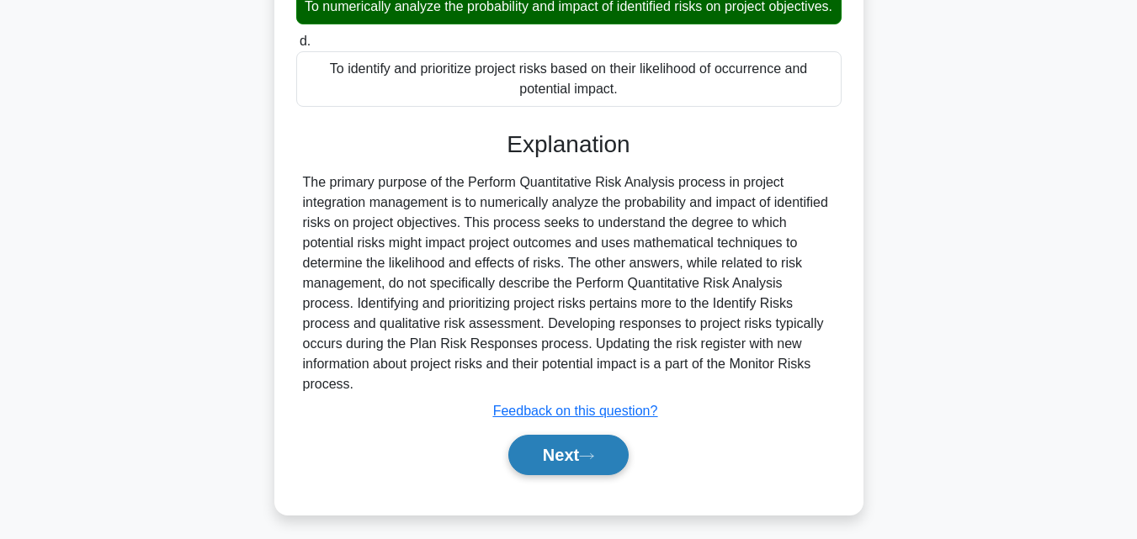
click at [585, 435] on button "Next" at bounding box center [568, 455] width 120 height 40
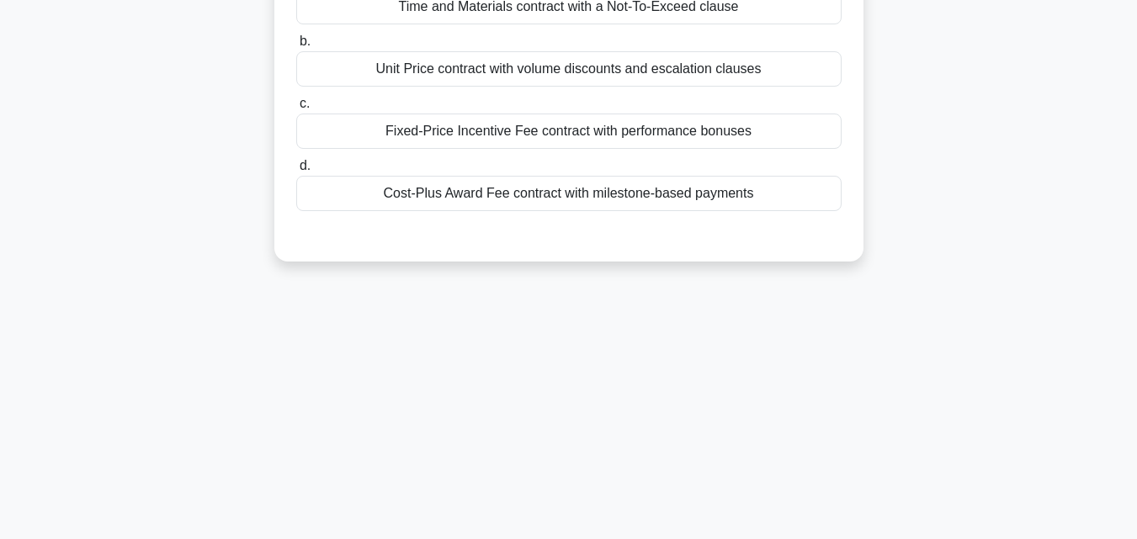
scroll to position [0, 0]
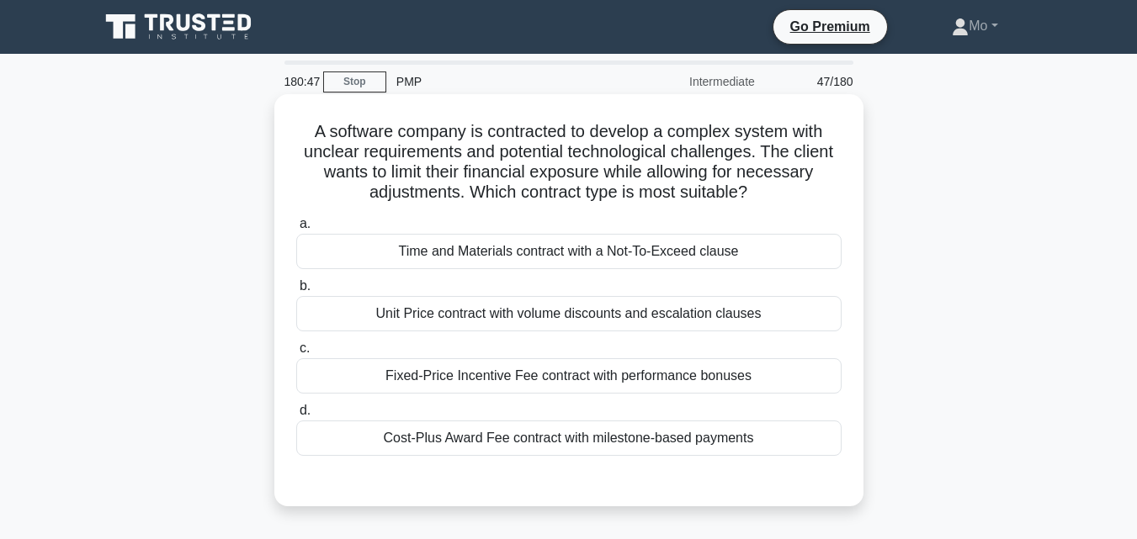
drag, startPoint x: 284, startPoint y: 119, endPoint x: 784, endPoint y: 443, distance: 596.4
click at [784, 443] on div "A software company is contracted to develop a complex system with unclear requi…" at bounding box center [569, 300] width 576 height 399
click at [475, 251] on div "Time and Materials contract with a Not-To-Exceed clause" at bounding box center [568, 251] width 545 height 35
click at [296, 230] on input "a. Time and Materials contract with a Not-To-Exceed clause" at bounding box center [296, 224] width 0 height 11
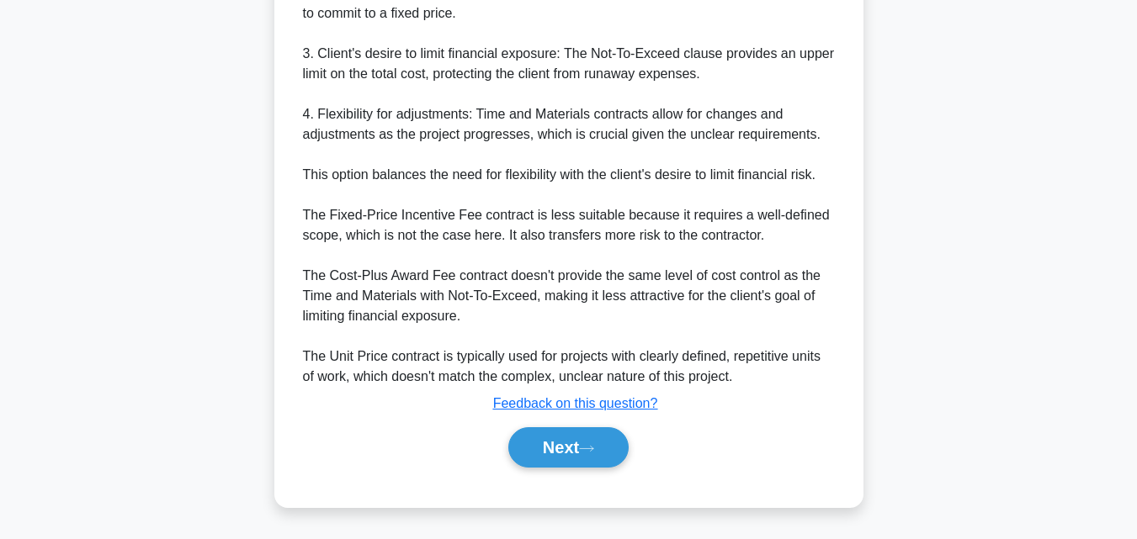
scroll to position [661, 0]
click at [547, 444] on button "Next" at bounding box center [568, 447] width 120 height 40
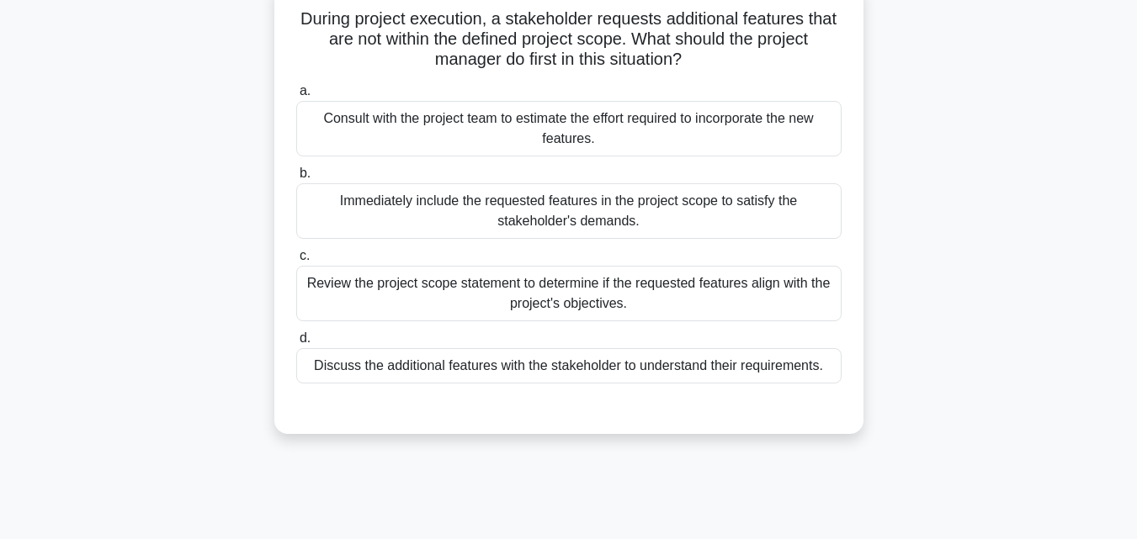
scroll to position [0, 0]
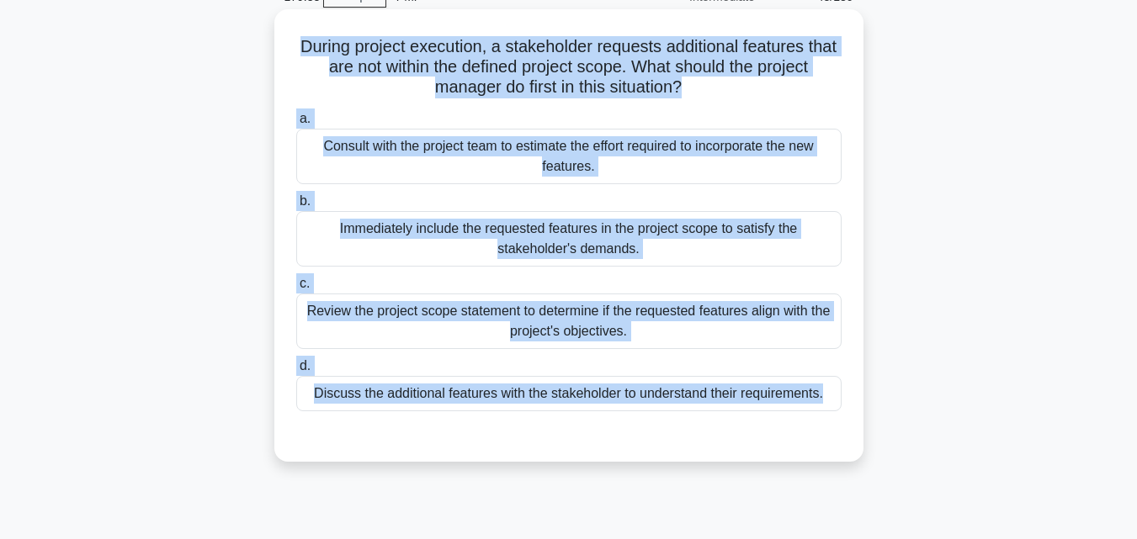
drag, startPoint x: 295, startPoint y: 127, endPoint x: 779, endPoint y: 524, distance: 626.7
click at [779, 524] on div "179:33 Stop PMP Intermediate 48/180 During project execution, a stakeholder req…" at bounding box center [568, 397] width 959 height 842
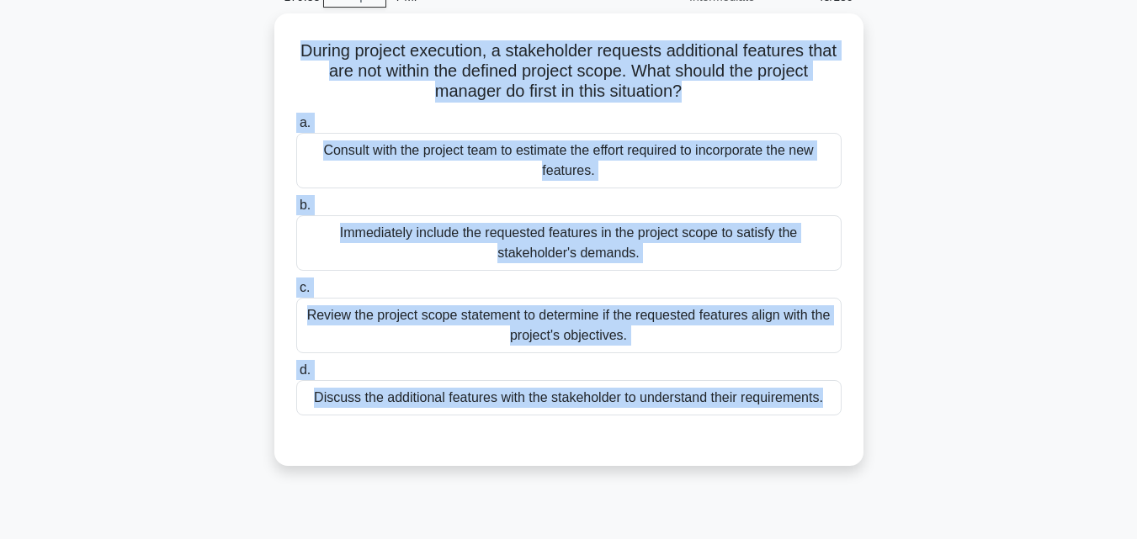
scroll to position [88, 0]
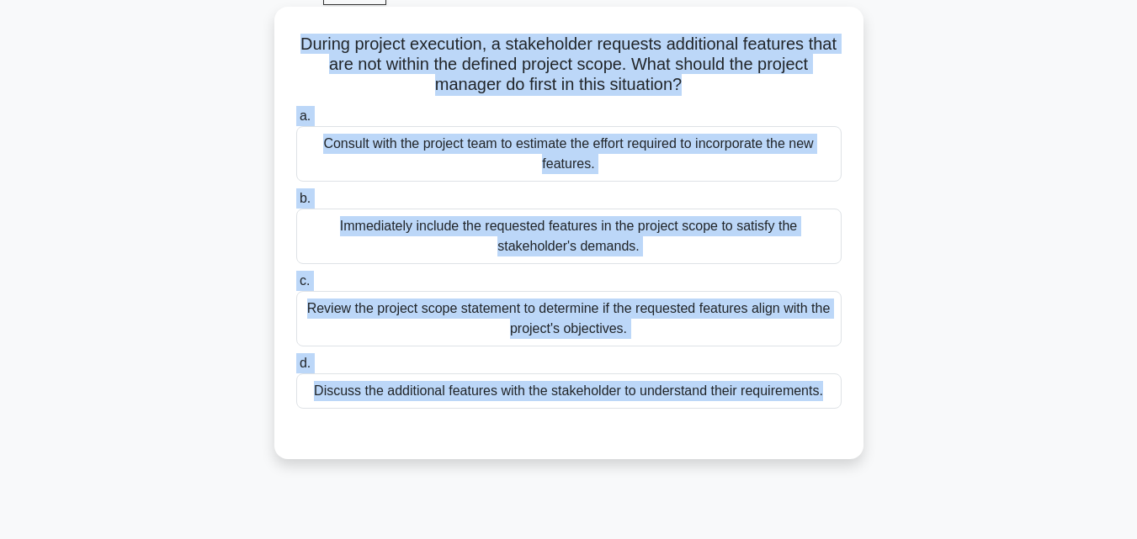
click at [534, 396] on div "Discuss the additional features with the stakeholder to understand their requir…" at bounding box center [568, 391] width 545 height 35
click at [296, 369] on input "d. Discuss the additional features with the stakeholder to understand their req…" at bounding box center [296, 363] width 0 height 11
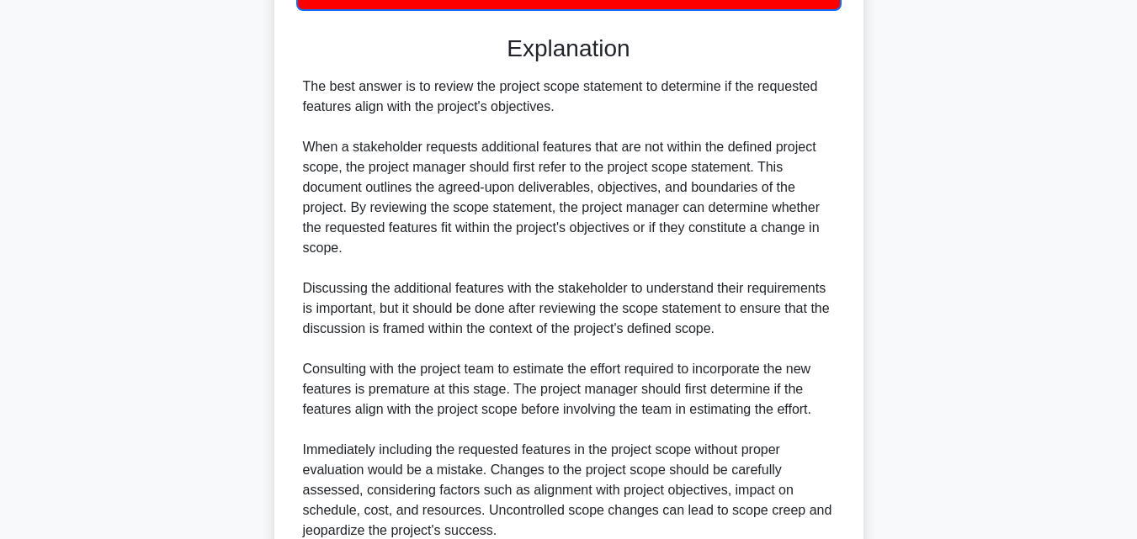
scroll to position [592, 0]
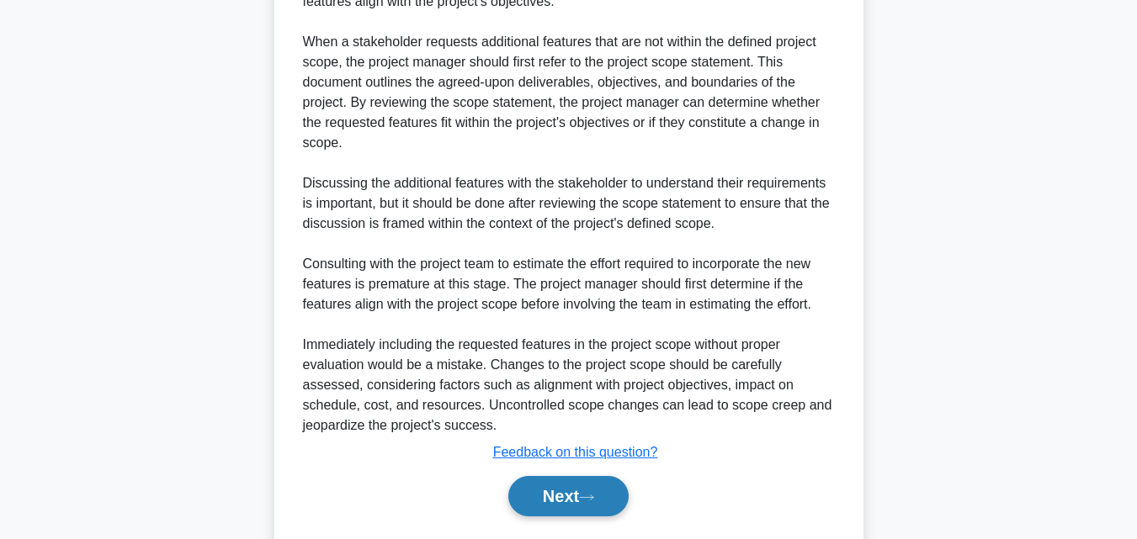
click at [570, 486] on button "Next" at bounding box center [568, 496] width 120 height 40
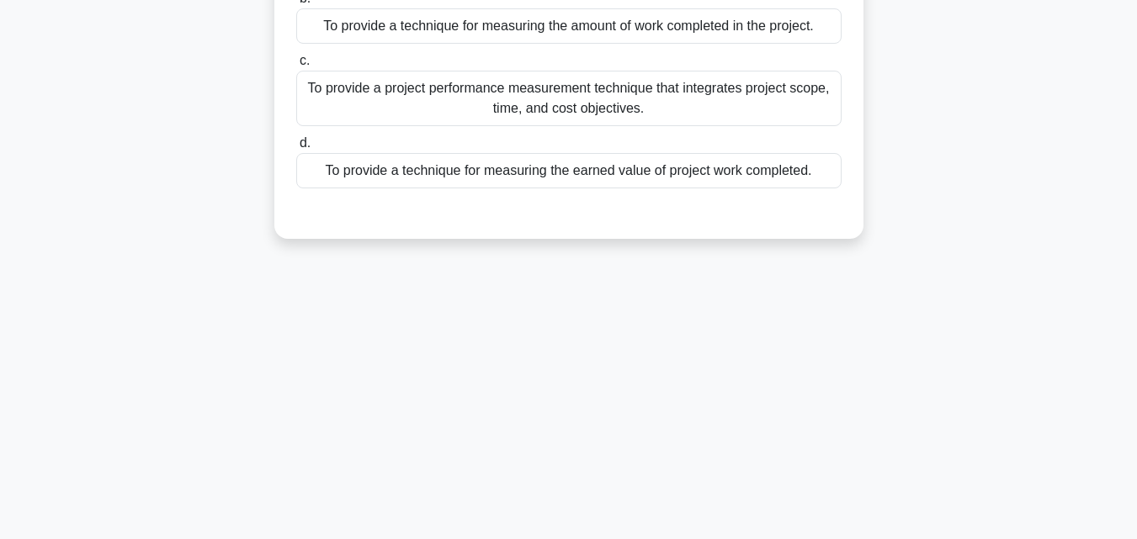
scroll to position [33, 0]
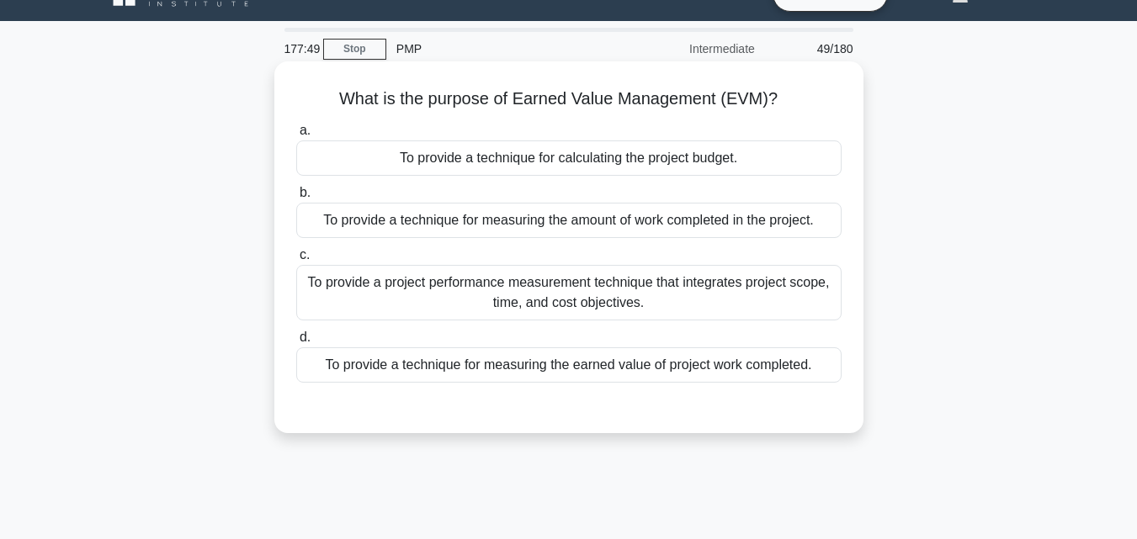
click at [315, 73] on div "What is the purpose of Earned Value Management (EVM)? .spinner_0XTQ{transform-o…" at bounding box center [569, 247] width 576 height 358
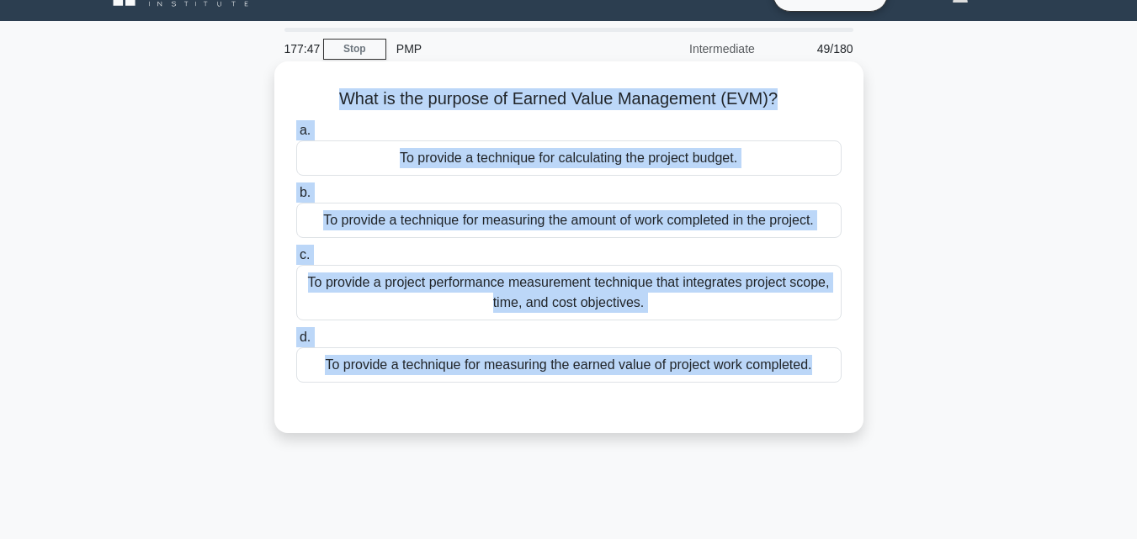
drag, startPoint x: 321, startPoint y: 88, endPoint x: 793, endPoint y: 401, distance: 566.2
click at [790, 401] on div "What is the purpose of Earned Value Management (EVM)? .spinner_0XTQ{transform-o…" at bounding box center [569, 247] width 576 height 358
click at [550, 286] on div "To provide a project performance measurement technique that integrates project …" at bounding box center [568, 293] width 545 height 56
click at [296, 261] on input "c. To provide a project performance measurement technique that integrates proje…" at bounding box center [296, 255] width 0 height 11
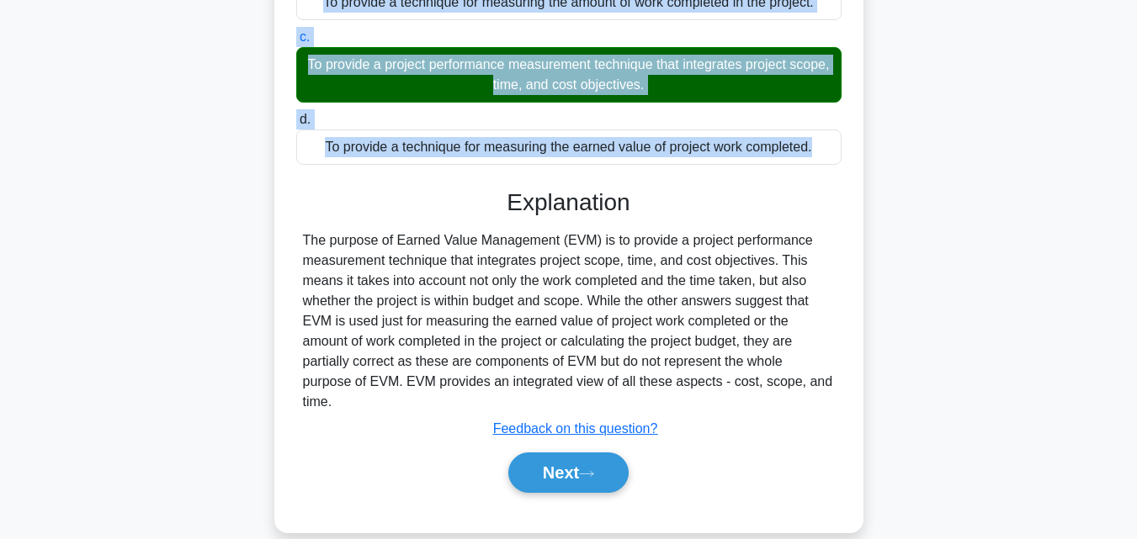
scroll to position [369, 0]
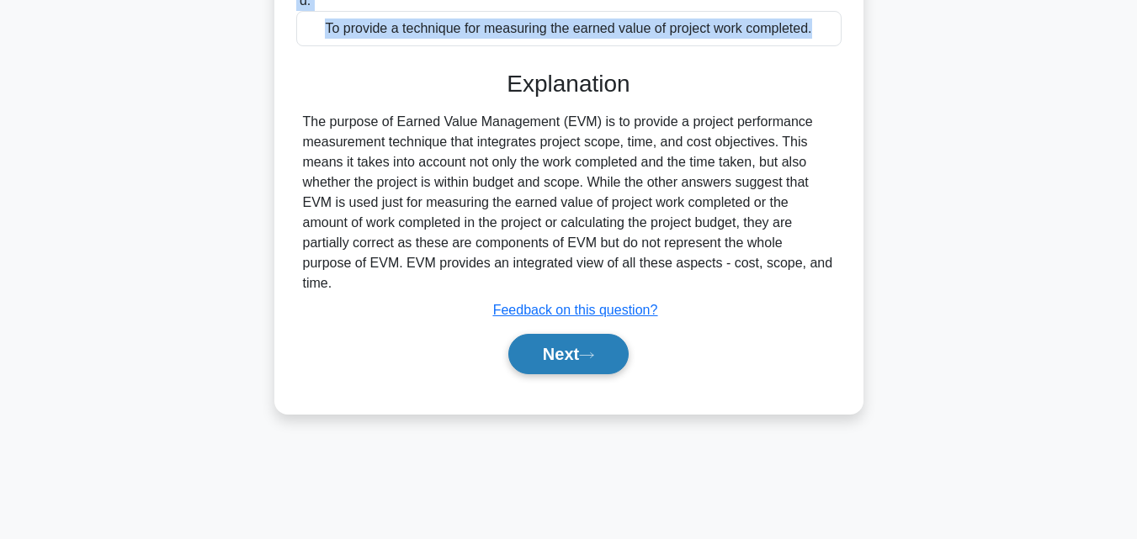
click at [560, 355] on button "Next" at bounding box center [568, 354] width 120 height 40
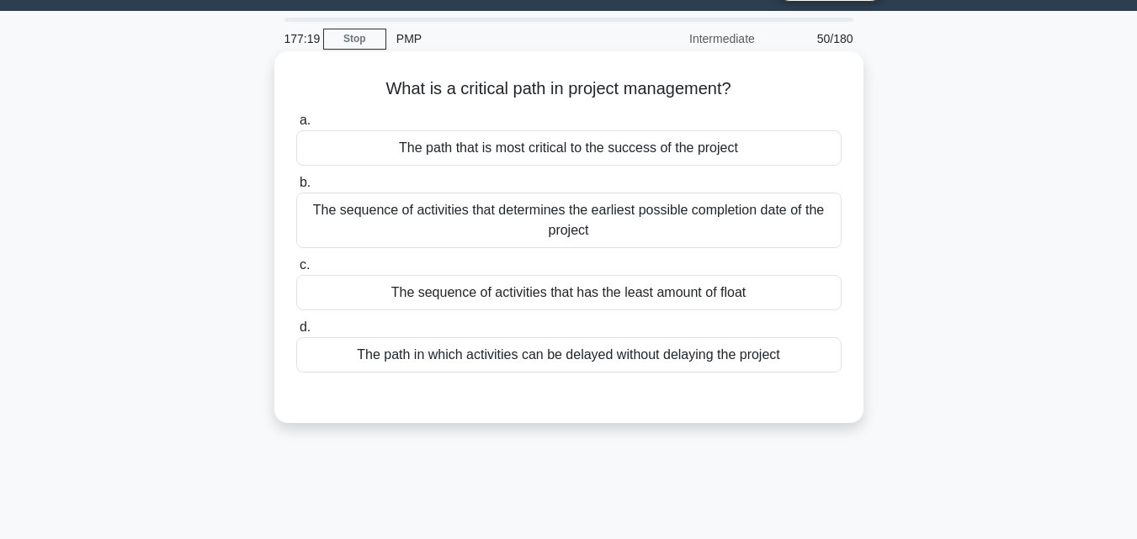
scroll to position [33, 0]
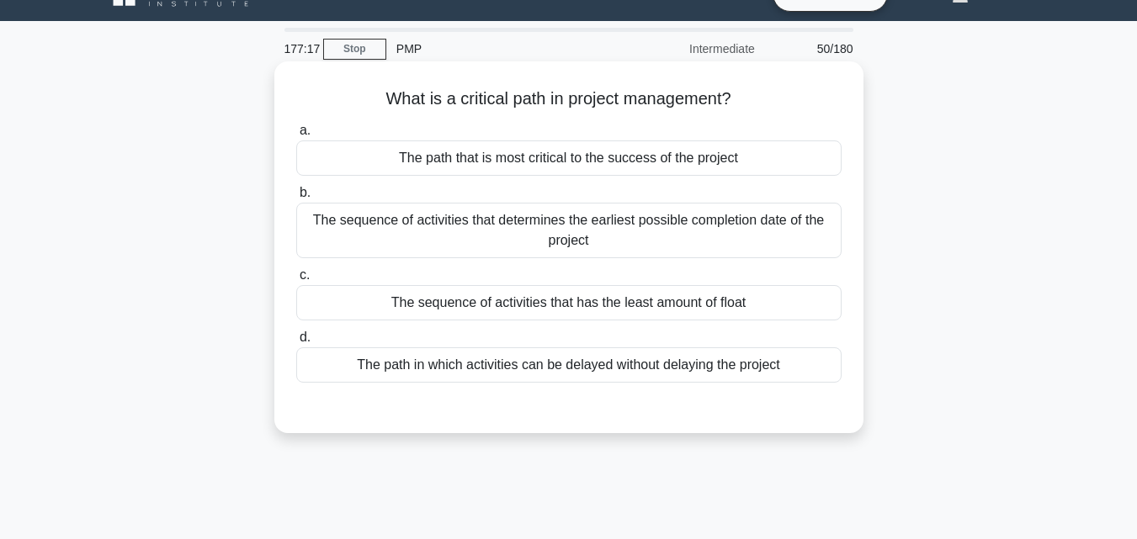
drag, startPoint x: 766, startPoint y: 393, endPoint x: 277, endPoint y: 99, distance: 570.4
click at [277, 99] on div "What is a critical path in project management? .spinner_0XTQ{transform-origin:c…" at bounding box center [568, 247] width 589 height 372
click at [368, 211] on div "The sequence of activities that determines the earliest possible completion dat…" at bounding box center [568, 231] width 545 height 56
click at [296, 199] on input "b. The sequence of activities that determines the earliest possible completion …" at bounding box center [296, 193] width 0 height 11
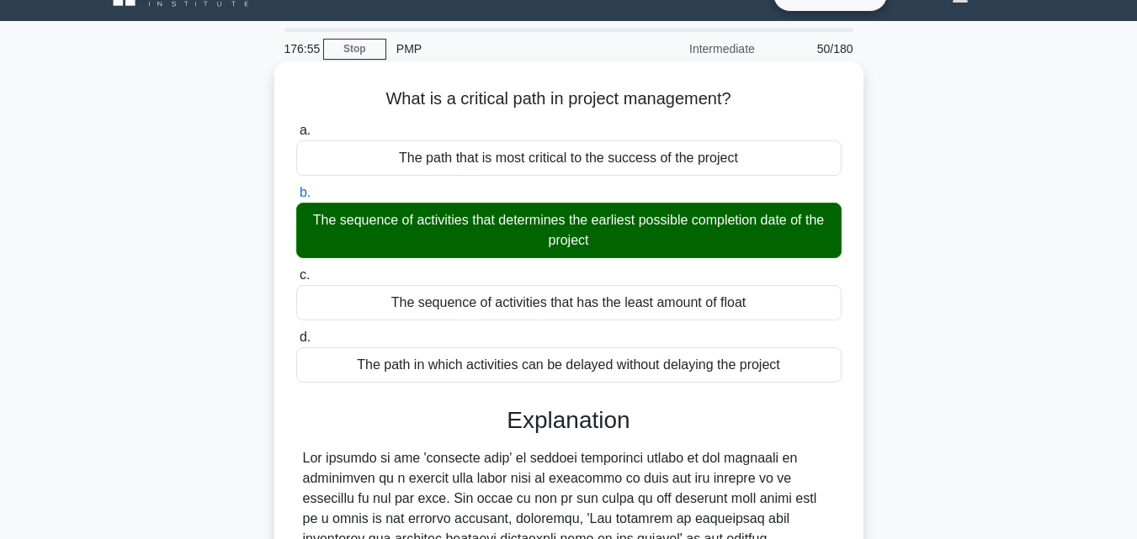
scroll to position [454, 0]
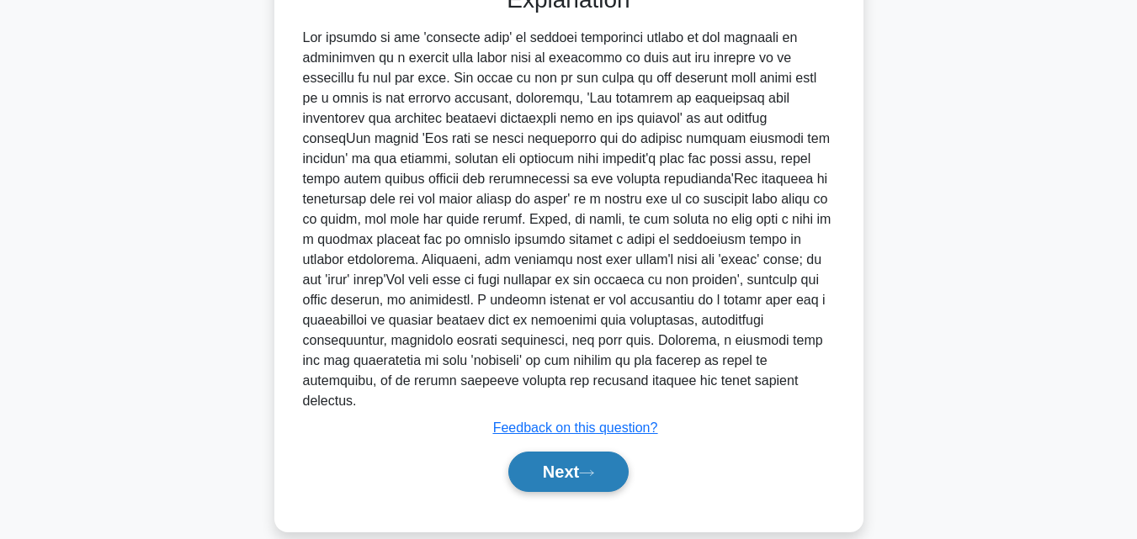
click at [561, 452] on button "Next" at bounding box center [568, 472] width 120 height 40
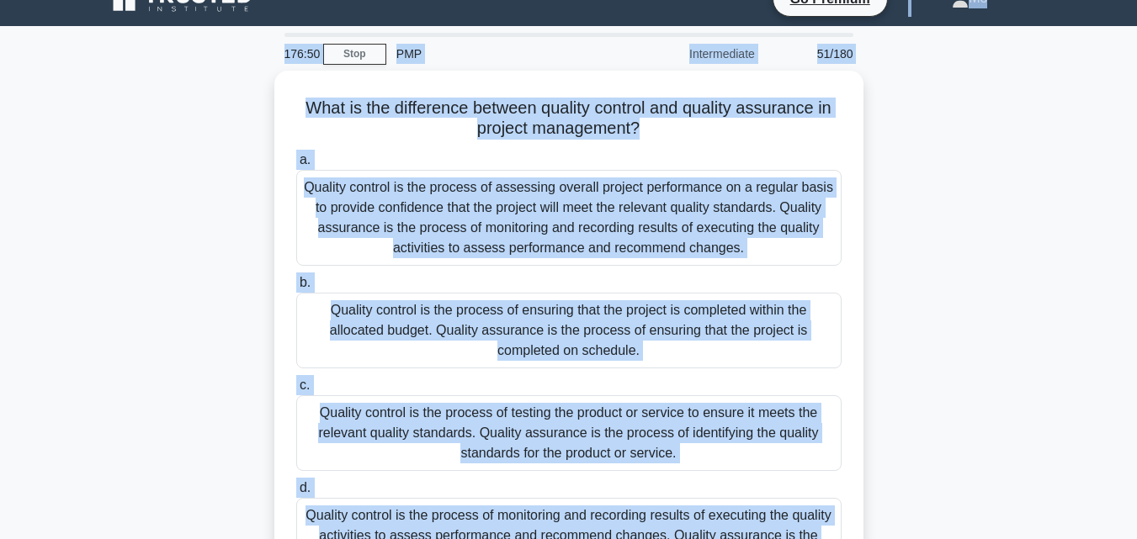
scroll to position [0, 0]
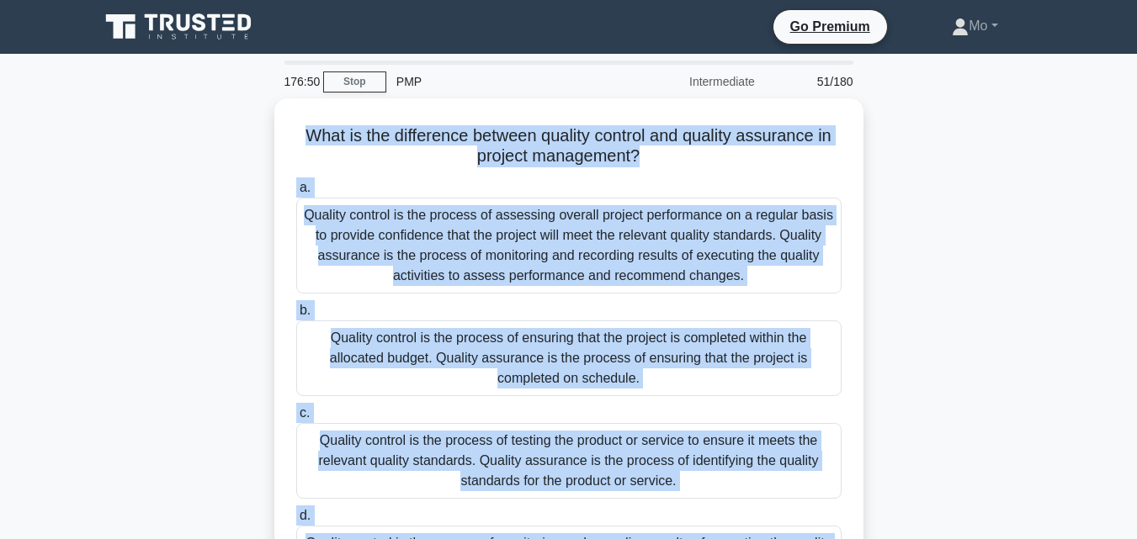
drag, startPoint x: 792, startPoint y: 424, endPoint x: 172, endPoint y: 130, distance: 686.2
click at [172, 130] on div "What is the difference between quality control and quality assurance in project…" at bounding box center [568, 395] width 959 height 594
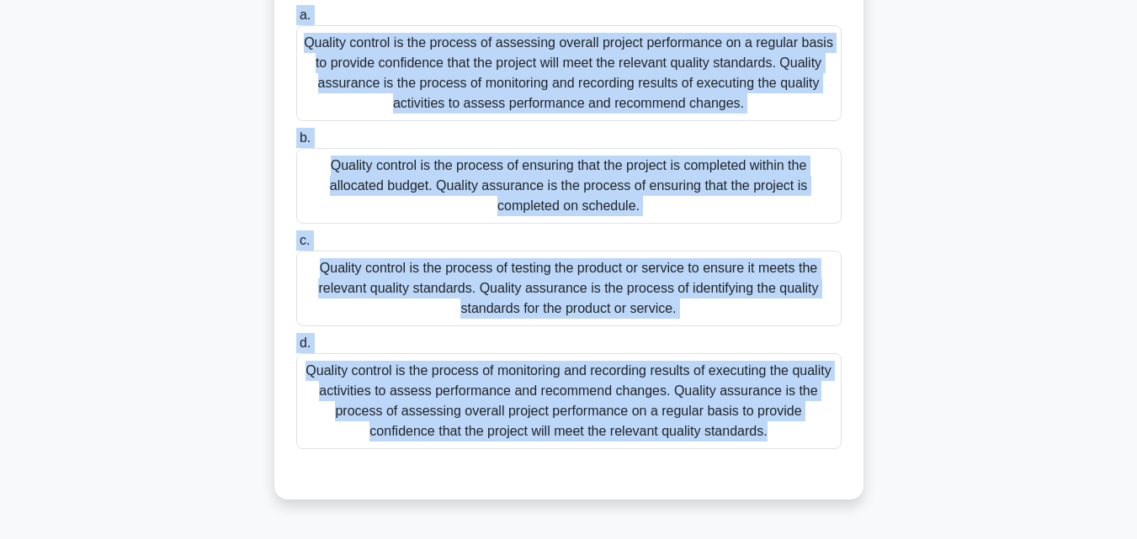
scroll to position [337, 0]
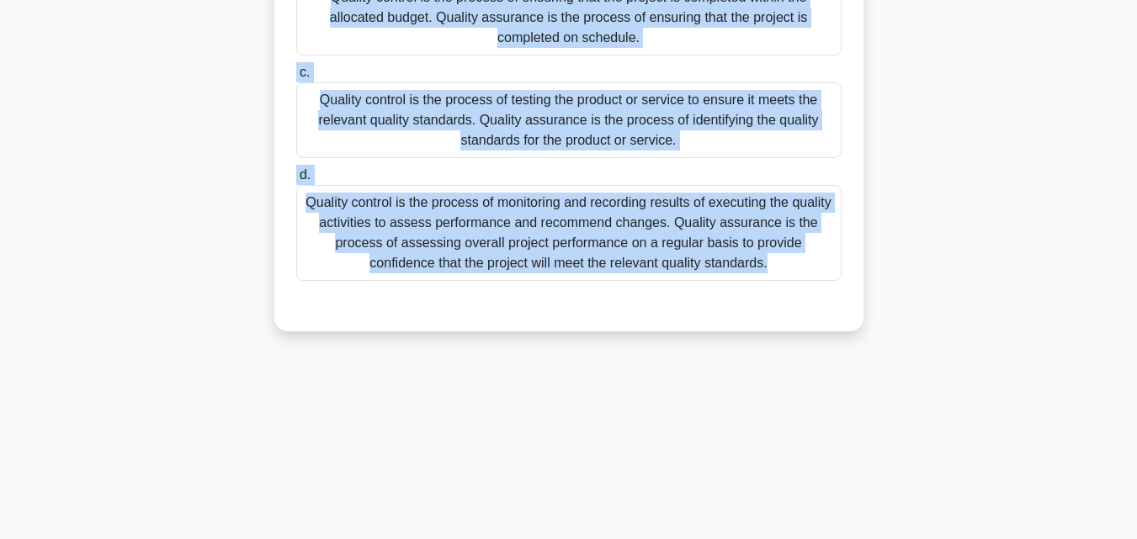
click at [627, 251] on div "Quality control is the process of monitoring and recording results of executing…" at bounding box center [568, 233] width 545 height 96
click at [296, 181] on input "d. Quality control is the process of monitoring and recording results of execut…" at bounding box center [296, 175] width 0 height 11
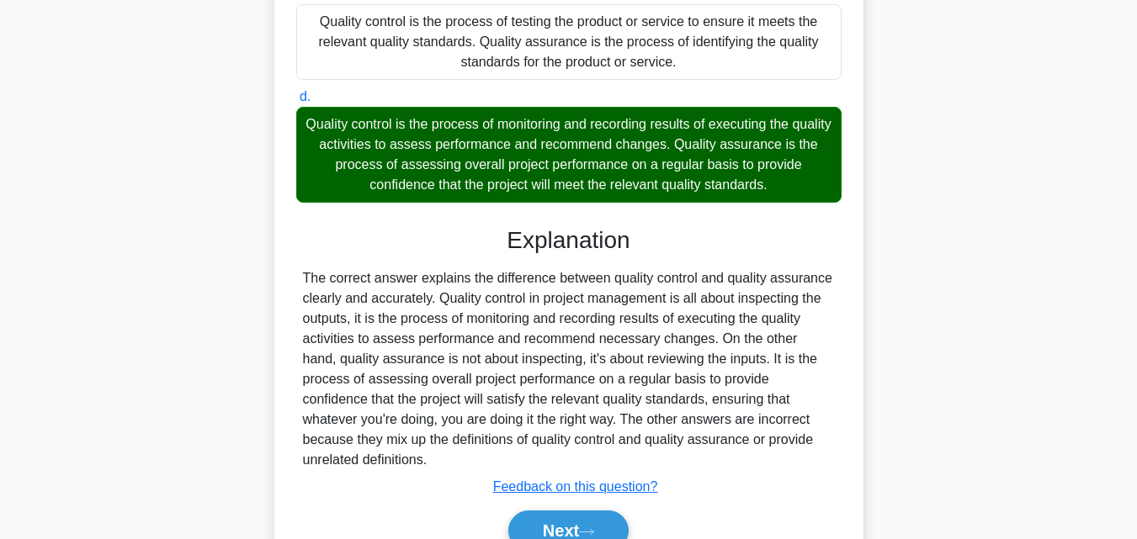
scroll to position [479, 0]
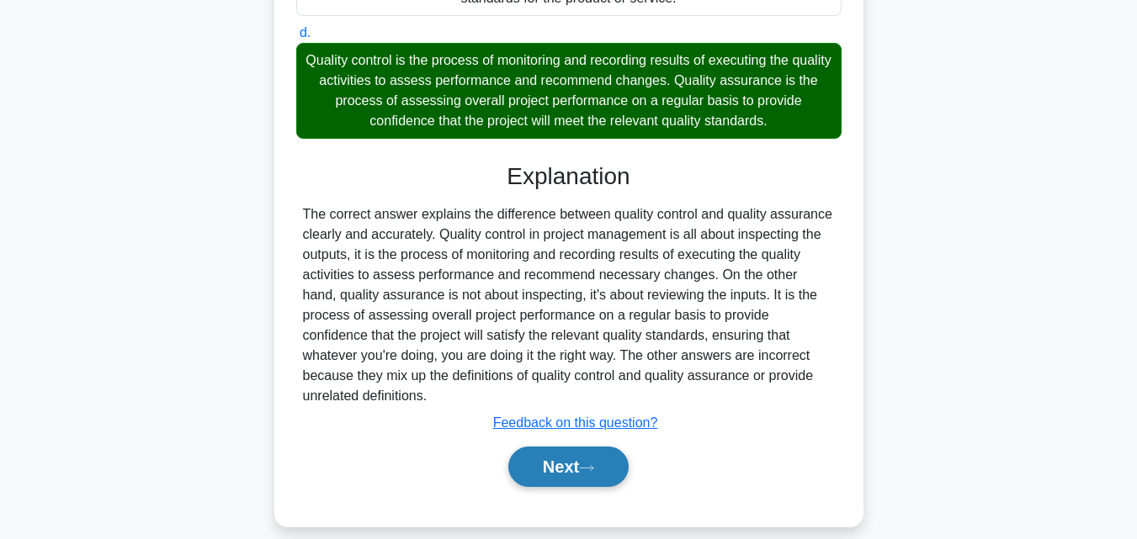
click at [610, 464] on button "Next" at bounding box center [568, 467] width 120 height 40
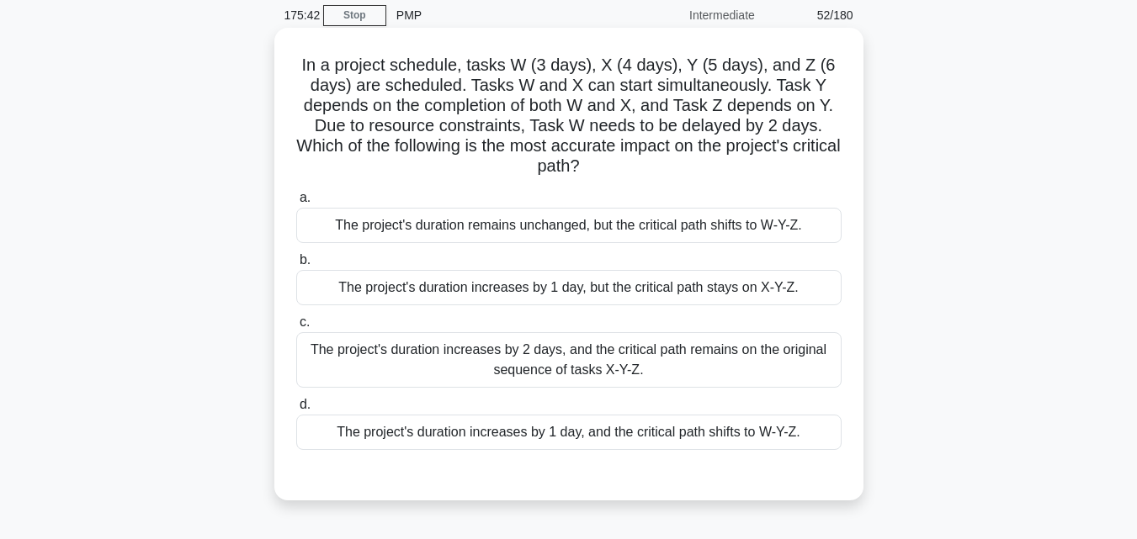
scroll to position [33, 0]
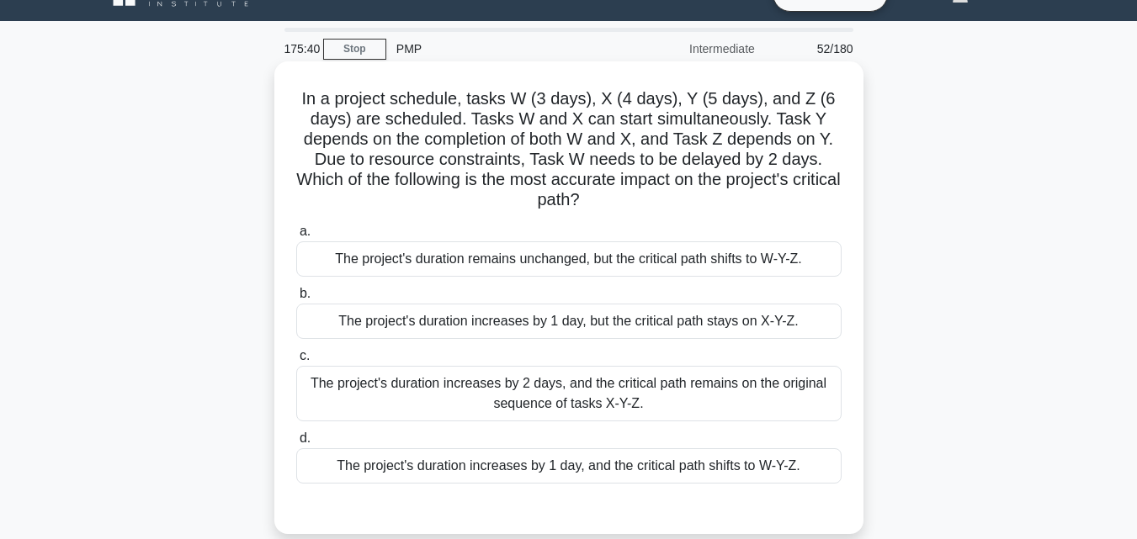
drag, startPoint x: 285, startPoint y: 84, endPoint x: 823, endPoint y: 476, distance: 665.5
click at [823, 476] on div "In a project schedule, tasks W (3 days), X (4 days), Y (5 days), and Z (6 days)…" at bounding box center [569, 297] width 576 height 459
click at [405, 457] on div "The project's duration increases by 1 day, and the critical path shifts to W-Y-…" at bounding box center [568, 466] width 545 height 35
click at [296, 444] on input "d. The project's duration increases by 1 day, and the critical path shifts to W…" at bounding box center [296, 438] width 0 height 11
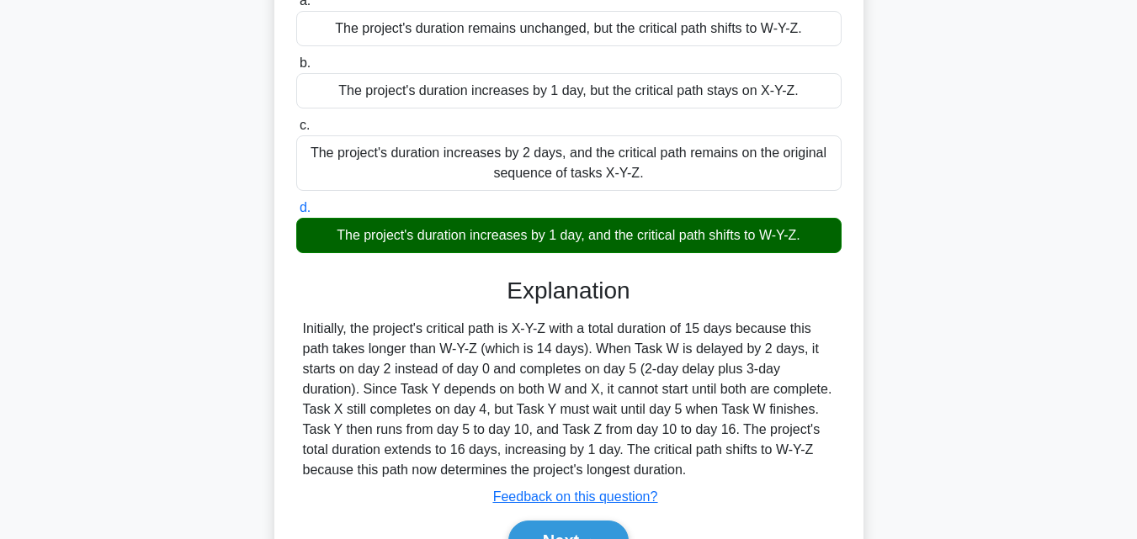
scroll to position [369, 0]
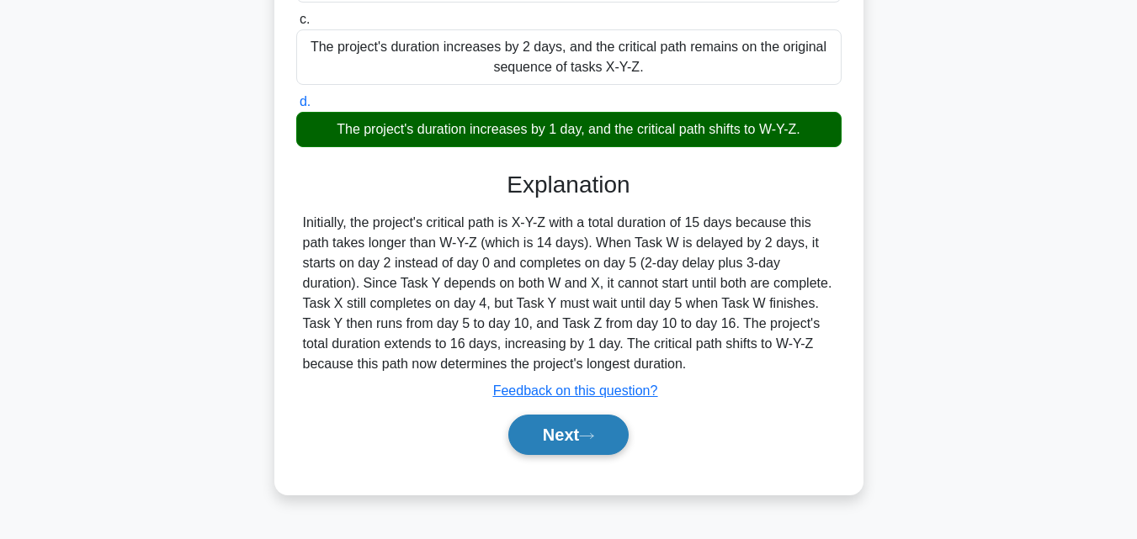
click at [581, 428] on button "Next" at bounding box center [568, 435] width 120 height 40
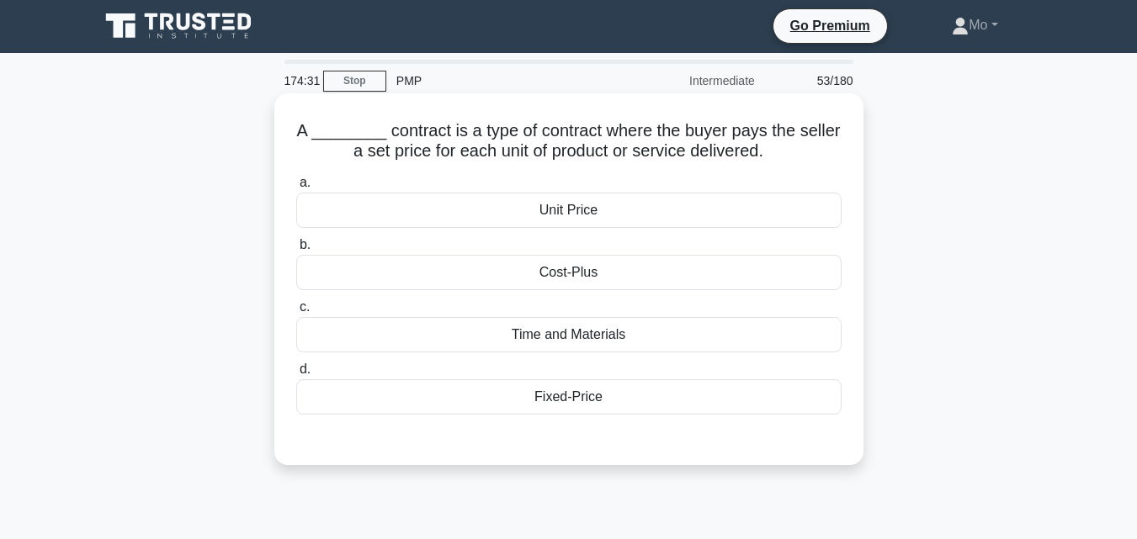
scroll to position [0, 0]
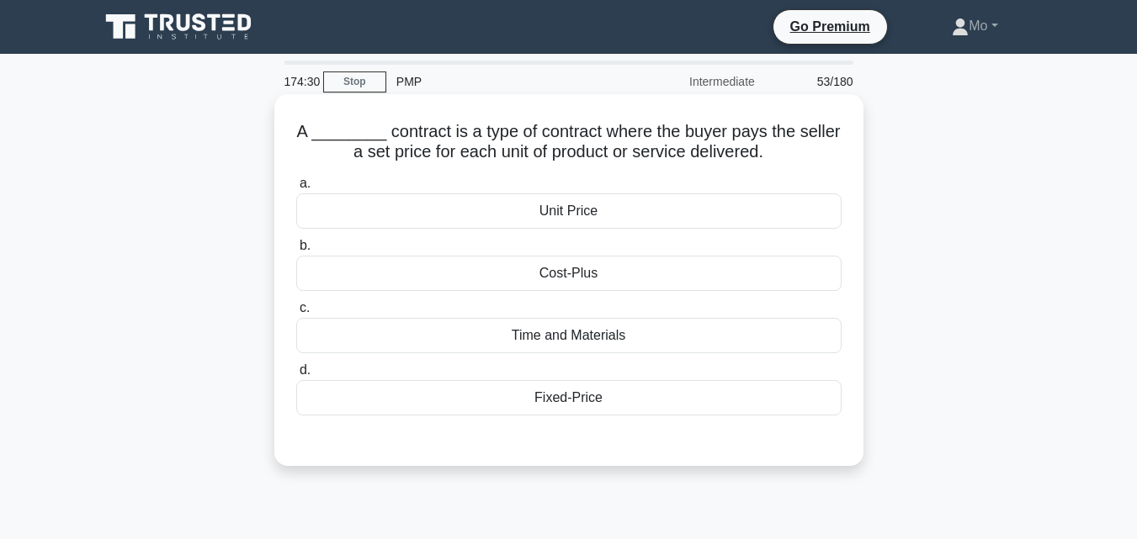
drag, startPoint x: 282, startPoint y: 132, endPoint x: 664, endPoint y: 407, distance: 470.8
click at [664, 407] on div "A ________ contract is a type of contract where the buyer pays the seller a set…" at bounding box center [569, 280] width 576 height 358
click at [619, 401] on div "Fixed-Price" at bounding box center [568, 397] width 545 height 35
click at [296, 376] on input "d. Fixed-Price" at bounding box center [296, 370] width 0 height 11
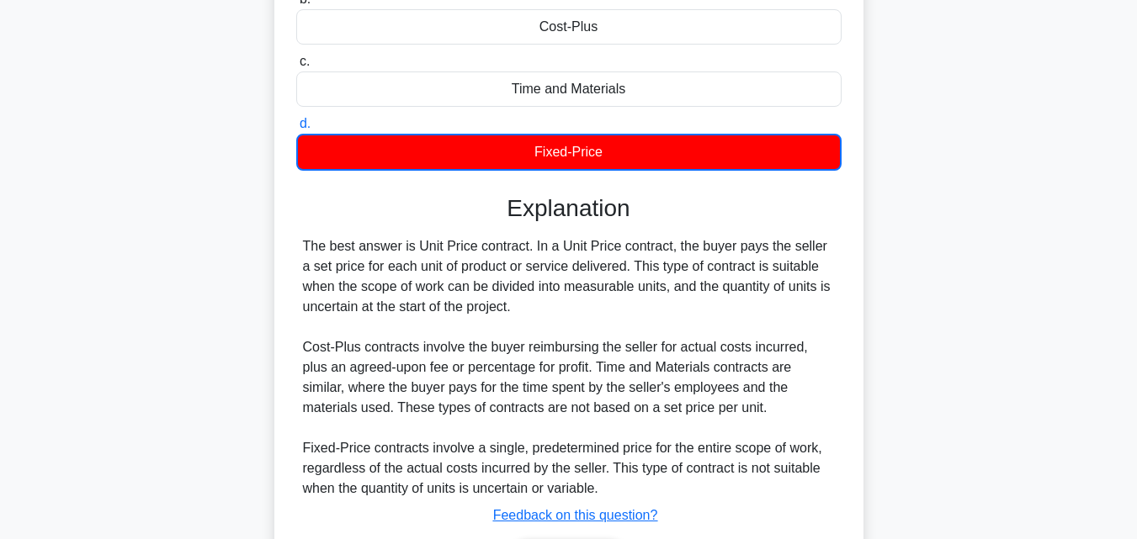
scroll to position [369, 0]
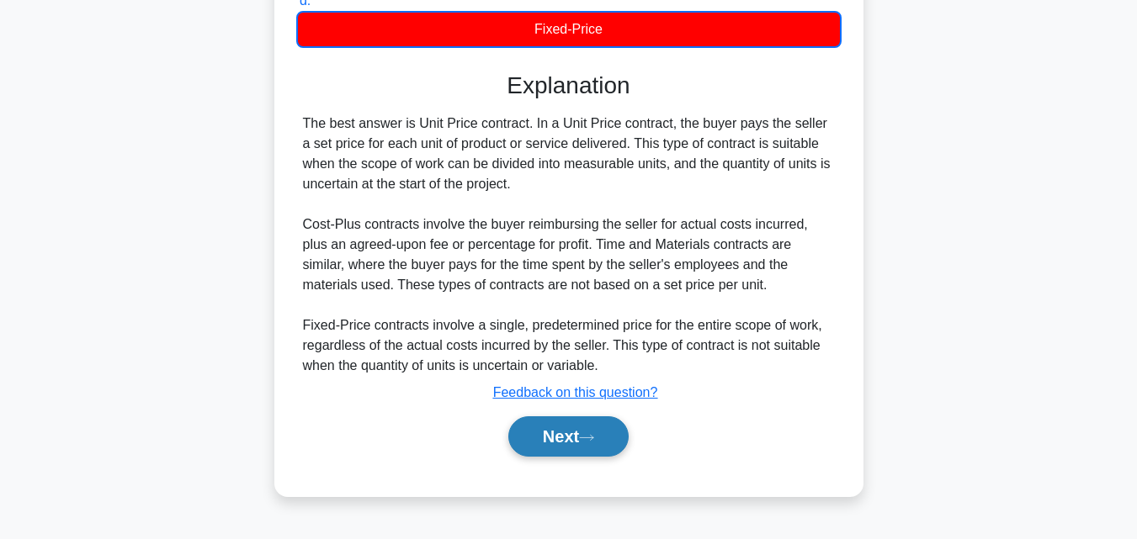
click at [575, 442] on button "Next" at bounding box center [568, 437] width 120 height 40
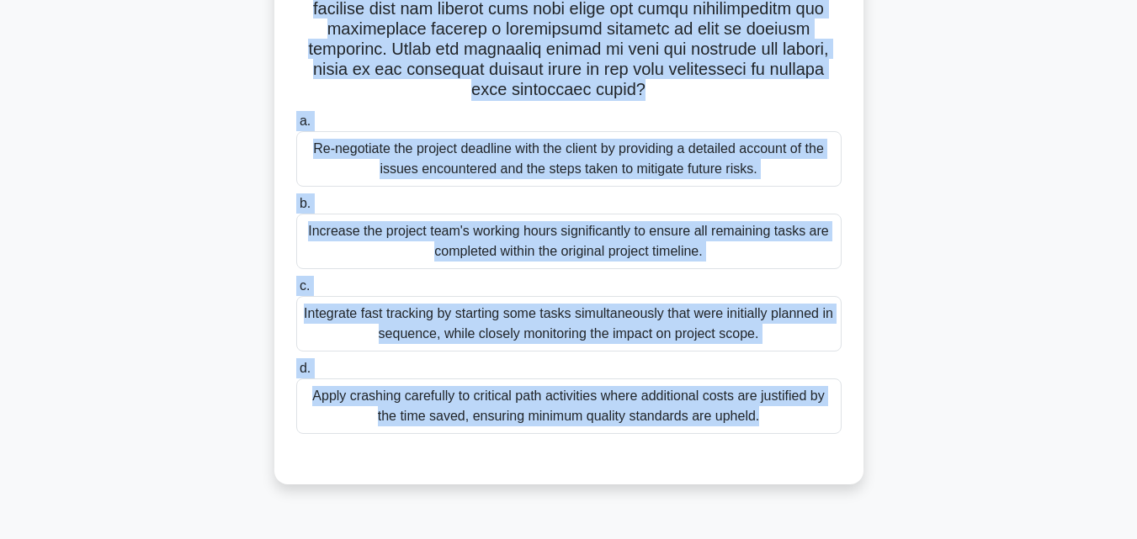
drag, startPoint x: 284, startPoint y: 94, endPoint x: 879, endPoint y: 540, distance: 743.6
click at [879, 539] on html "Go Premium Mo" at bounding box center [568, 85] width 1137 height 909
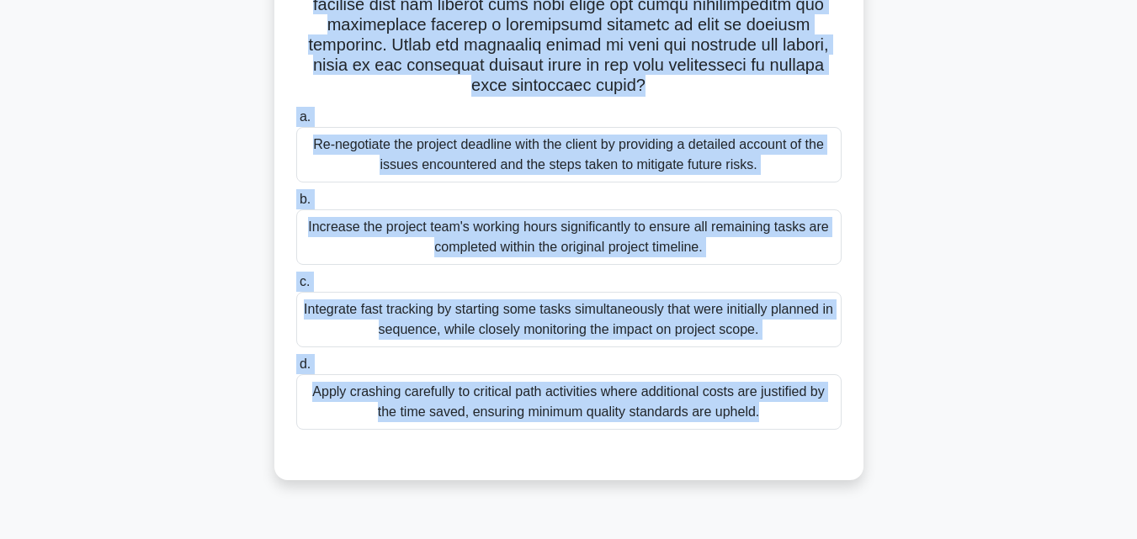
click at [569, 401] on div "Apply crashing carefully to critical path activities where additional costs are…" at bounding box center [568, 402] width 545 height 56
click at [296, 370] on input "d. Apply crashing carefully to critical path activities where additional costs …" at bounding box center [296, 364] width 0 height 11
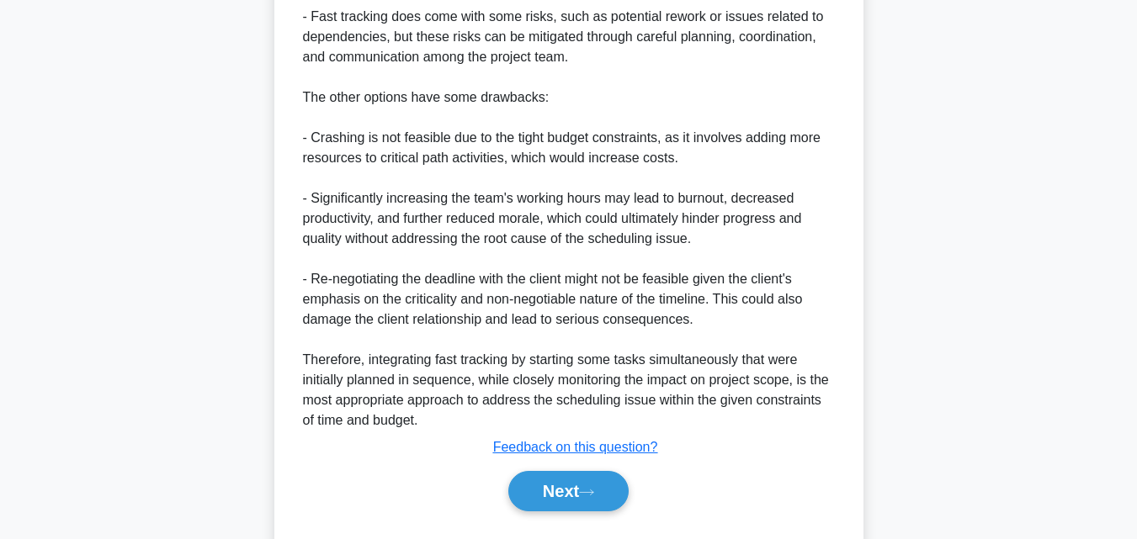
scroll to position [1228, 0]
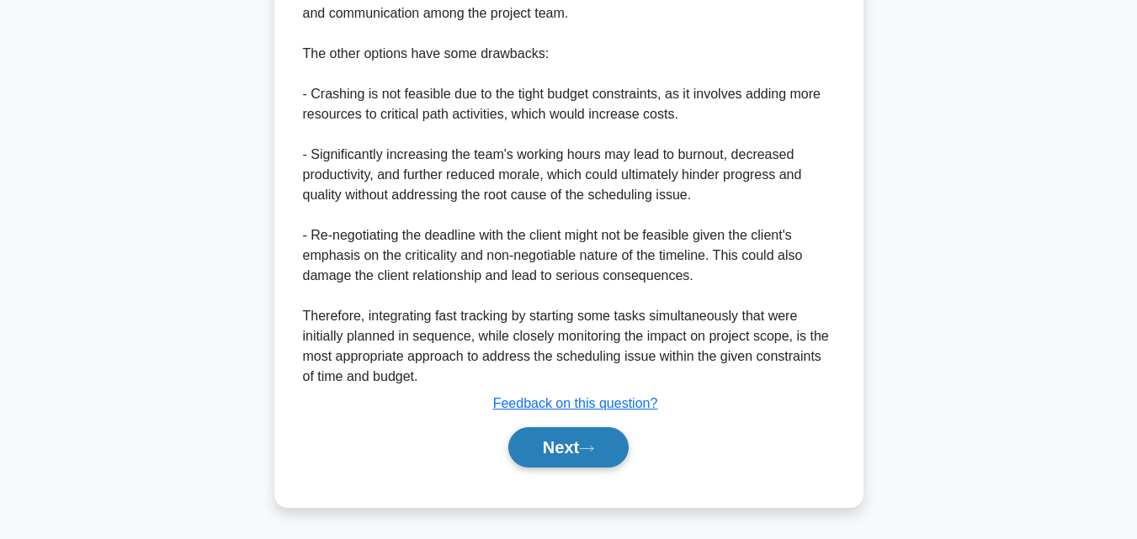
click at [594, 449] on icon at bounding box center [586, 448] width 15 height 9
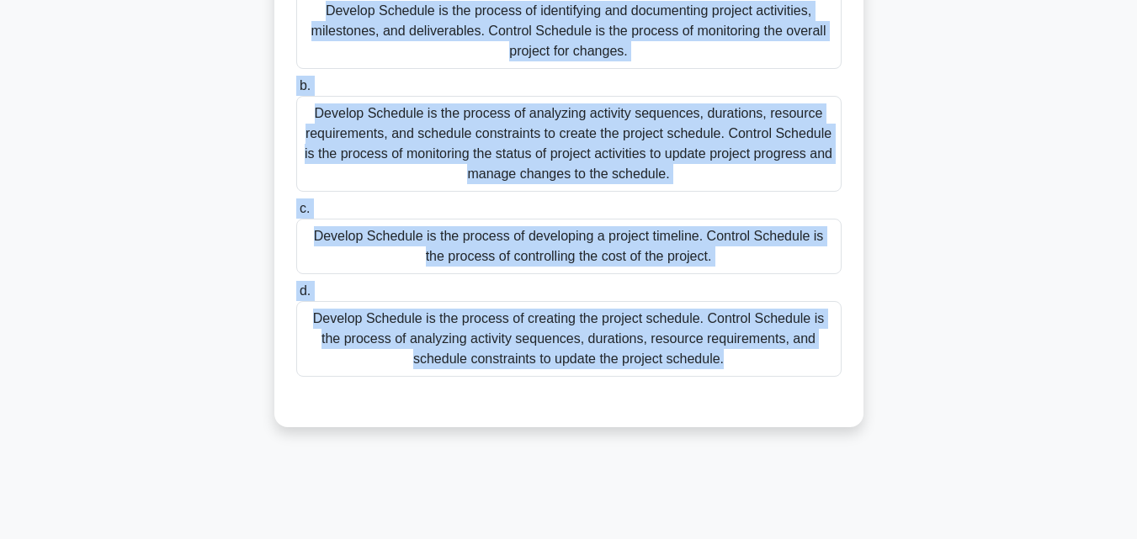
scroll to position [244, 0]
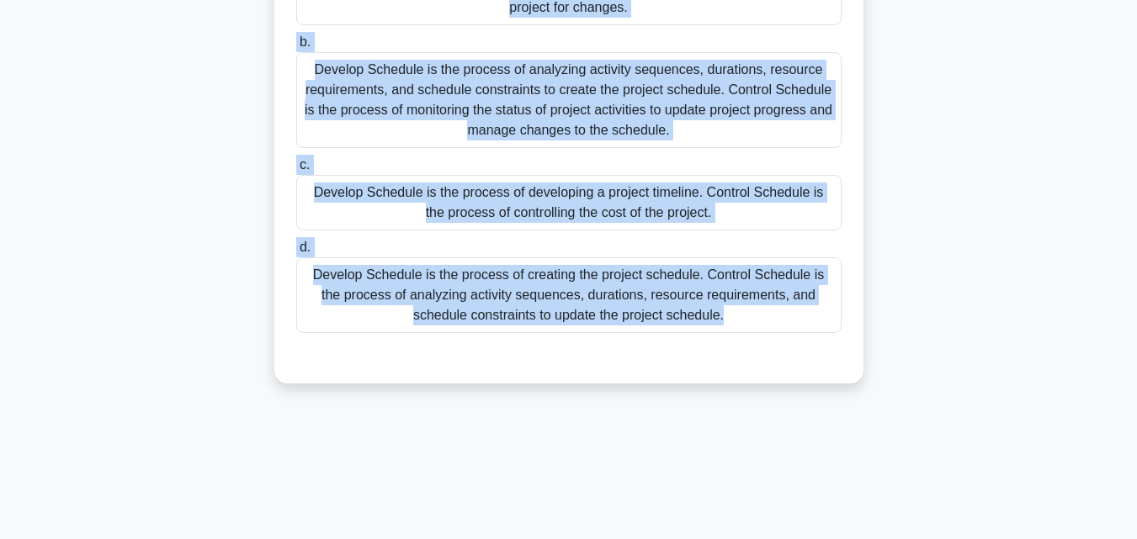
drag, startPoint x: 295, startPoint y: 104, endPoint x: 753, endPoint y: 328, distance: 510.0
click at [753, 328] on div "What is the difference between the Develop Schedule and Control Schedule proces…" at bounding box center [569, 117] width 576 height 520
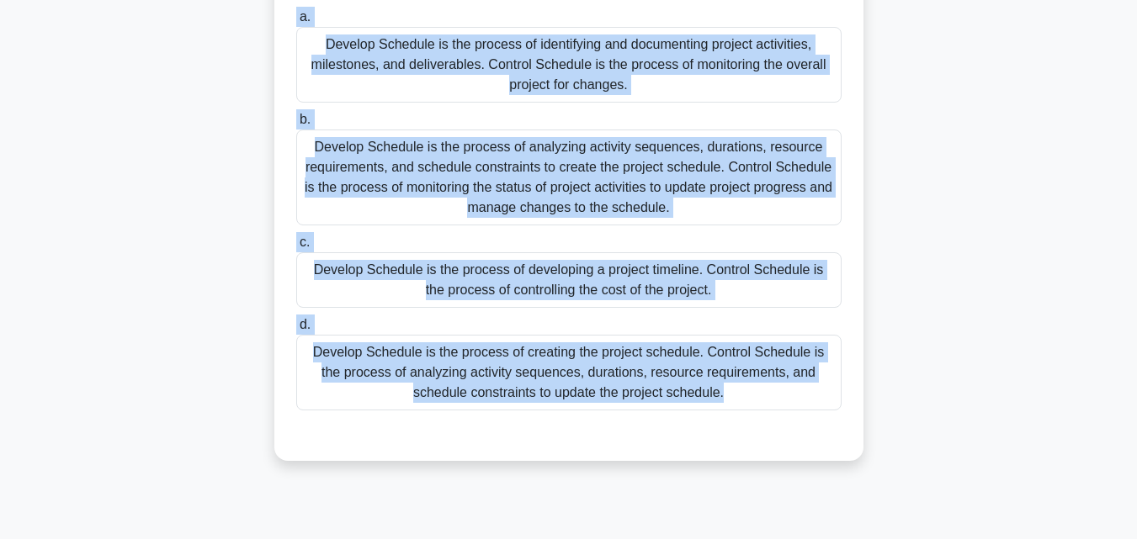
scroll to position [76, 0]
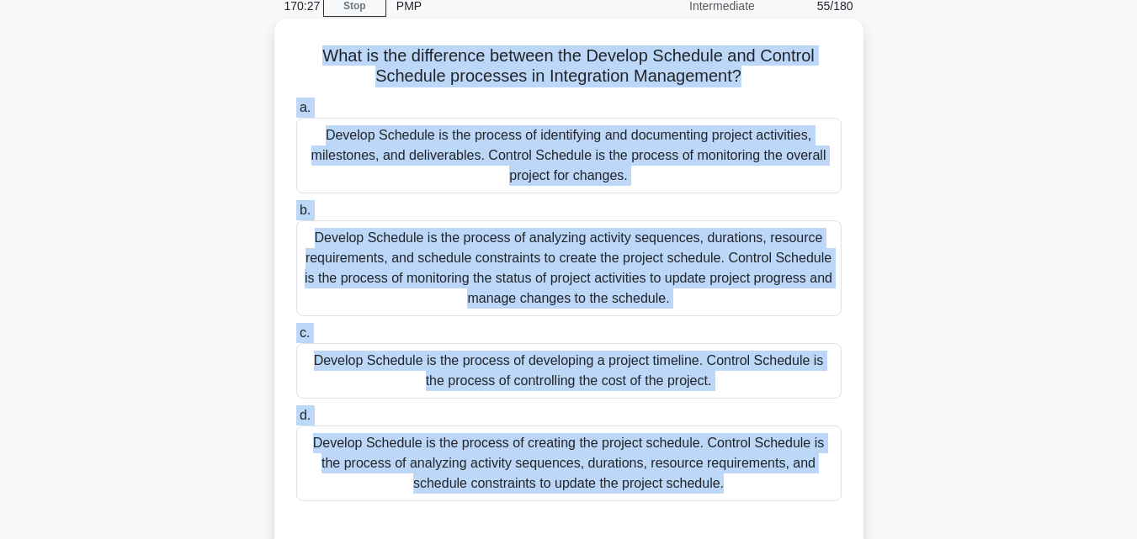
click at [566, 261] on div "Develop Schedule is the process of analyzing activity sequences, durations, res…" at bounding box center [568, 268] width 545 height 96
click at [296, 216] on input "b. Develop Schedule is the process of analyzing activity sequences, durations, …" at bounding box center [296, 210] width 0 height 11
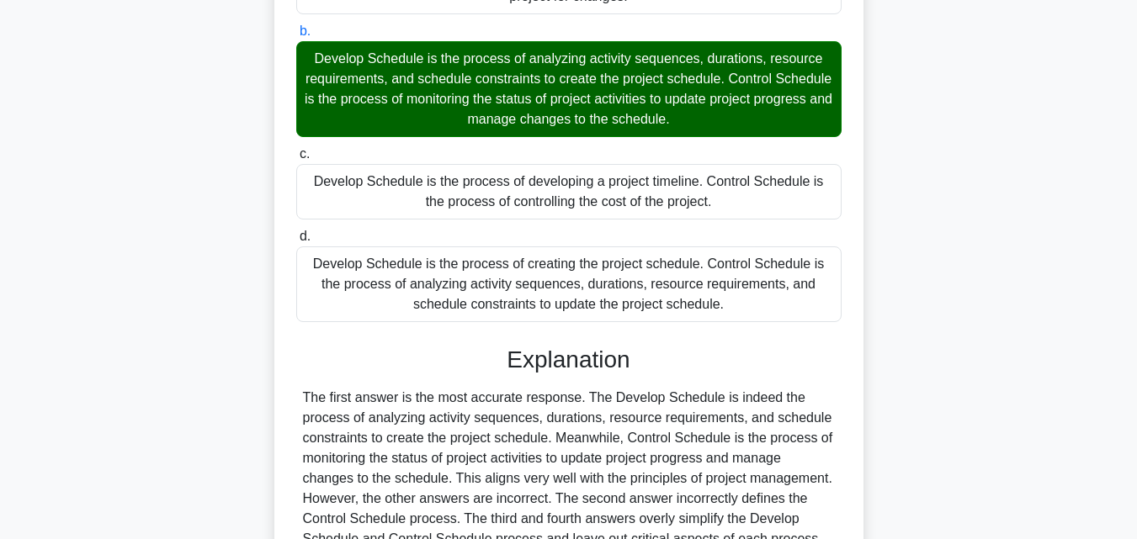
scroll to position [412, 0]
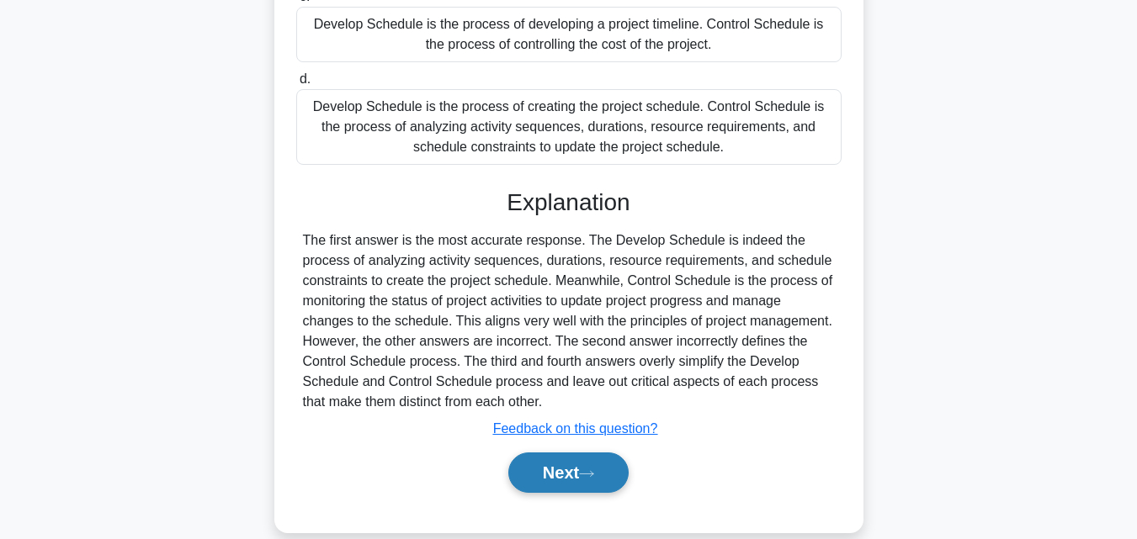
click at [590, 487] on button "Next" at bounding box center [568, 473] width 120 height 40
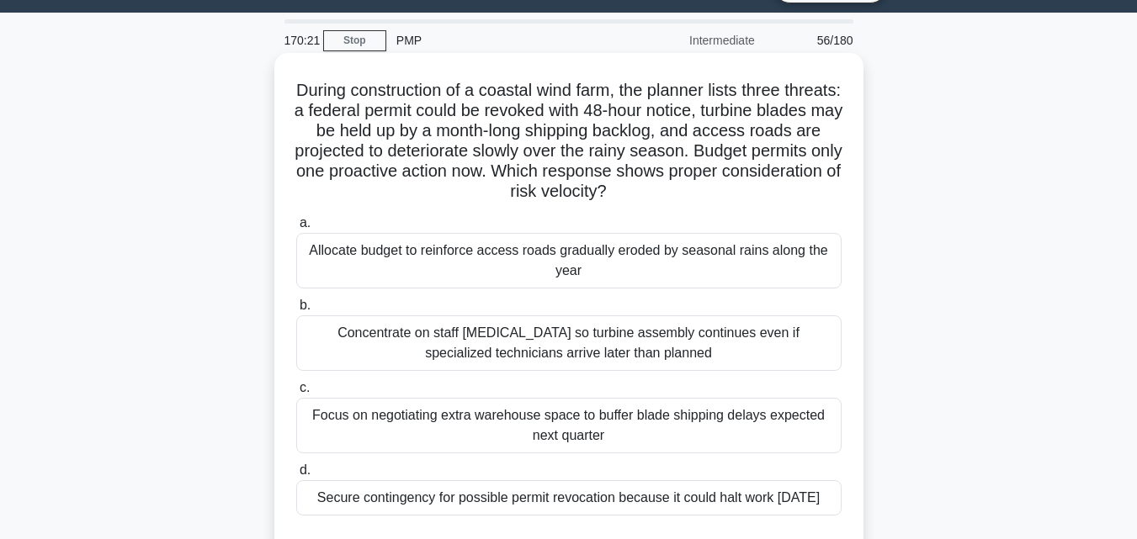
scroll to position [66, 0]
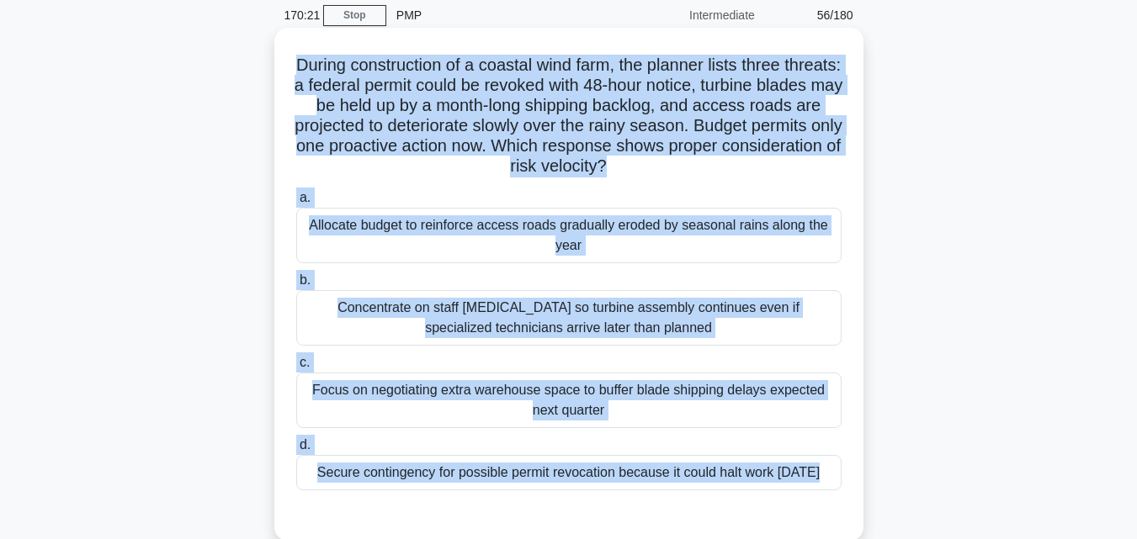
drag, startPoint x: 297, startPoint y: 90, endPoint x: 816, endPoint y: 519, distance: 673.6
click at [816, 519] on div "During construction of a coastal wind farm, the planner lists three threats: a …" at bounding box center [569, 285] width 576 height 500
click at [608, 475] on div "Secure contingency for possible permit revocation because it could halt work [D…" at bounding box center [568, 472] width 545 height 35
click at [296, 451] on input "d. Secure contingency for possible permit revocation because it could halt work…" at bounding box center [296, 445] width 0 height 11
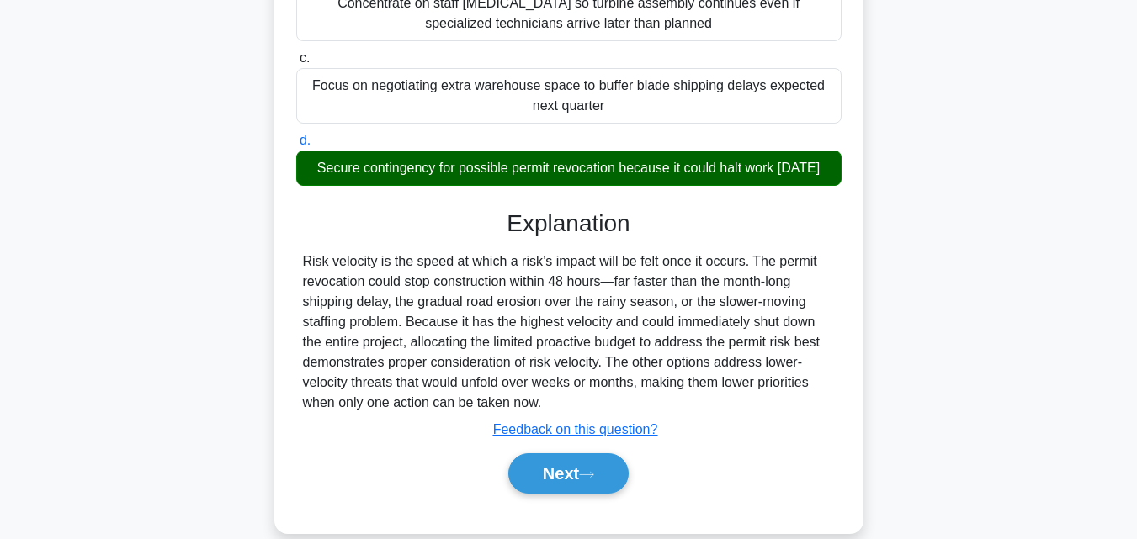
scroll to position [403, 0]
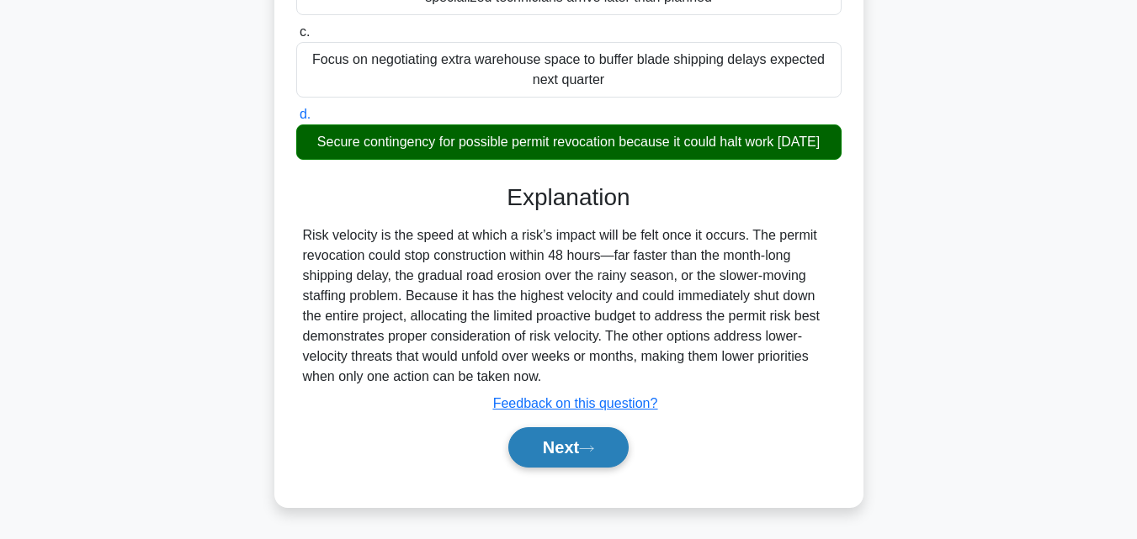
click at [551, 450] on button "Next" at bounding box center [568, 447] width 120 height 40
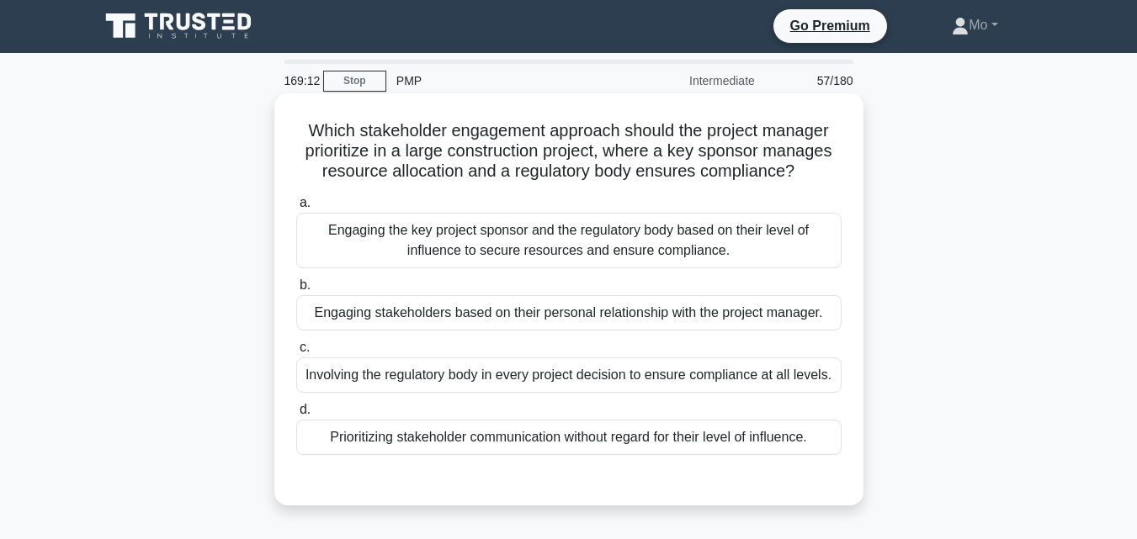
scroll to position [0, 0]
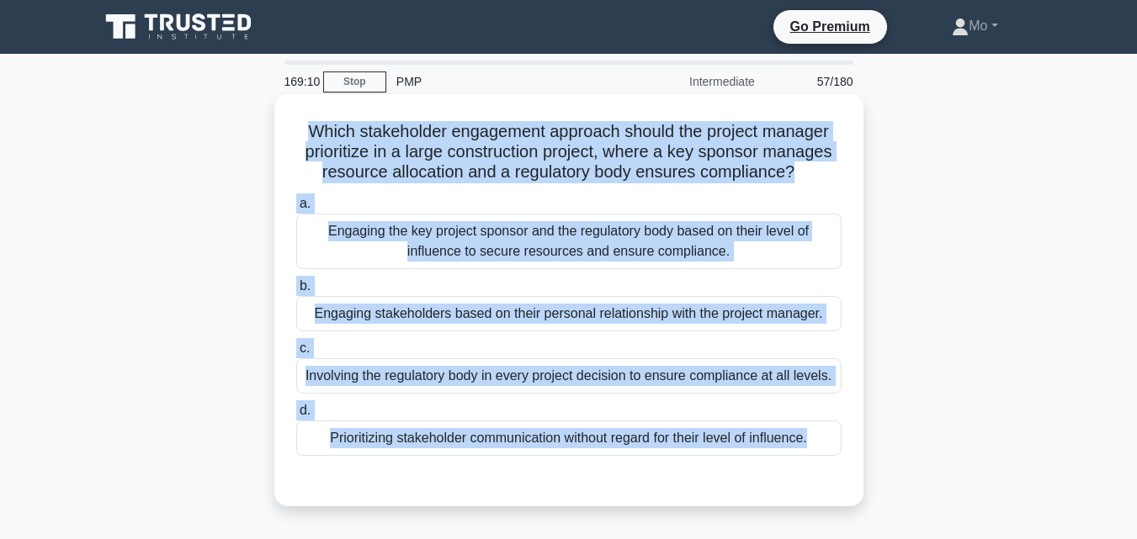
drag, startPoint x: 279, startPoint y: 112, endPoint x: 836, endPoint y: 461, distance: 658.2
click at [836, 461] on div "Which stakeholder engagement approach should the project manager prioritize in …" at bounding box center [568, 300] width 589 height 412
click at [571, 252] on div "Engaging the key project sponsor and the regulatory body based on their level o…" at bounding box center [568, 242] width 545 height 56
click at [296, 210] on input "a. Engaging the key project sponsor and the regulatory body based on their leve…" at bounding box center [296, 204] width 0 height 11
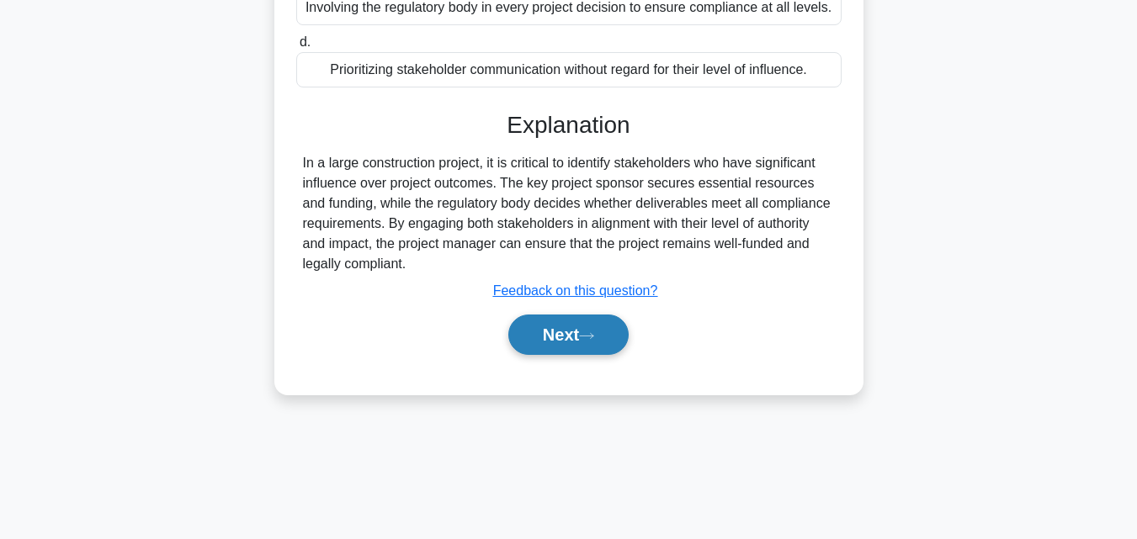
scroll to position [369, 0]
click at [583, 332] on button "Next" at bounding box center [568, 334] width 120 height 40
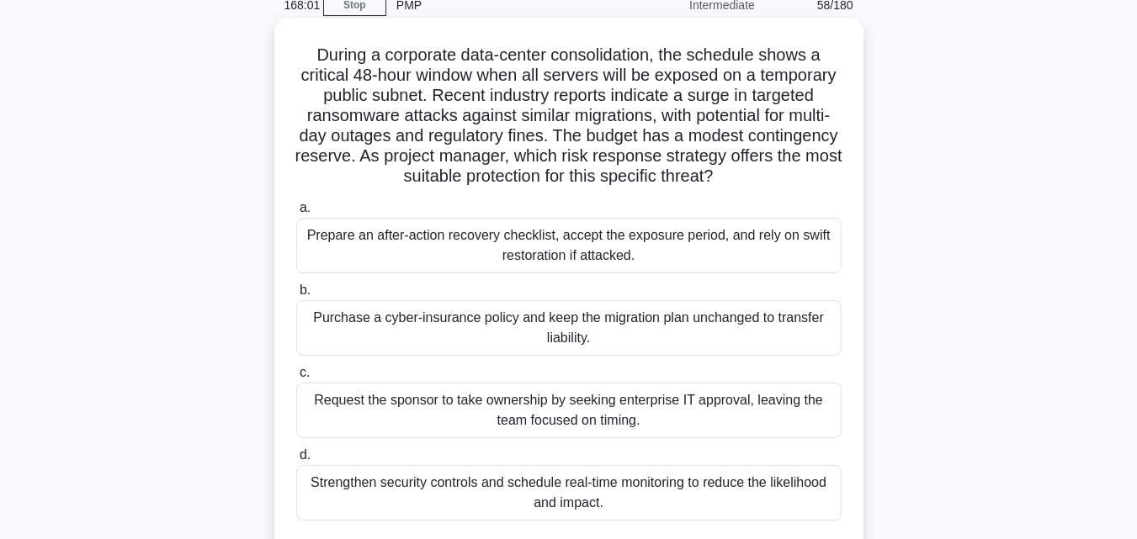
scroll to position [33, 0]
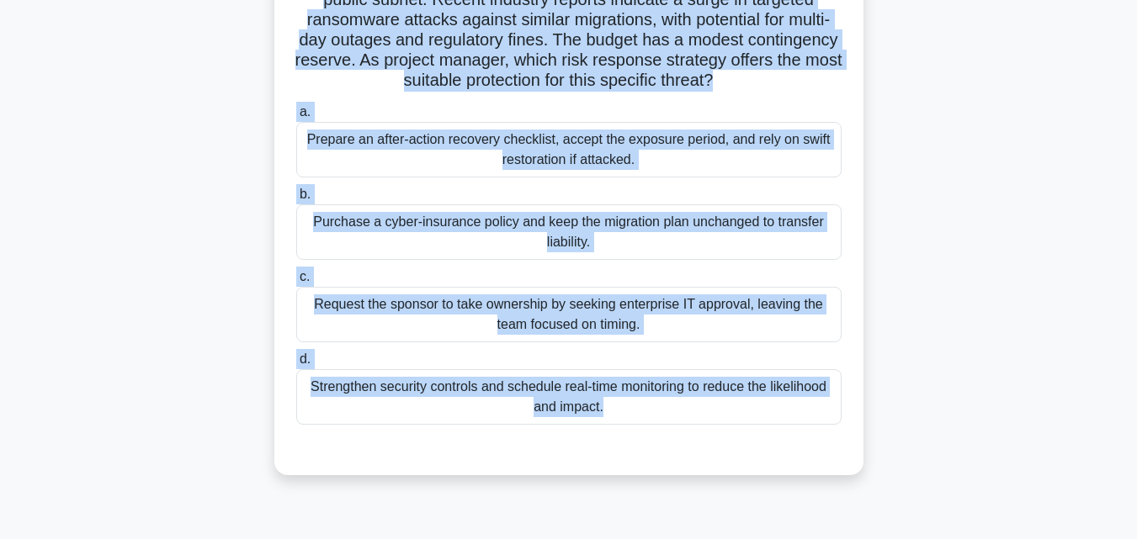
drag, startPoint x: 280, startPoint y: 93, endPoint x: 836, endPoint y: 530, distance: 707.7
click at [836, 530] on div "167:59 Stop PMP Intermediate 58/180 During a corporate data-center consolidatio…" at bounding box center [568, 309] width 959 height 842
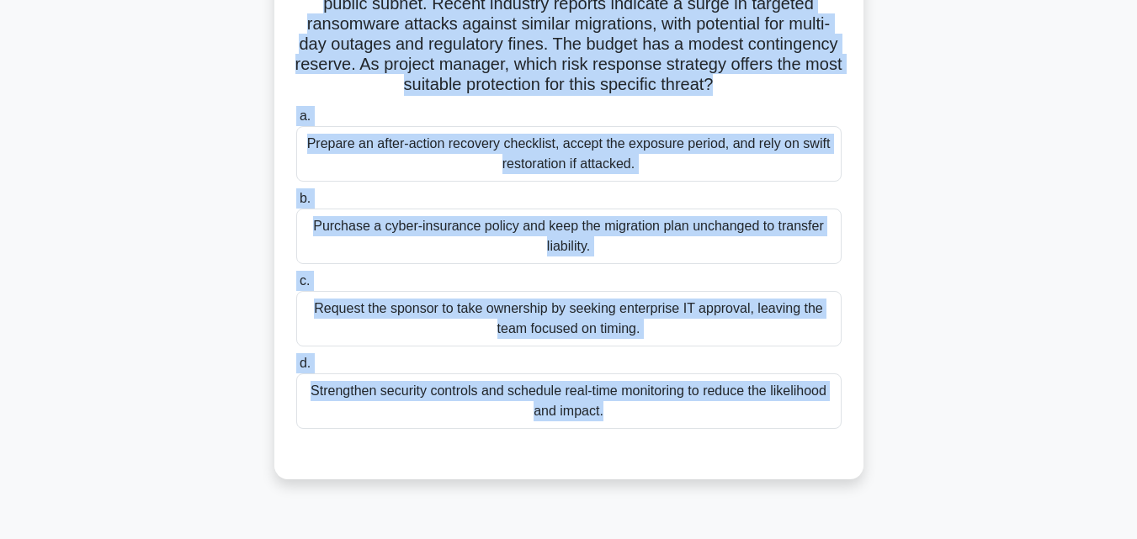
scroll to position [198, 0]
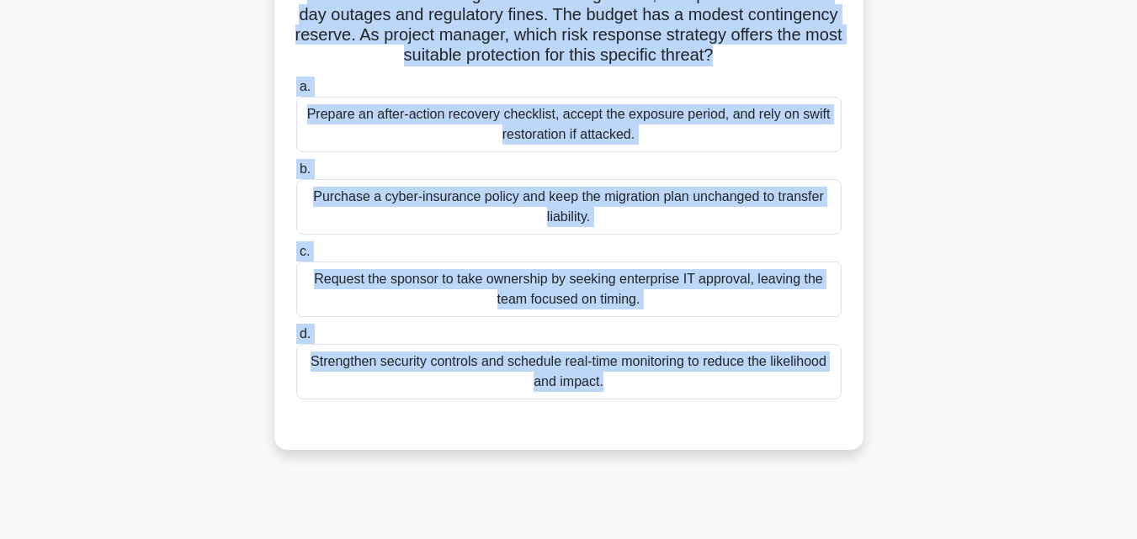
click at [542, 374] on div "Strengthen security controls and schedule real-time monitoring to reduce the li…" at bounding box center [568, 372] width 545 height 56
click at [296, 340] on input "d. Strengthen security controls and schedule real-time monitoring to reduce the…" at bounding box center [296, 334] width 0 height 11
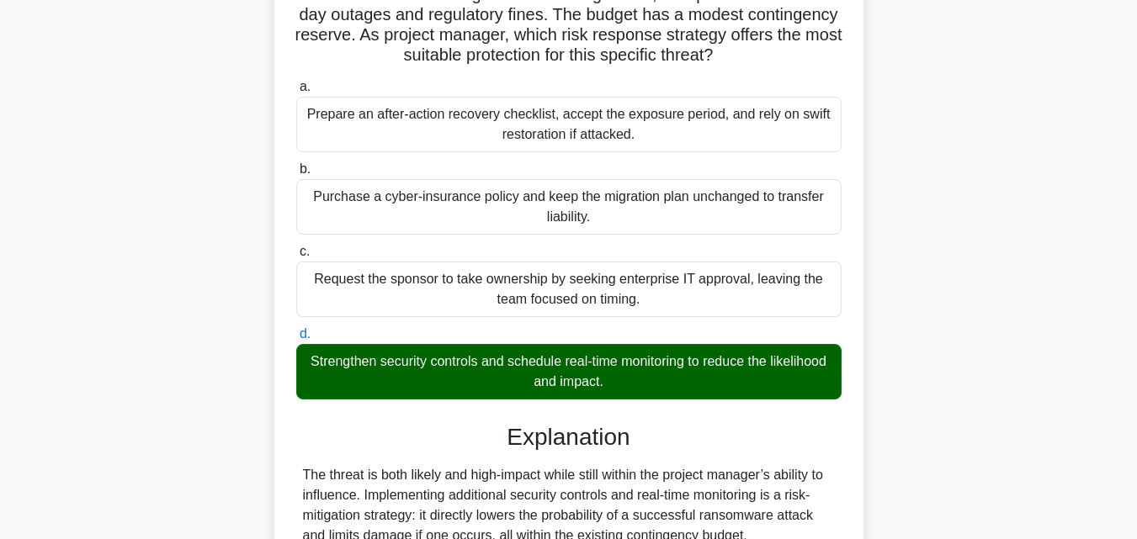
scroll to position [499, 0]
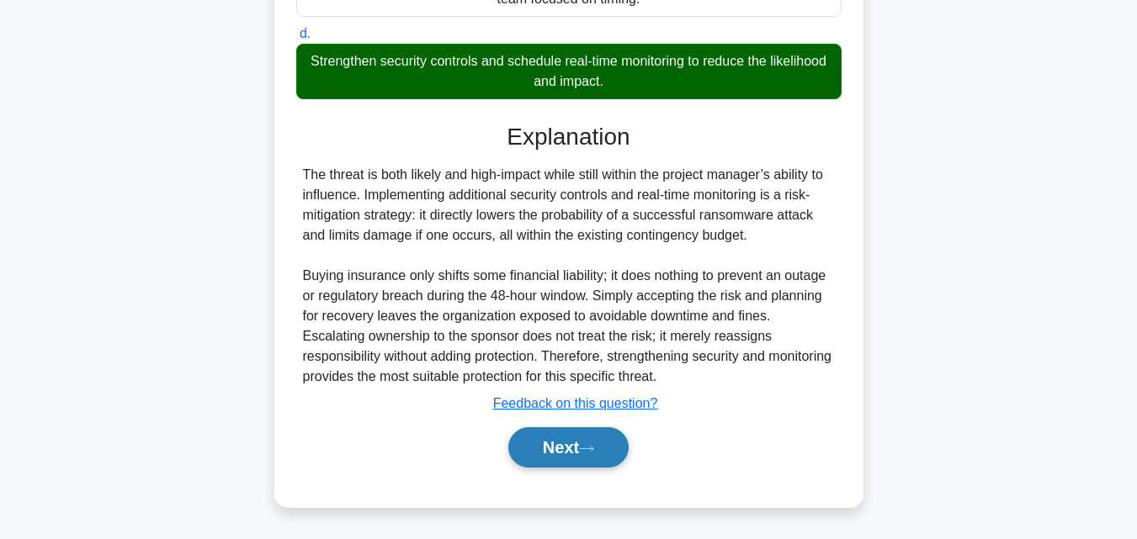
click at [576, 465] on button "Next" at bounding box center [568, 447] width 120 height 40
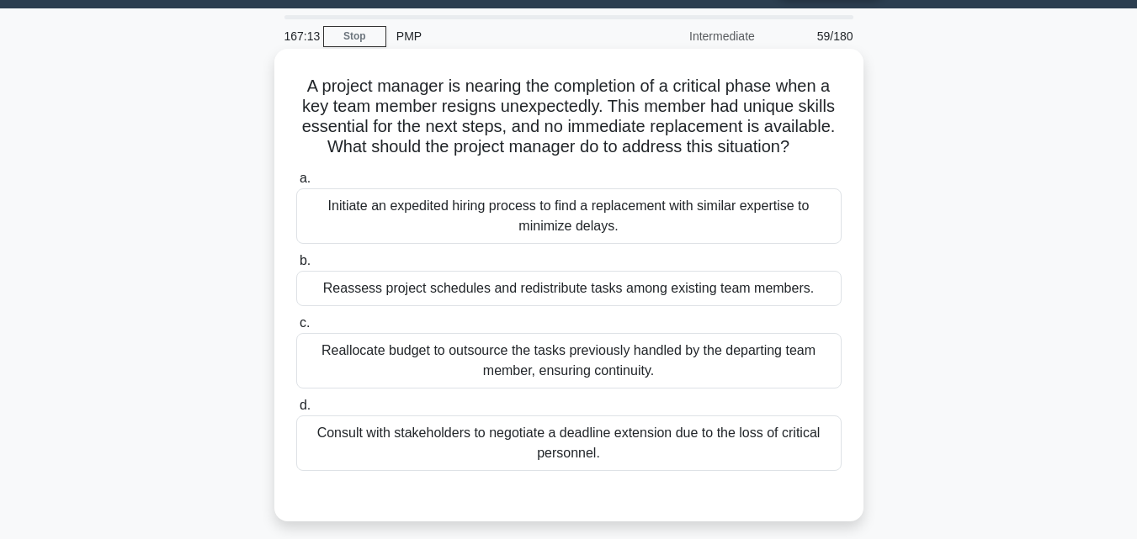
scroll to position [33, 0]
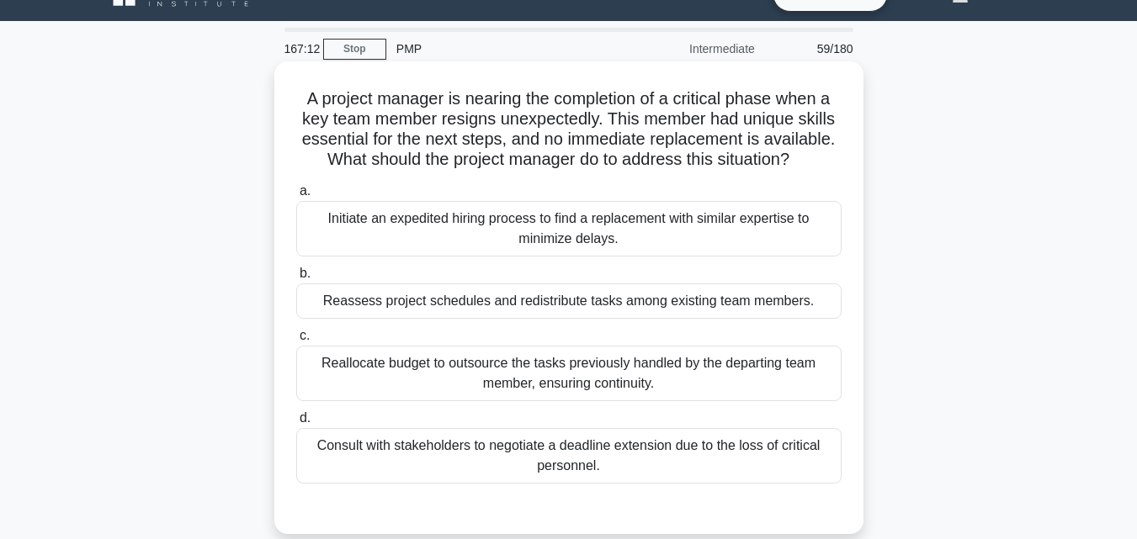
drag, startPoint x: 296, startPoint y: 110, endPoint x: 644, endPoint y: 315, distance: 403.2
click at [644, 315] on div "A project manager is nearing the completion of a critical phase when a key team…" at bounding box center [569, 297] width 576 height 459
click at [287, 82] on div "A project manager is nearing the completion of a critical phase when a key team…" at bounding box center [569, 297] width 576 height 459
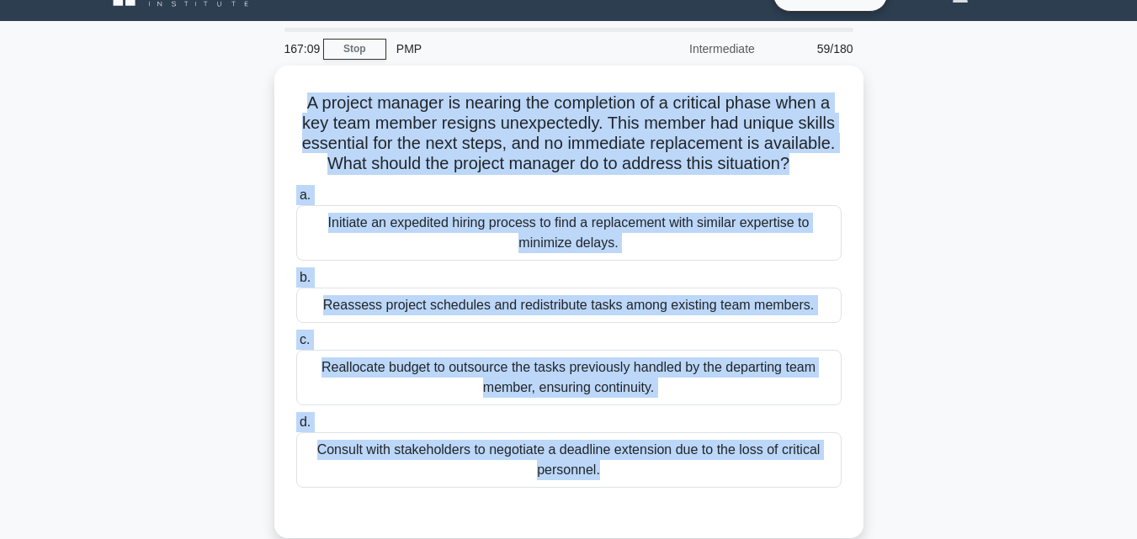
drag, startPoint x: 288, startPoint y: 92, endPoint x: 1070, endPoint y: 493, distance: 878.8
click at [1070, 493] on main "167:09 Stop PMP Intermediate 59/180 A project manager is nearing the completion…" at bounding box center [568, 448] width 1137 height 855
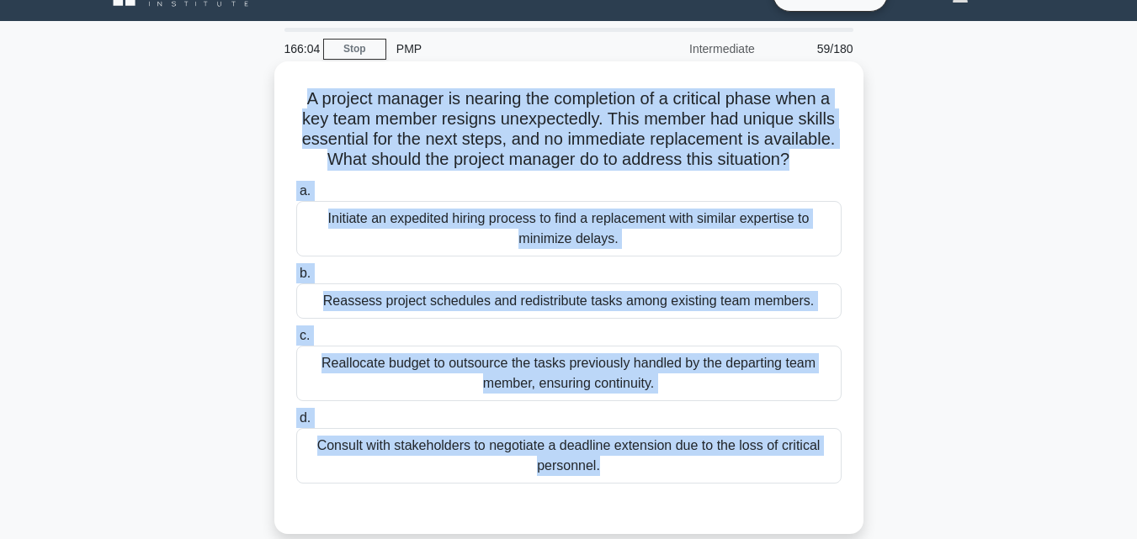
click at [548, 210] on div "Initiate an expedited hiring process to find a replacement with similar experti…" at bounding box center [568, 229] width 545 height 56
click at [296, 197] on input "a. Initiate an expedited hiring process to find a replacement with similar expe…" at bounding box center [296, 191] width 0 height 11
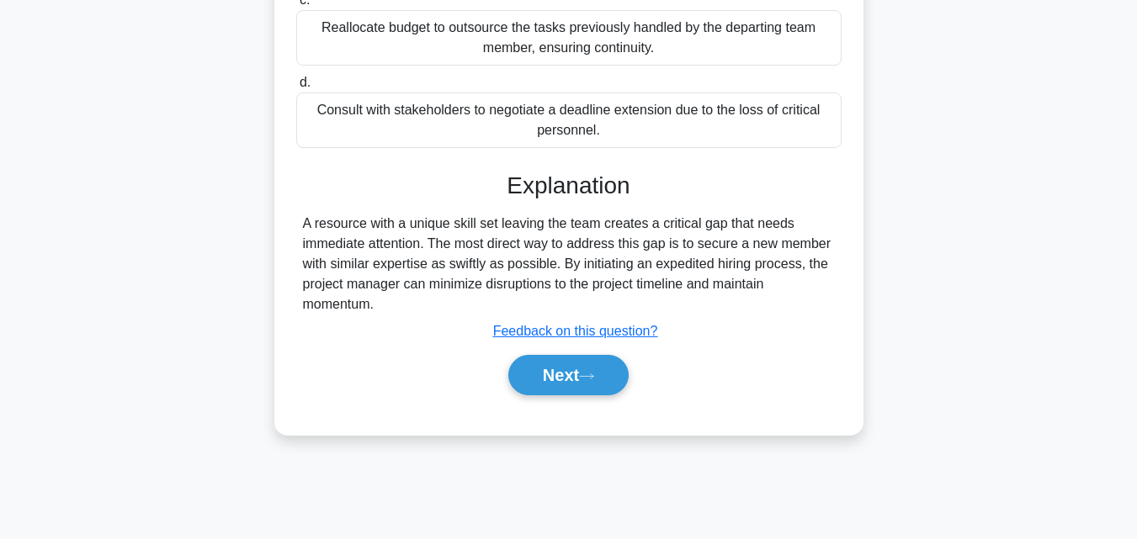
scroll to position [369, 0]
click at [577, 379] on button "Next" at bounding box center [568, 374] width 120 height 40
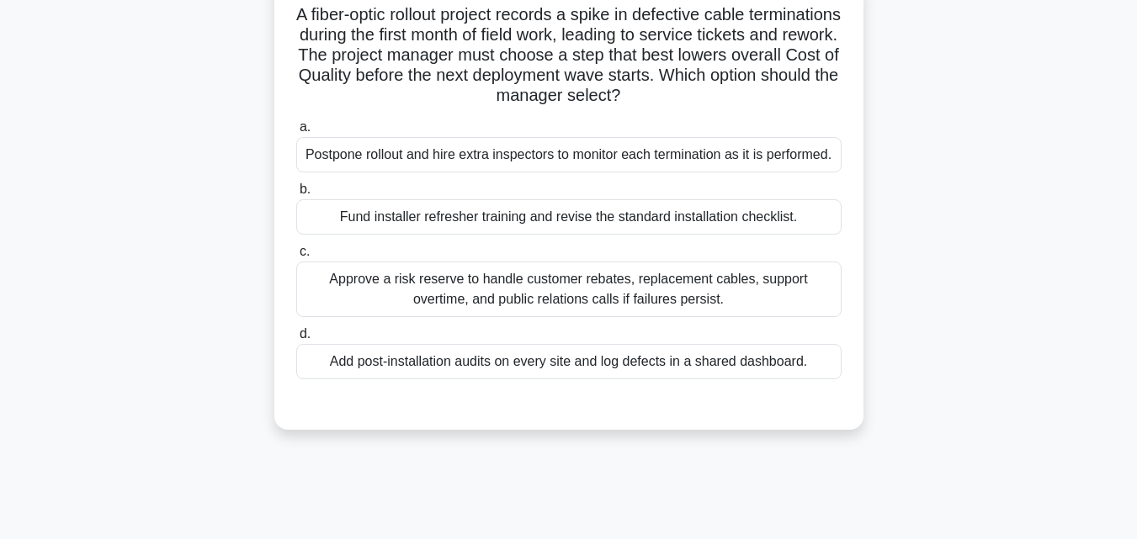
scroll to position [33, 0]
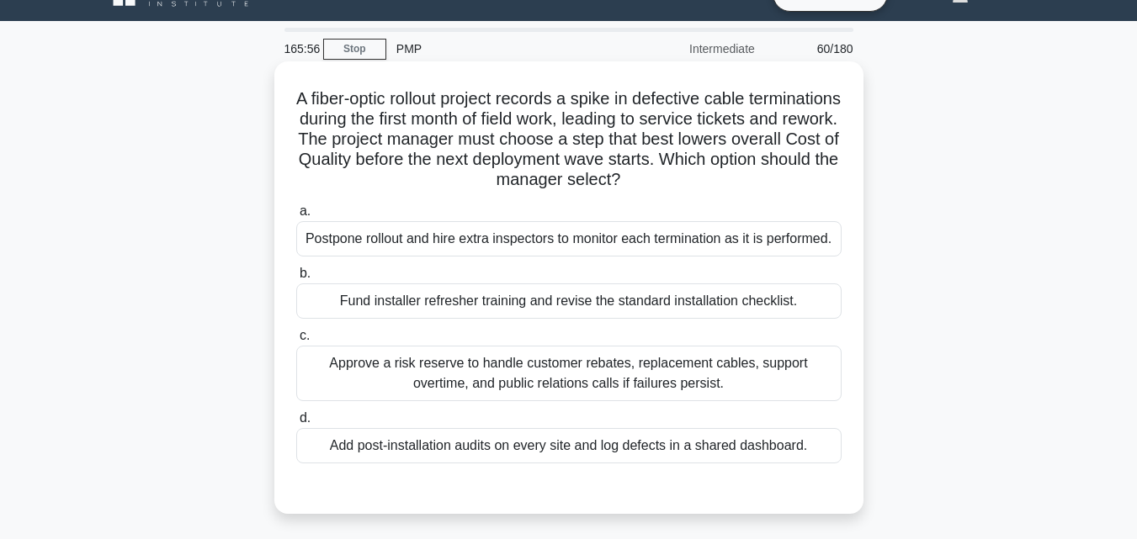
drag, startPoint x: 318, startPoint y: 109, endPoint x: 542, endPoint y: 288, distance: 286.8
click at [542, 288] on div "A fiber-optic rollout project records a spike in defective cable terminations d…" at bounding box center [569, 287] width 576 height 439
click at [350, 131] on h5 "A fiber-optic rollout project records a spike in defective cable terminations d…" at bounding box center [569, 139] width 549 height 103
drag, startPoint x: 316, startPoint y: 82, endPoint x: 802, endPoint y: 445, distance: 606.1
click at [802, 445] on div "A fiber-optic rollout project records a spike in defective cable terminations d…" at bounding box center [569, 287] width 576 height 439
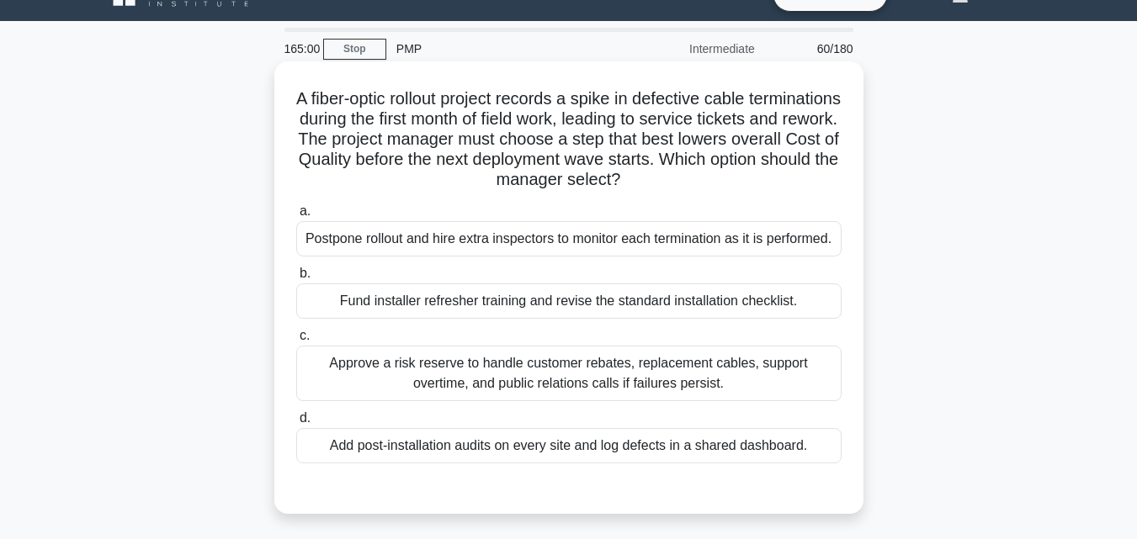
click at [481, 295] on div "Fund installer refresher training and revise the standard installation checklis…" at bounding box center [568, 301] width 545 height 35
click at [296, 279] on input "b. Fund installer refresher training and revise the standard installation check…" at bounding box center [296, 273] width 0 height 11
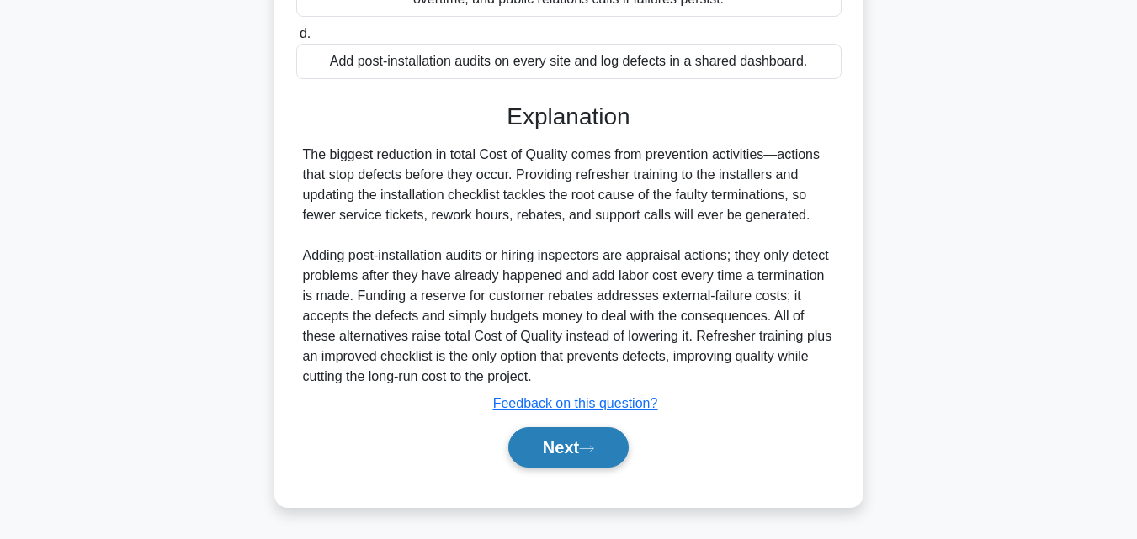
click at [555, 449] on button "Next" at bounding box center [568, 447] width 120 height 40
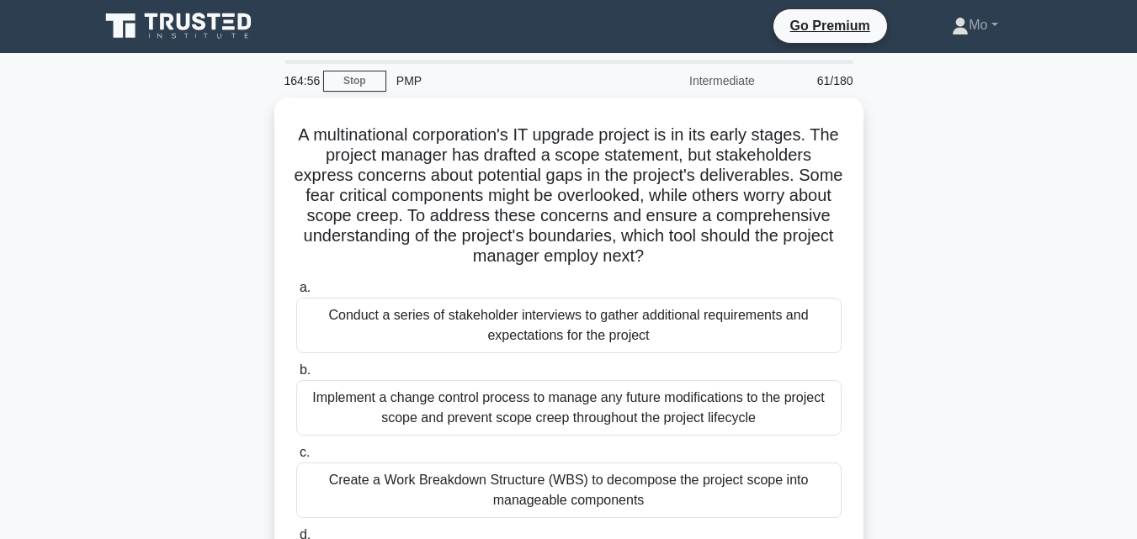
scroll to position [0, 0]
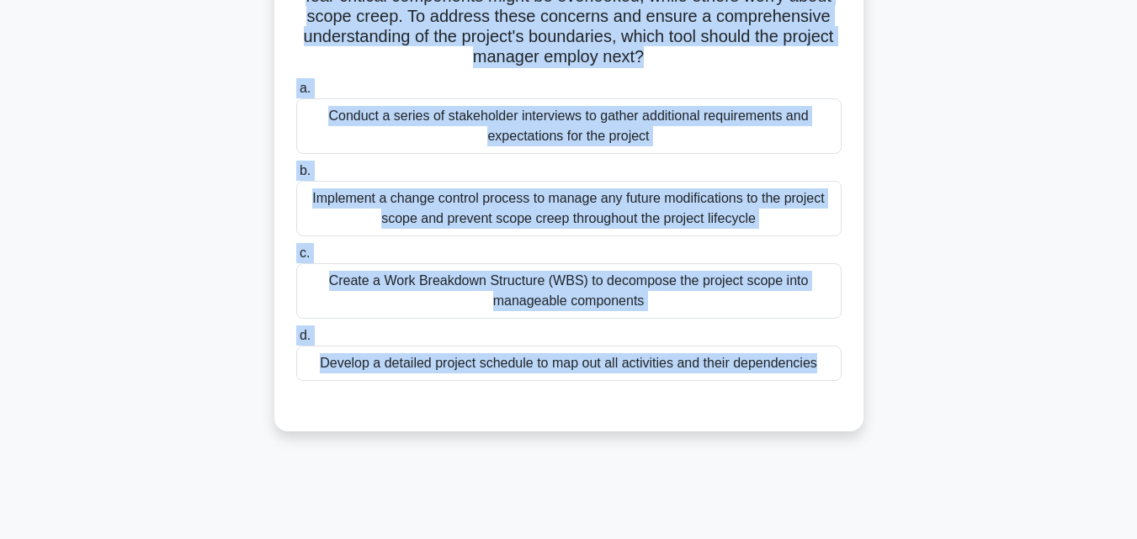
drag, startPoint x: 295, startPoint y: 116, endPoint x: 871, endPoint y: 535, distance: 712.7
click at [871, 535] on div "164:54 Stop PMP Intermediate 61/180 A multinational corporation's IT upgrade pr…" at bounding box center [568, 281] width 959 height 842
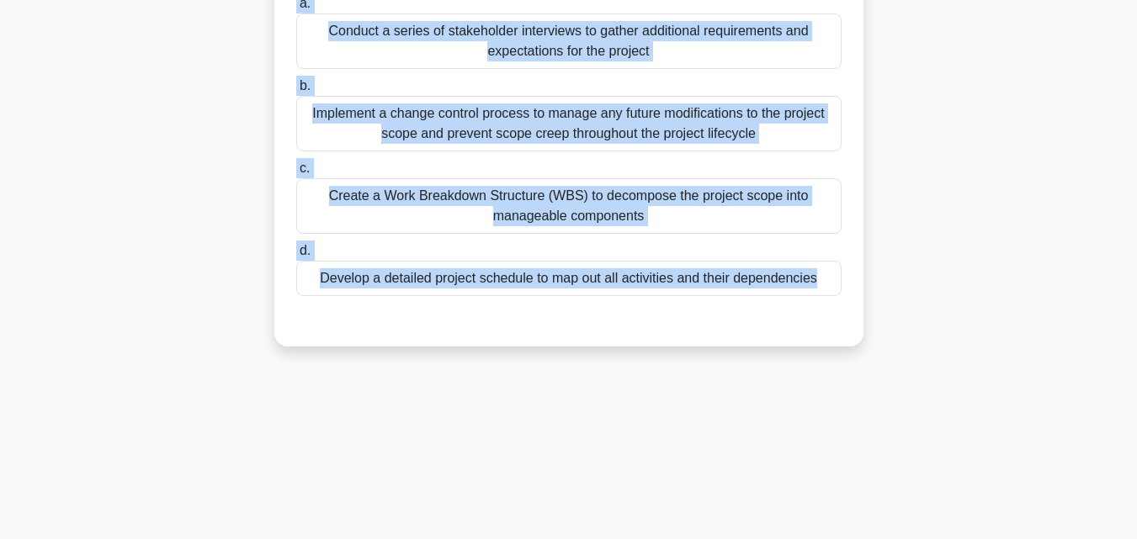
scroll to position [113, 0]
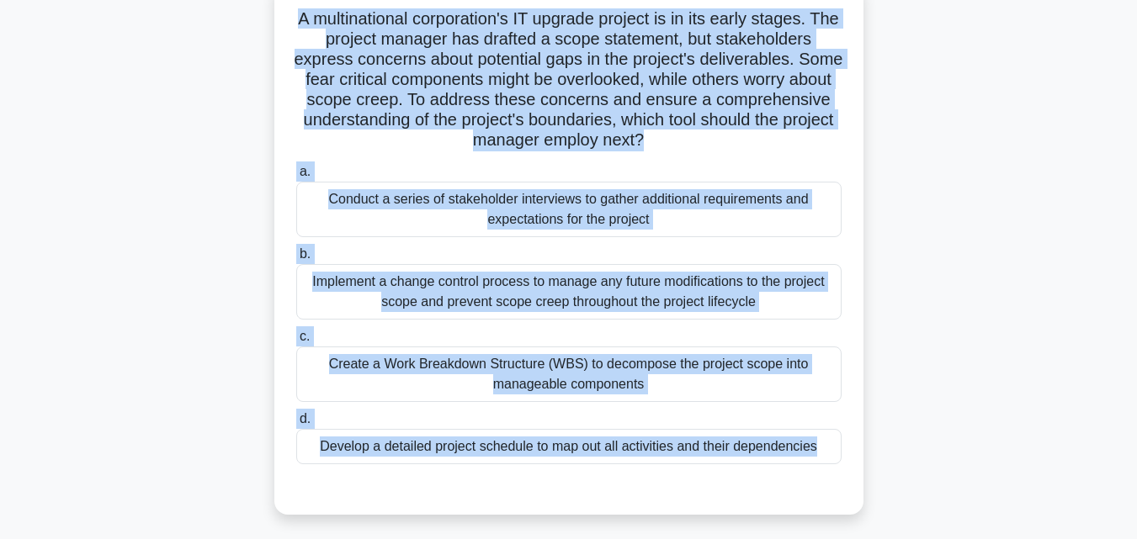
click at [458, 190] on div "Conduct a series of stakeholder interviews to gather additional requirements an…" at bounding box center [568, 210] width 545 height 56
click at [296, 178] on input "a. Conduct a series of stakeholder interviews to gather additional requirements…" at bounding box center [296, 172] width 0 height 11
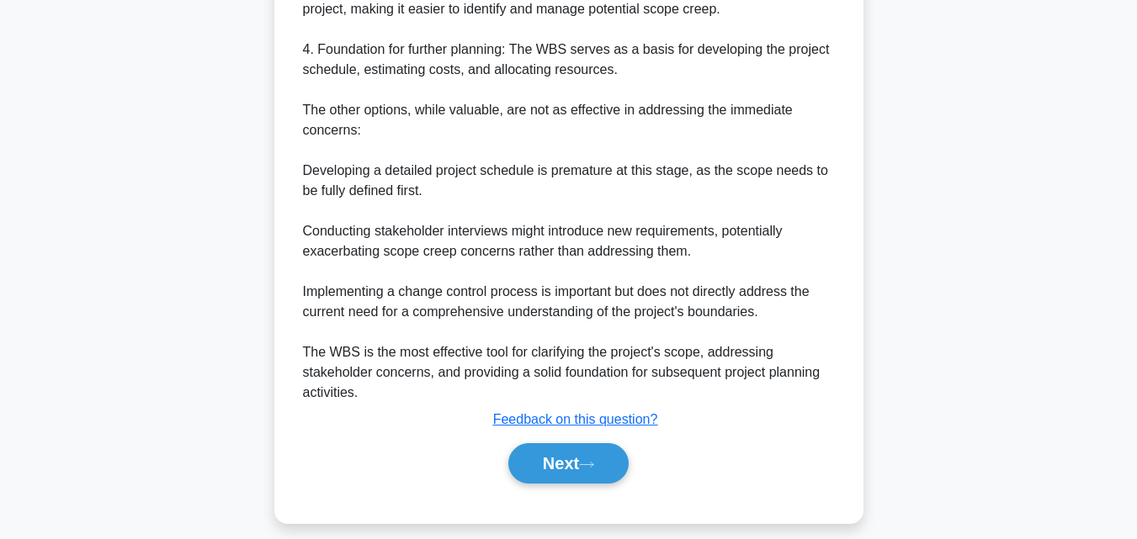
scroll to position [905, 0]
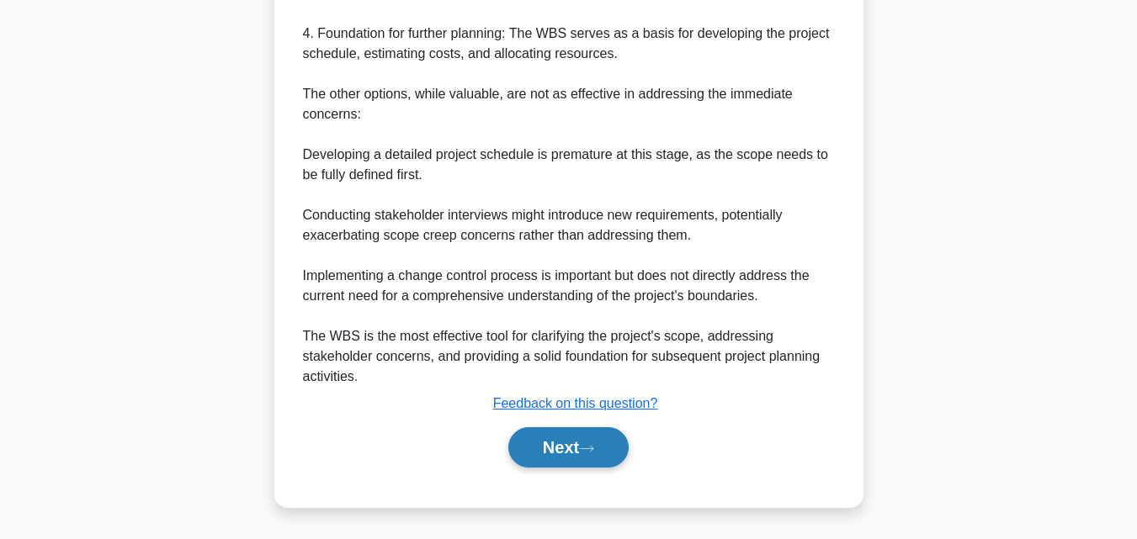
click at [613, 443] on button "Next" at bounding box center [568, 447] width 120 height 40
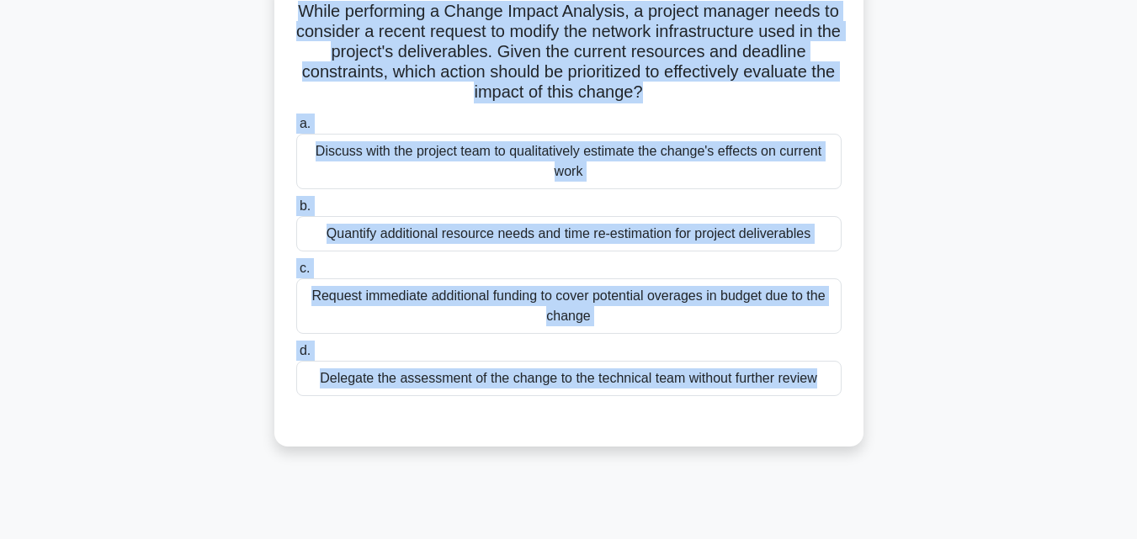
scroll to position [162, 0]
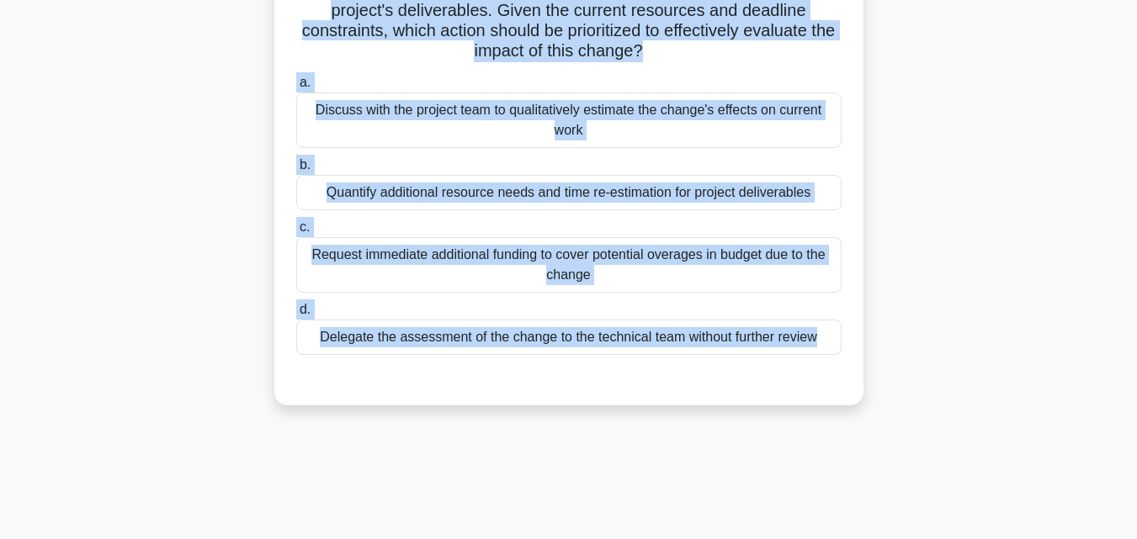
drag, startPoint x: 286, startPoint y: 125, endPoint x: 860, endPoint y: 528, distance: 701.3
click at [860, 528] on div "163:47 Stop PMP Intermediate 62/180 While performing a Change Impact Analysis, …" at bounding box center [568, 320] width 959 height 842
click at [491, 120] on div "Discuss with the project team to qualitatively estimate the change's effects on…" at bounding box center [568, 121] width 545 height 56
click at [296, 88] on input "a. Discuss with the project team to qualitatively estimate the change's effects…" at bounding box center [296, 82] width 0 height 11
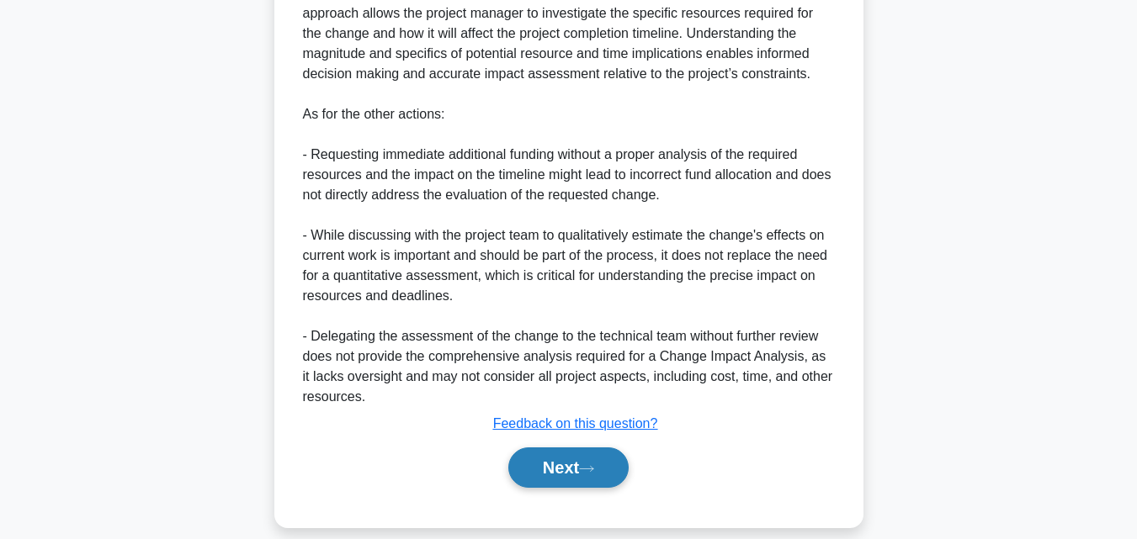
scroll to position [642, 0]
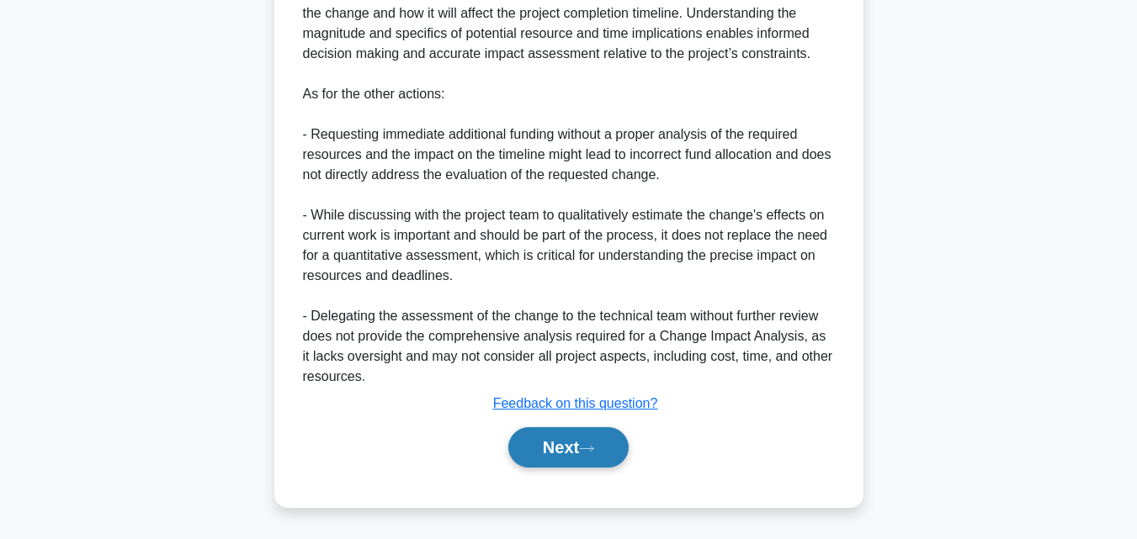
click at [559, 427] on div "Next" at bounding box center [568, 448] width 545 height 54
click at [559, 440] on button "Next" at bounding box center [568, 447] width 120 height 40
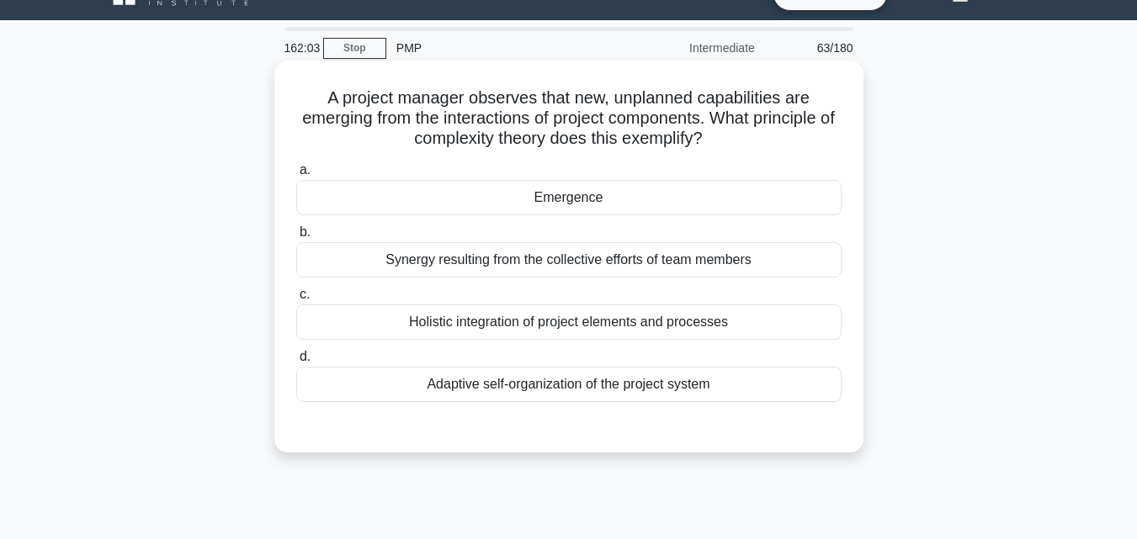
scroll to position [33, 0]
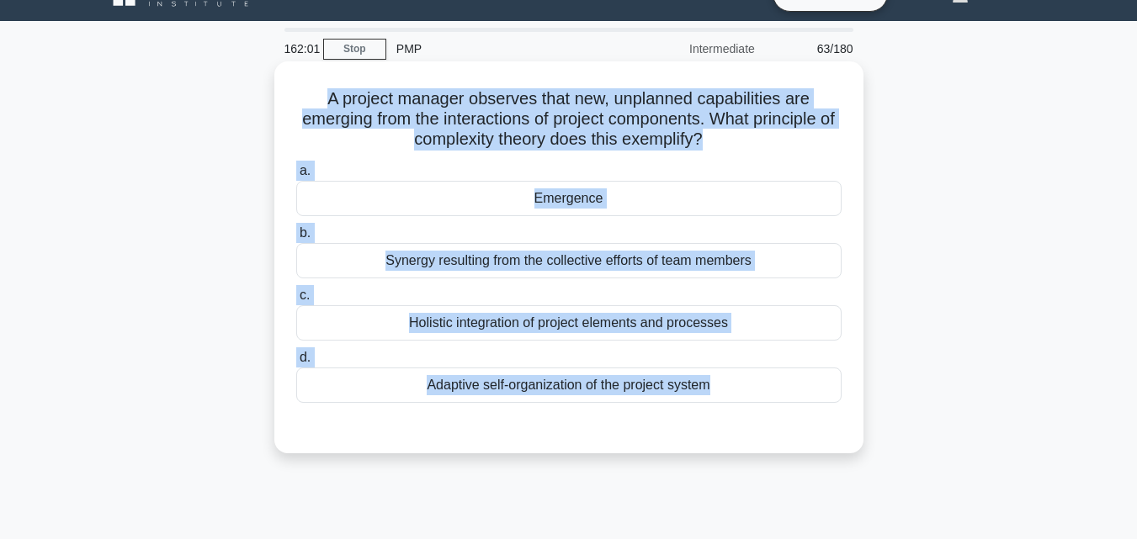
drag, startPoint x: 302, startPoint y: 106, endPoint x: 795, endPoint y: 417, distance: 583.2
click at [795, 417] on div "A project manager observes that new, unplanned capabilities are emerging from t…" at bounding box center [569, 257] width 576 height 379
click at [523, 191] on div "Emergence" at bounding box center [568, 198] width 545 height 35
click at [296, 177] on input "a. Emergence" at bounding box center [296, 171] width 0 height 11
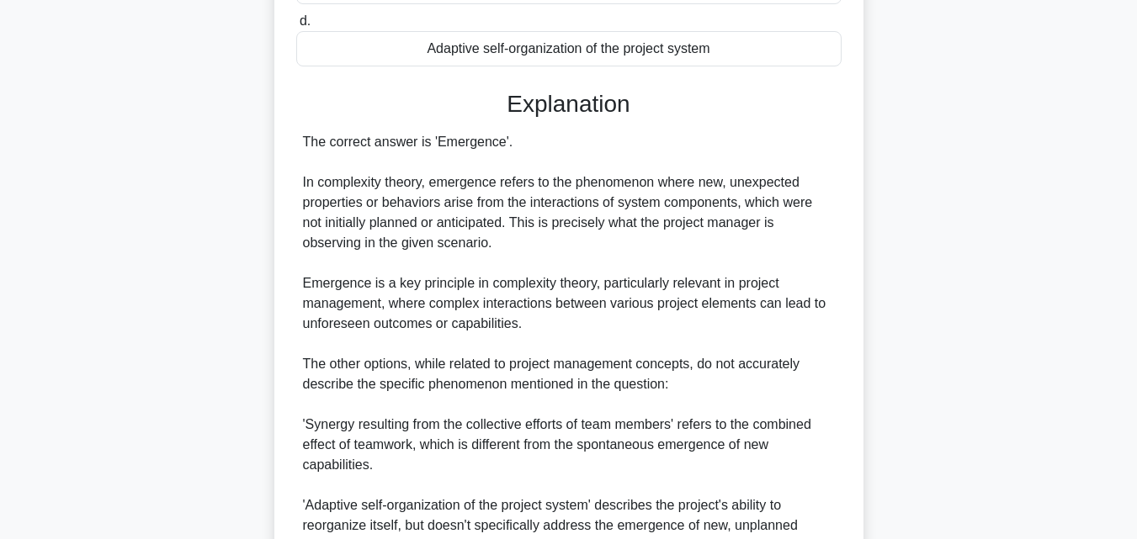
scroll to position [681, 0]
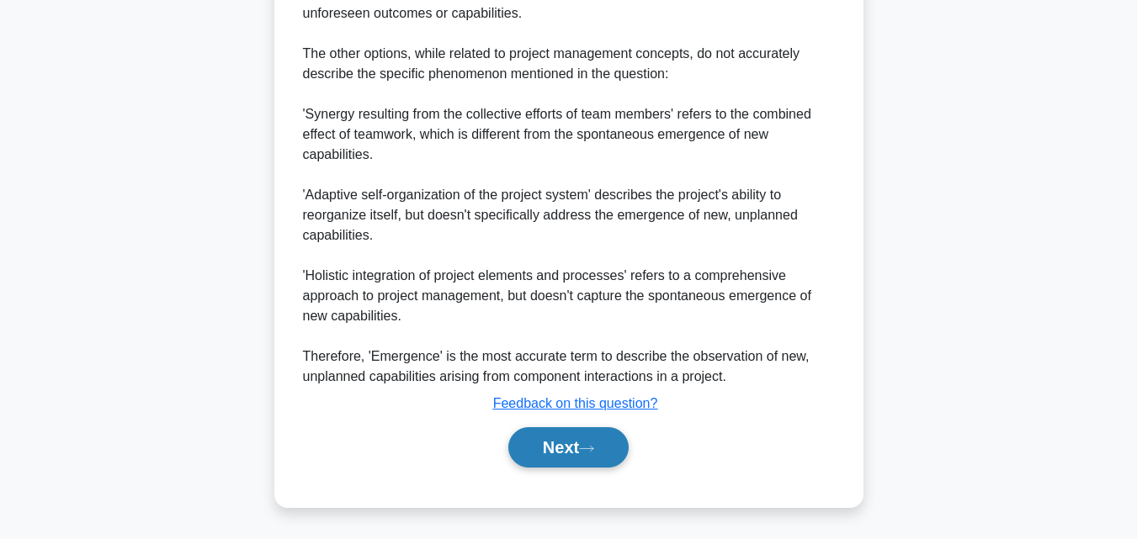
click at [549, 445] on button "Next" at bounding box center [568, 447] width 120 height 40
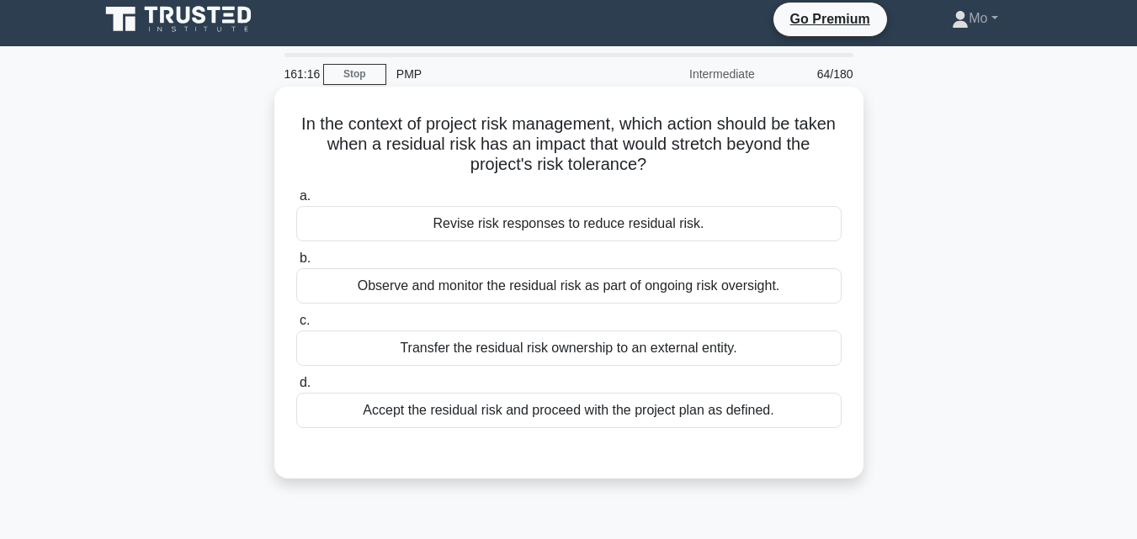
scroll to position [0, 0]
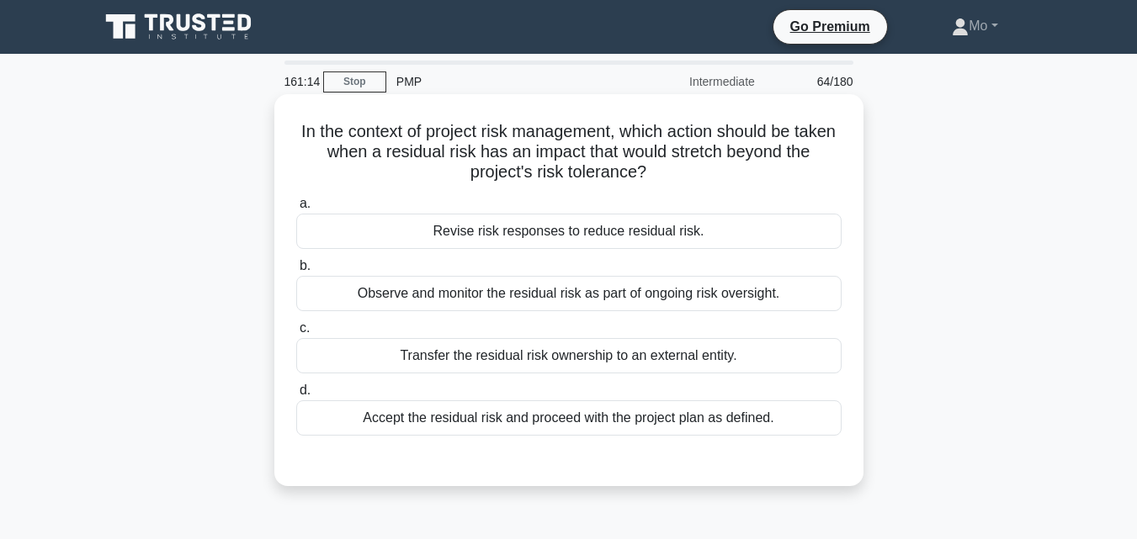
drag, startPoint x: 284, startPoint y: 125, endPoint x: 793, endPoint y: 421, distance: 589.0
click at [793, 421] on div "In the context of project risk management, which action should be taken when a …" at bounding box center [569, 290] width 576 height 379
click at [449, 219] on div "Revise risk responses to reduce residual risk." at bounding box center [568, 231] width 545 height 35
click at [296, 210] on input "a. Revise risk responses to reduce residual risk." at bounding box center [296, 204] width 0 height 11
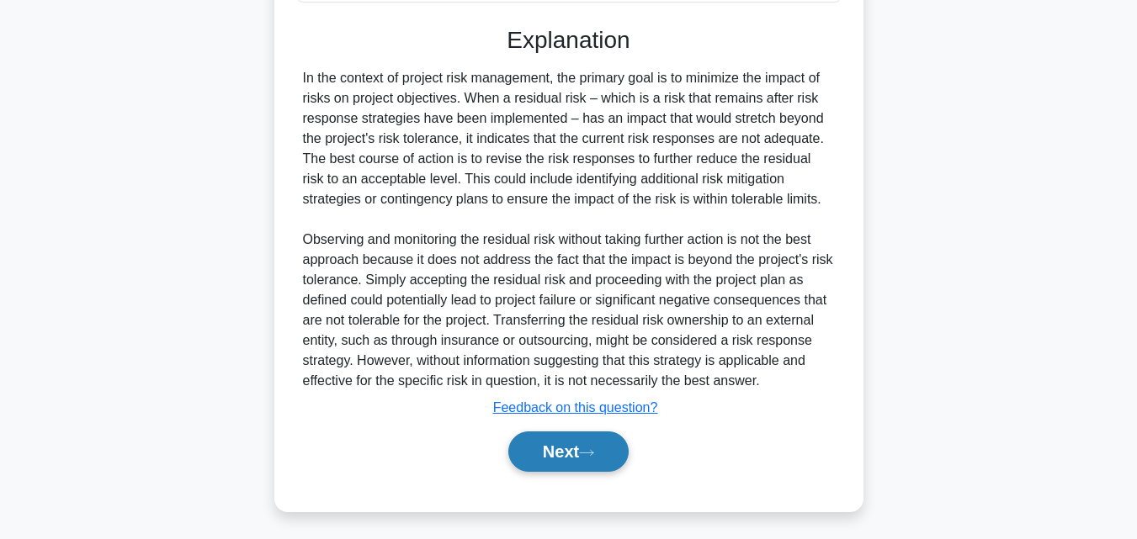
scroll to position [438, 0]
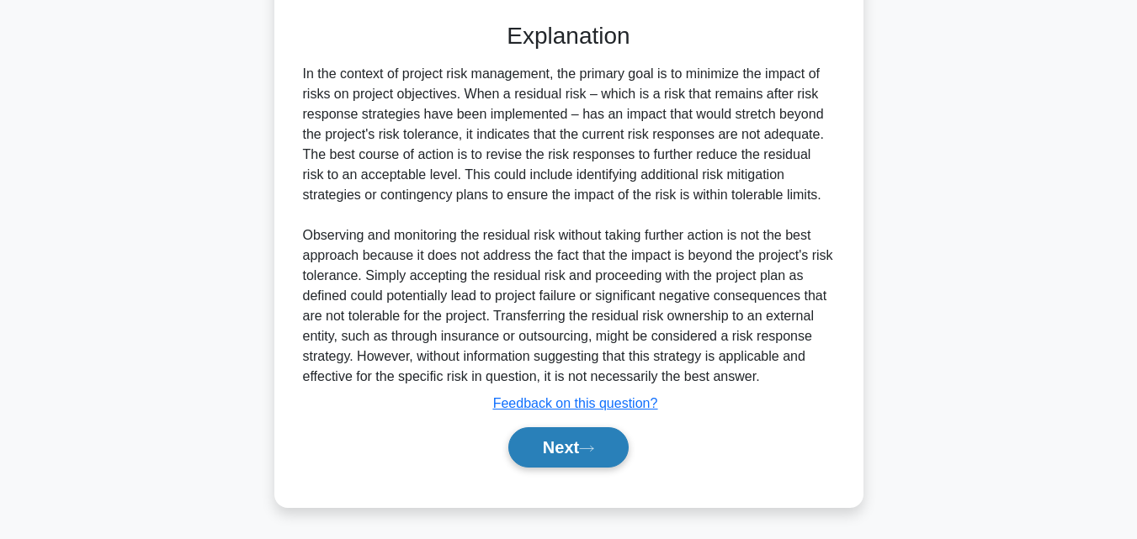
click at [561, 442] on button "Next" at bounding box center [568, 447] width 120 height 40
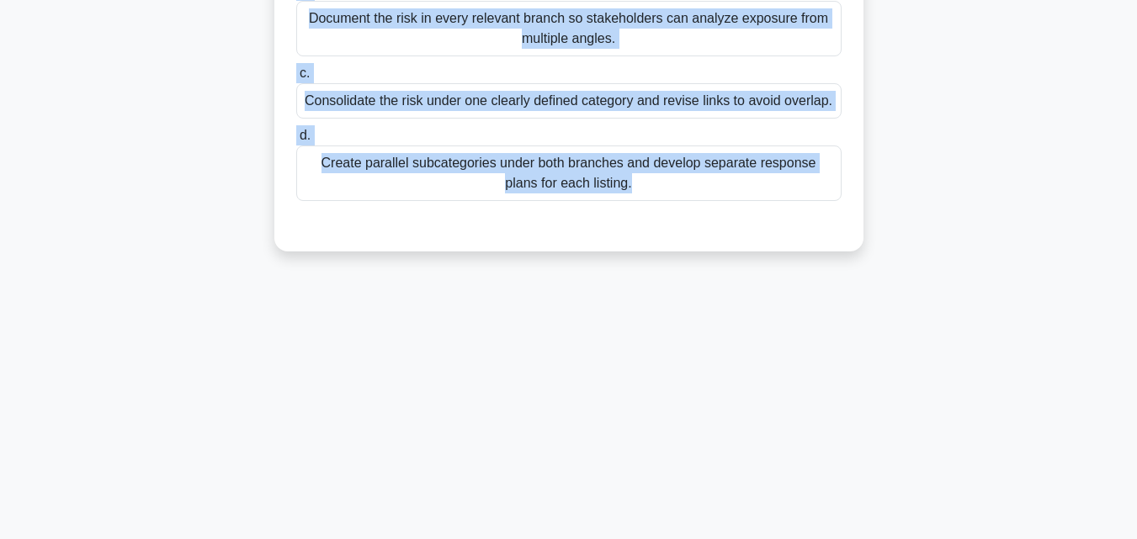
scroll to position [369, 0]
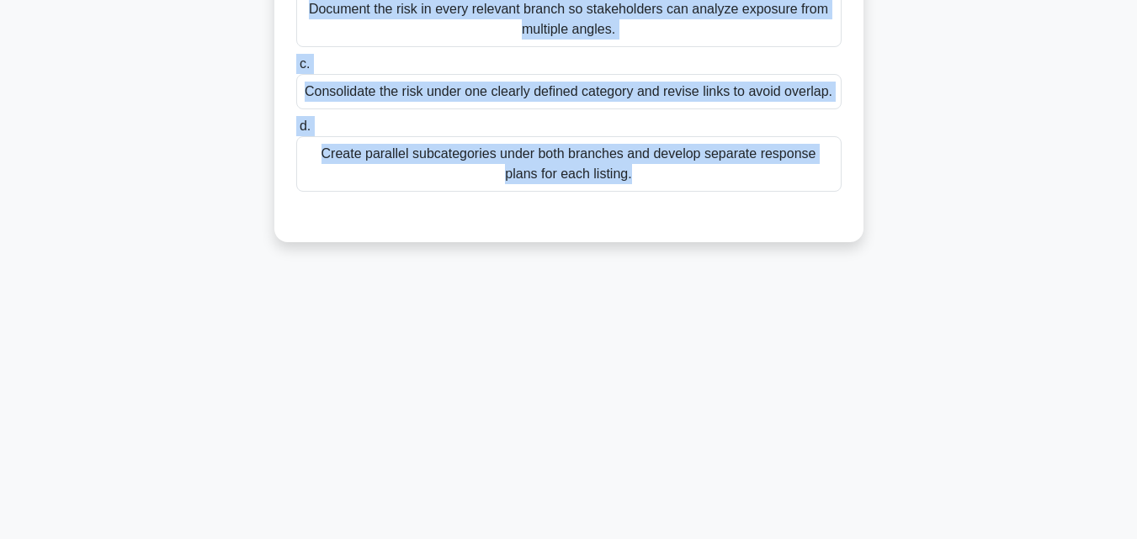
drag, startPoint x: 280, startPoint y: 96, endPoint x: 953, endPoint y: 534, distance: 803.4
click at [953, 534] on main "160:06 Stop PMP Intermediate 65/180 During a mid-project risk audit, you notice…" at bounding box center [568, 111] width 1137 height 855
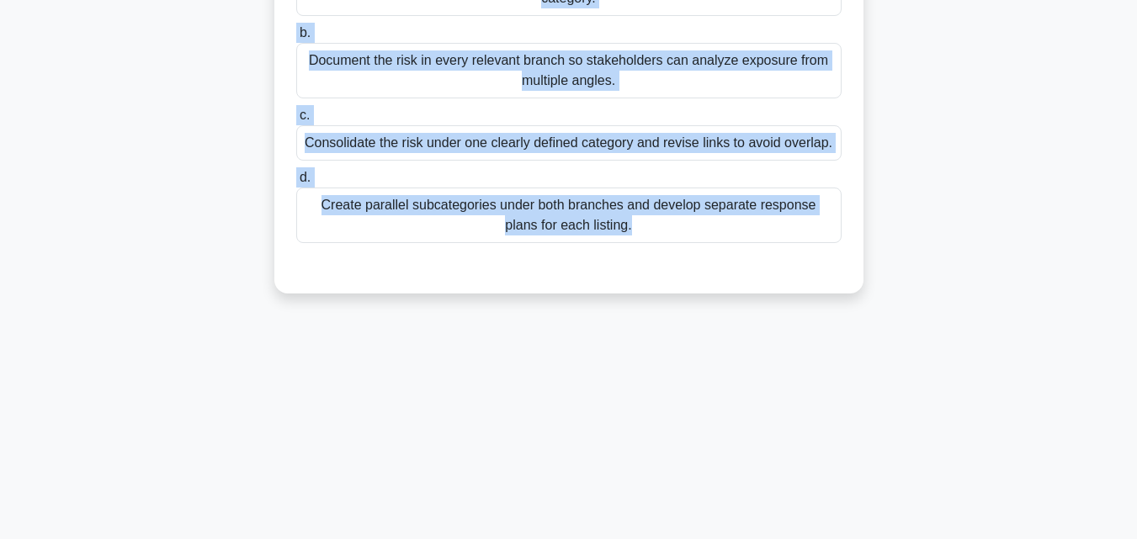
scroll to position [285, 0]
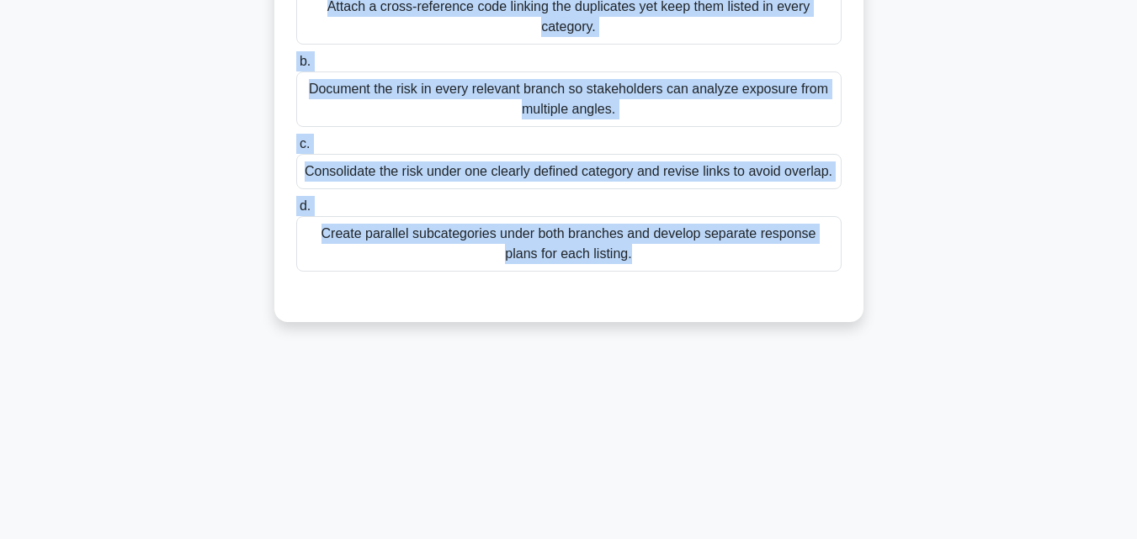
click at [464, 183] on div "Consolidate the risk under one clearly defined category and revise links to avo…" at bounding box center [568, 171] width 545 height 35
click at [296, 150] on input "c. Consolidate the risk under one clearly defined category and revise links to …" at bounding box center [296, 144] width 0 height 11
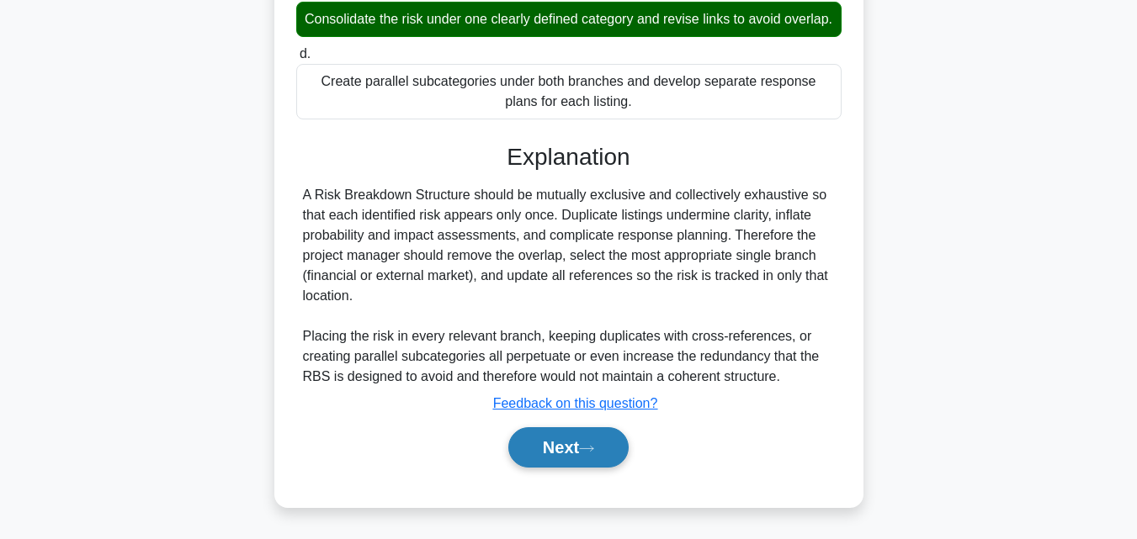
scroll to position [459, 0]
click at [593, 449] on icon at bounding box center [586, 448] width 13 height 5
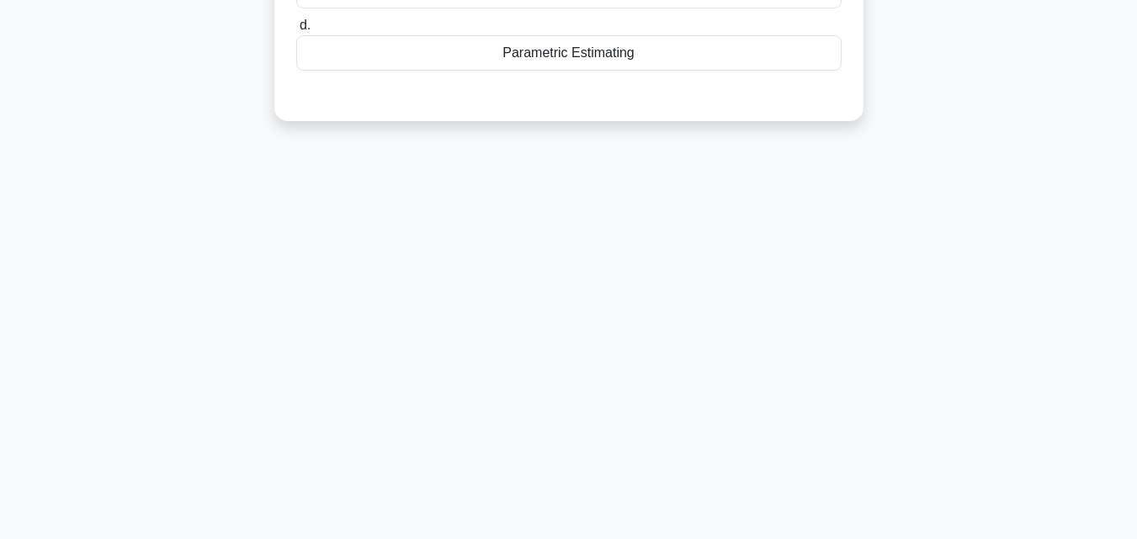
scroll to position [33, 0]
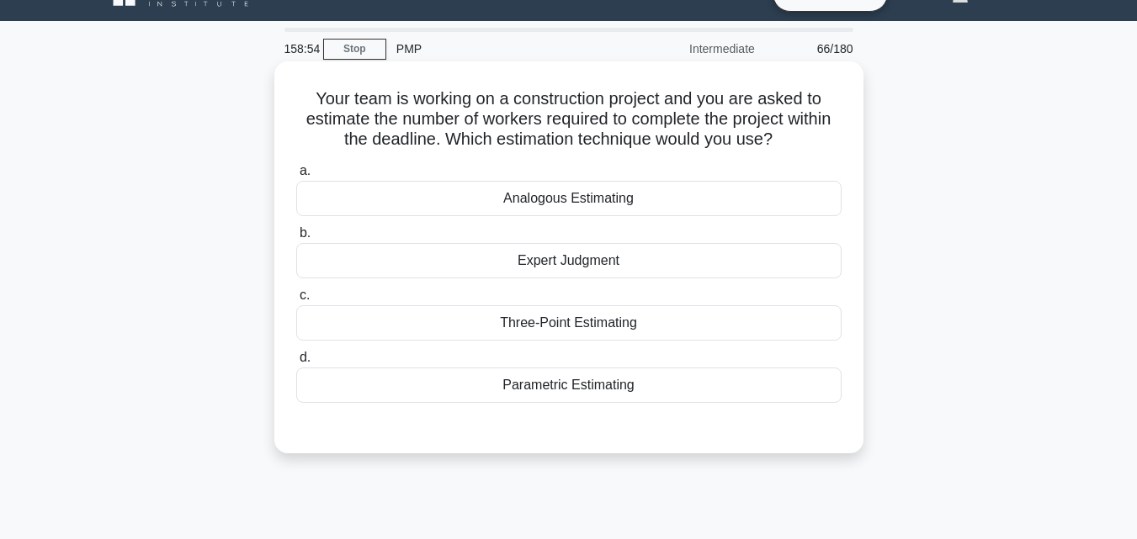
drag, startPoint x: 292, startPoint y: 96, endPoint x: 728, endPoint y: 385, distance: 523.3
click at [726, 407] on div "Your team is working on a construction project and you are asked to estimate th…" at bounding box center [569, 257] width 576 height 379
click at [659, 380] on div "Parametric Estimating" at bounding box center [568, 385] width 545 height 35
click at [296, 364] on input "d. Parametric Estimating" at bounding box center [296, 358] width 0 height 11
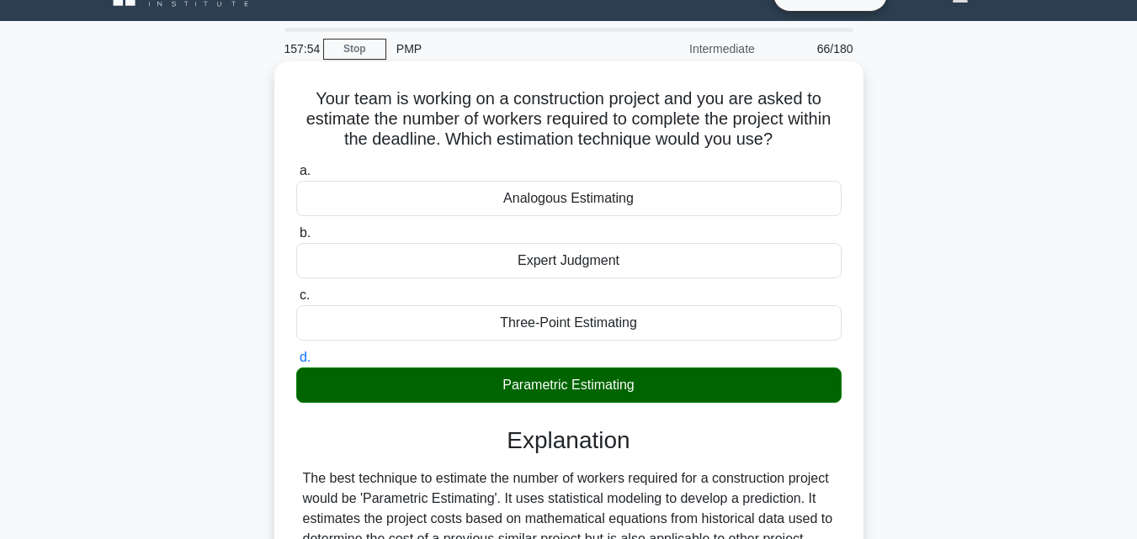
scroll to position [369, 0]
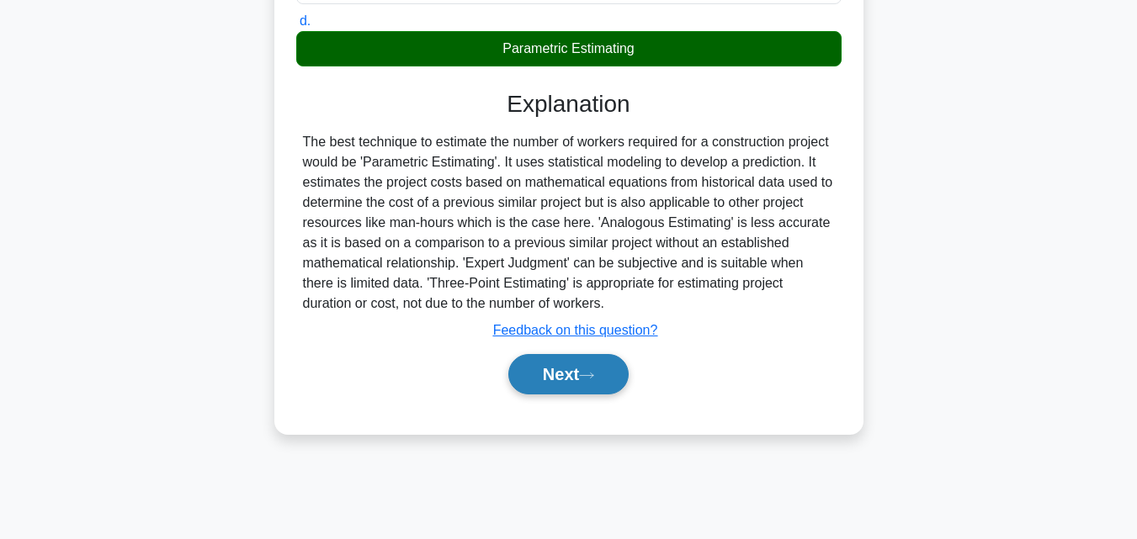
click at [613, 374] on button "Next" at bounding box center [568, 374] width 120 height 40
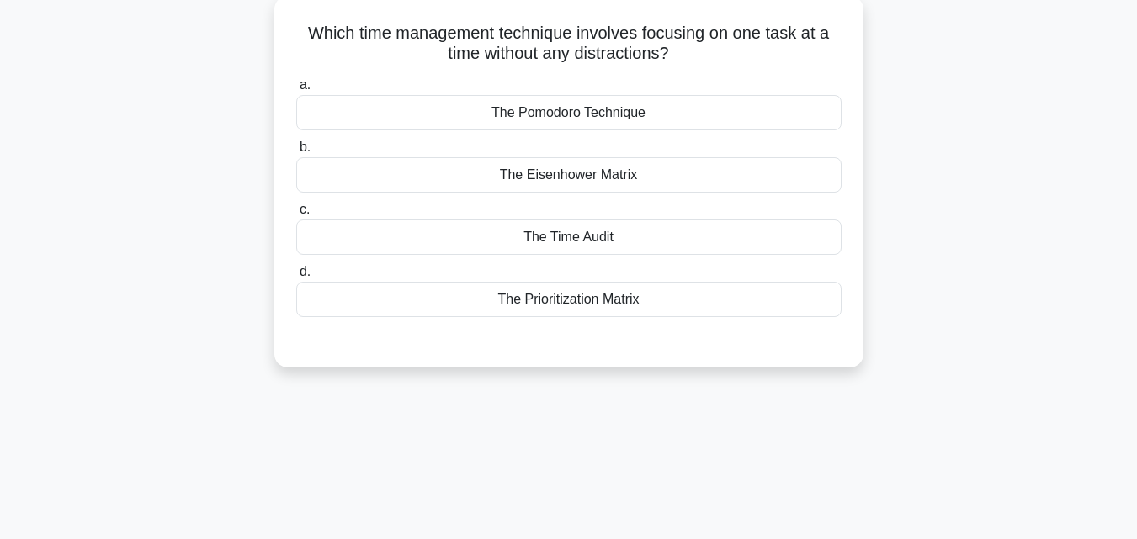
scroll to position [33, 0]
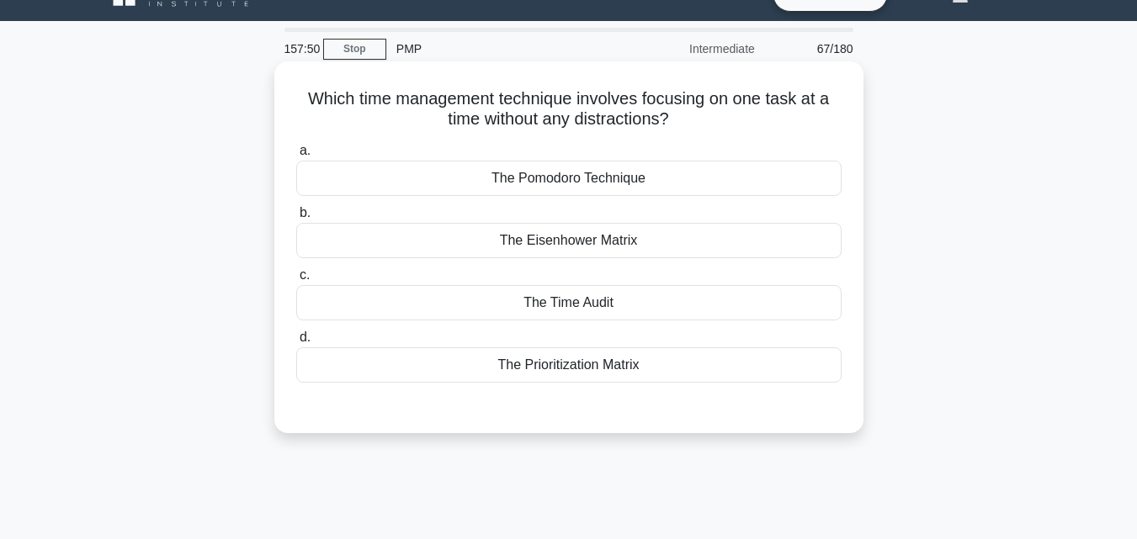
drag, startPoint x: 295, startPoint y: 88, endPoint x: 648, endPoint y: 364, distance: 447.8
click at [647, 365] on div "Which time management technique involves focusing on one task at a time without…" at bounding box center [569, 247] width 576 height 358
click at [465, 165] on div "The Pomodoro Technique" at bounding box center [568, 178] width 545 height 35
click at [296, 157] on input "a. The Pomodoro Technique" at bounding box center [296, 151] width 0 height 11
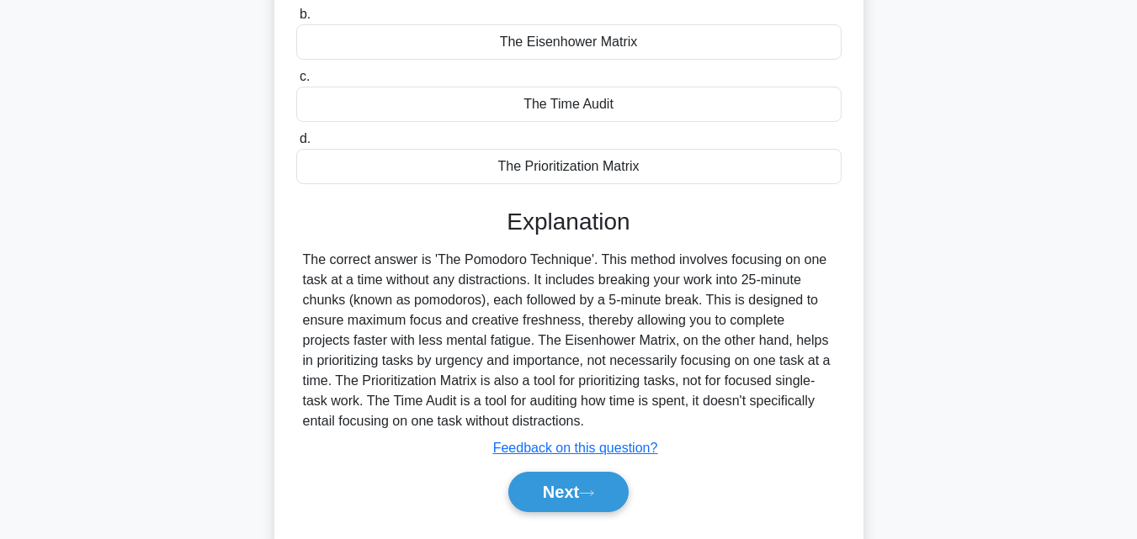
scroll to position [369, 0]
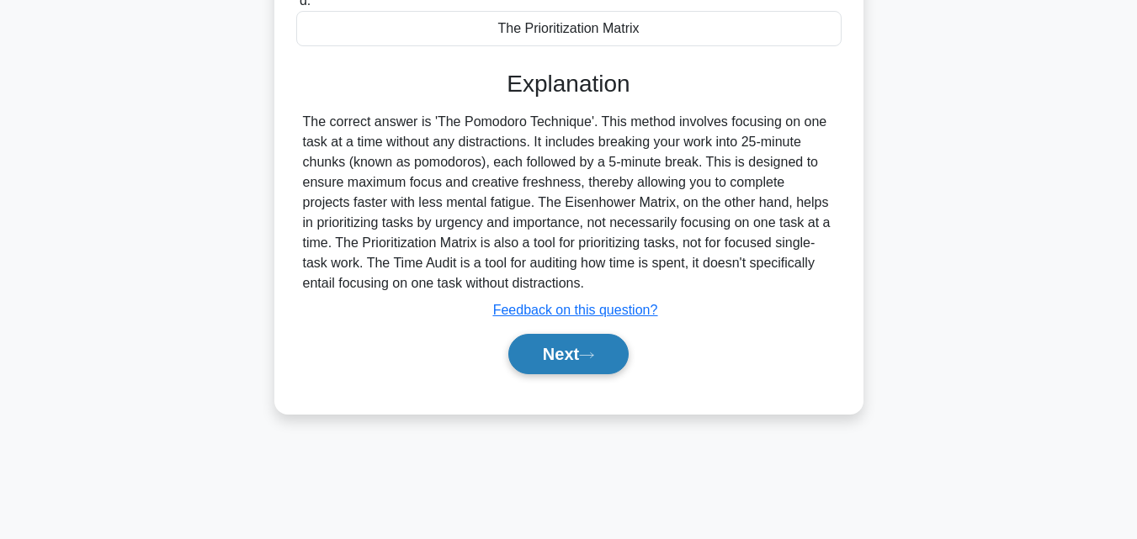
click at [532, 348] on button "Next" at bounding box center [568, 354] width 120 height 40
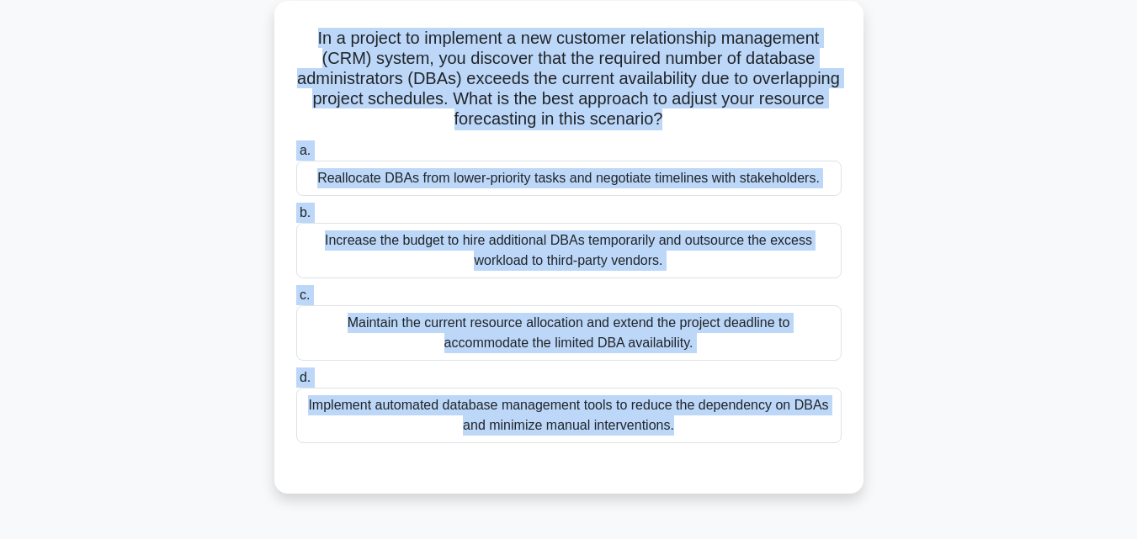
scroll to position [129, 0]
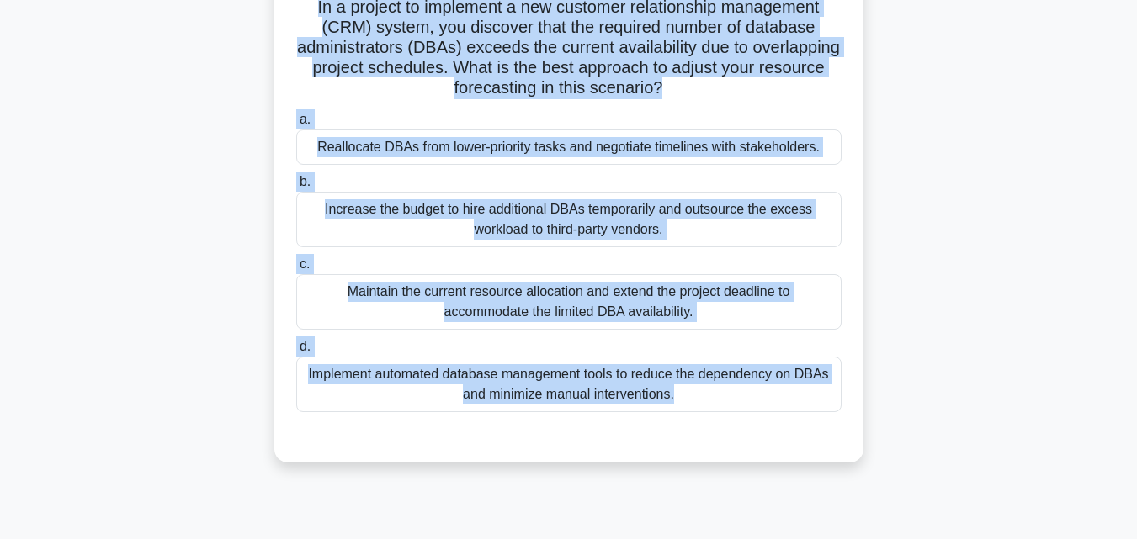
drag, startPoint x: 316, startPoint y: 119, endPoint x: 770, endPoint y: 521, distance: 606.3
click at [770, 521] on div "157:00 Stop PMP Intermediate 68/180 In a project to implement a new customer re…" at bounding box center [568, 353] width 959 height 842
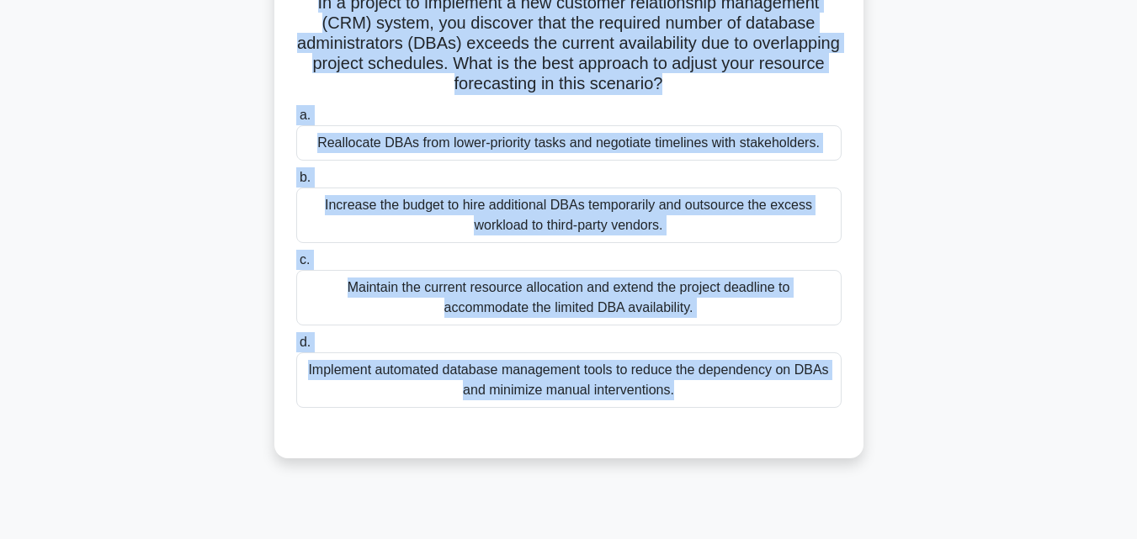
click at [631, 373] on div "Implement automated database management tools to reduce the dependency on DBAs …" at bounding box center [568, 381] width 545 height 56
click at [296, 348] on input "d. Implement automated database management tools to reduce the dependency on DB…" at bounding box center [296, 342] width 0 height 11
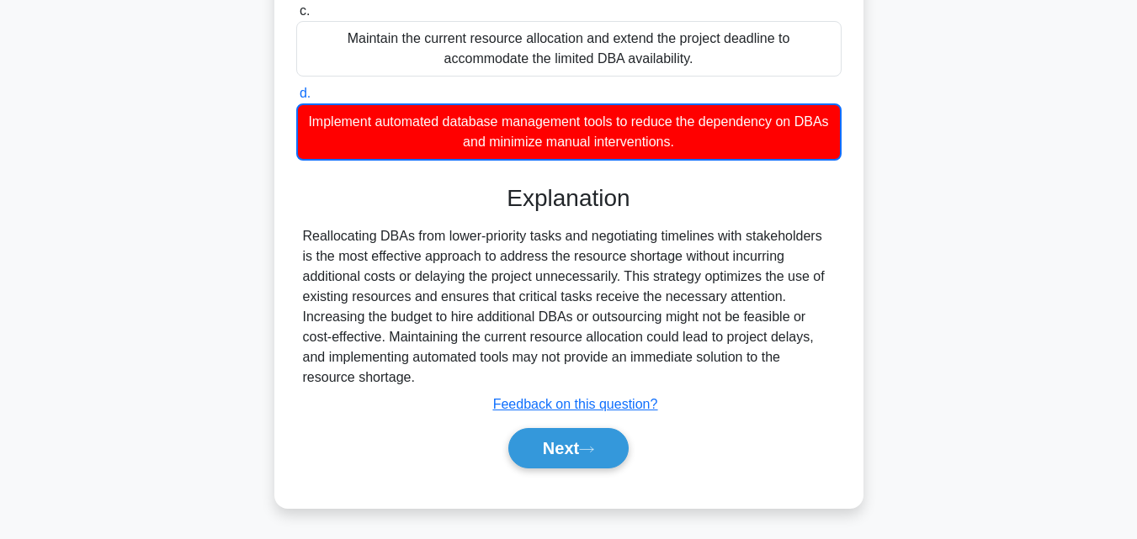
scroll to position [380, 0]
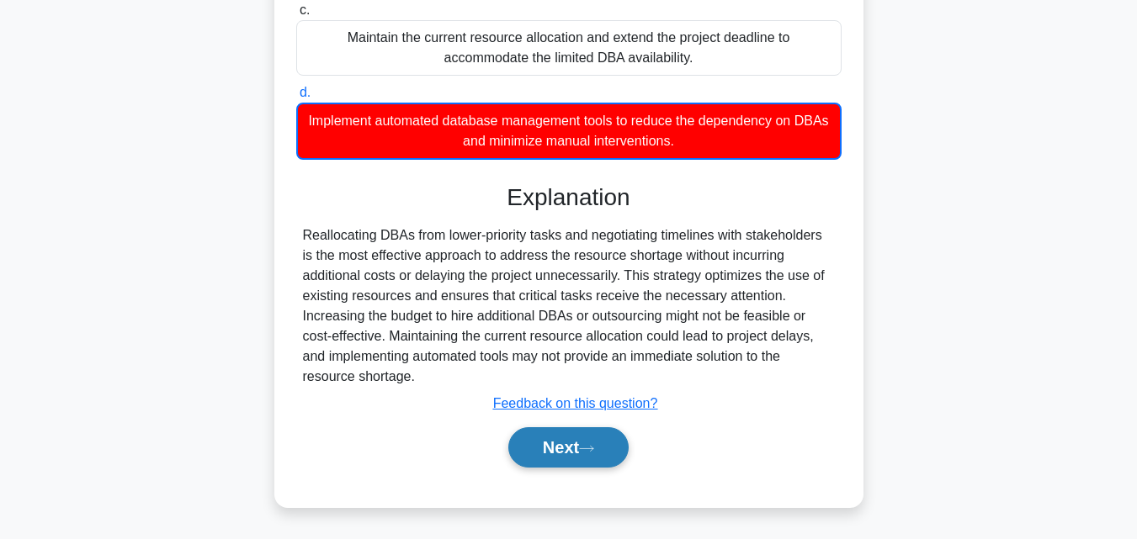
click at [561, 441] on button "Next" at bounding box center [568, 447] width 120 height 40
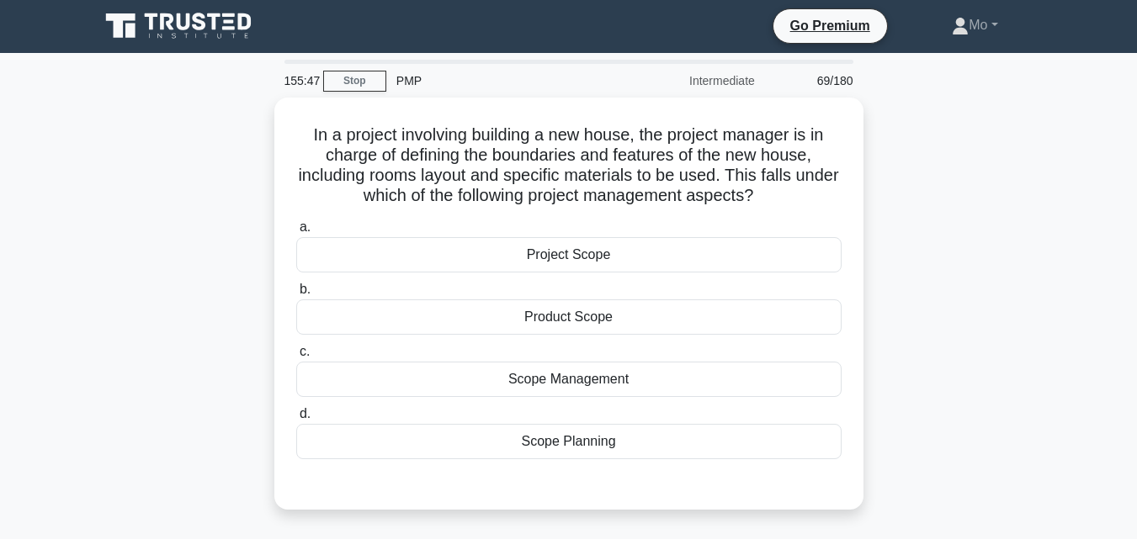
scroll to position [0, 0]
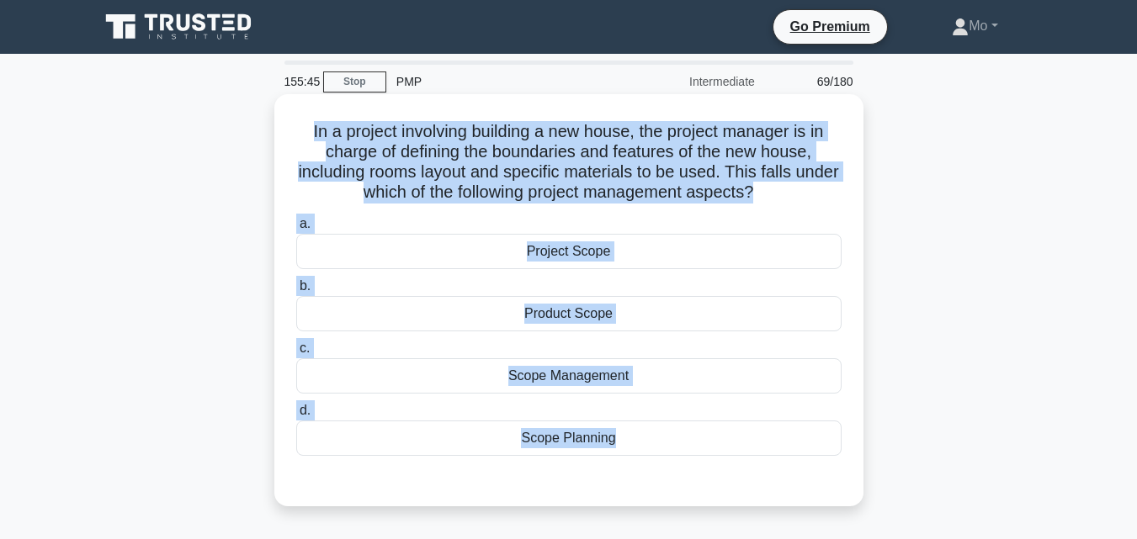
drag, startPoint x: 298, startPoint y: 119, endPoint x: 705, endPoint y: 462, distance: 532.2
click at [705, 462] on div "In a project involving building a new house, the project manager is in charge o…" at bounding box center [569, 300] width 576 height 399
click at [512, 312] on div "Product Scope" at bounding box center [568, 313] width 545 height 35
click at [296, 292] on input "b. Product Scope" at bounding box center [296, 286] width 0 height 11
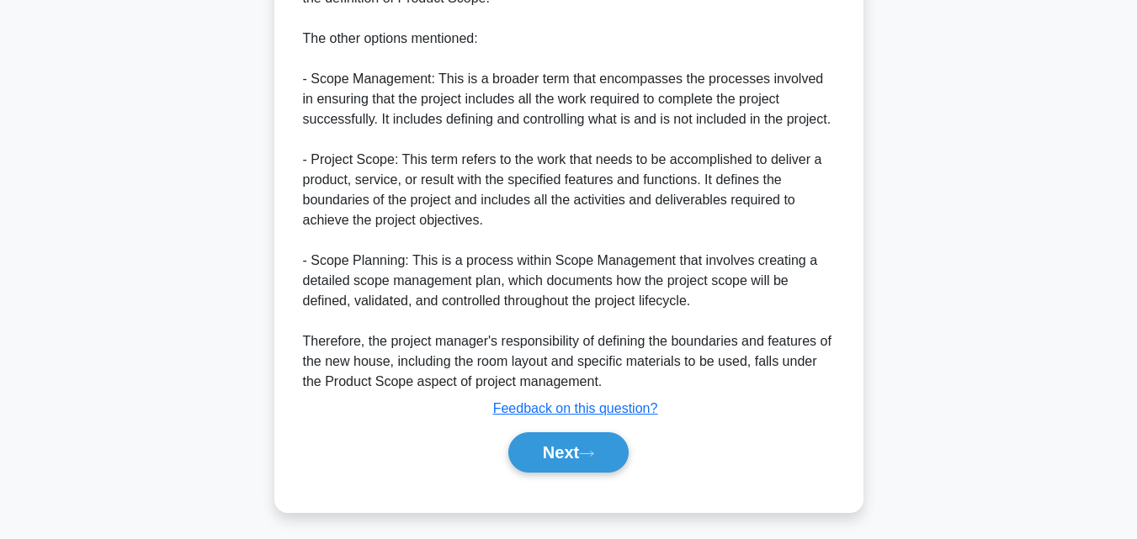
scroll to position [701, 0]
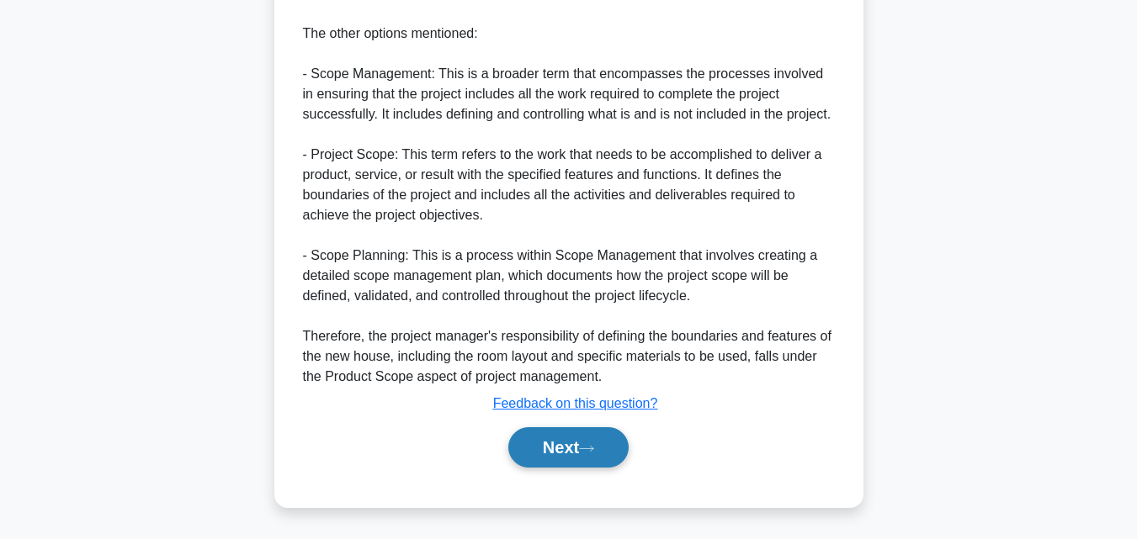
click at [556, 446] on button "Next" at bounding box center [568, 447] width 120 height 40
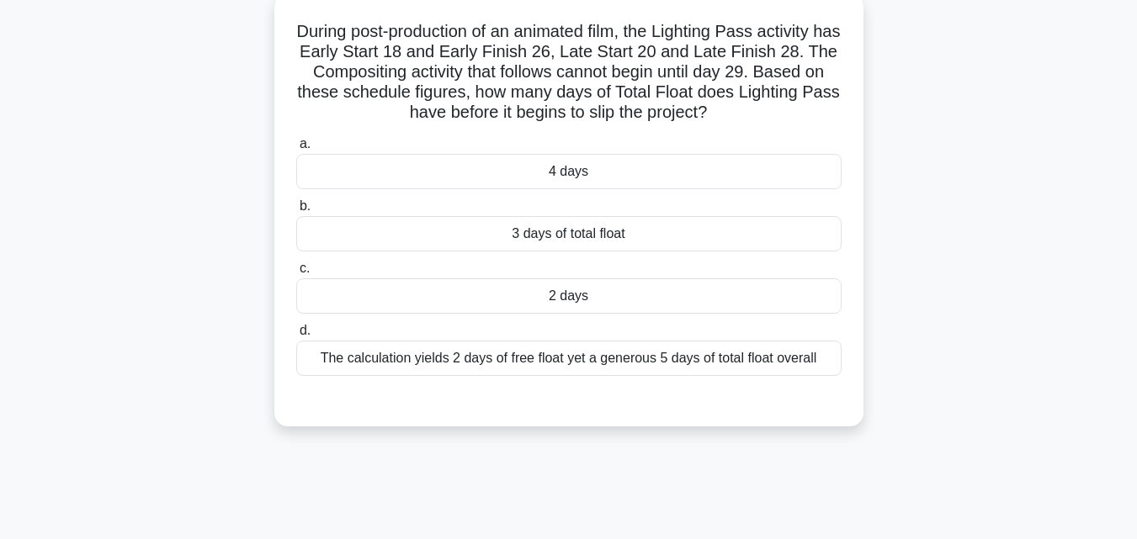
scroll to position [0, 0]
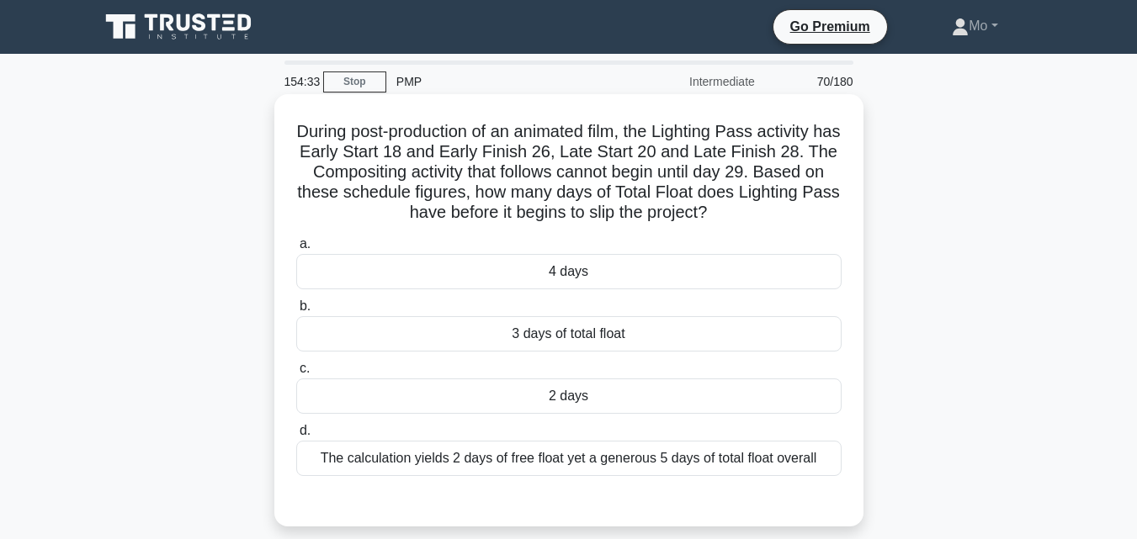
drag, startPoint x: 301, startPoint y: 123, endPoint x: 858, endPoint y: 454, distance: 647.6
click at [858, 454] on div "During post-production of an animated film, the Lighting Pass activity has Earl…" at bounding box center [568, 310] width 589 height 433
click at [560, 409] on div "2 days" at bounding box center [568, 396] width 545 height 35
click at [296, 374] on input "c. 2 days" at bounding box center [296, 369] width 0 height 11
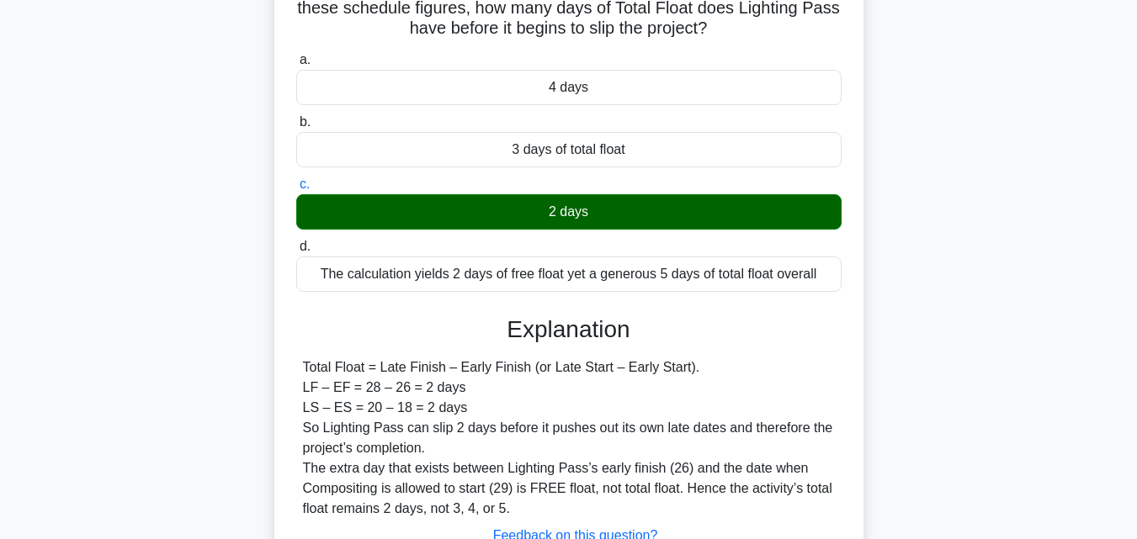
scroll to position [337, 0]
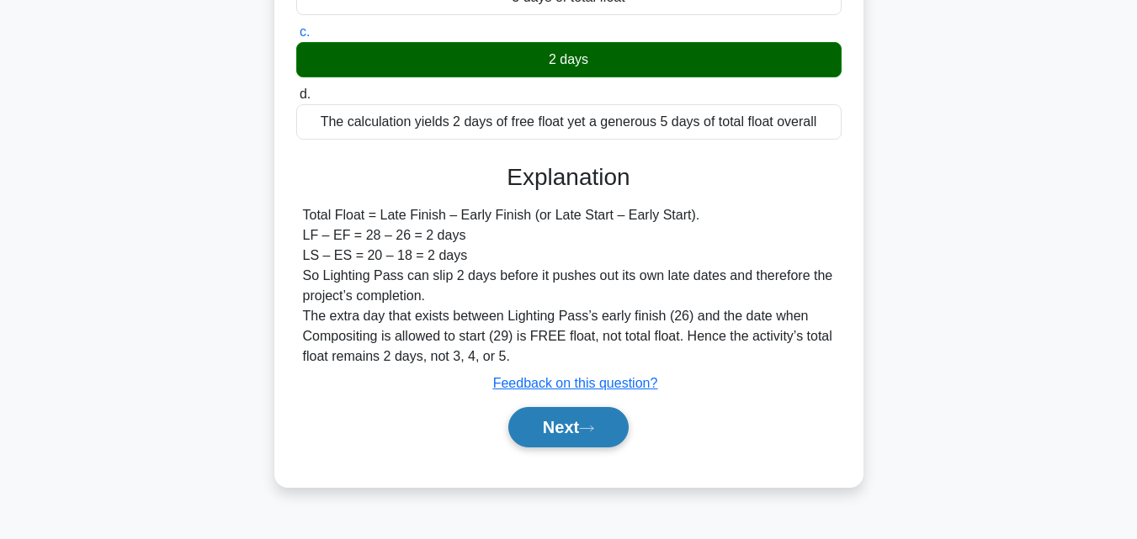
click at [576, 433] on button "Next" at bounding box center [568, 427] width 120 height 40
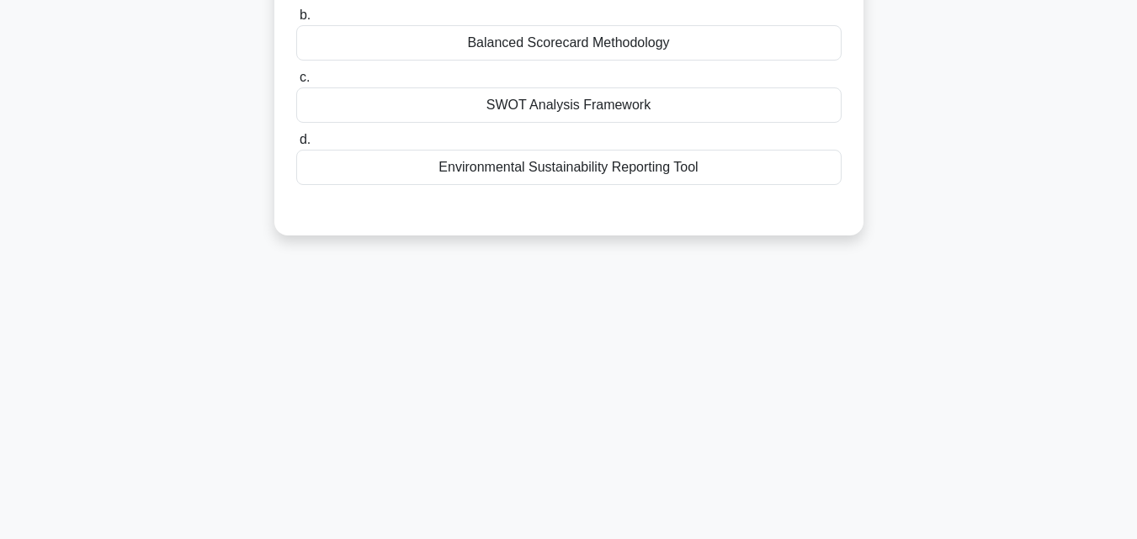
scroll to position [84, 0]
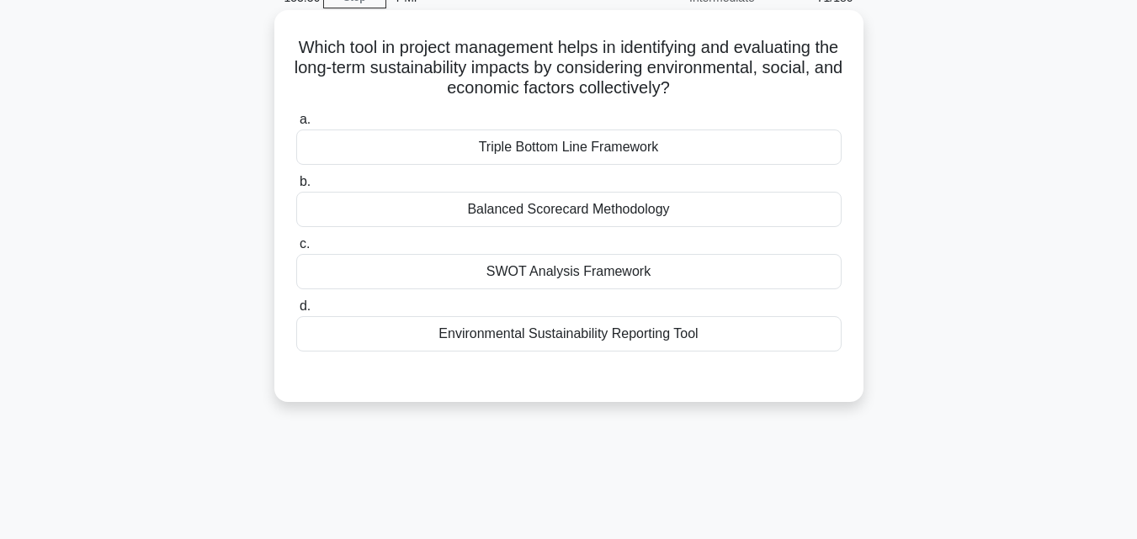
drag, startPoint x: 282, startPoint y: 40, endPoint x: 800, endPoint y: 348, distance: 603.4
click at [800, 348] on div "Which tool in project management helps in identifying and evaluating the long-t…" at bounding box center [569, 206] width 576 height 379
click at [494, 126] on label "a. Triple Bottom Line Framework" at bounding box center [568, 137] width 545 height 56
click at [296, 125] on input "a. Triple Bottom Line Framework" at bounding box center [296, 119] width 0 height 11
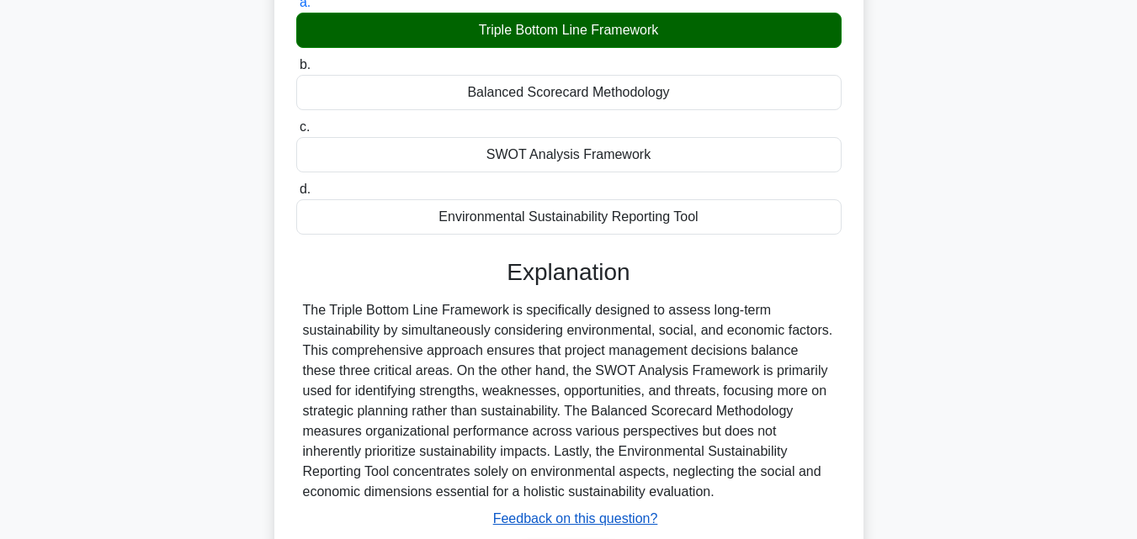
scroll to position [369, 0]
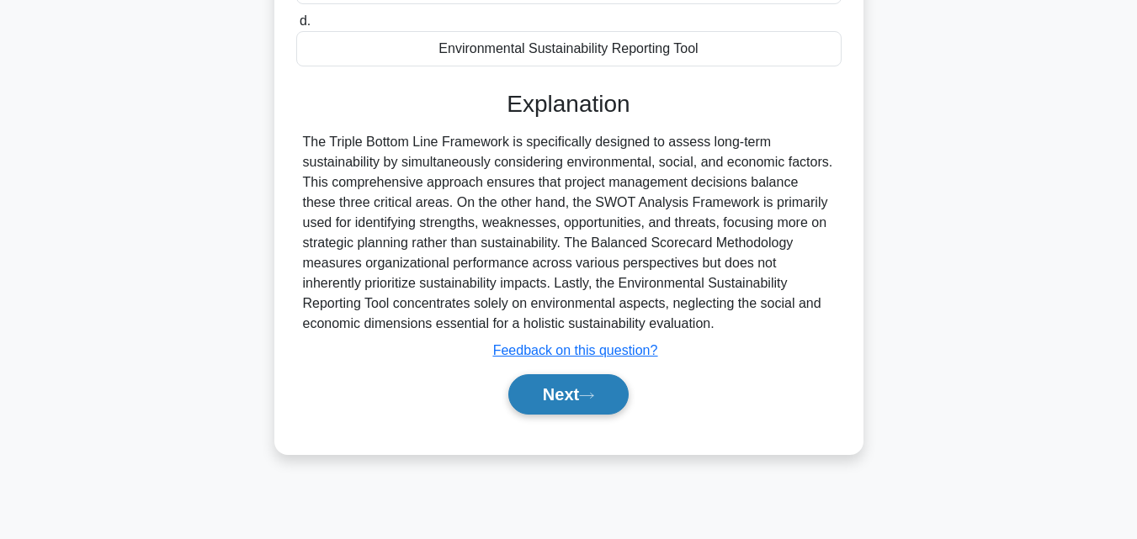
click at [560, 392] on button "Next" at bounding box center [568, 394] width 120 height 40
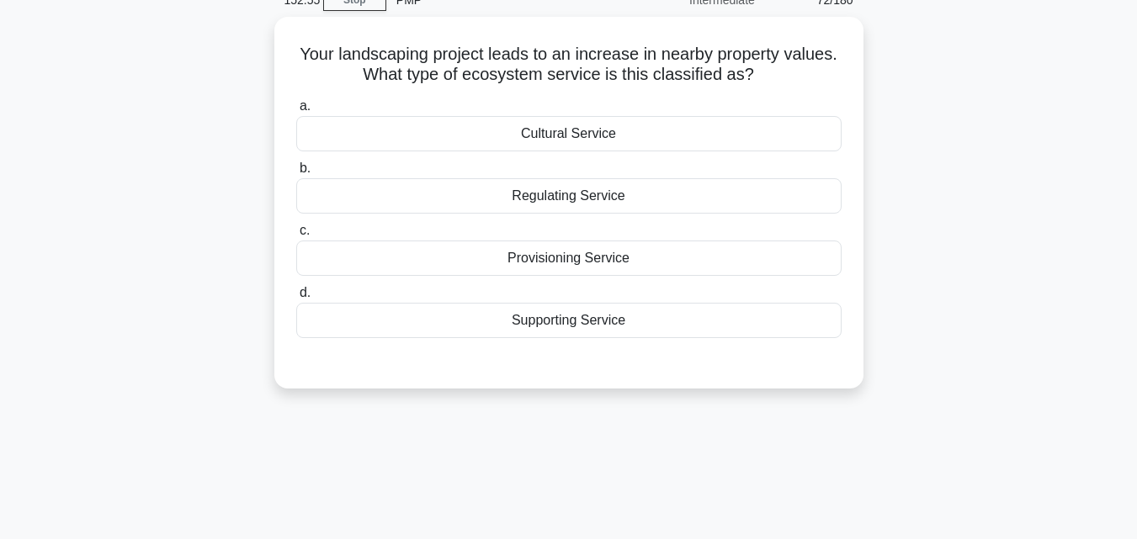
scroll to position [33, 0]
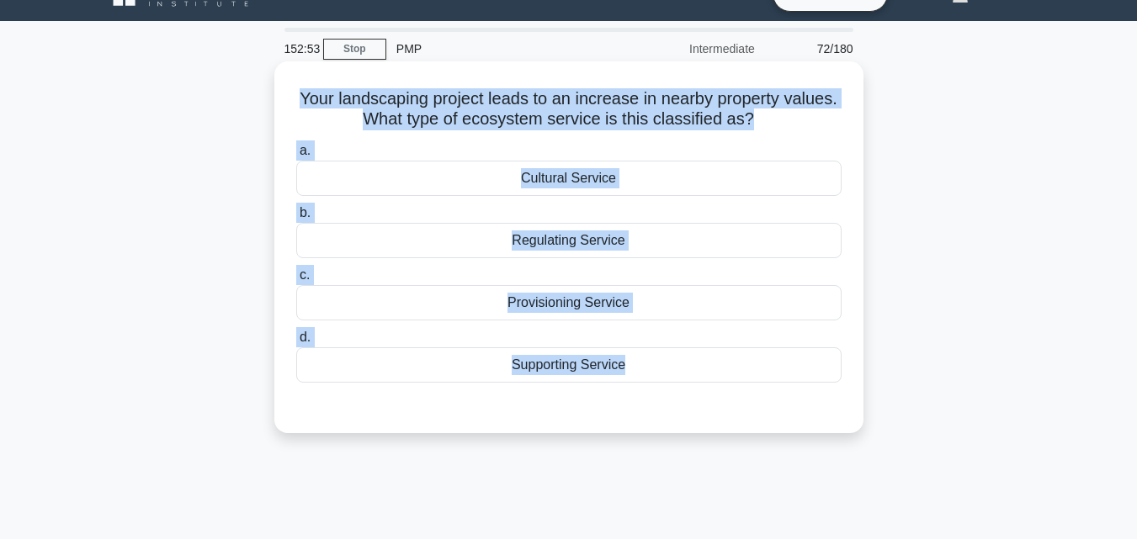
drag, startPoint x: 274, startPoint y: 94, endPoint x: 746, endPoint y: 413, distance: 569.7
click at [746, 413] on div "Your landscaping project leads to an increase in nearby property values. What t…" at bounding box center [568, 247] width 589 height 372
click at [560, 175] on div "Cultural Service" at bounding box center [568, 178] width 545 height 35
click at [296, 157] on input "a. Cultural Service" at bounding box center [296, 151] width 0 height 11
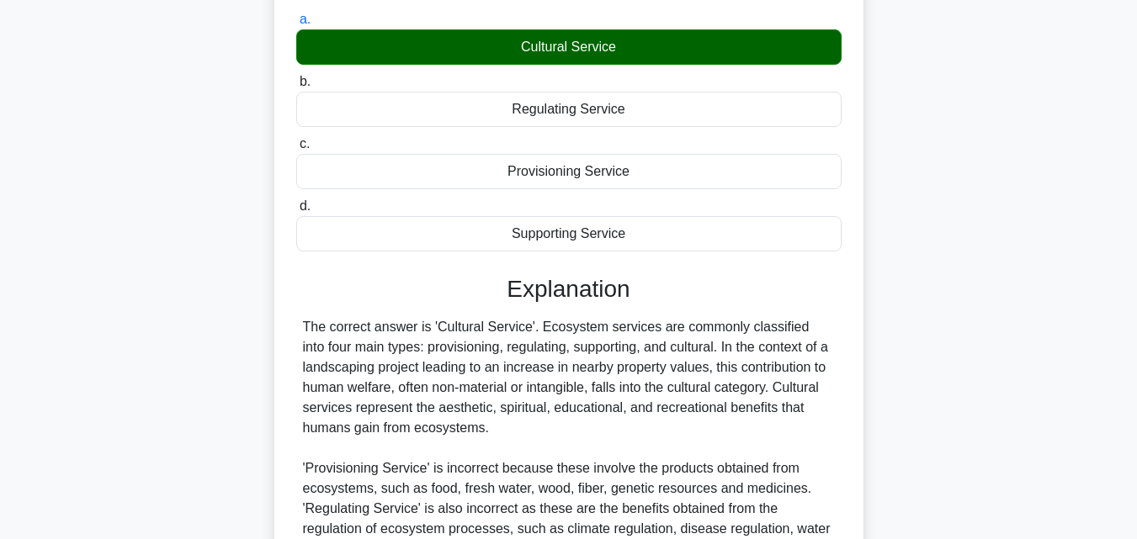
scroll to position [369, 0]
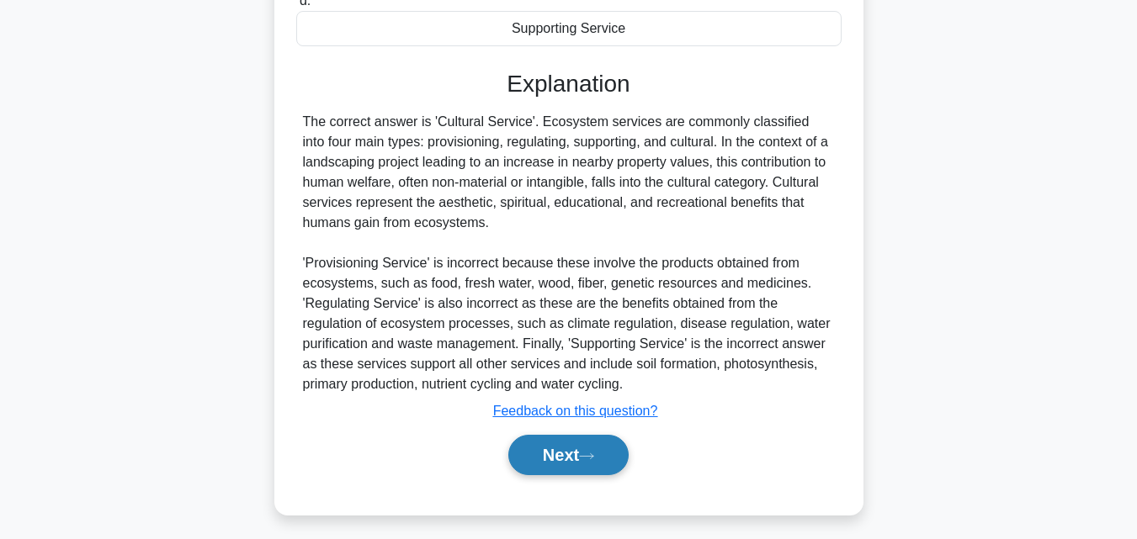
click at [554, 457] on button "Next" at bounding box center [568, 455] width 120 height 40
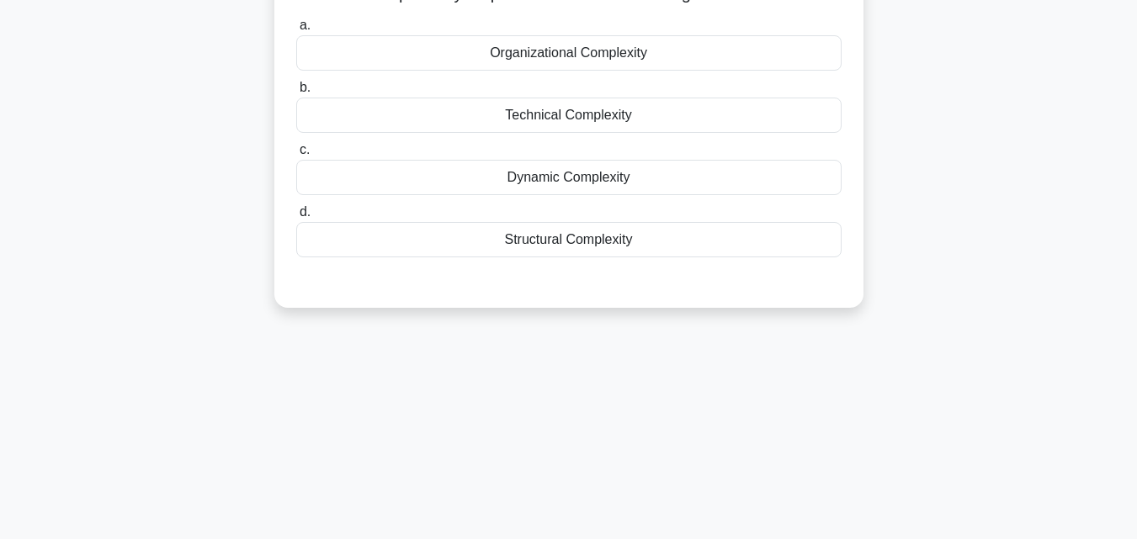
scroll to position [33, 0]
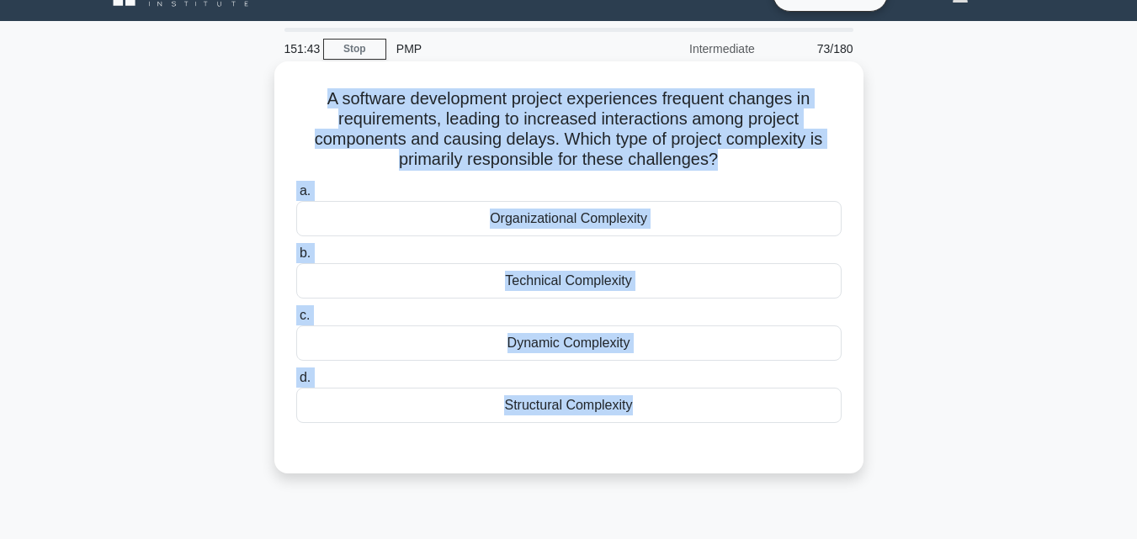
drag, startPoint x: 317, startPoint y: 101, endPoint x: 735, endPoint y: 431, distance: 532.0
click at [735, 431] on div "A software development project experiences frequent changes in requirements, le…" at bounding box center [569, 267] width 576 height 399
click at [529, 332] on div "Dynamic Complexity" at bounding box center [568, 343] width 545 height 35
click at [296, 321] on input "c. Dynamic Complexity" at bounding box center [296, 316] width 0 height 11
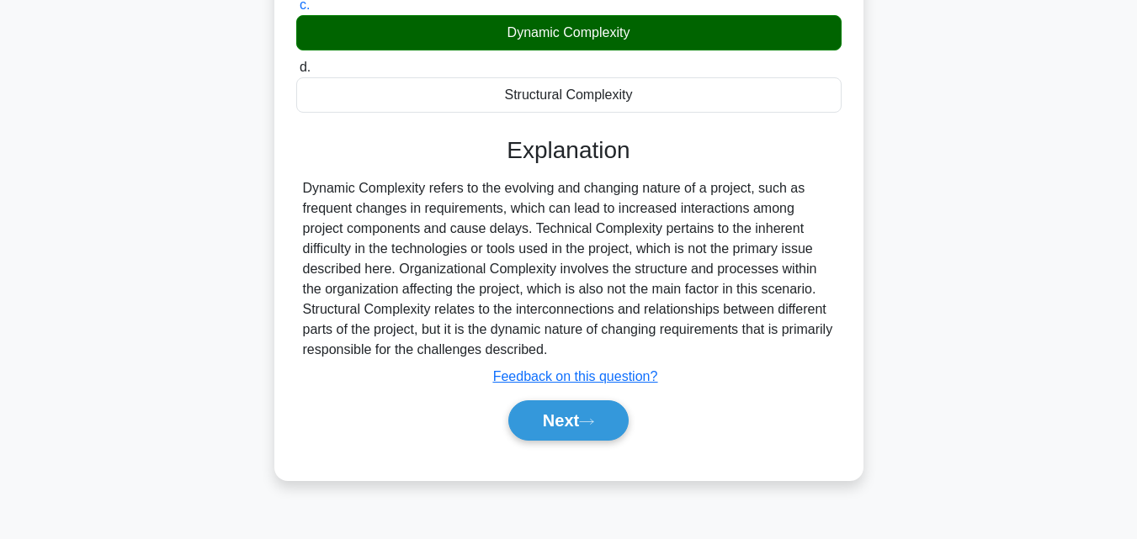
scroll to position [369, 0]
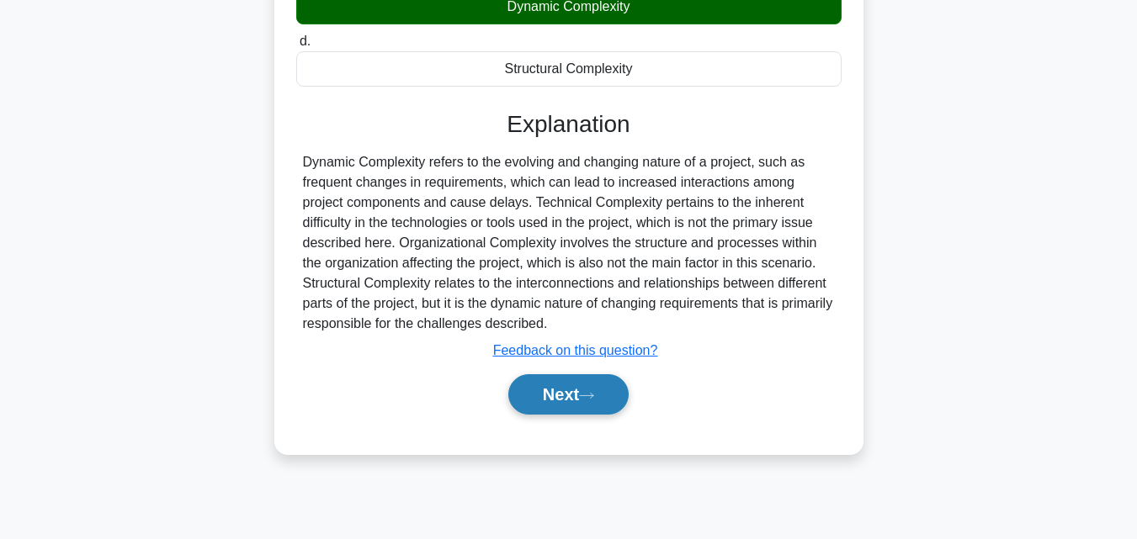
click at [579, 401] on button "Next" at bounding box center [568, 394] width 120 height 40
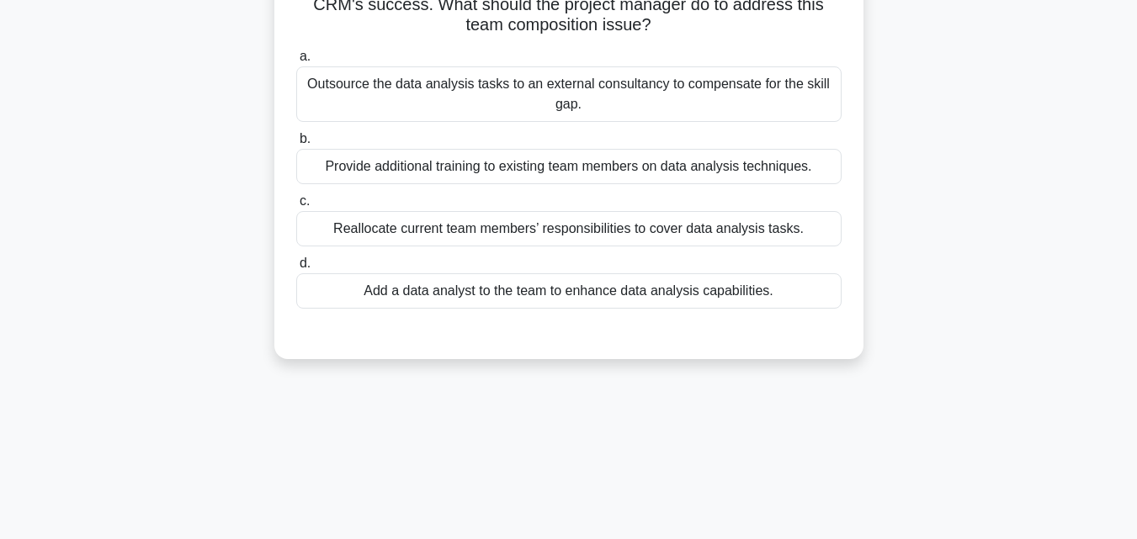
scroll to position [33, 0]
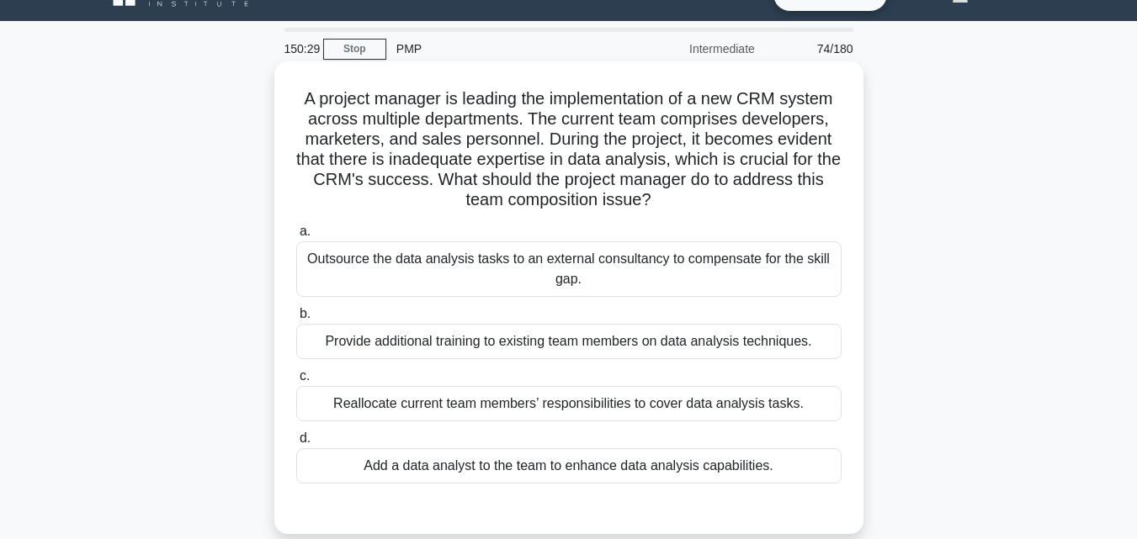
drag, startPoint x: 276, startPoint y: 91, endPoint x: 836, endPoint y: 464, distance: 672.4
click at [836, 464] on div "A project manager is leading the implementation of a new CRM system across mult…" at bounding box center [568, 297] width 589 height 473
